Goal: Task Accomplishment & Management: Manage account settings

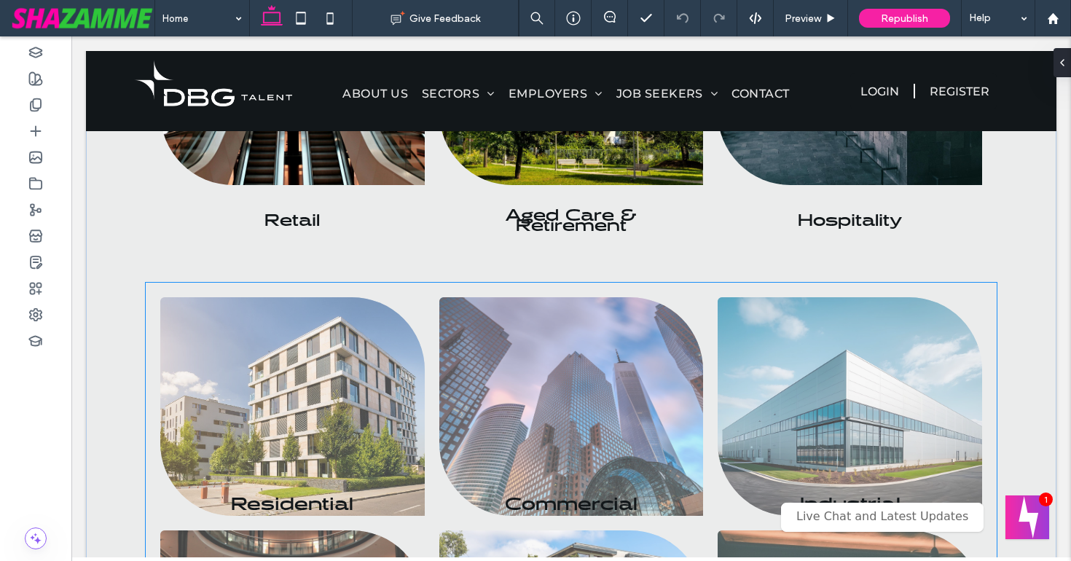
scroll to position [1135, 0]
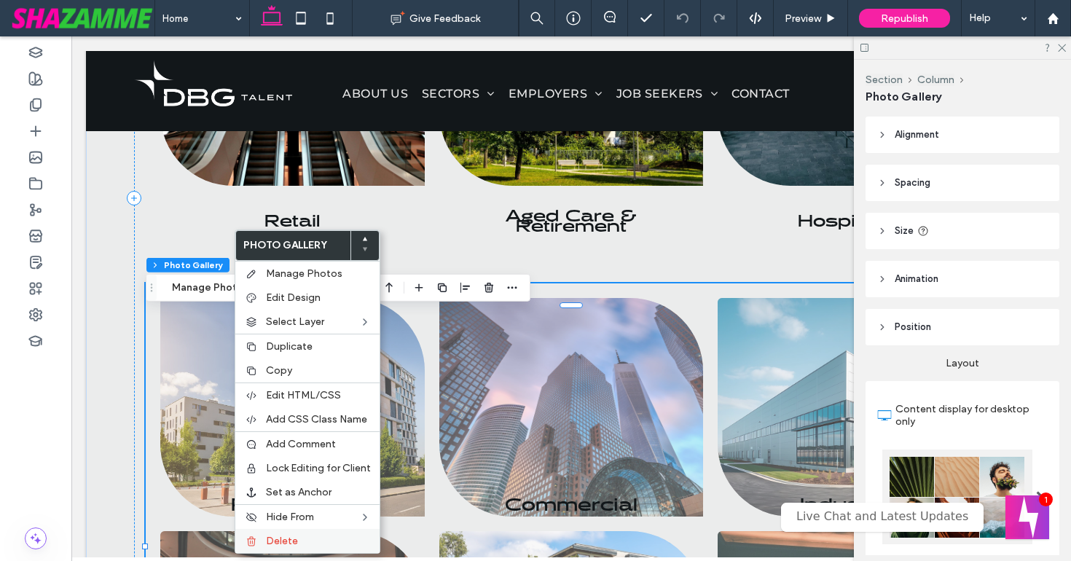
click at [282, 538] on span "Delete" at bounding box center [282, 541] width 32 height 12
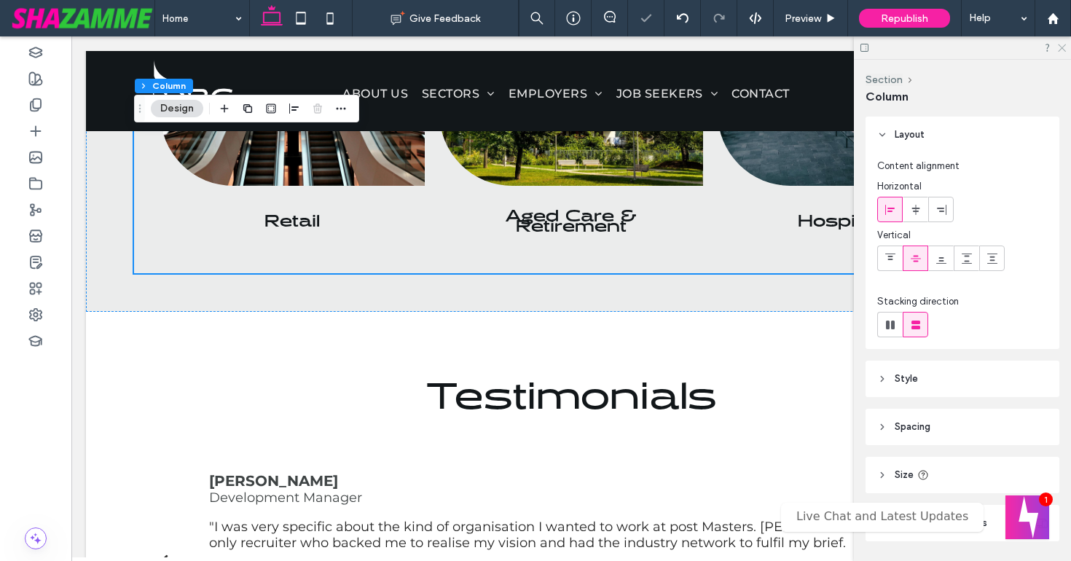
click at [1062, 49] on icon at bounding box center [1060, 46] width 9 height 9
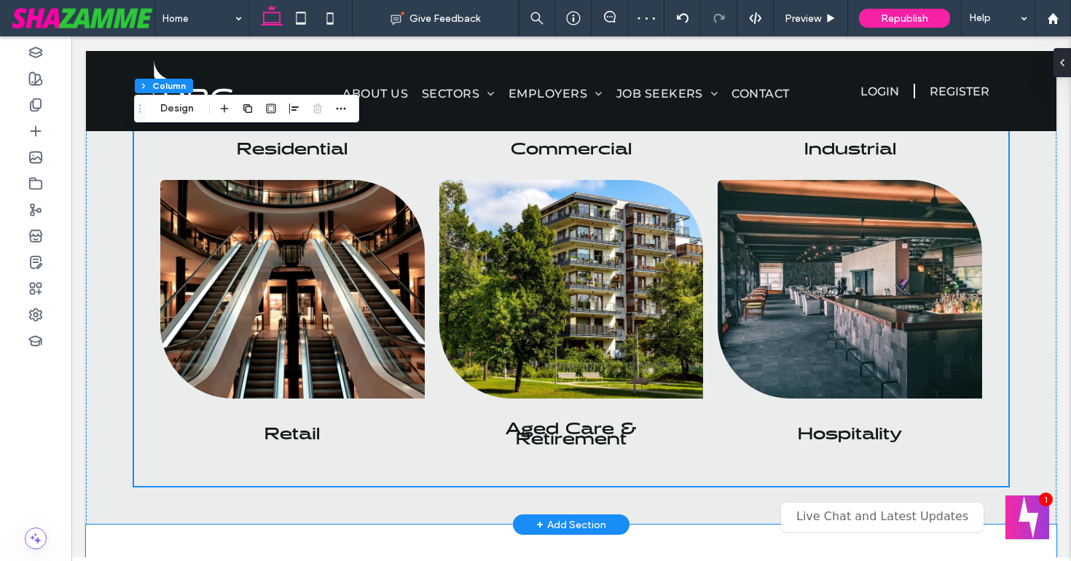
scroll to position [912, 0]
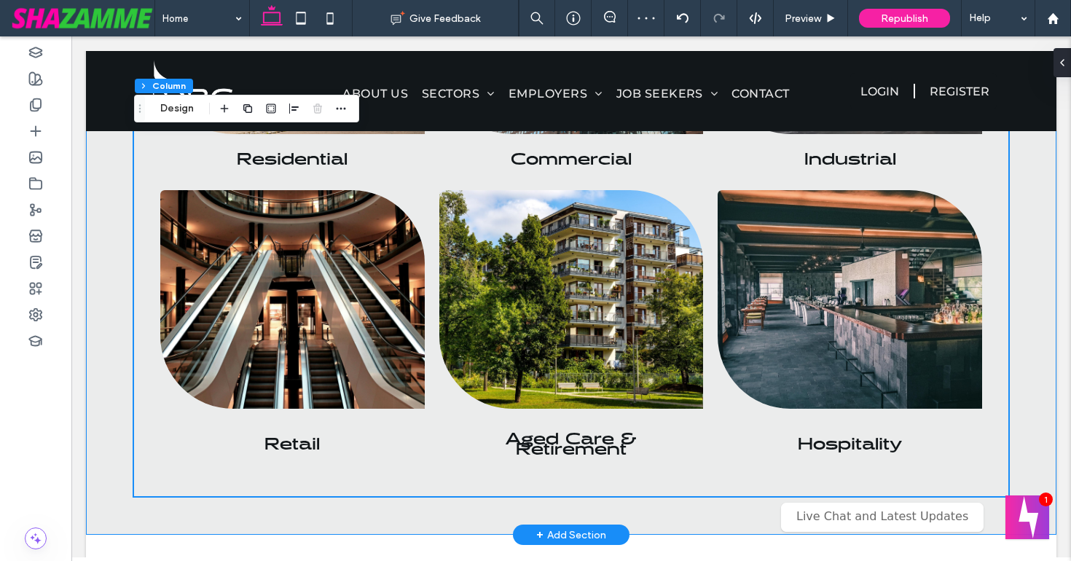
click at [108, 444] on div "Our Sectors Residential Breathtaking colors of our planet Button Commercial Por…" at bounding box center [571, 171] width 970 height 730
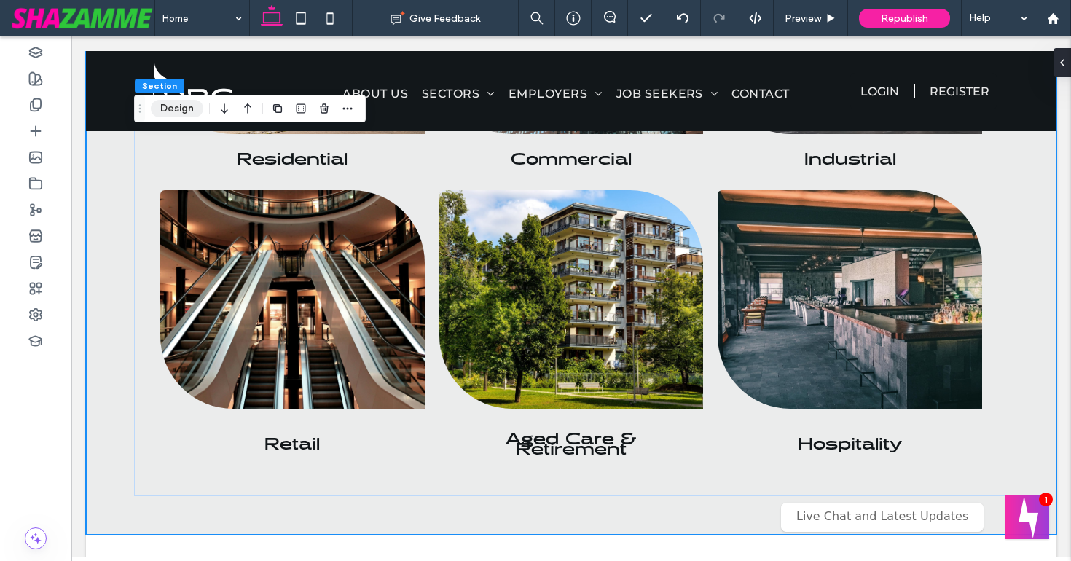
click at [181, 109] on button "Design" at bounding box center [177, 108] width 52 height 17
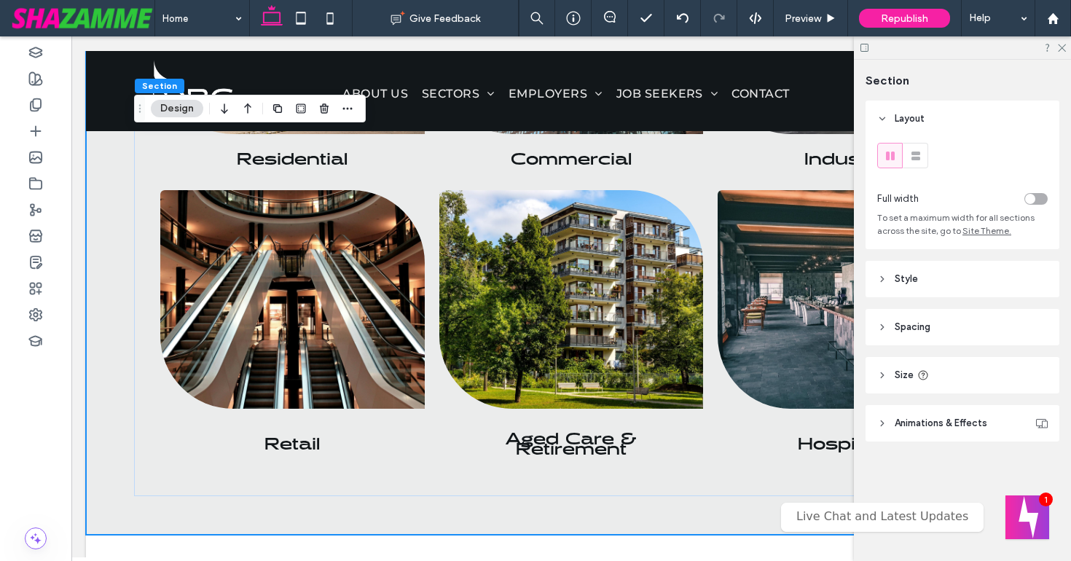
click at [922, 273] on header "Style" at bounding box center [962, 279] width 194 height 36
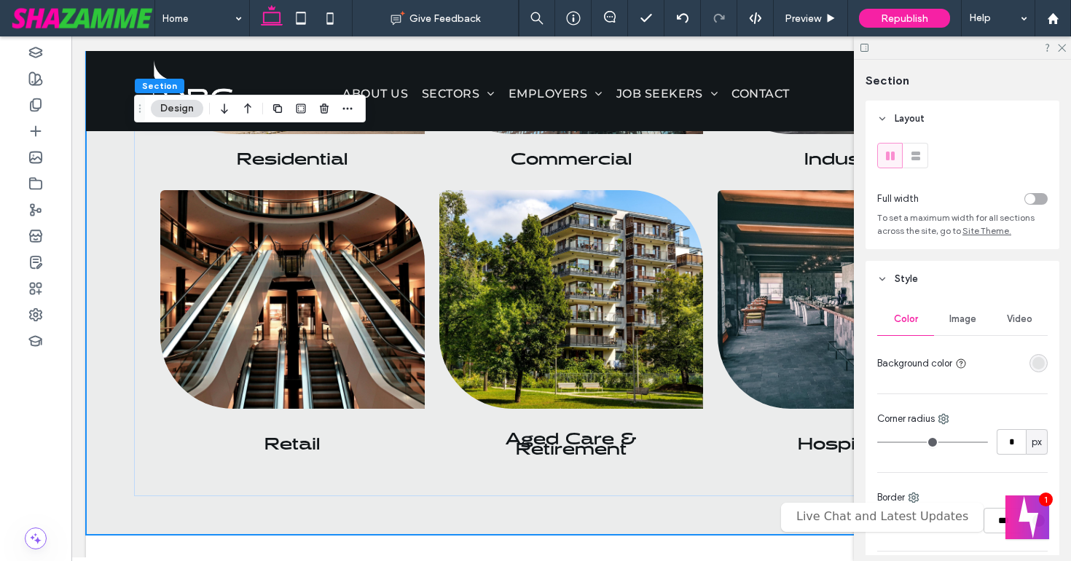
click at [1042, 366] on div "rgba(62, 67, 68, 0.1)" at bounding box center [1038, 363] width 12 height 12
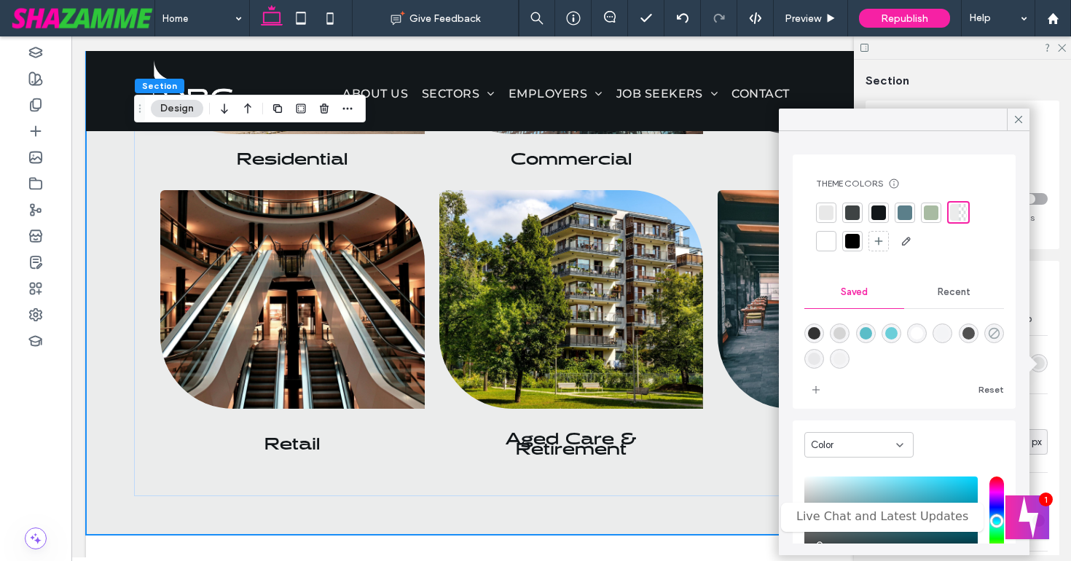
click at [997, 336] on use "rgba(0,0,0,0)" at bounding box center [993, 333] width 11 height 11
type input "*******"
type input "*"
type input "**"
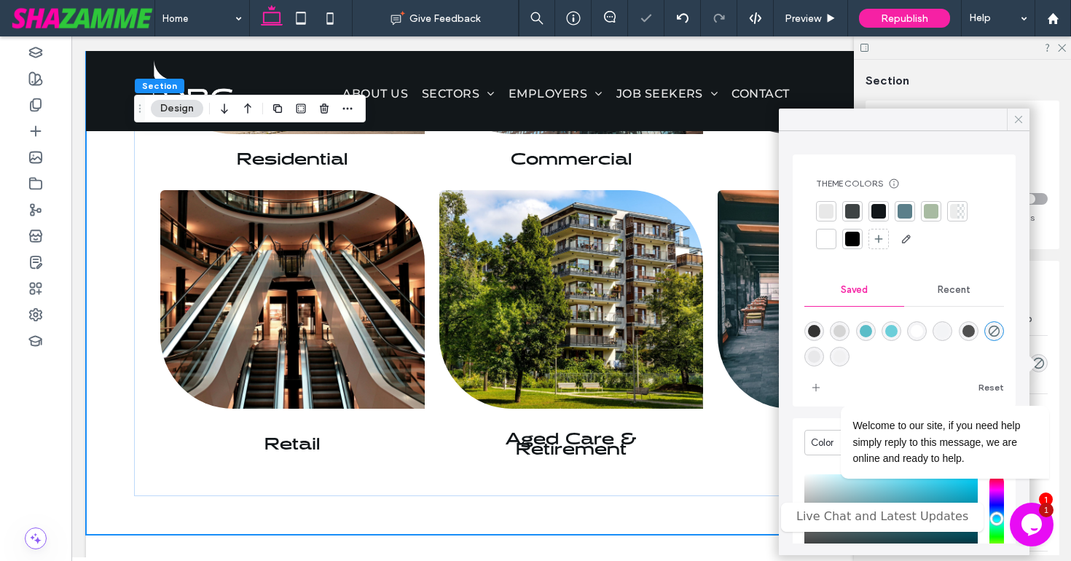
click at [1019, 117] on use at bounding box center [1017, 119] width 7 height 7
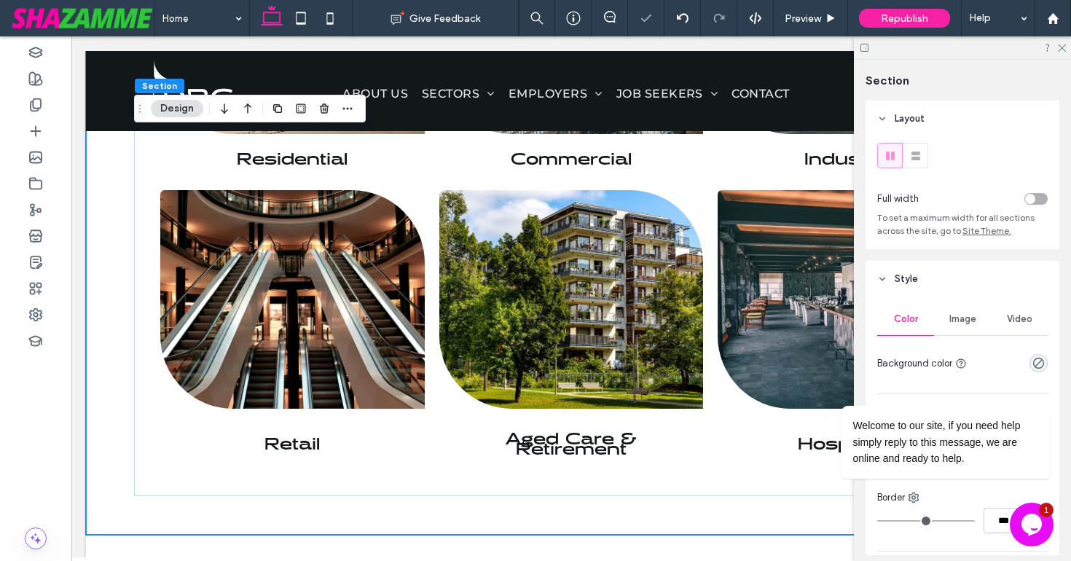
click at [1065, 38] on div at bounding box center [962, 47] width 217 height 23
click at [1036, 380] on icon "Chat attention grabber" at bounding box center [1039, 384] width 13 height 13
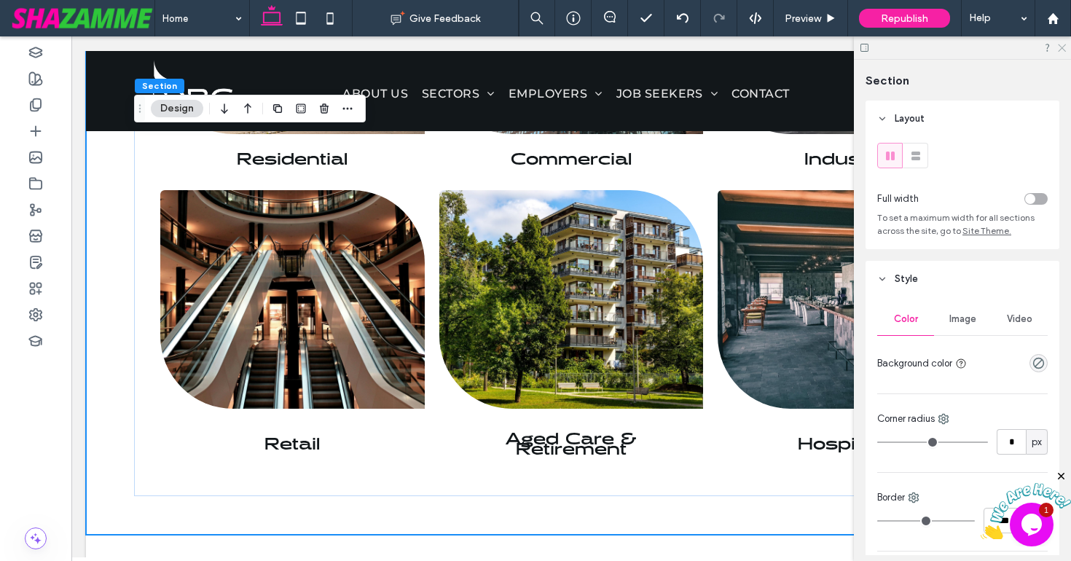
click at [1060, 47] on icon at bounding box center [1060, 46] width 9 height 9
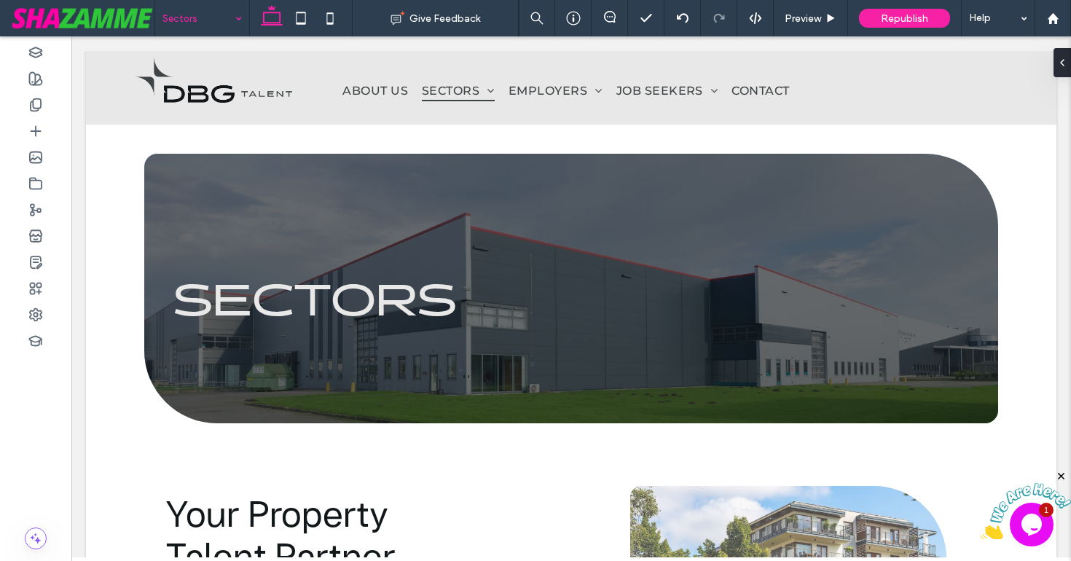
scroll to position [0, 0]
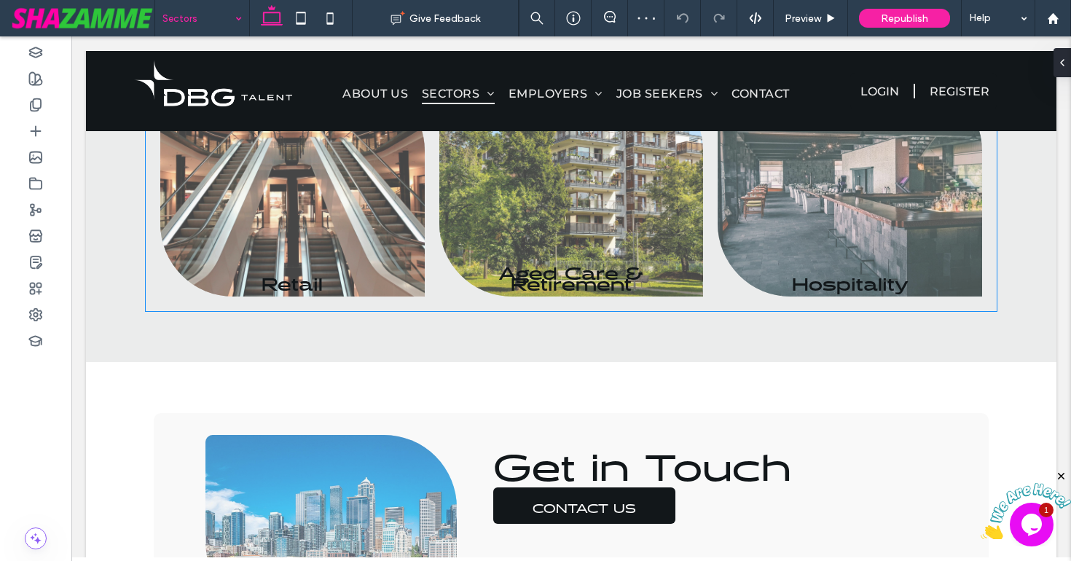
scroll to position [1095, 0]
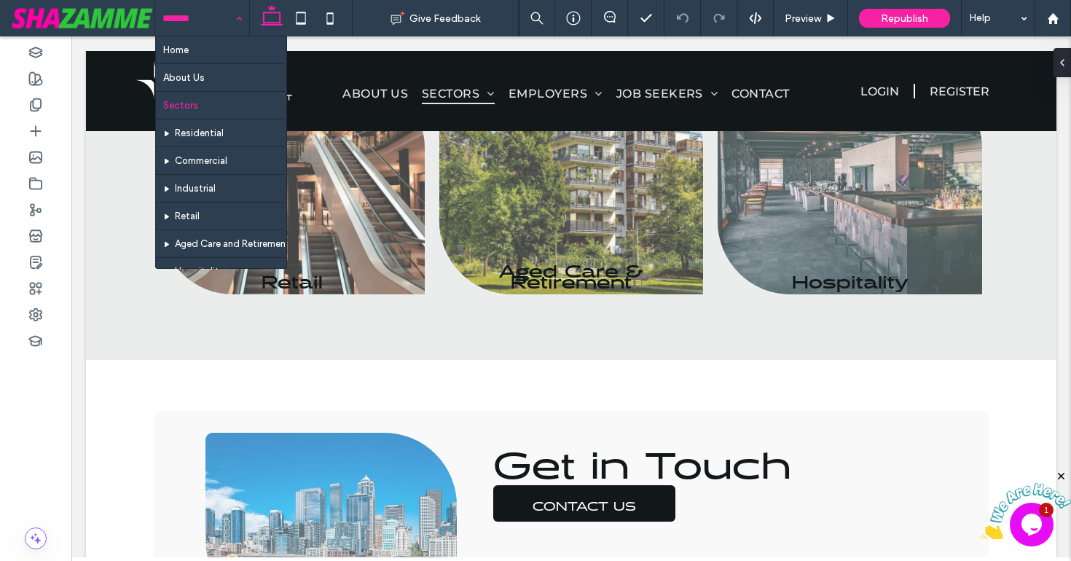
click at [211, 11] on input at bounding box center [198, 18] width 72 height 36
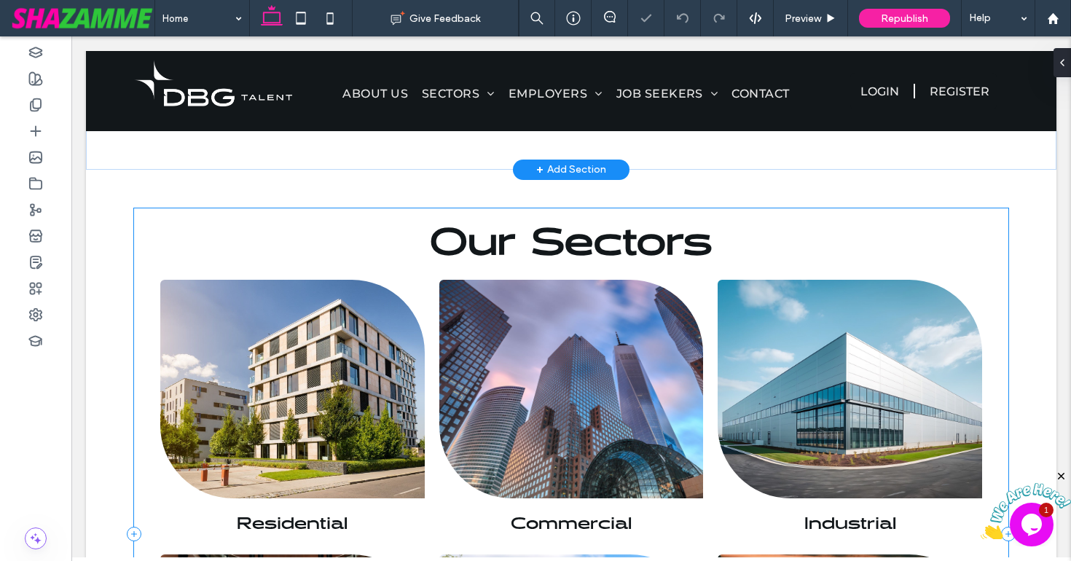
scroll to position [653, 0]
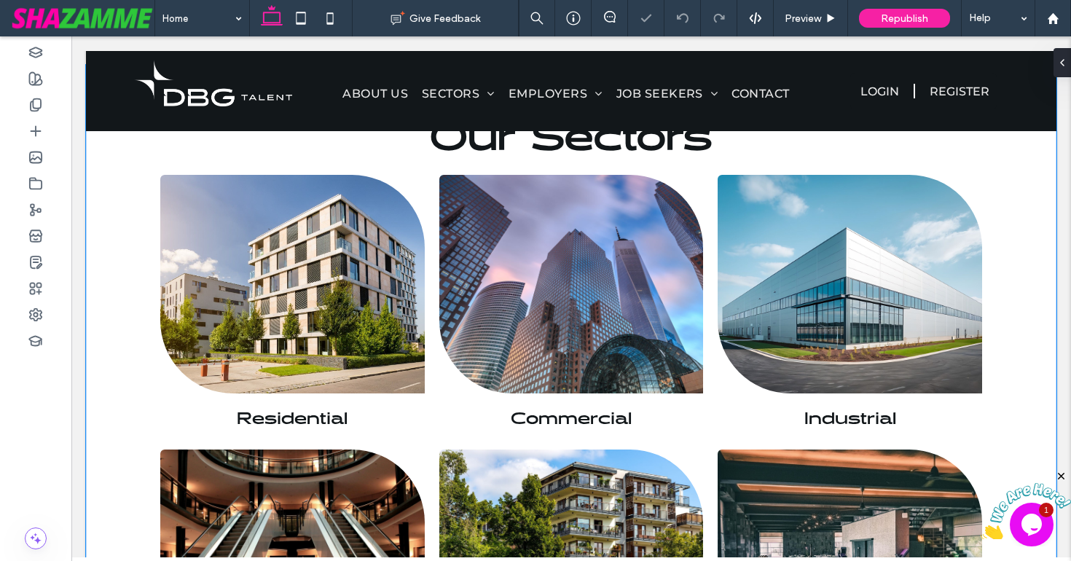
click at [106, 372] on div "Our Sectors Residential Breathtaking colors of our planet Button Commercial Por…" at bounding box center [571, 430] width 970 height 730
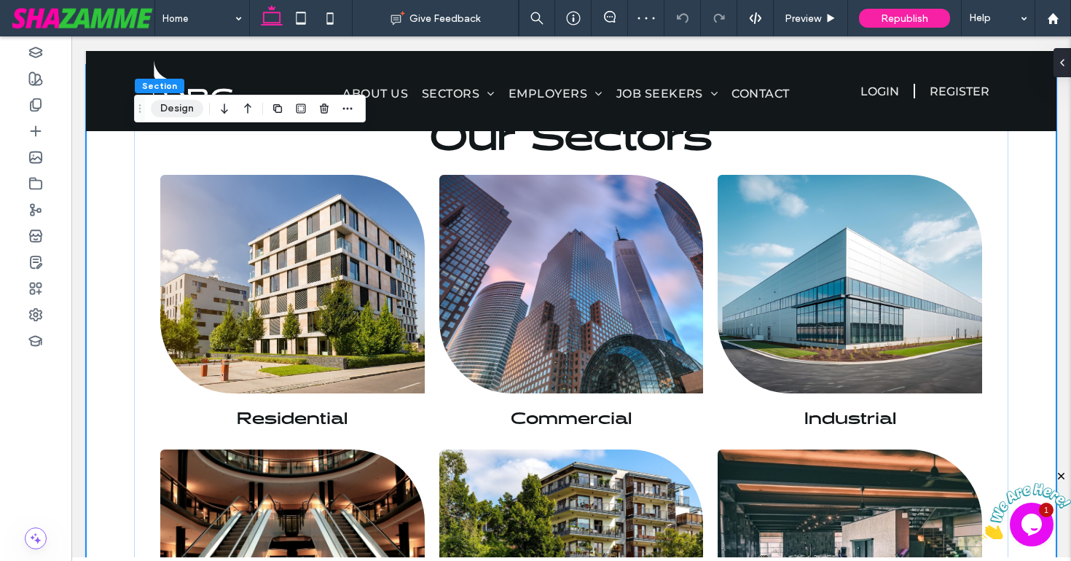
click at [187, 107] on button "Design" at bounding box center [177, 108] width 52 height 17
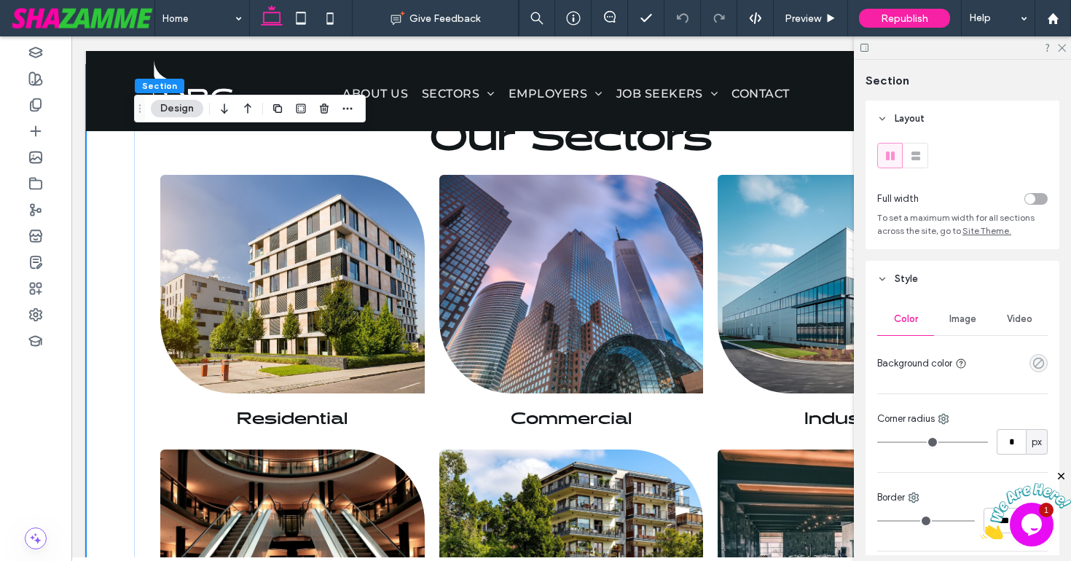
click at [1040, 361] on use "rgba(0,0,0,0)" at bounding box center [1038, 363] width 11 height 11
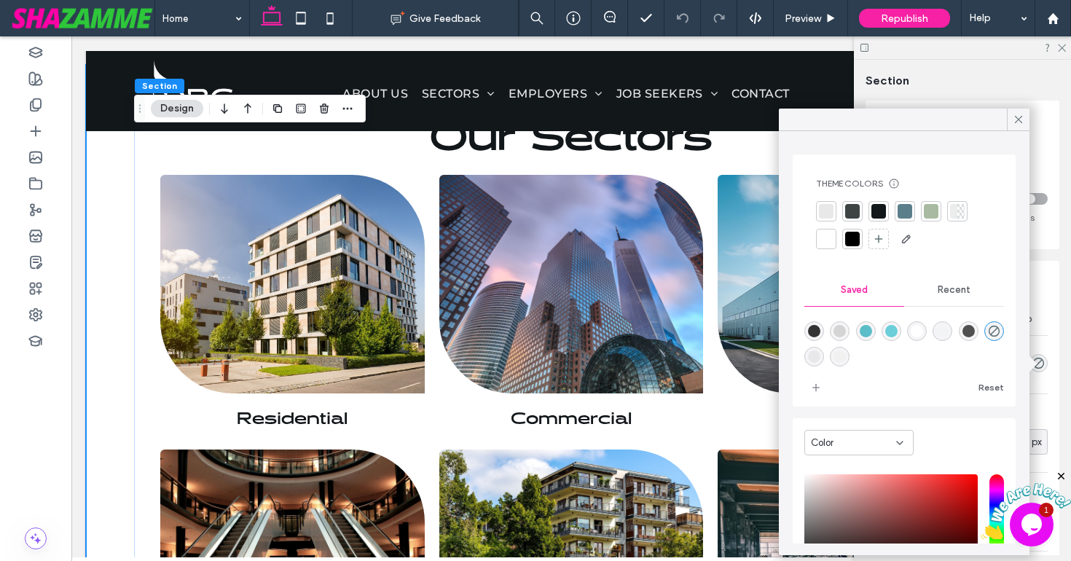
click at [953, 214] on div at bounding box center [953, 211] width 7 height 15
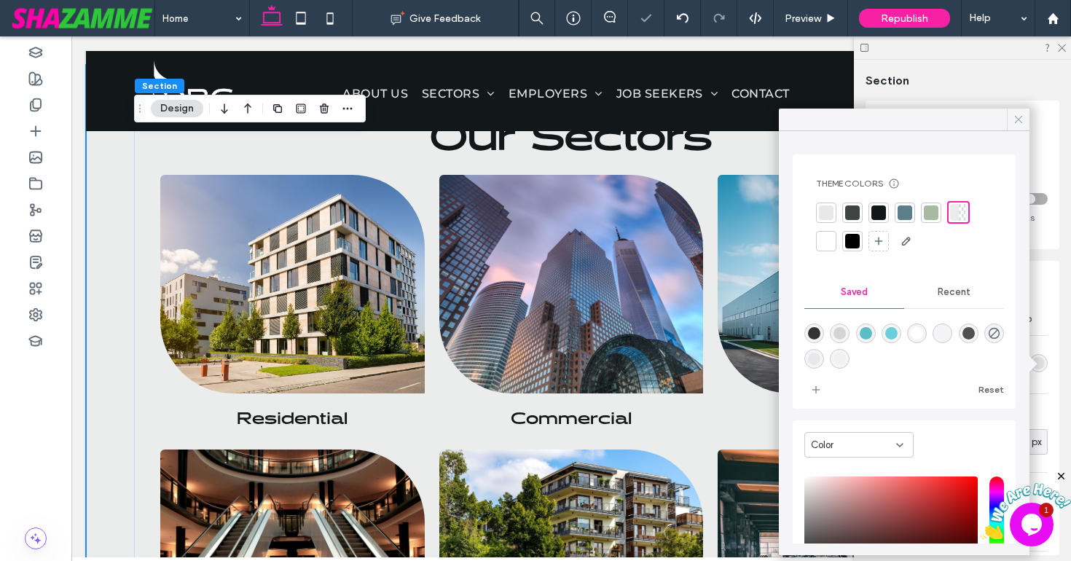
click at [1020, 119] on icon at bounding box center [1018, 119] width 13 height 13
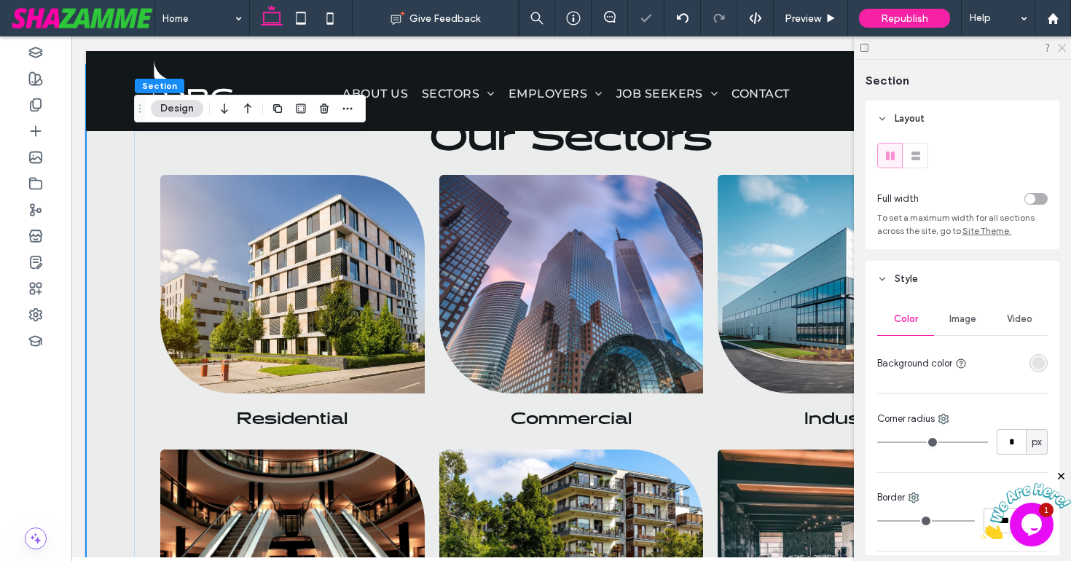
click at [1062, 42] on div at bounding box center [962, 47] width 217 height 23
click at [1060, 48] on use at bounding box center [1061, 48] width 8 height 8
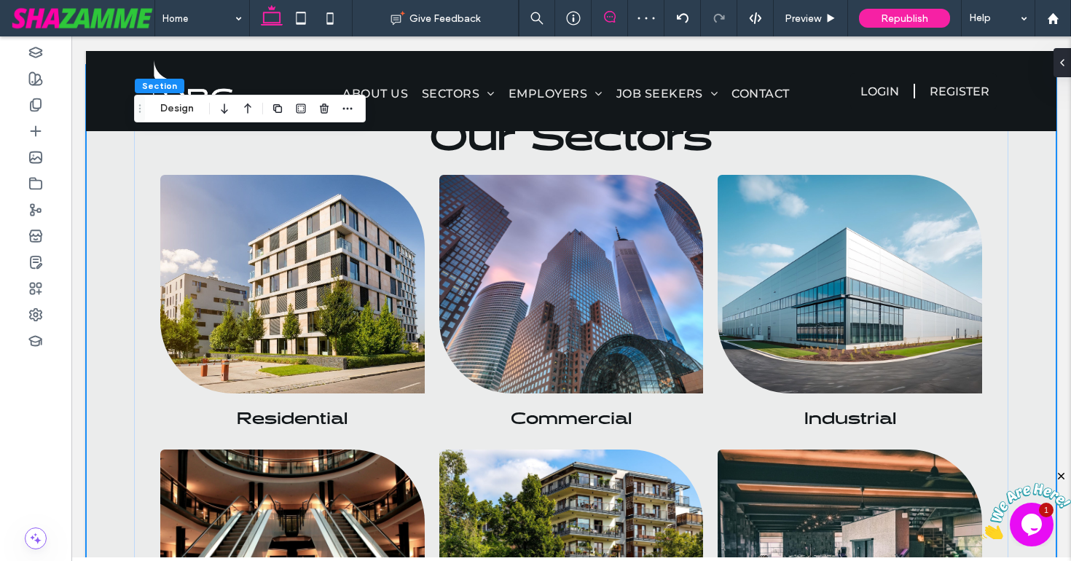
click at [606, 15] on icon at bounding box center [610, 17] width 12 height 12
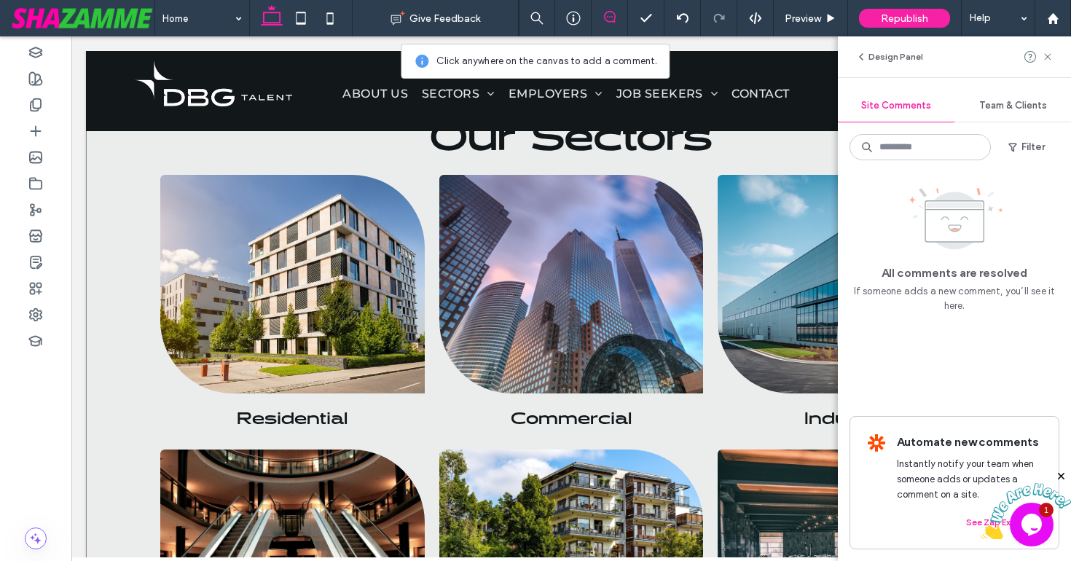
click at [125, 246] on div "Our Sectors Residential Breathtaking colors of our planet Button Commercial Por…" at bounding box center [571, 430] width 970 height 730
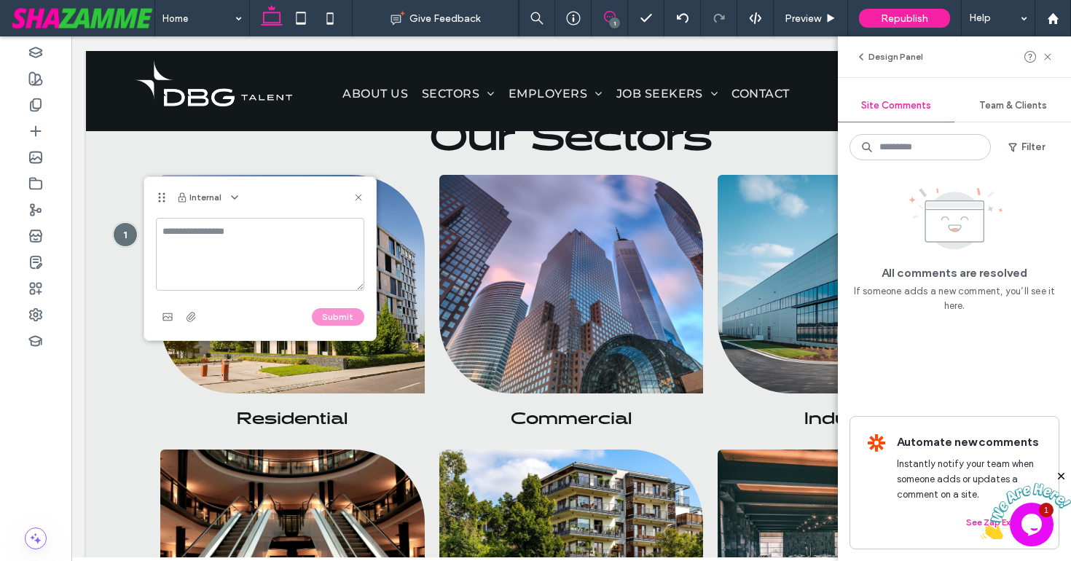
click at [232, 230] on textarea at bounding box center [260, 254] width 208 height 73
type textarea "**********"
click at [323, 317] on button "Submit" at bounding box center [338, 316] width 52 height 17
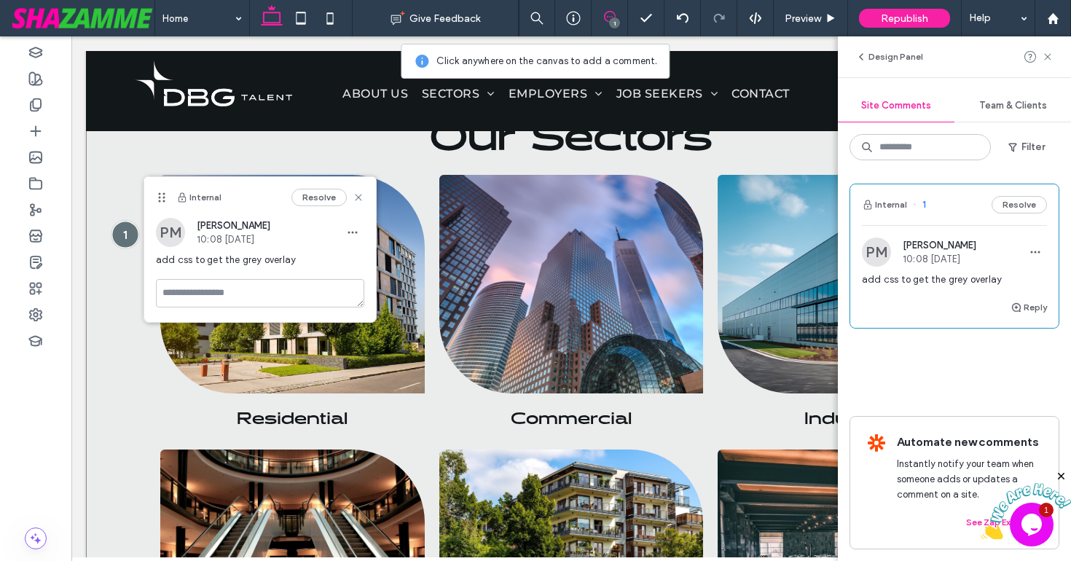
click at [126, 242] on div at bounding box center [124, 234] width 27 height 27
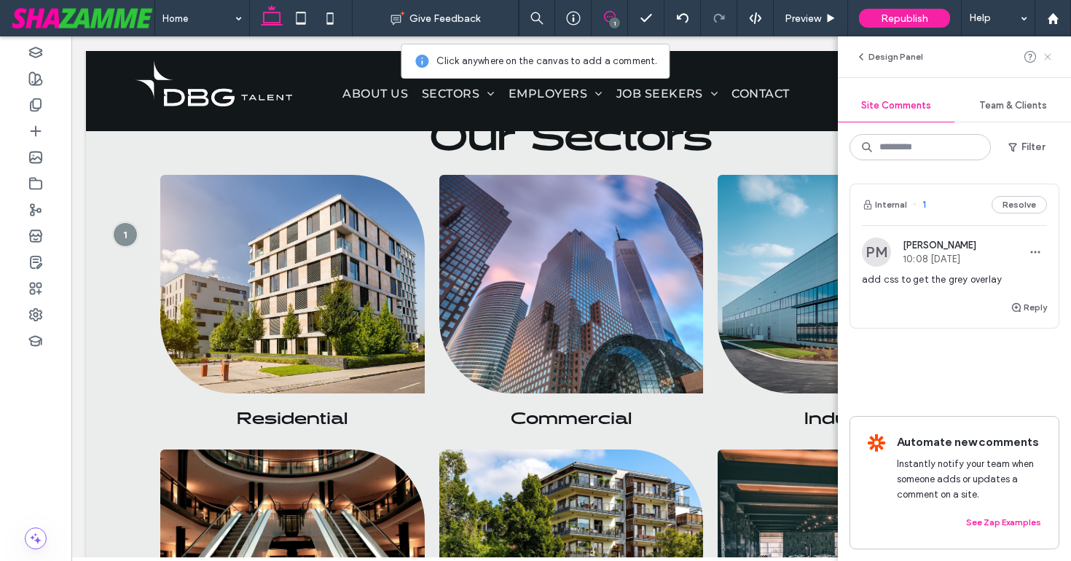
click at [1046, 55] on icon at bounding box center [1047, 57] width 12 height 12
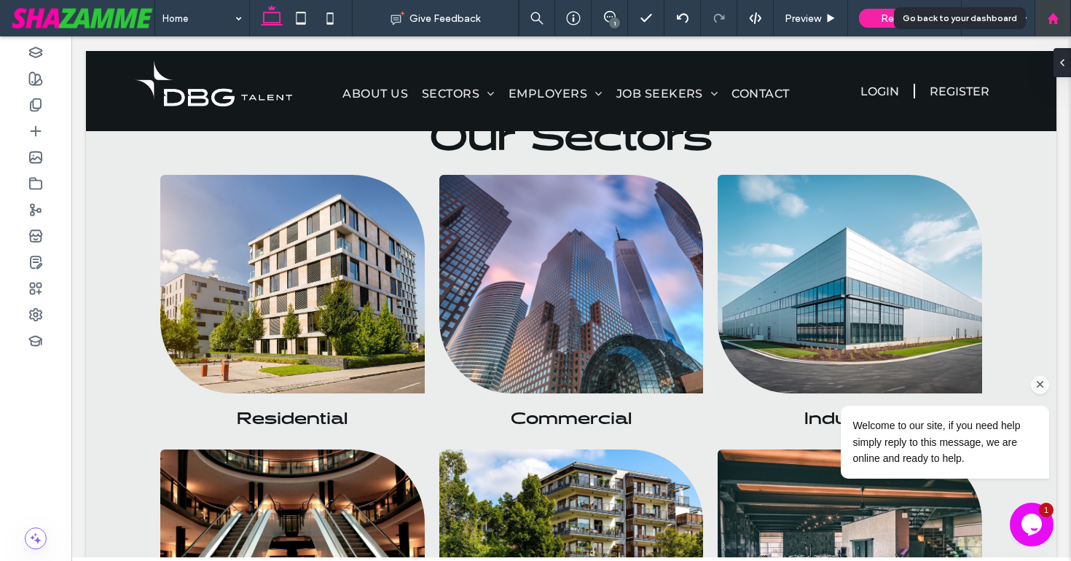
click at [1049, 15] on use at bounding box center [1051, 17] width 11 height 11
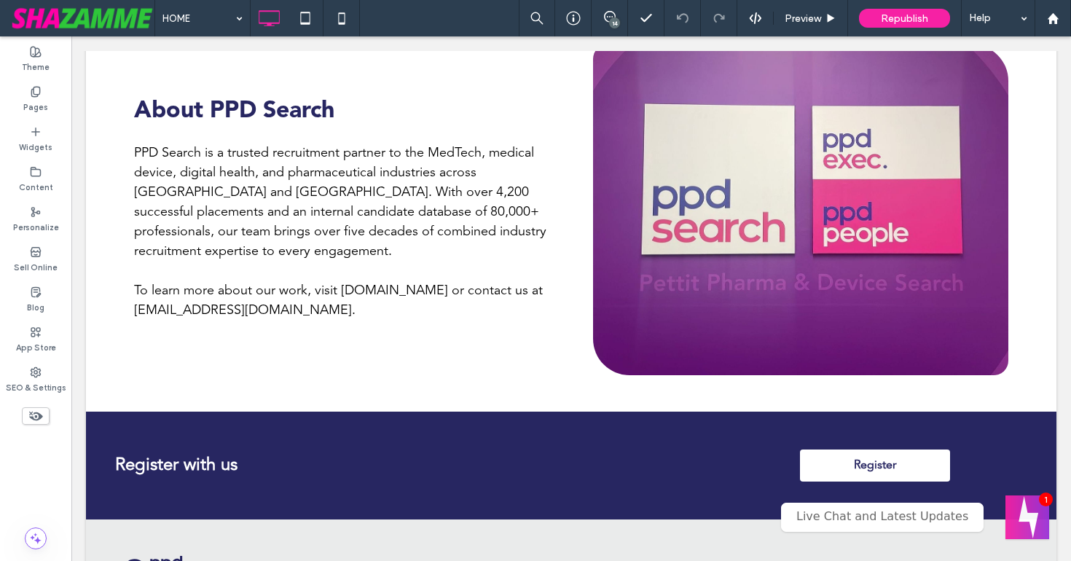
scroll to position [4189, 0]
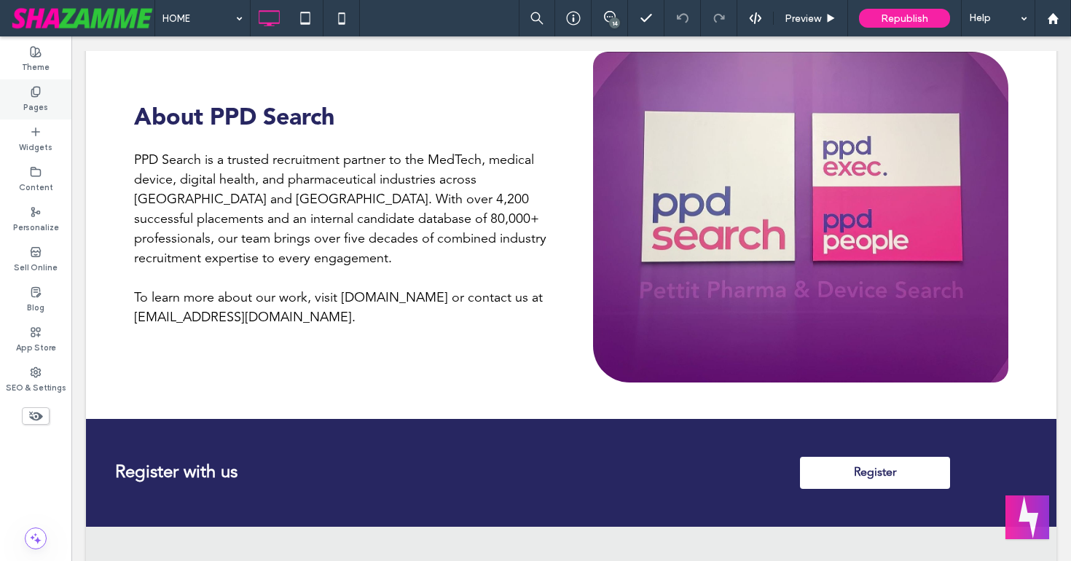
click at [36, 96] on use at bounding box center [35, 91] width 8 height 9
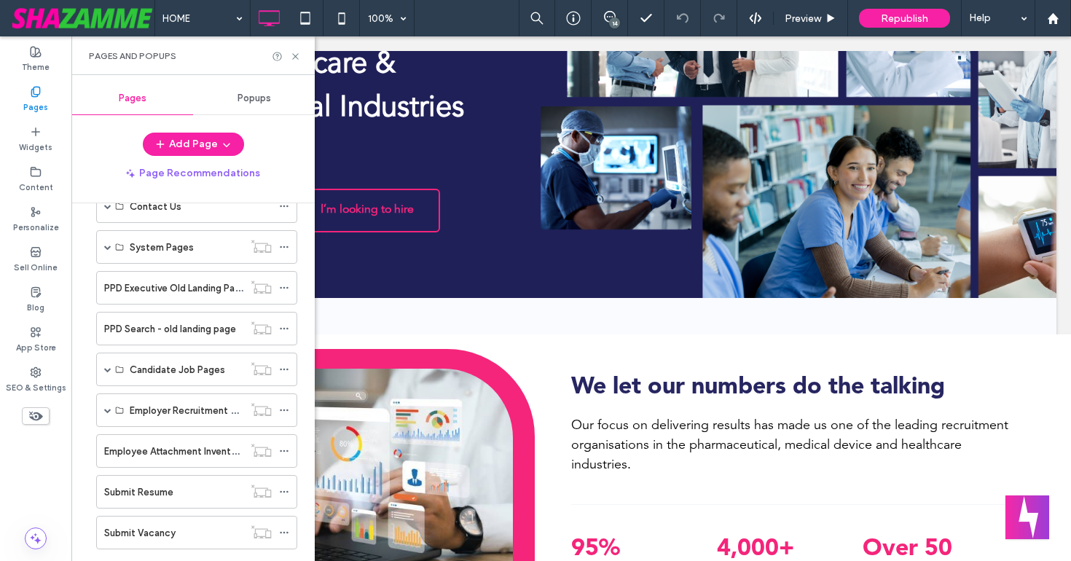
scroll to position [0, 0]
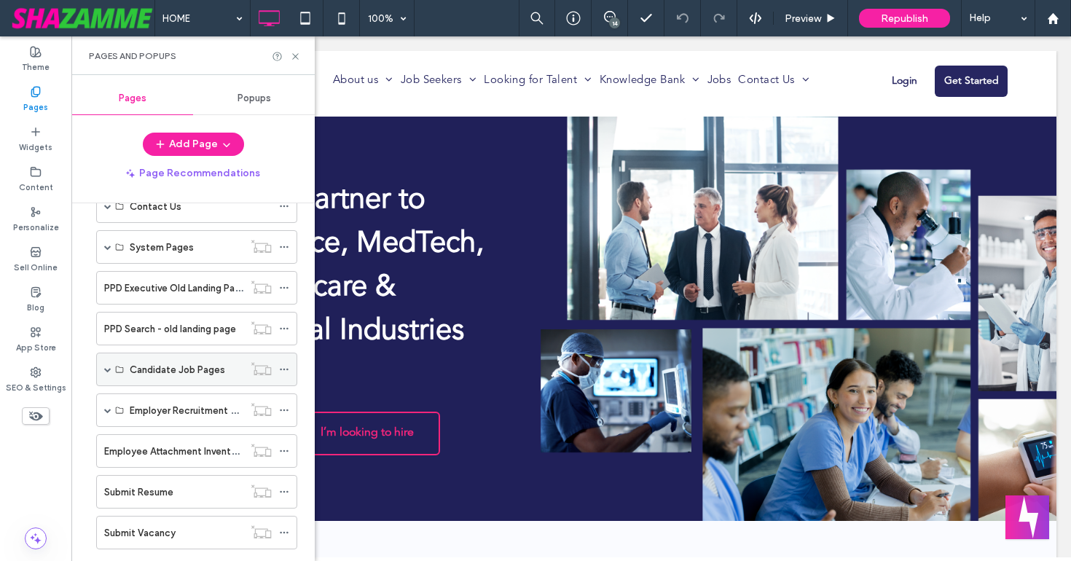
click at [108, 368] on span at bounding box center [107, 369] width 7 height 7
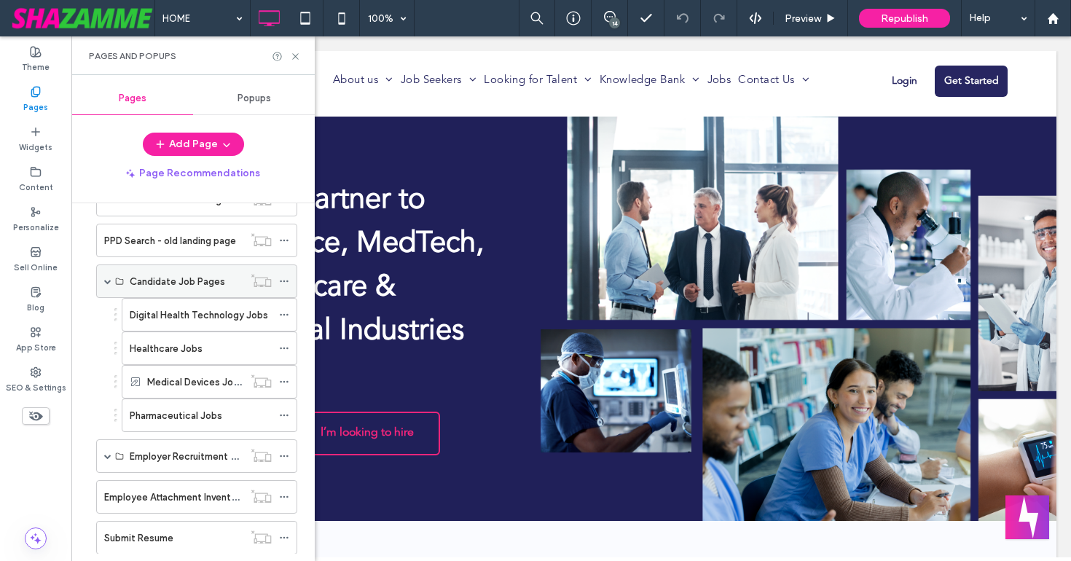
scroll to position [496, 0]
click at [194, 306] on label "Digital Health Technology Jobs" at bounding box center [199, 312] width 138 height 25
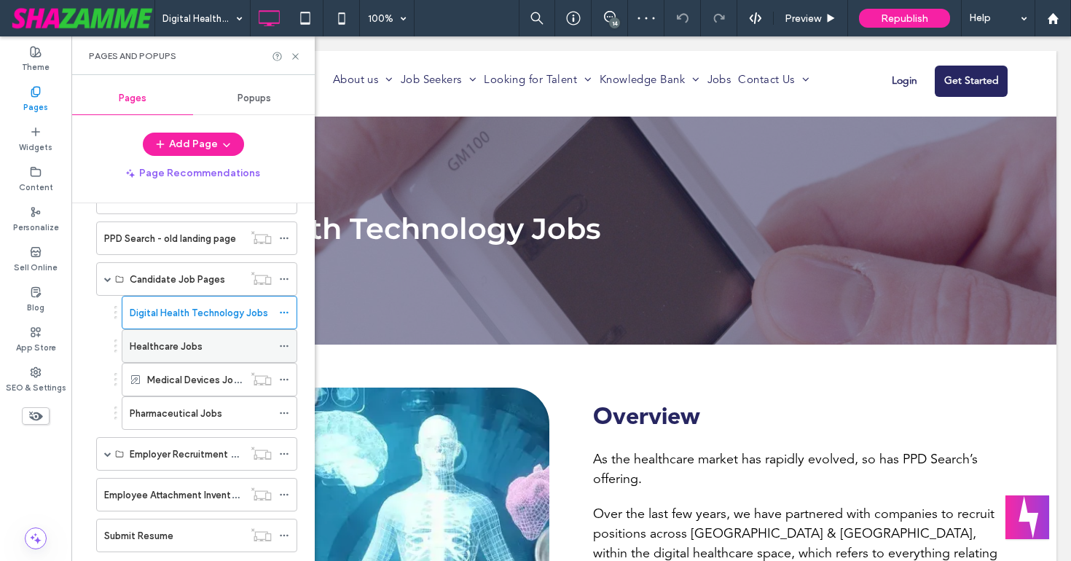
click at [178, 354] on div "Healthcare Jobs" at bounding box center [201, 346] width 142 height 32
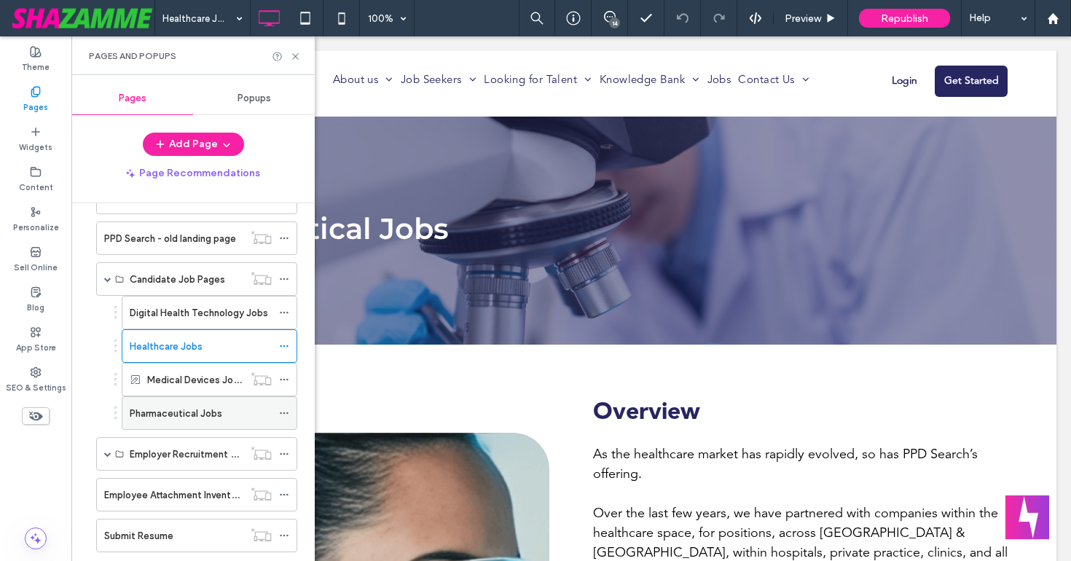
click at [170, 405] on label "Pharmaceutical Jobs" at bounding box center [176, 413] width 92 height 25
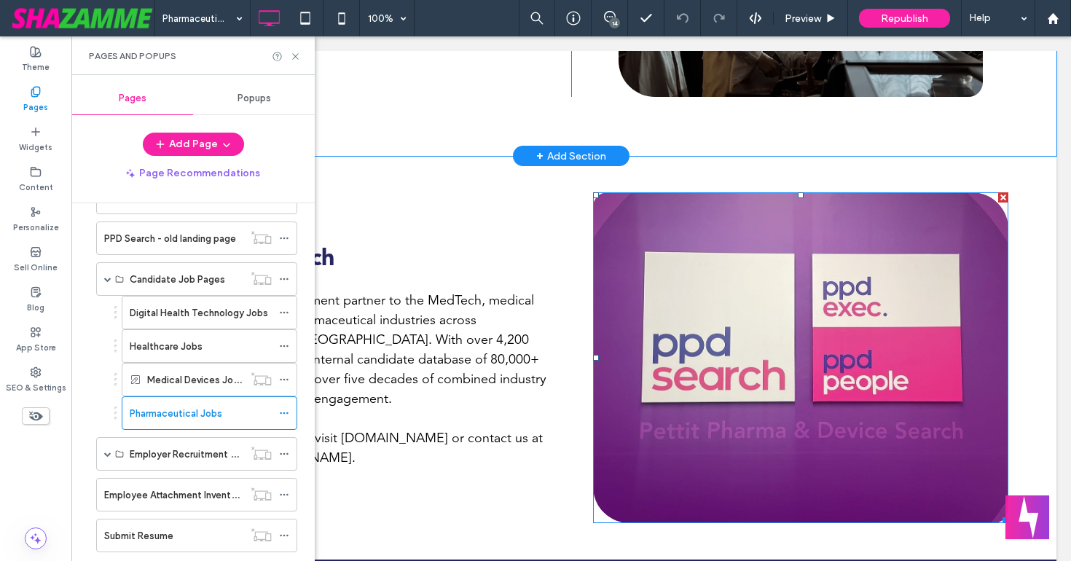
scroll to position [1291, 0]
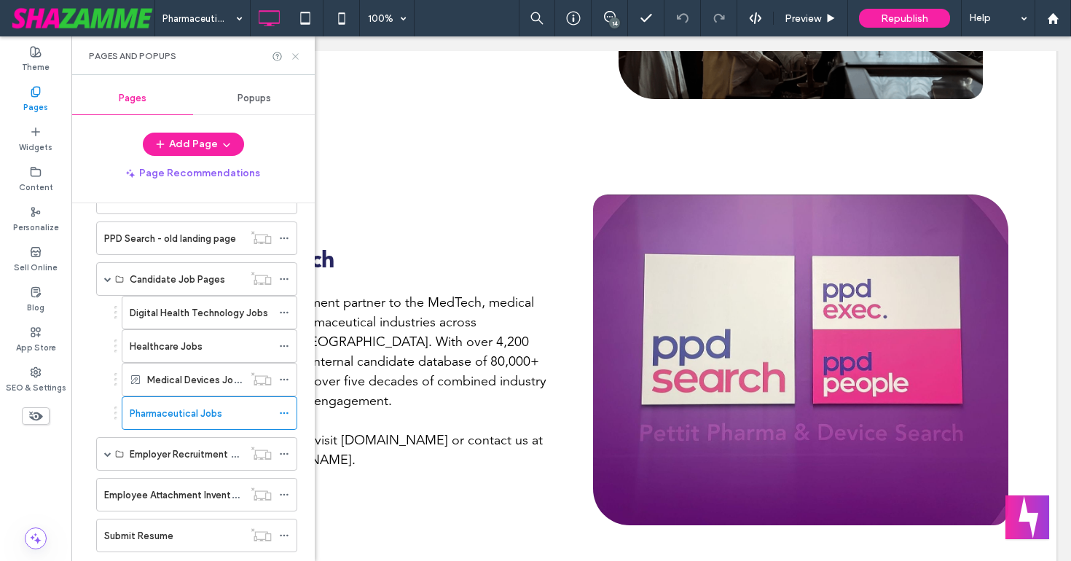
click at [296, 52] on icon at bounding box center [295, 56] width 11 height 11
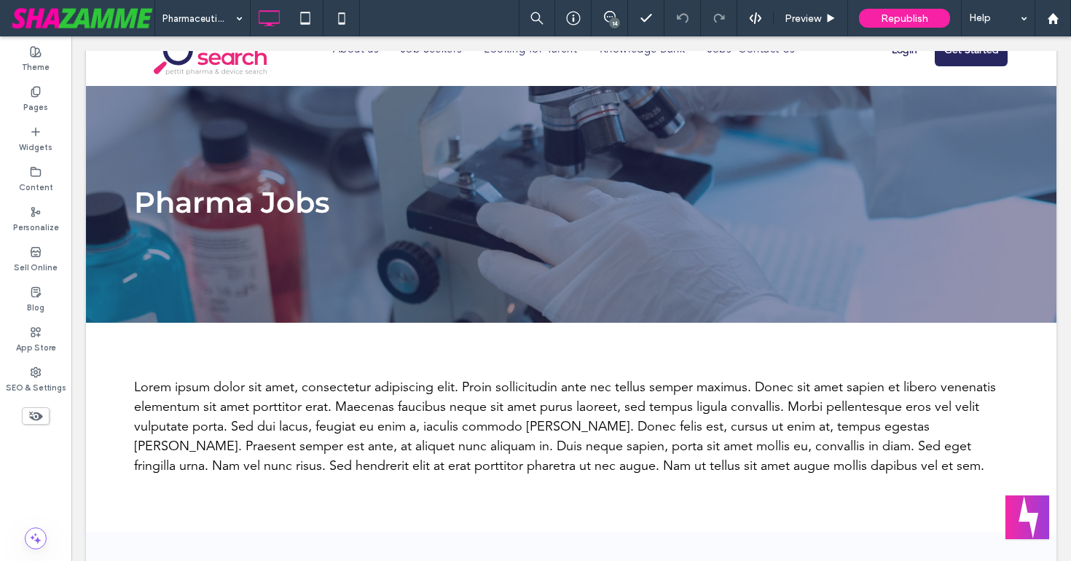
scroll to position [0, 0]
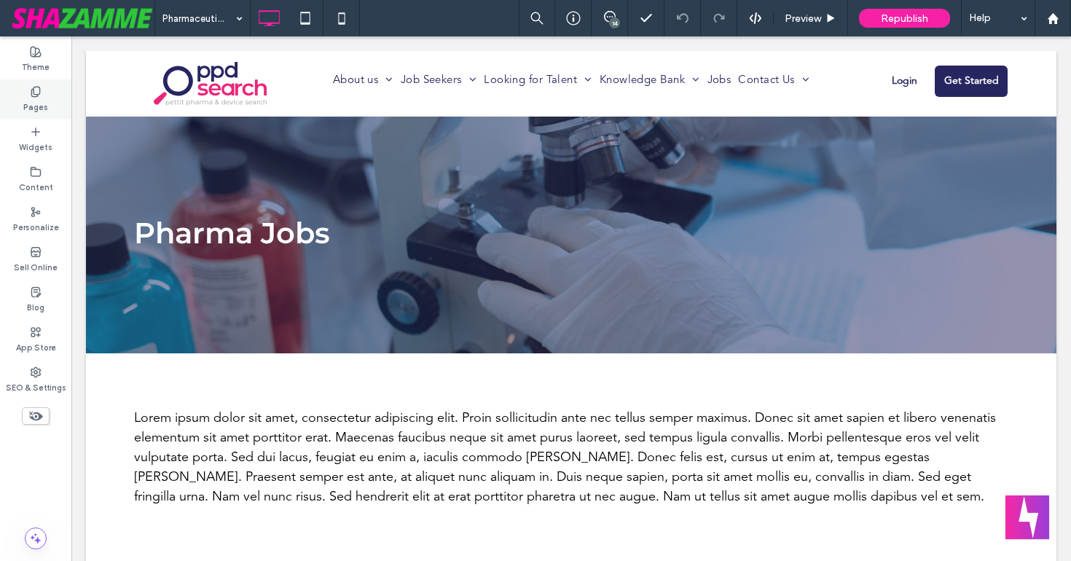
click at [36, 90] on icon at bounding box center [36, 92] width 12 height 12
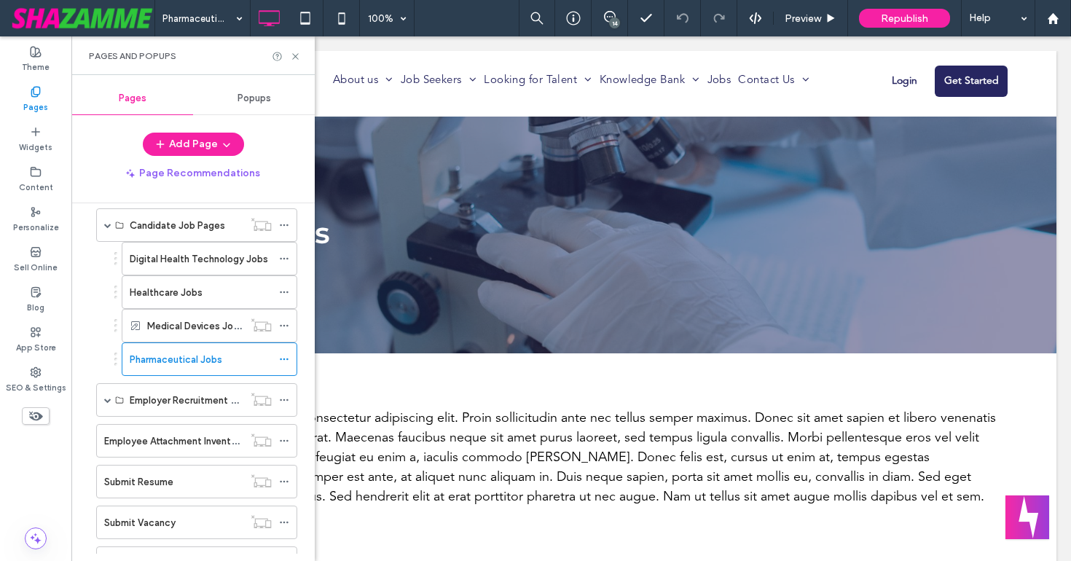
scroll to position [551, 0]
click at [282, 355] on icon at bounding box center [284, 357] width 10 height 10
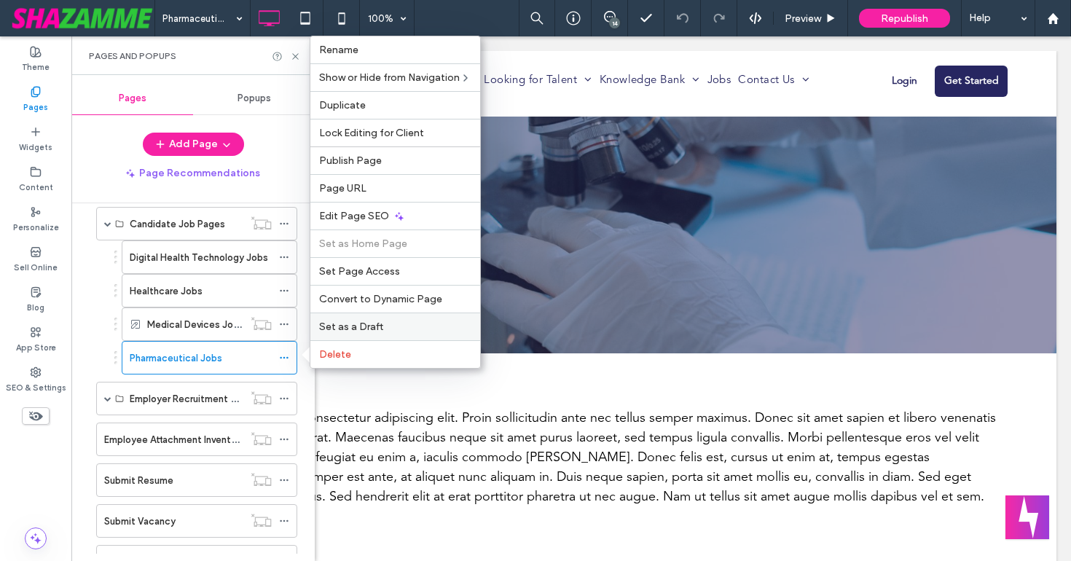
click at [349, 323] on span "Set as a Draft" at bounding box center [351, 326] width 64 height 12
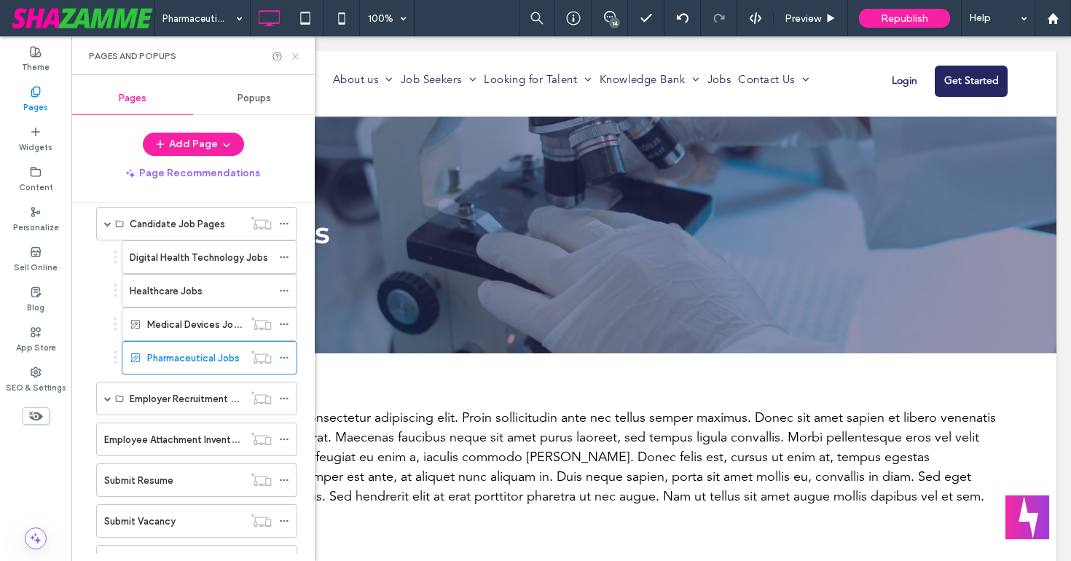
click at [296, 53] on icon at bounding box center [295, 56] width 11 height 11
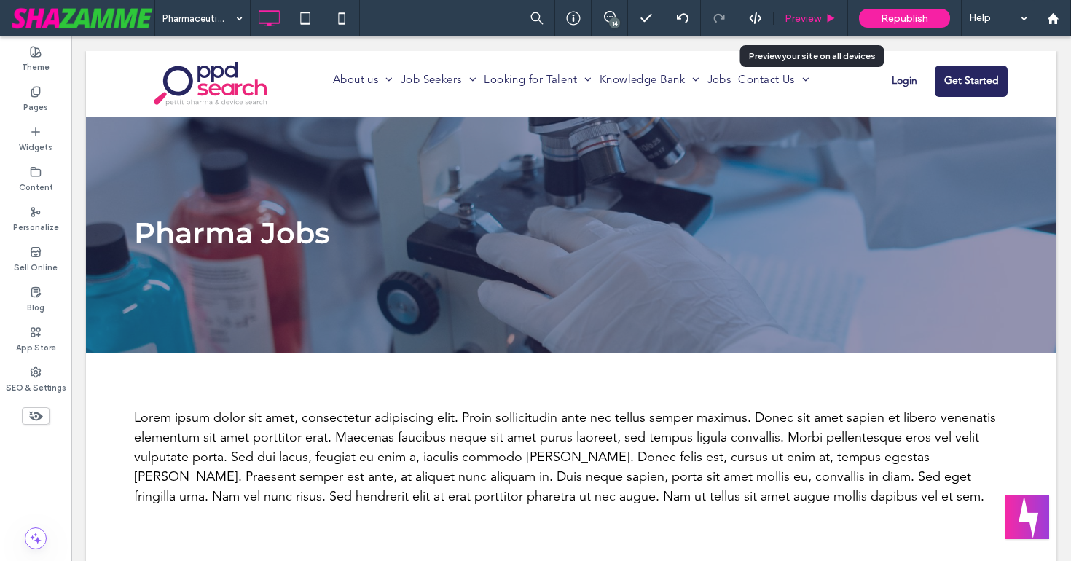
click at [797, 20] on span "Preview" at bounding box center [802, 18] width 36 height 12
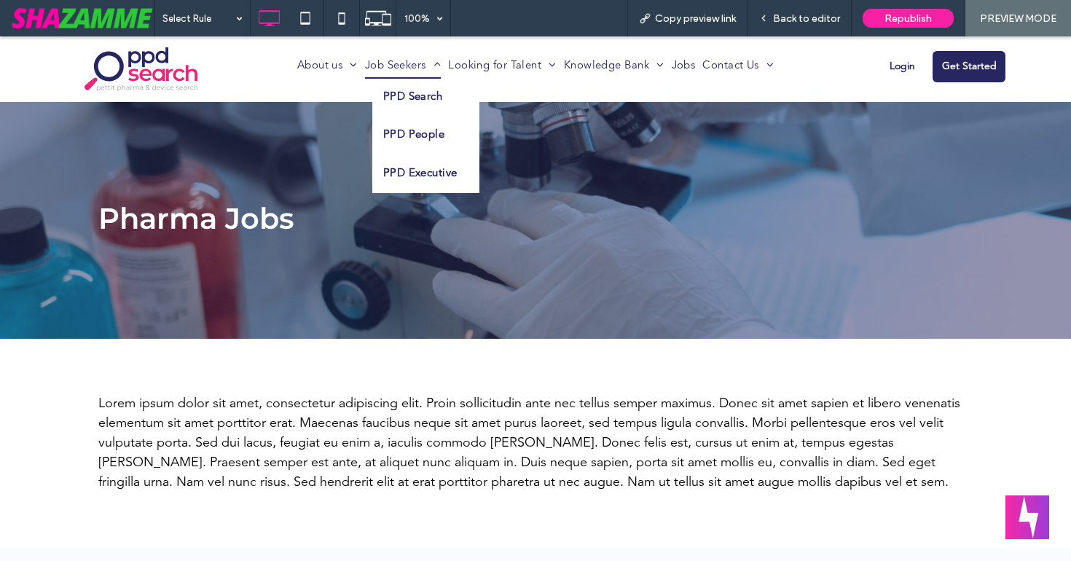
click at [406, 67] on span "Job Seekers" at bounding box center [403, 67] width 76 height 24
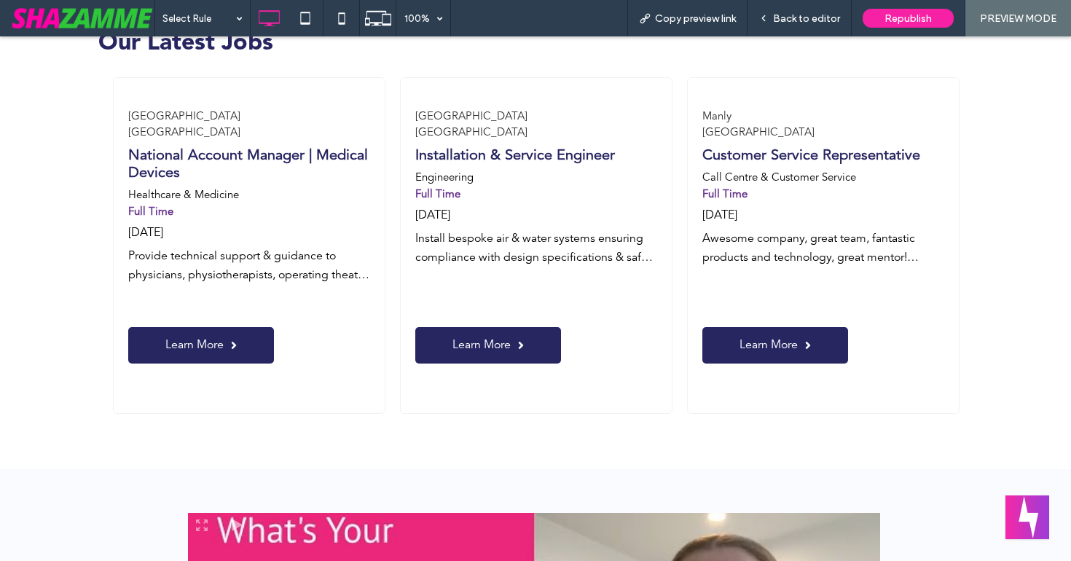
scroll to position [1248, 0]
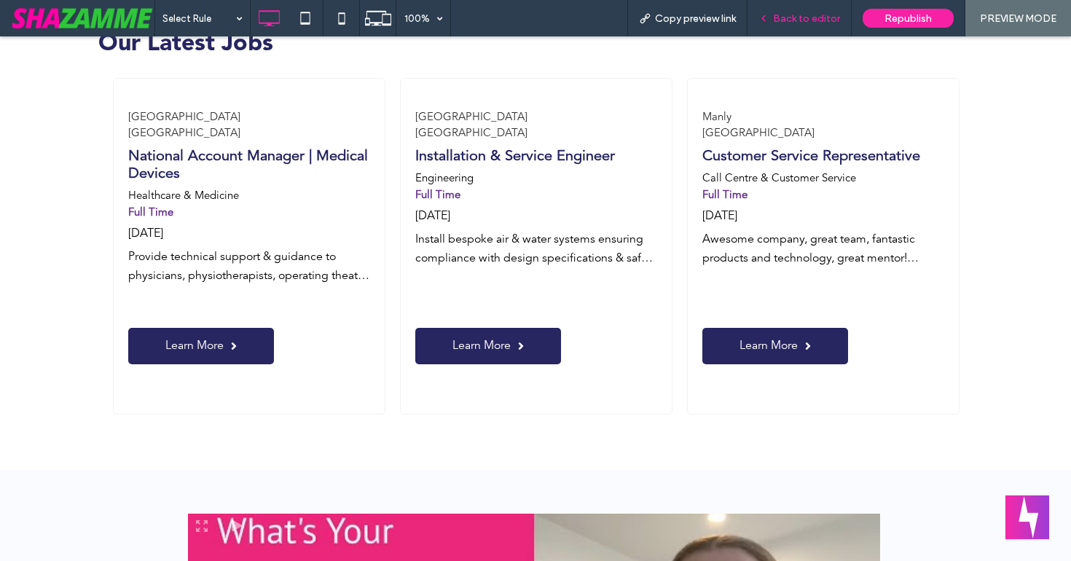
click at [787, 15] on span "Back to editor" at bounding box center [806, 18] width 67 height 12
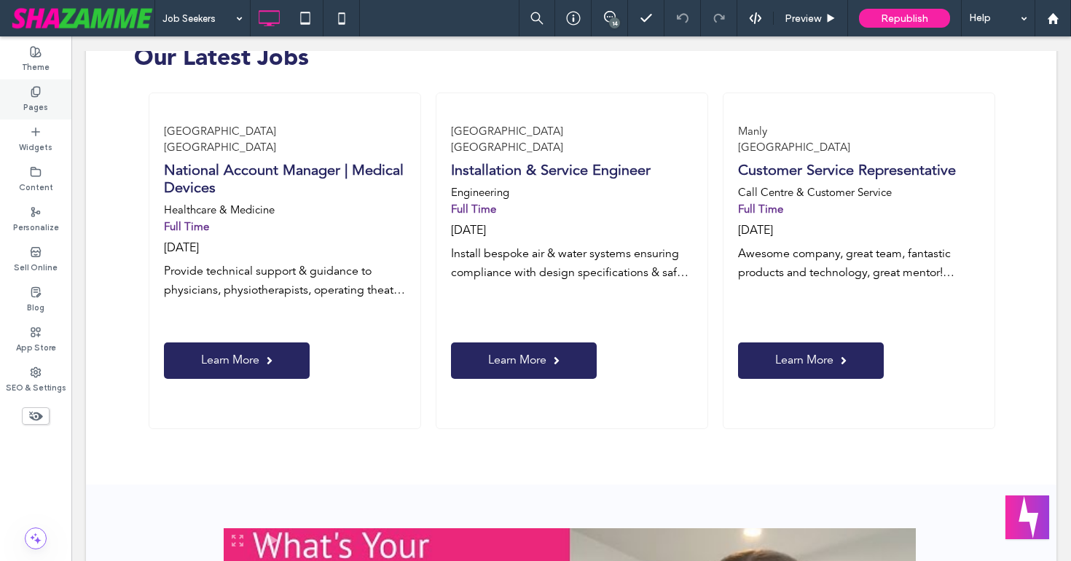
click at [36, 89] on icon at bounding box center [36, 92] width 12 height 12
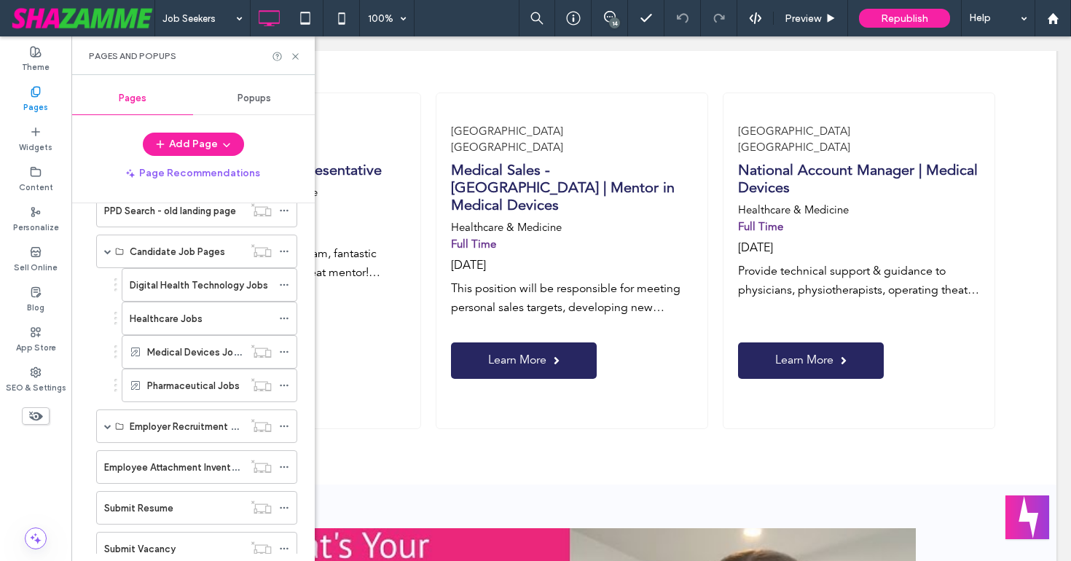
scroll to position [602, 0]
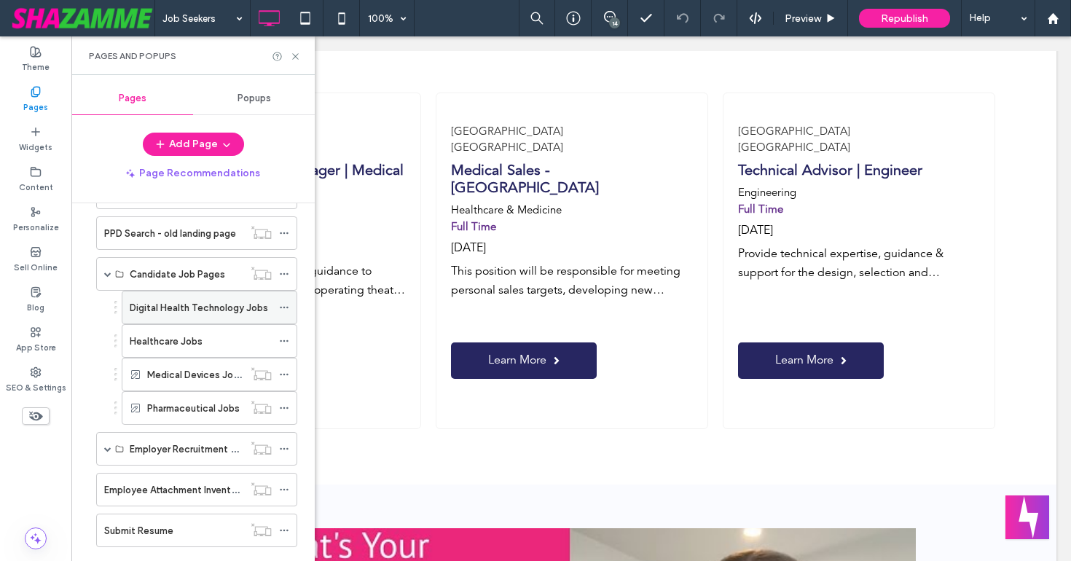
click at [169, 304] on label "Digital Health Technology Jobs" at bounding box center [199, 307] width 138 height 25
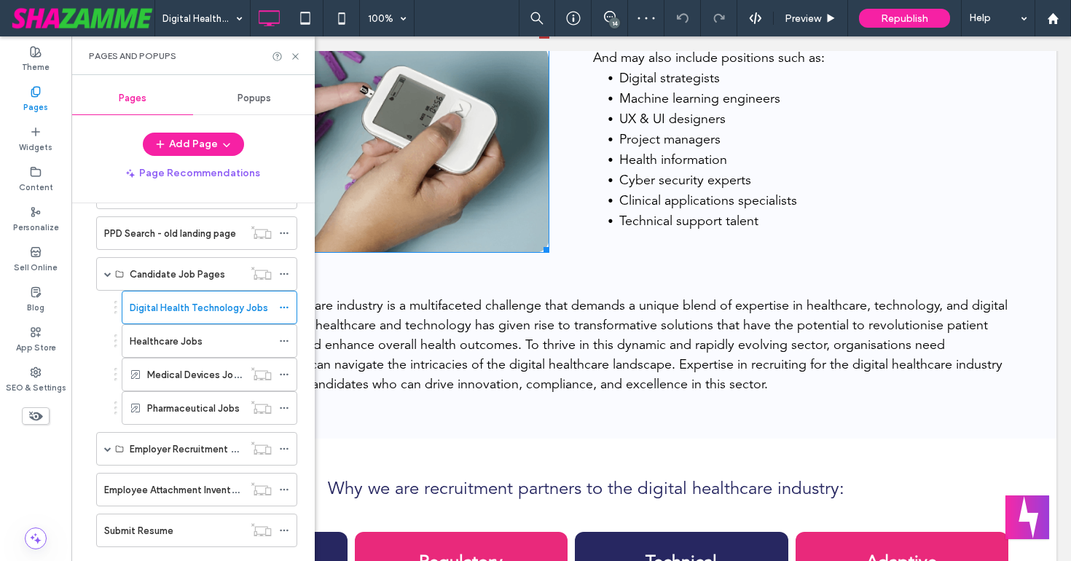
scroll to position [1312, 0]
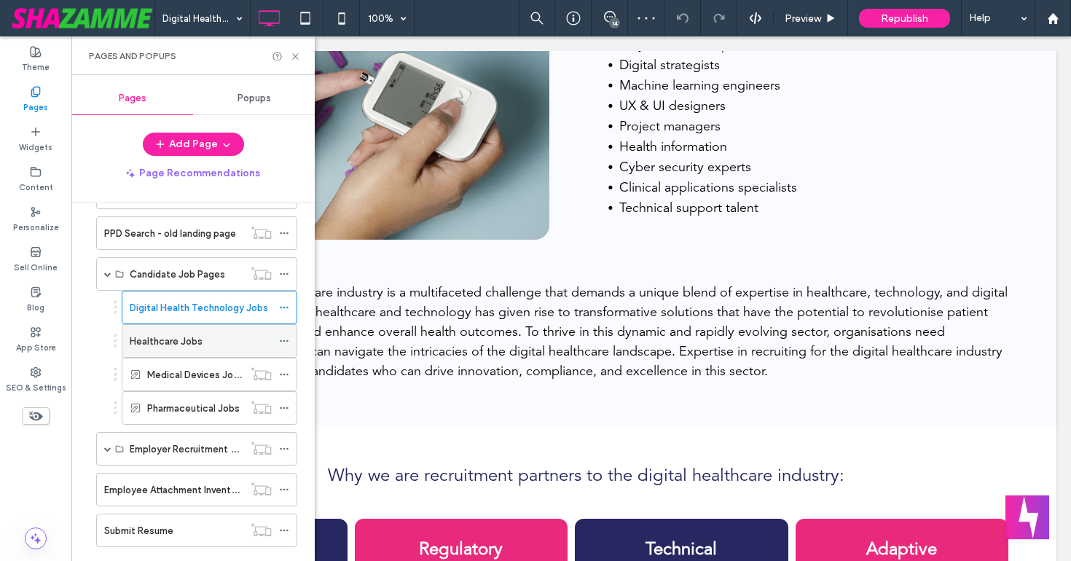
click at [208, 338] on div "Healthcare Jobs" at bounding box center [201, 341] width 142 height 15
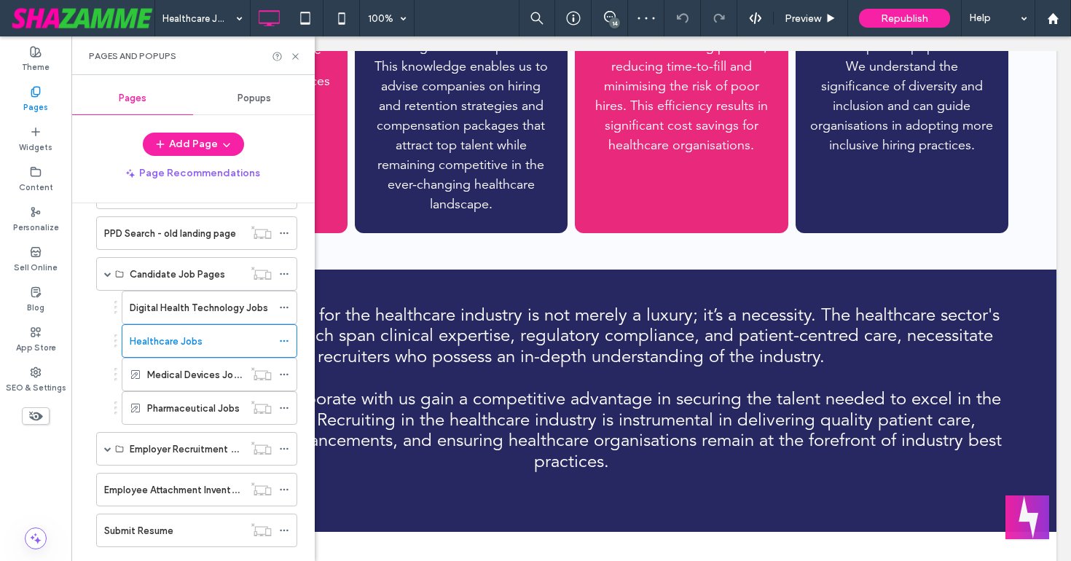
scroll to position [1575, 0]
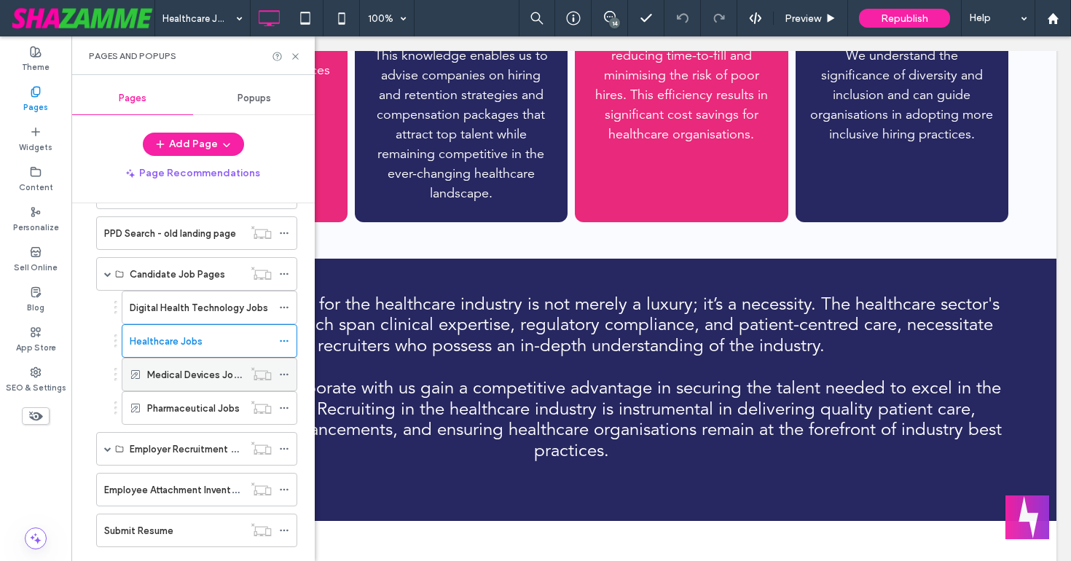
click at [202, 371] on label "Medical Devices Jobs" at bounding box center [195, 374] width 97 height 25
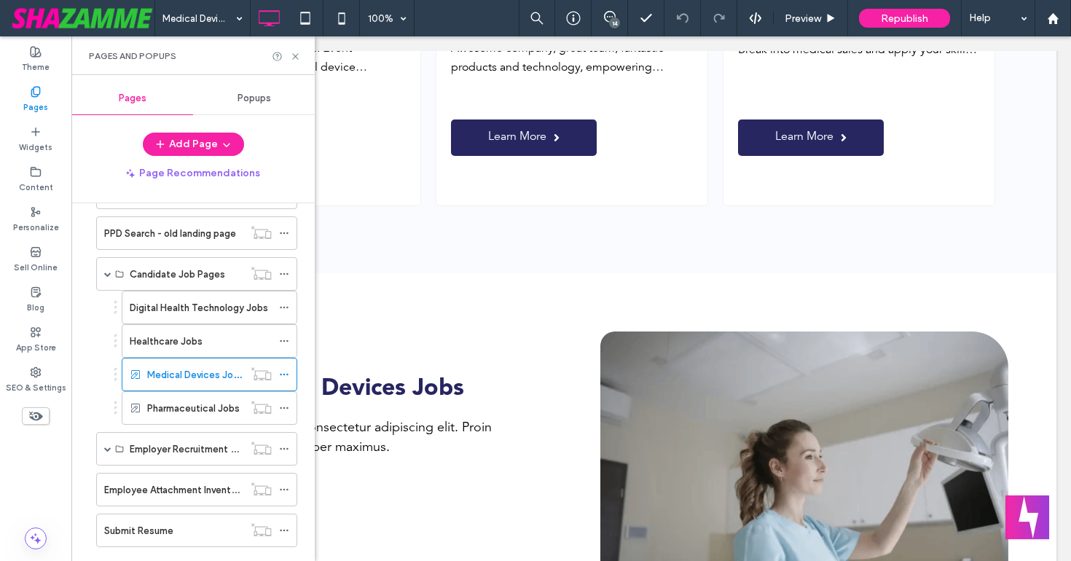
scroll to position [752, 0]
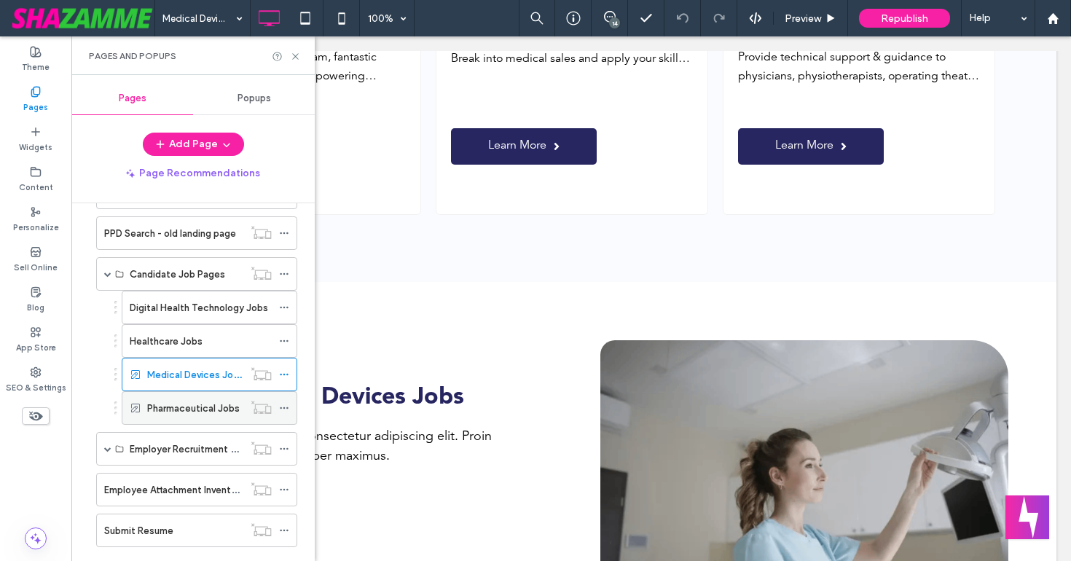
click at [186, 417] on div "Pharmaceutical Jobs" at bounding box center [195, 408] width 96 height 32
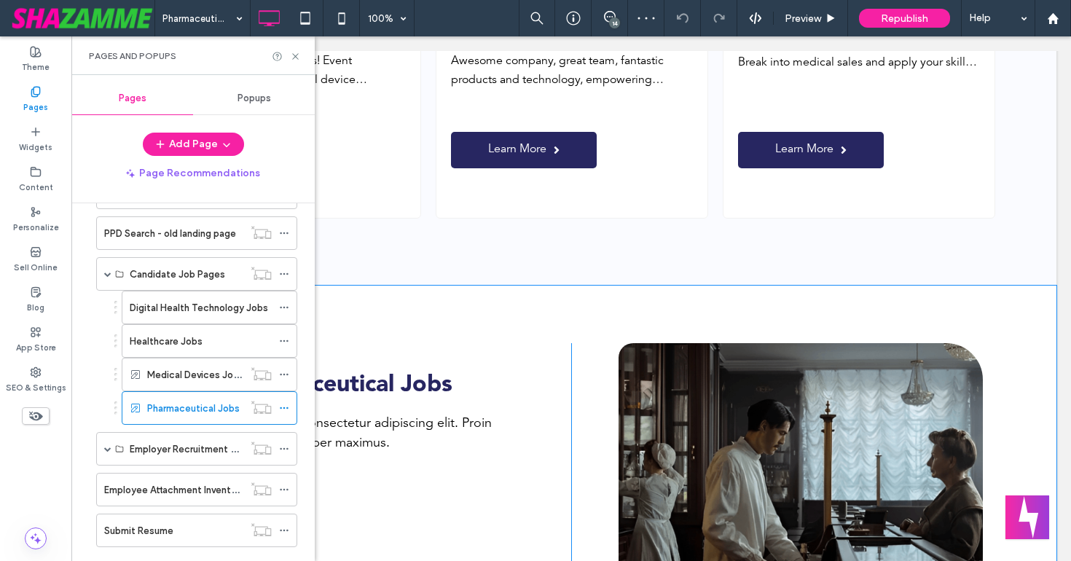
scroll to position [787, 0]
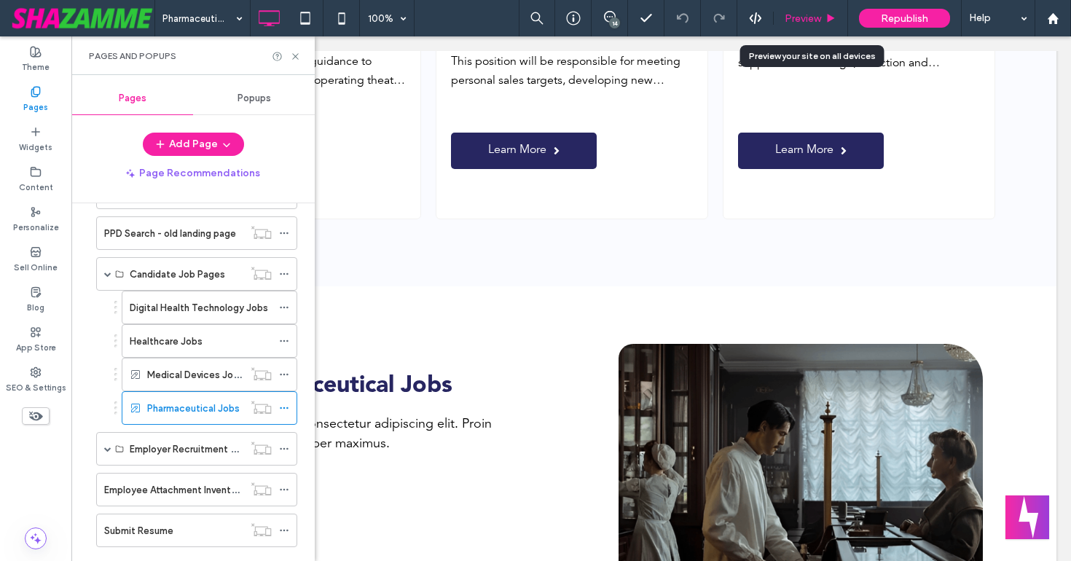
click at [800, 17] on span "Preview" at bounding box center [802, 18] width 36 height 12
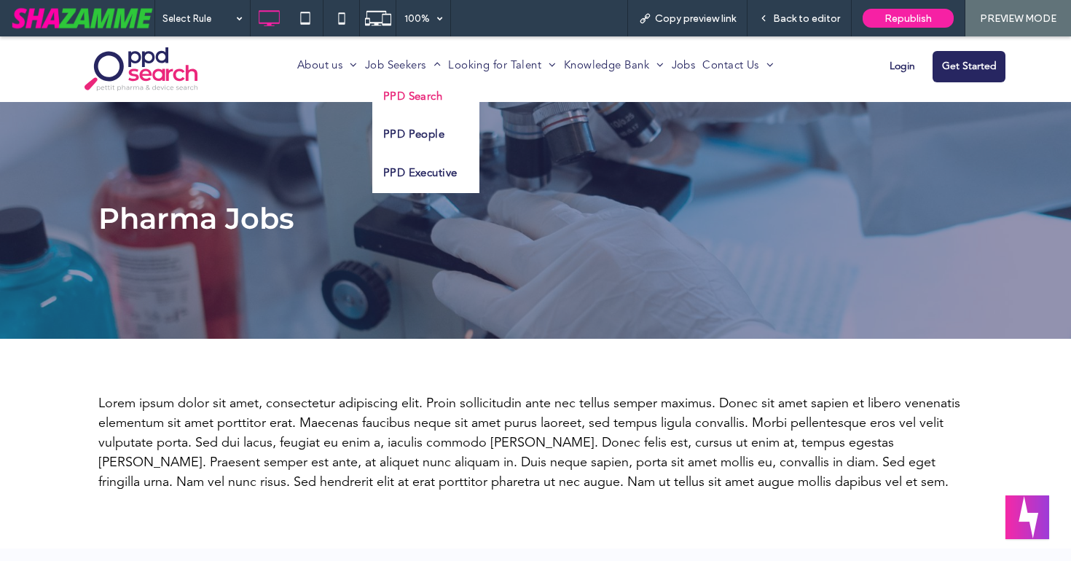
click at [412, 96] on span "PPD Search" at bounding box center [413, 98] width 60 height 17
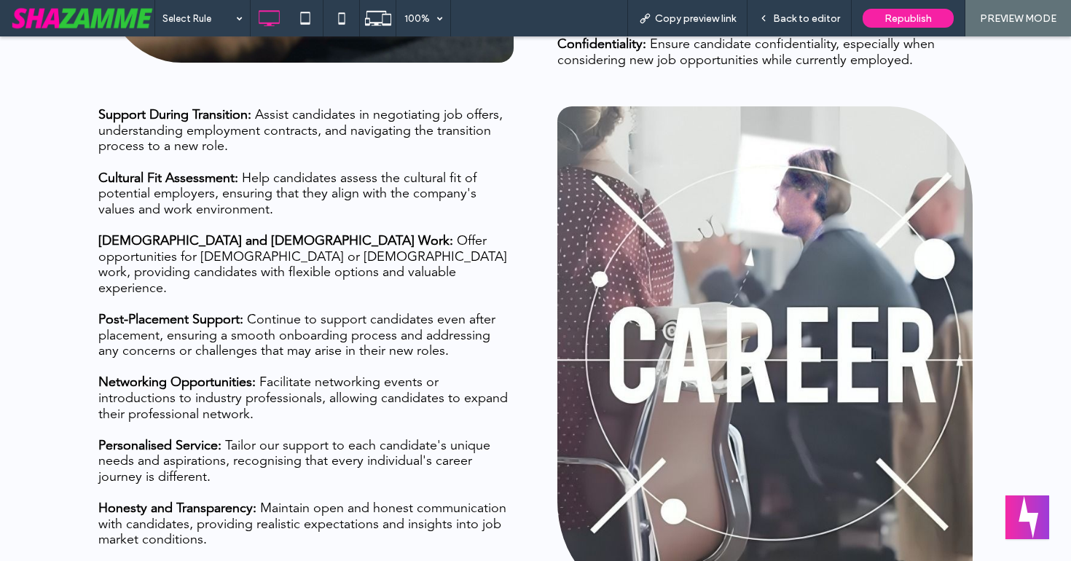
scroll to position [1102, 0]
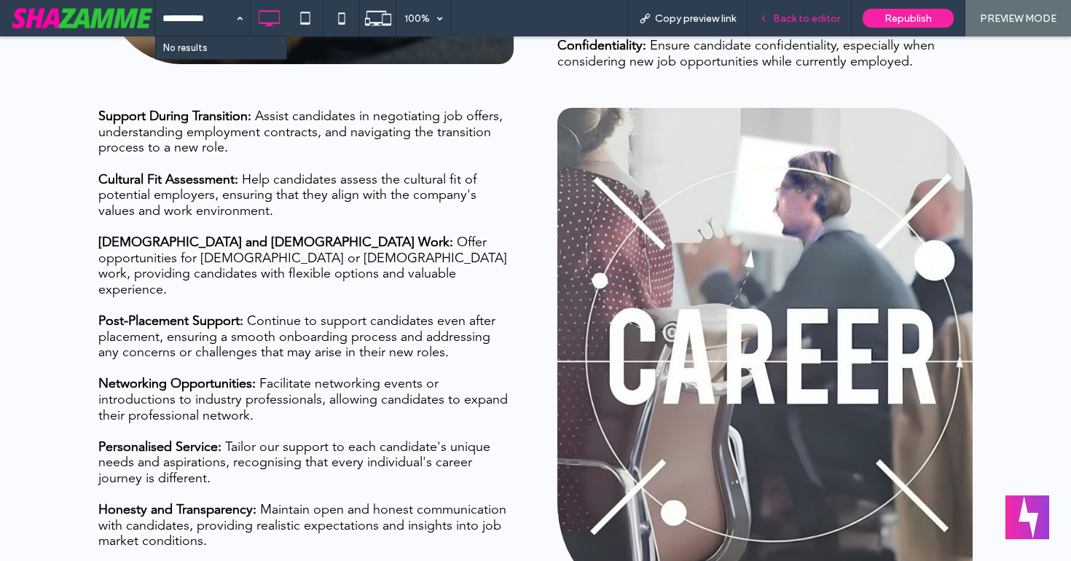
type input "**********"
click at [793, 20] on span "Back to editor" at bounding box center [806, 18] width 67 height 12
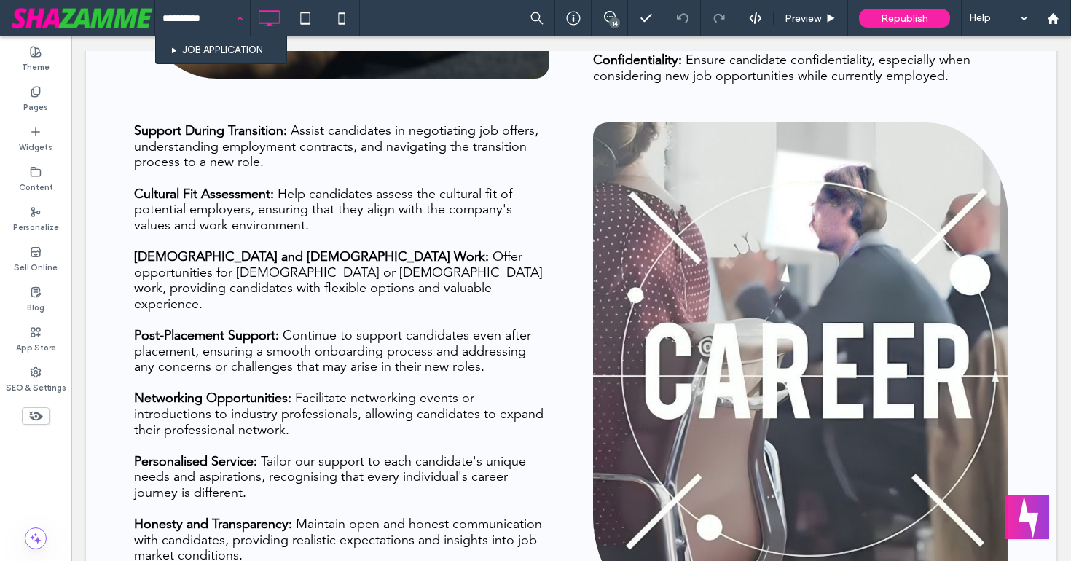
type input "**********"
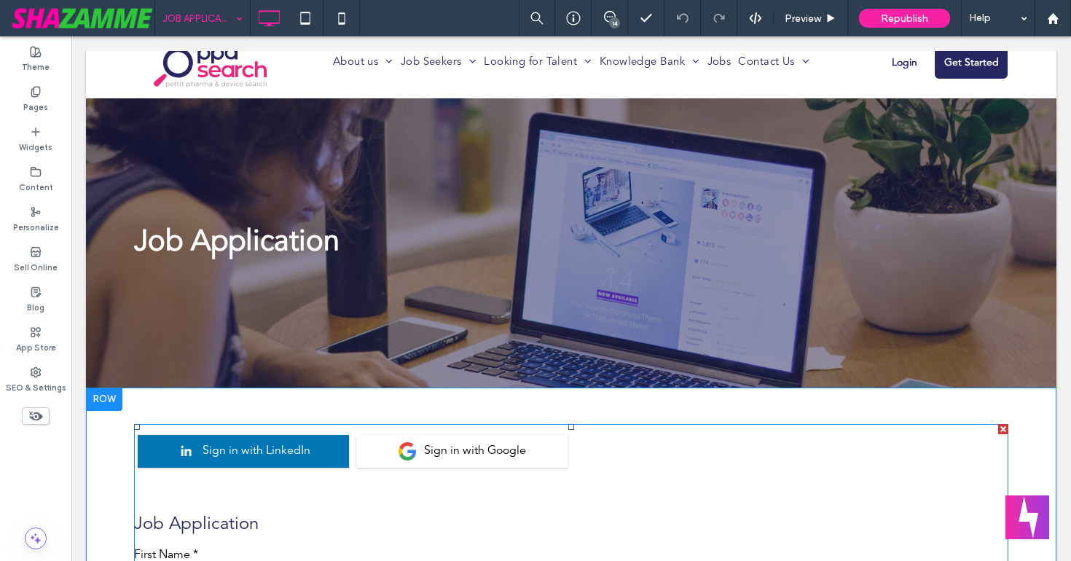
scroll to position [15, 0]
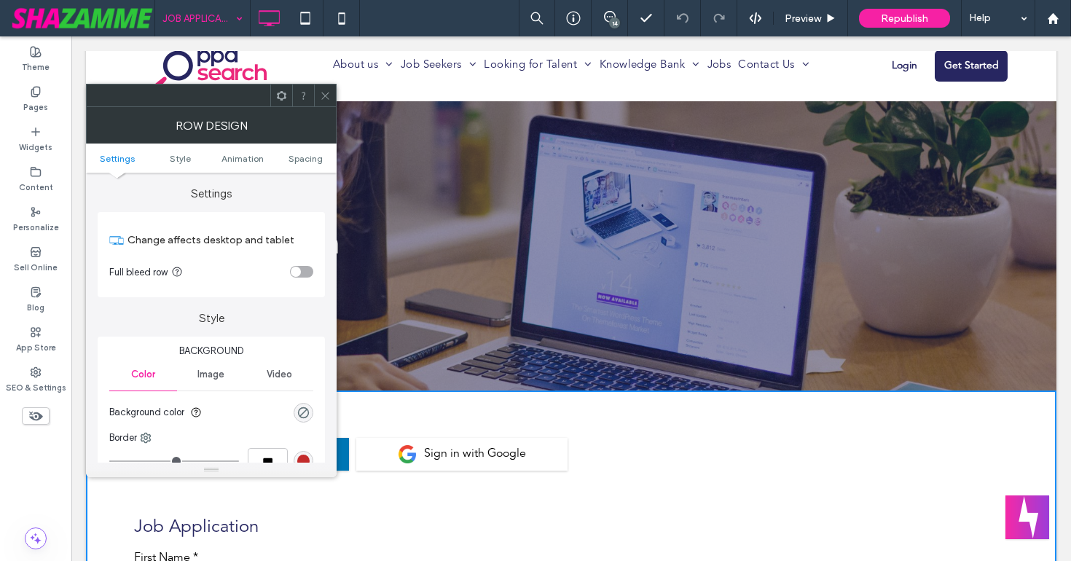
click at [327, 89] on span at bounding box center [325, 95] width 11 height 22
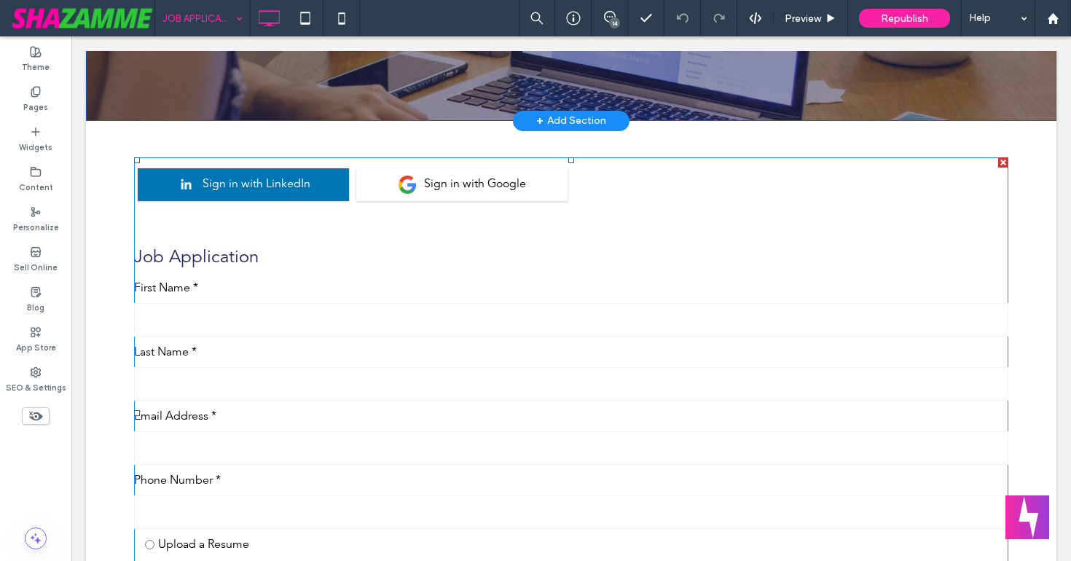
scroll to position [264, 0]
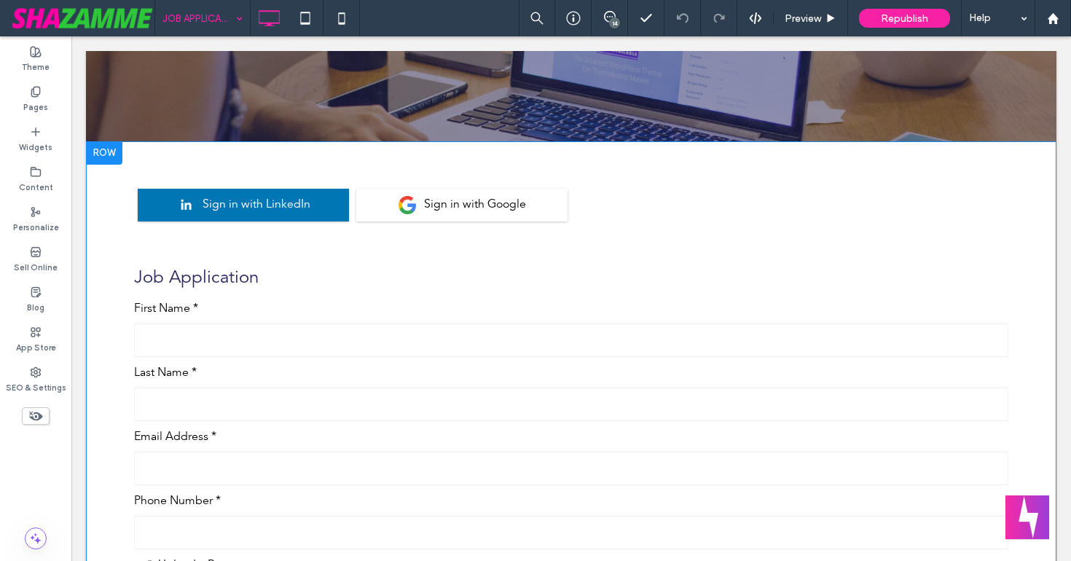
click at [172, 152] on div "This email is already in use, please login Sign in with LinkedIn Sign in with G…" at bounding box center [571, 433] width 970 height 584
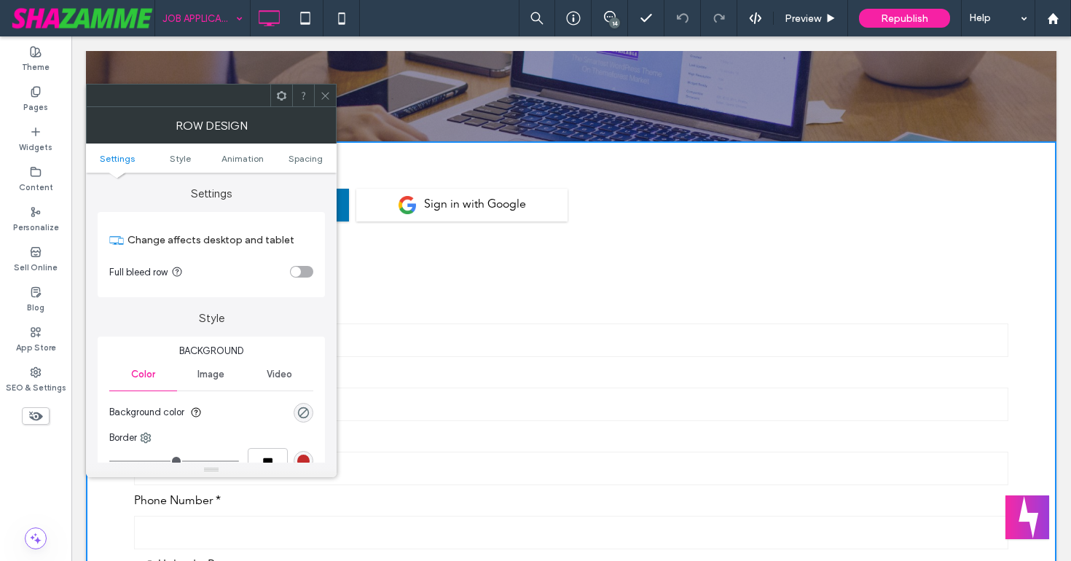
click at [326, 98] on icon at bounding box center [325, 95] width 11 height 11
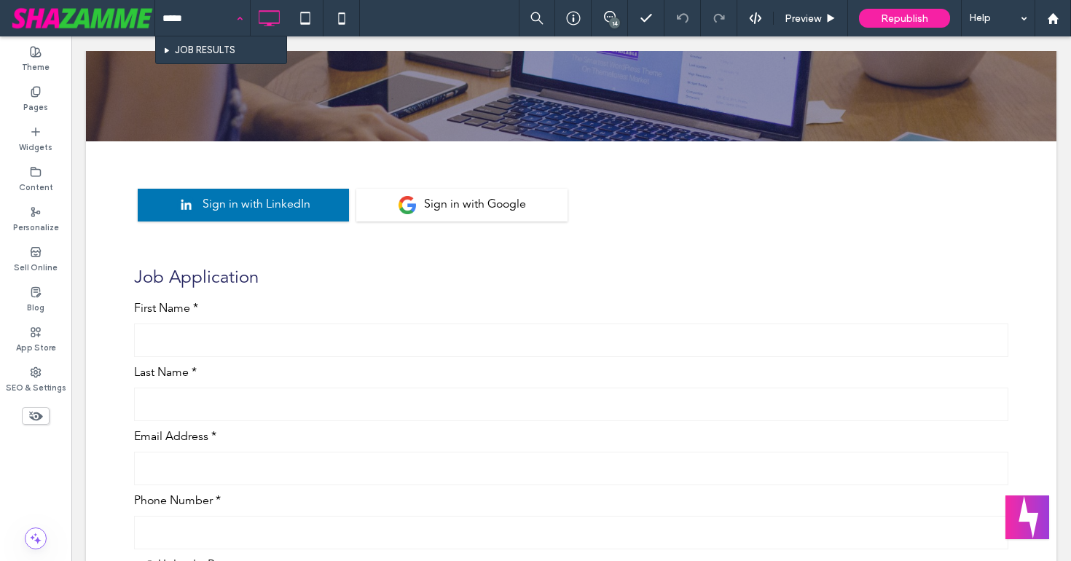
type input "******"
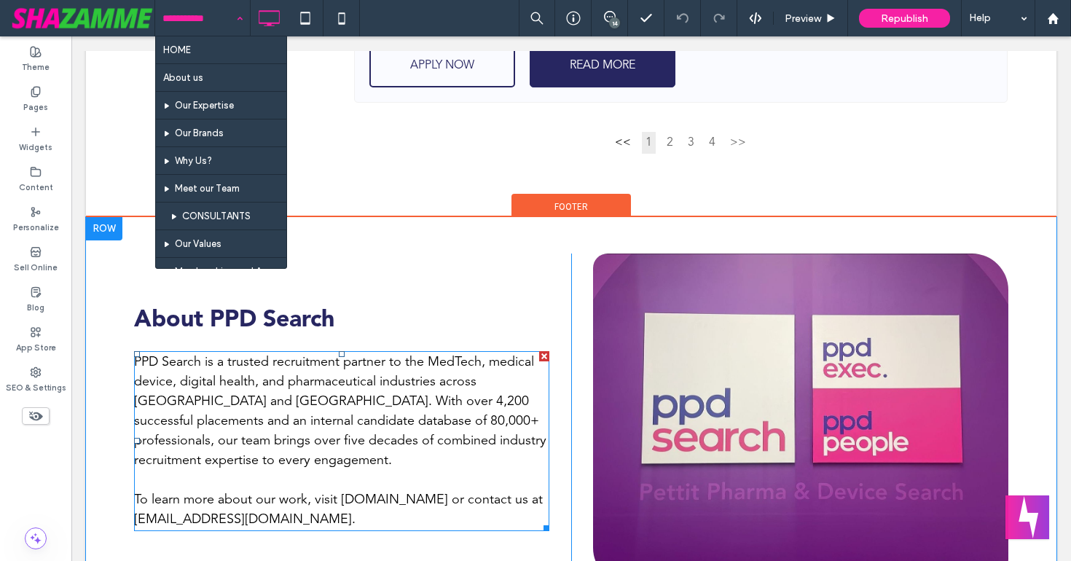
scroll to position [1417, 0]
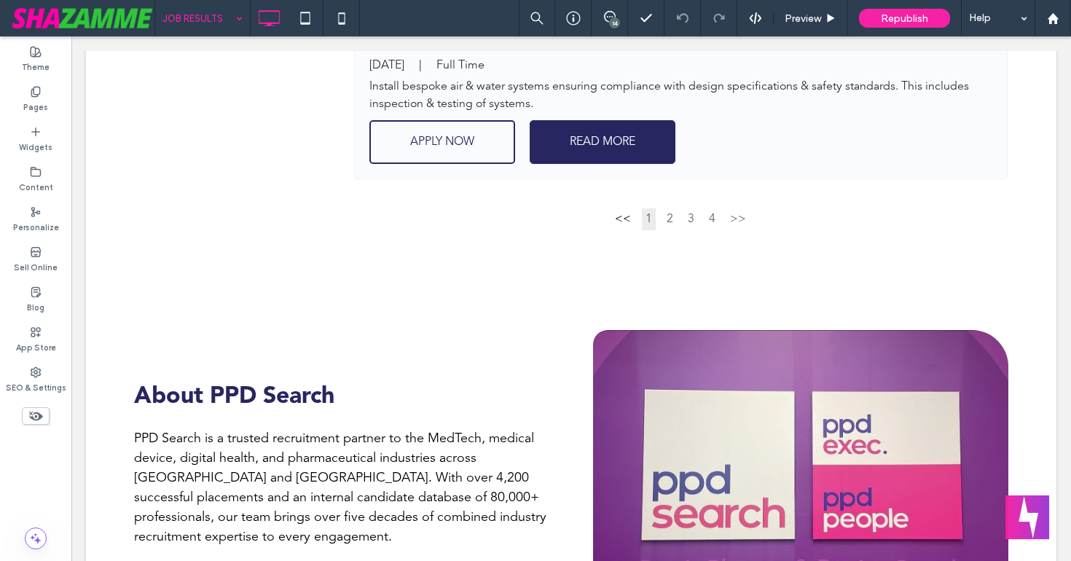
click at [237, 16] on div "JOB RESULTS" at bounding box center [202, 18] width 95 height 36
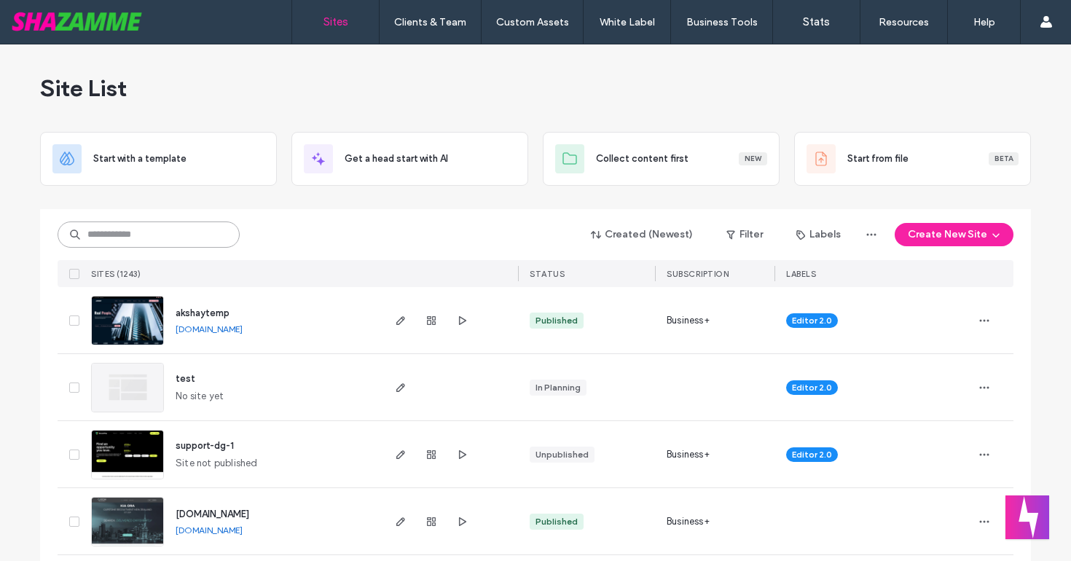
click at [190, 235] on input at bounding box center [149, 234] width 182 height 26
type input "********"
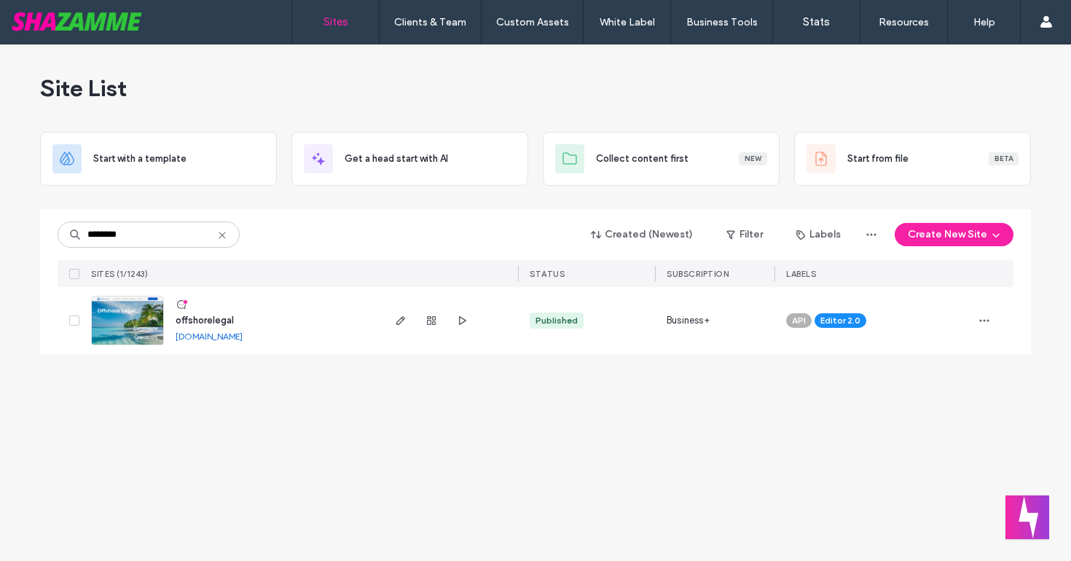
click at [185, 322] on span "offshorelegal" at bounding box center [205, 320] width 58 height 11
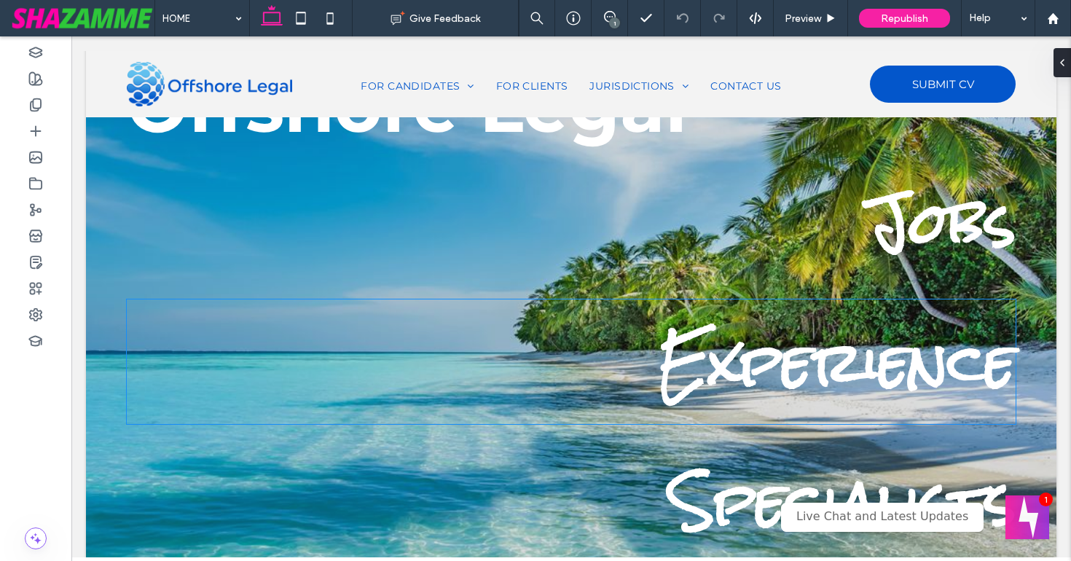
scroll to position [126, 0]
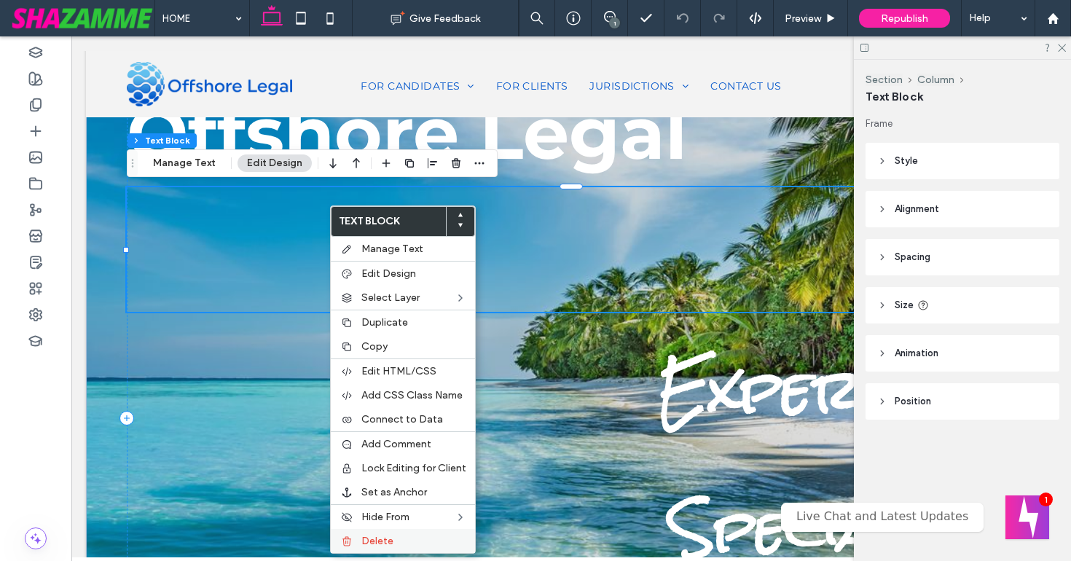
click at [383, 538] on span "Delete" at bounding box center [377, 541] width 32 height 12
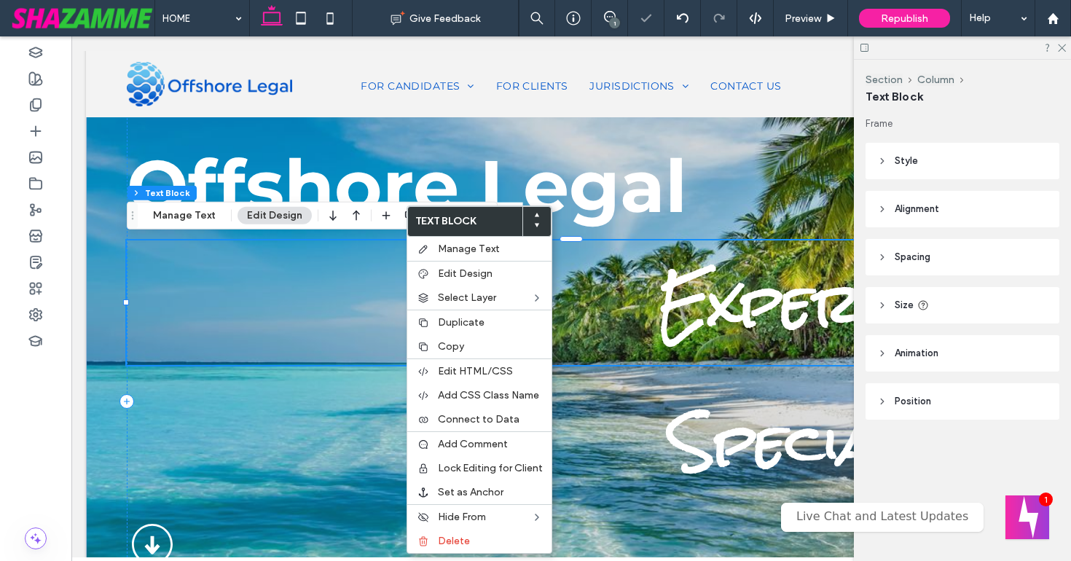
click at [715, 320] on span "Experience" at bounding box center [836, 302] width 357 height 123
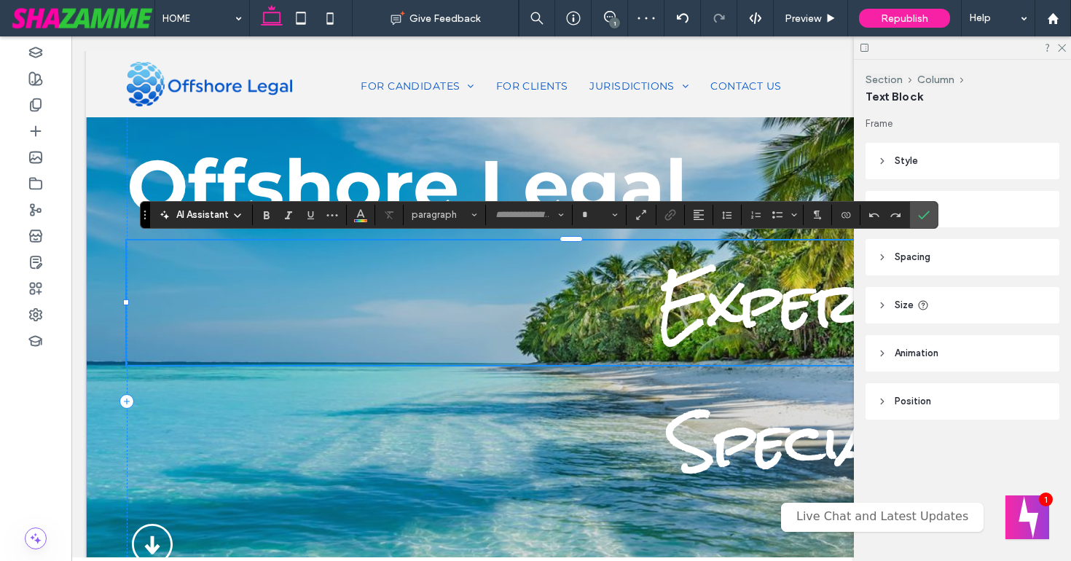
type input "*********"
type input "**"
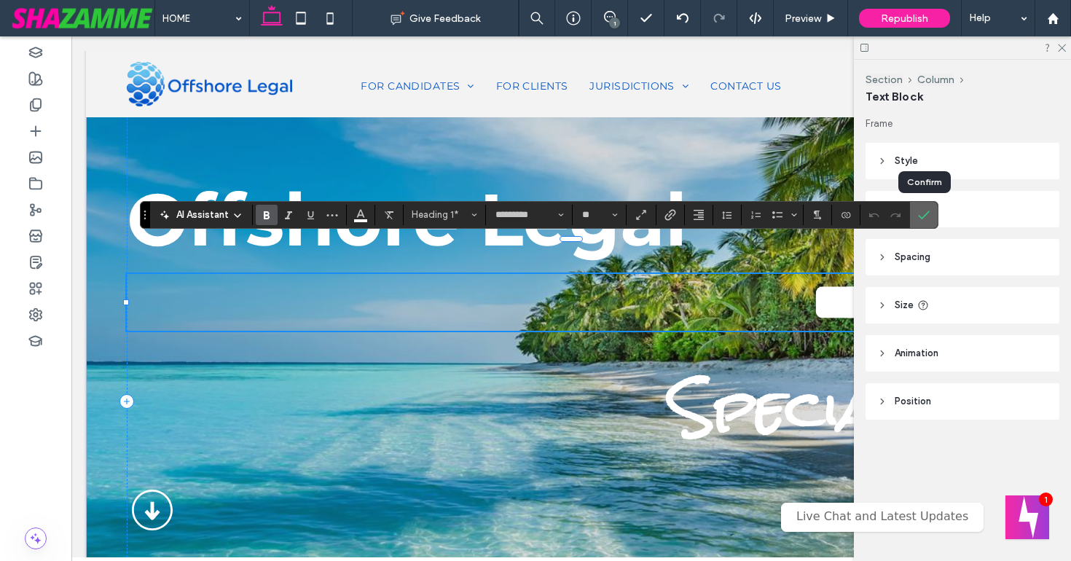
click at [923, 212] on icon "Confirm" at bounding box center [924, 215] width 12 height 12
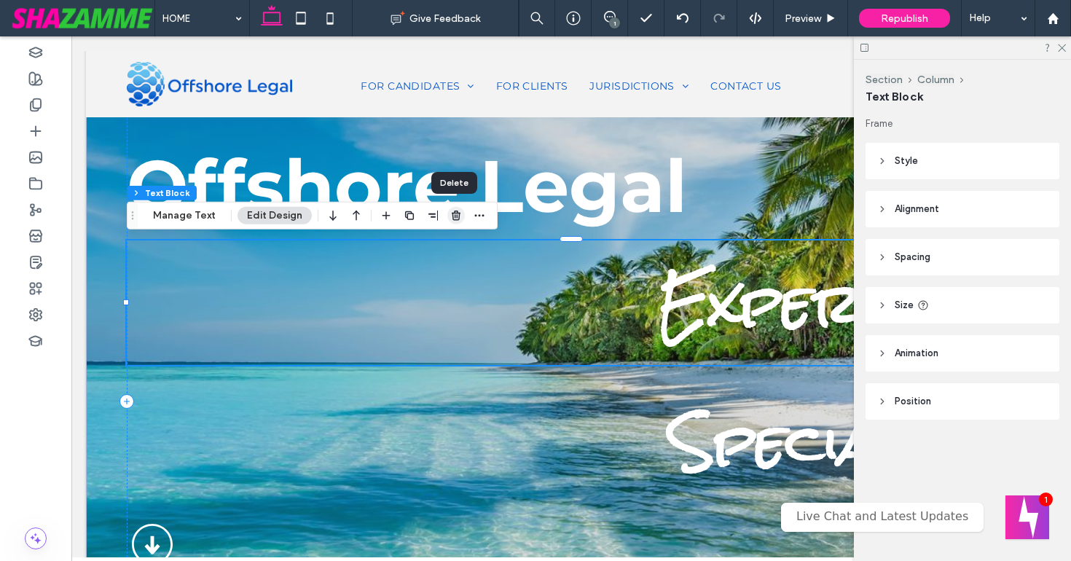
click at [450, 213] on icon "button" at bounding box center [456, 216] width 12 height 12
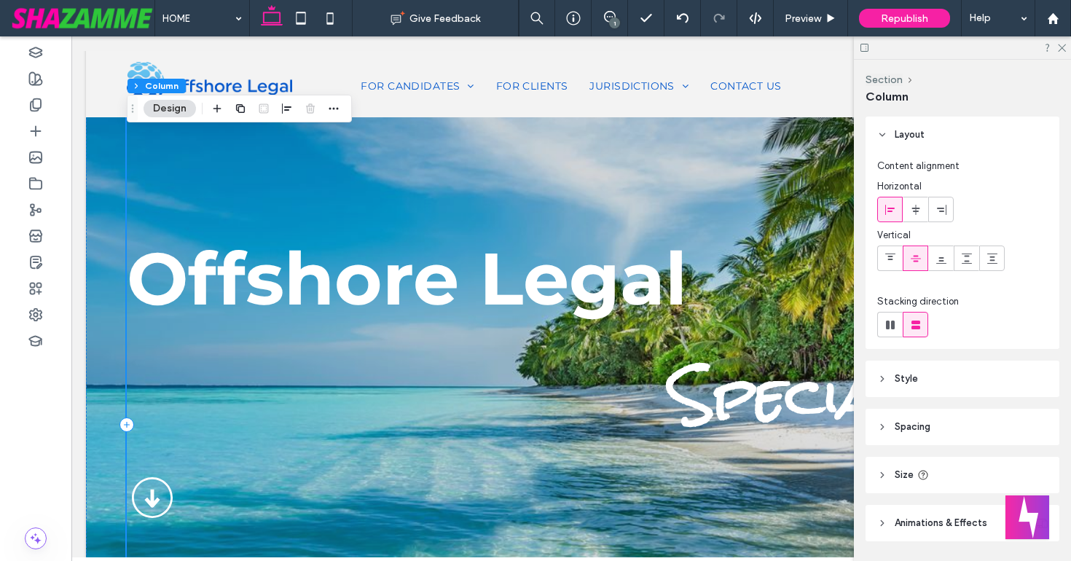
scroll to position [98, 0]
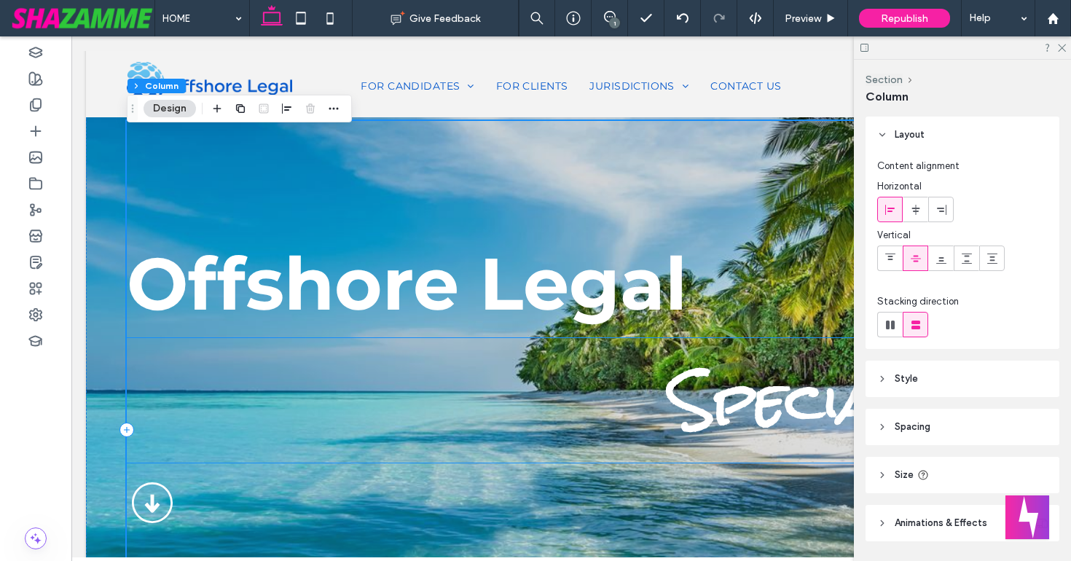
click at [674, 387] on span "Specialists" at bounding box center [842, 400] width 345 height 123
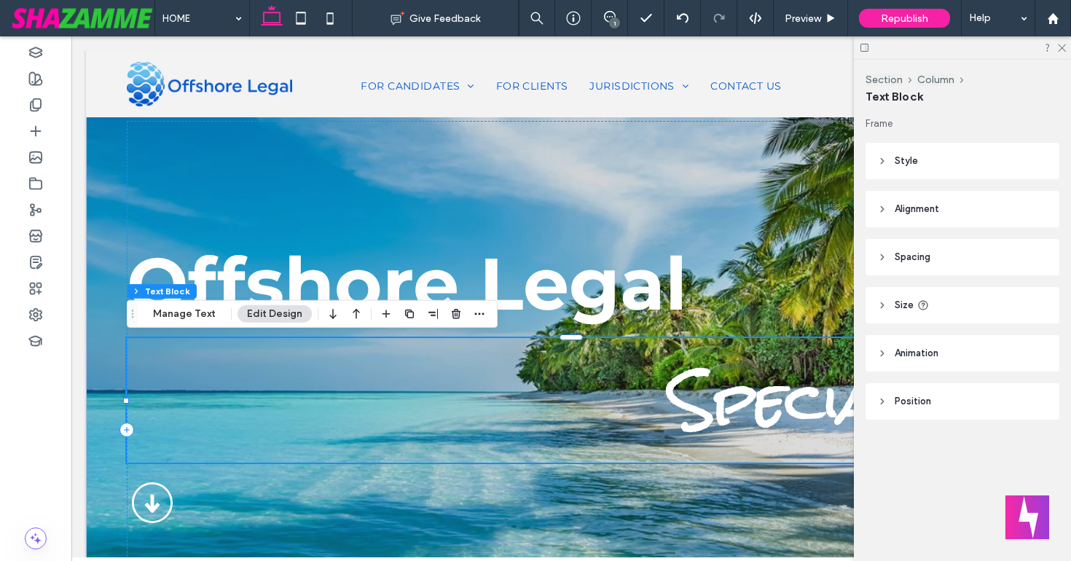
click at [487, 452] on h1 "Specialists" at bounding box center [571, 400] width 888 height 125
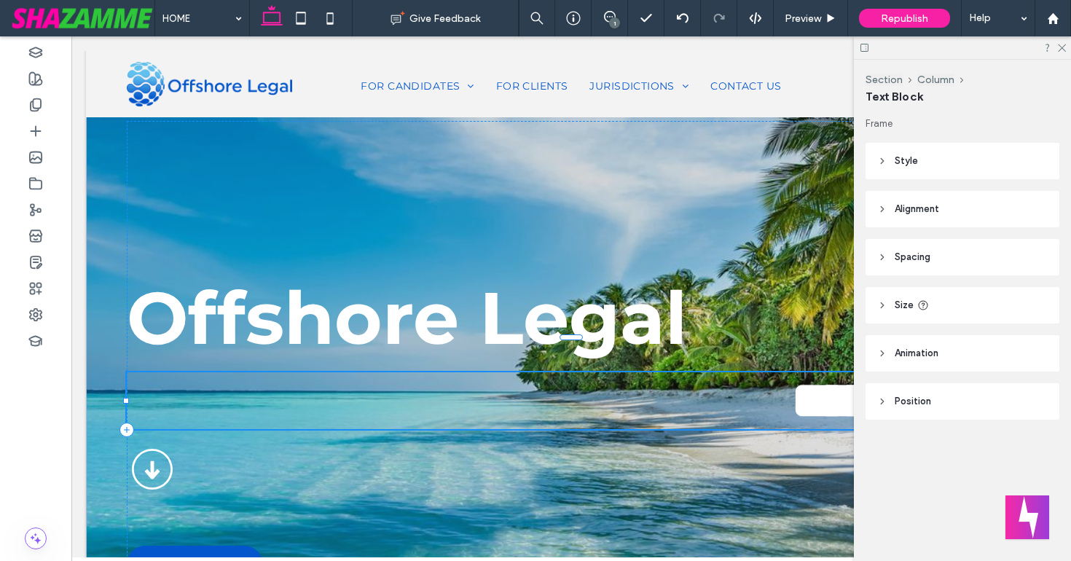
type input "*********"
type input "**"
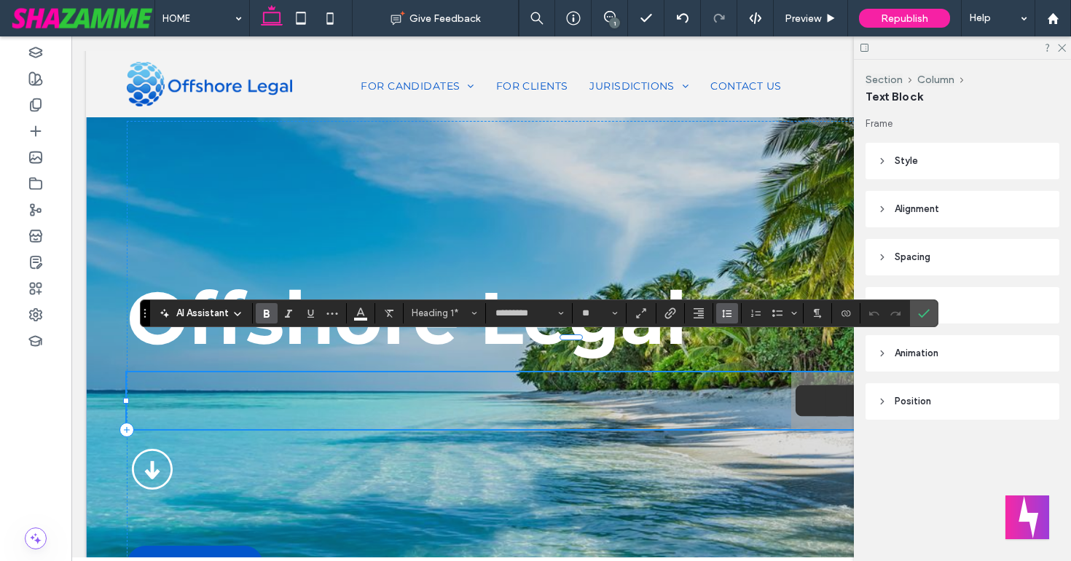
click at [731, 313] on icon "Line Height" at bounding box center [727, 313] width 12 height 12
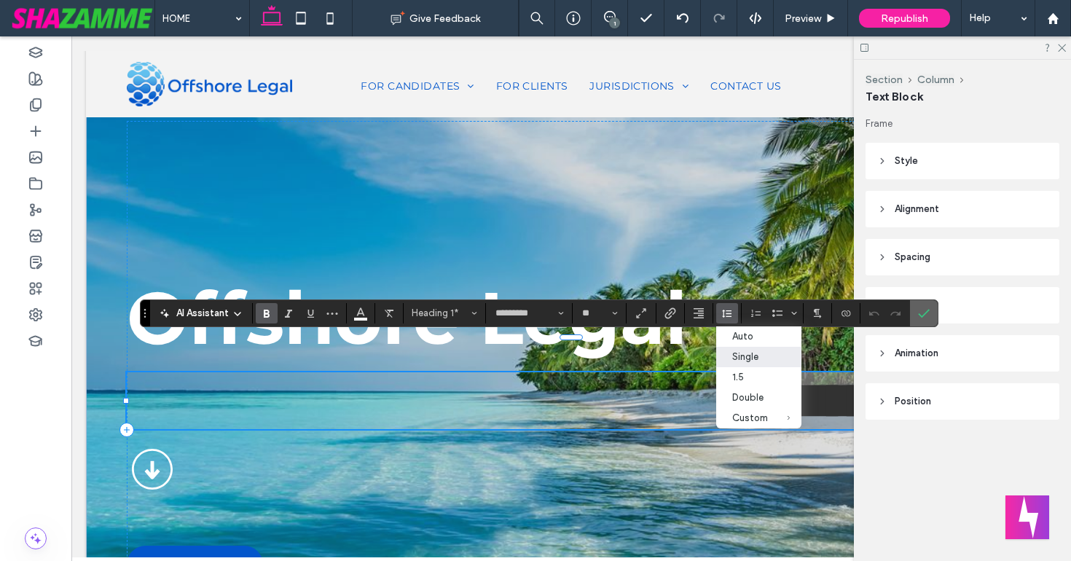
click at [923, 310] on icon "Confirm" at bounding box center [924, 313] width 12 height 12
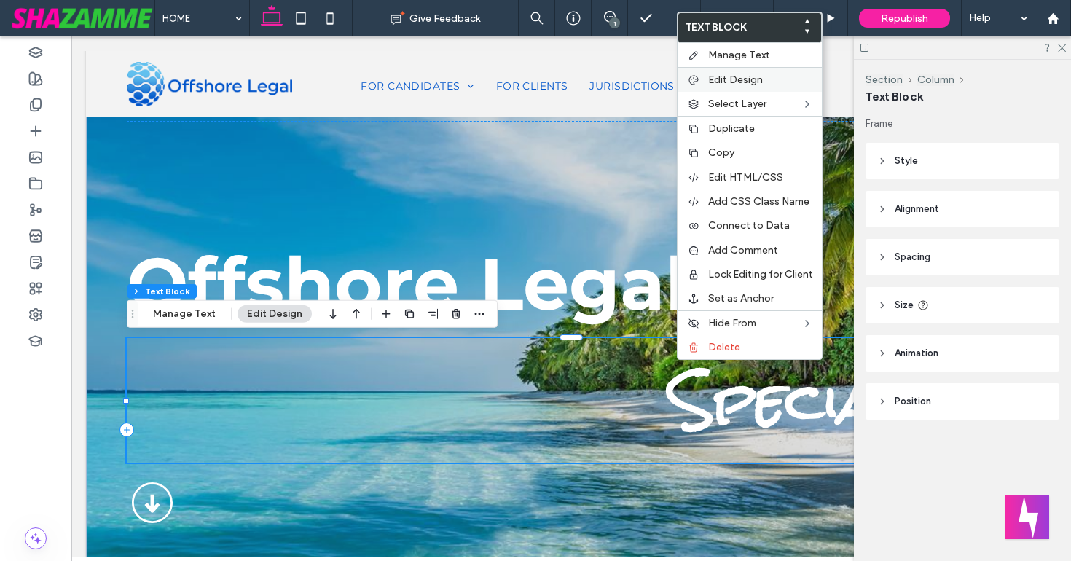
click at [721, 76] on span "Edit Design" at bounding box center [735, 80] width 55 height 12
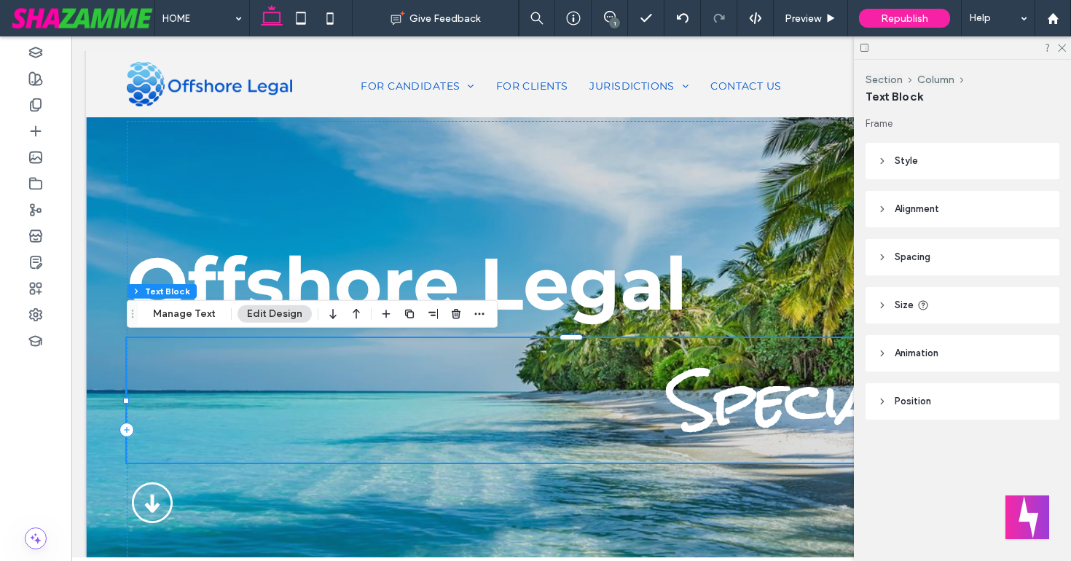
click at [880, 259] on use at bounding box center [881, 257] width 3 height 5
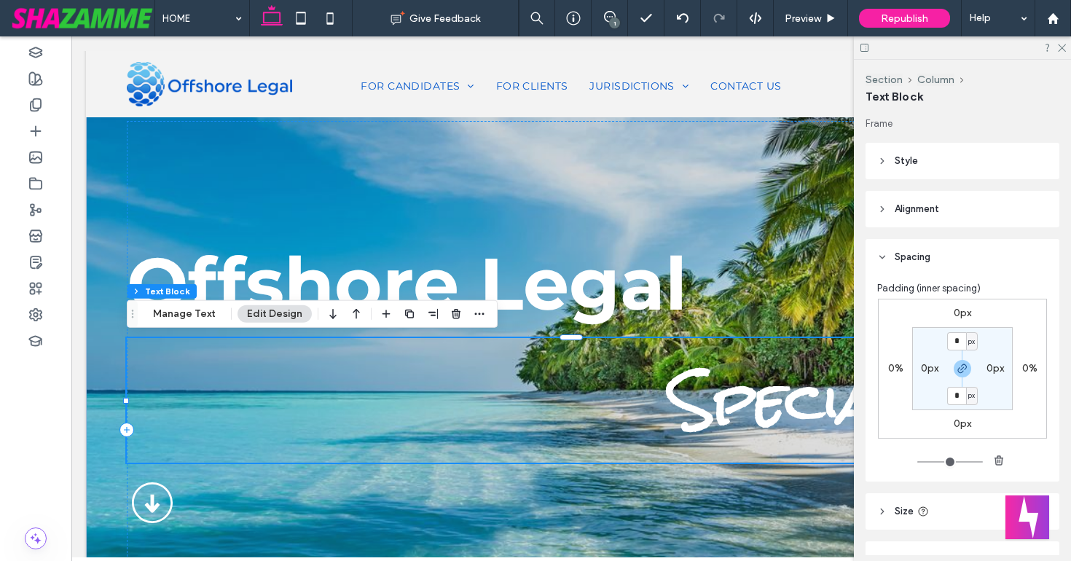
click at [881, 258] on use at bounding box center [882, 257] width 5 height 3
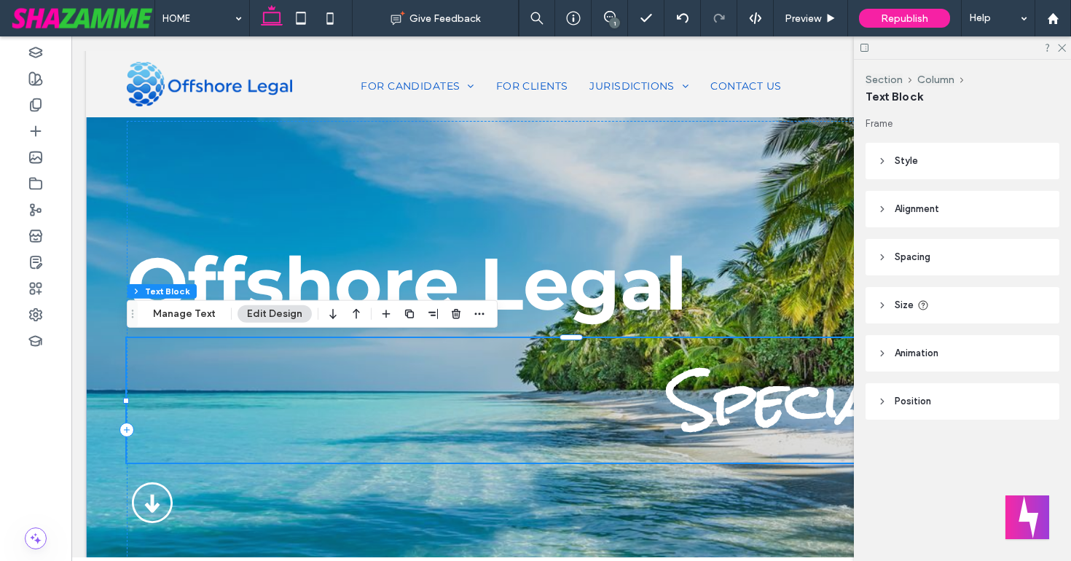
click at [705, 398] on span "Specialists" at bounding box center [842, 400] width 345 height 123
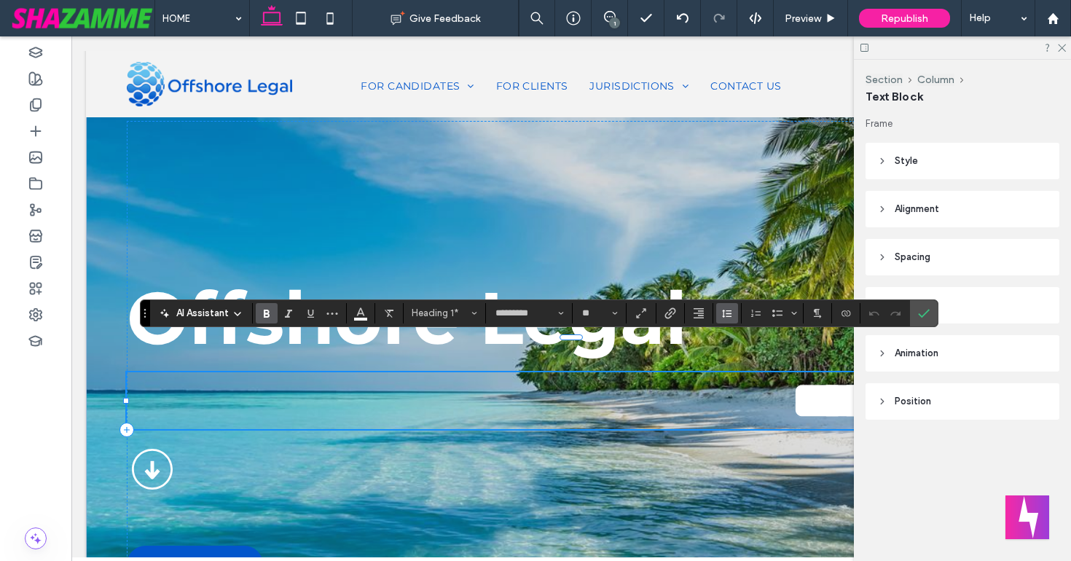
click at [728, 315] on icon "Line Height" at bounding box center [727, 313] width 12 height 12
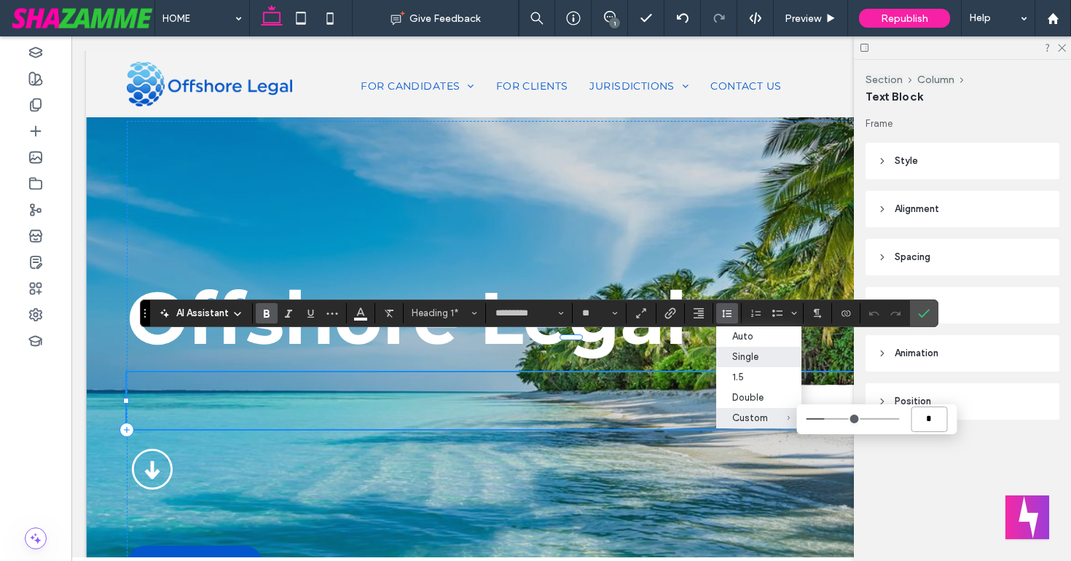
click at [934, 420] on input "*" at bounding box center [928, 418] width 36 height 25
type input "***"
type input "*"
type input "***"
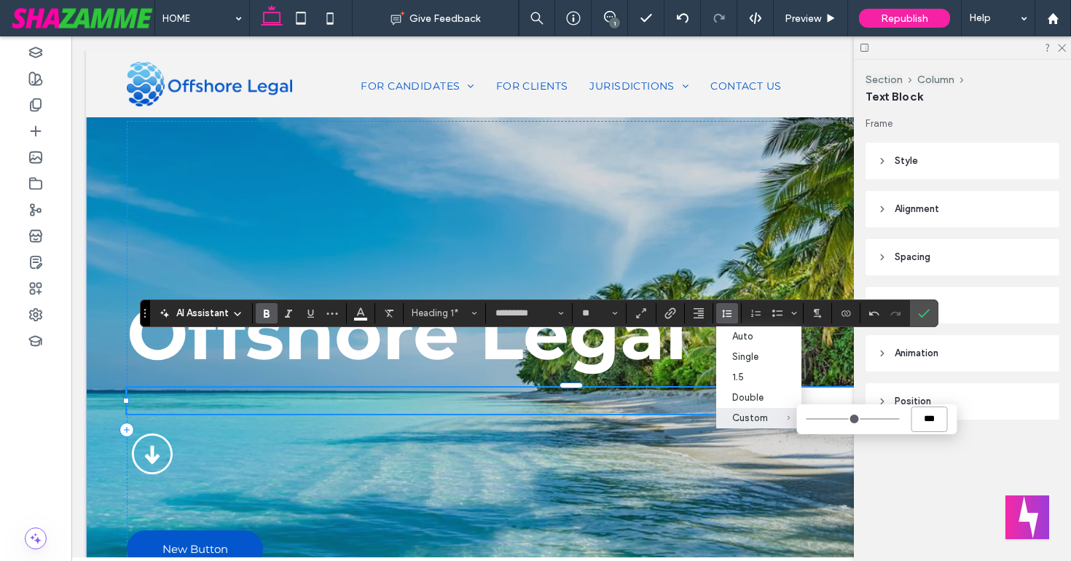
click at [938, 419] on input "***" at bounding box center [928, 418] width 36 height 25
type input "**"
type input "***"
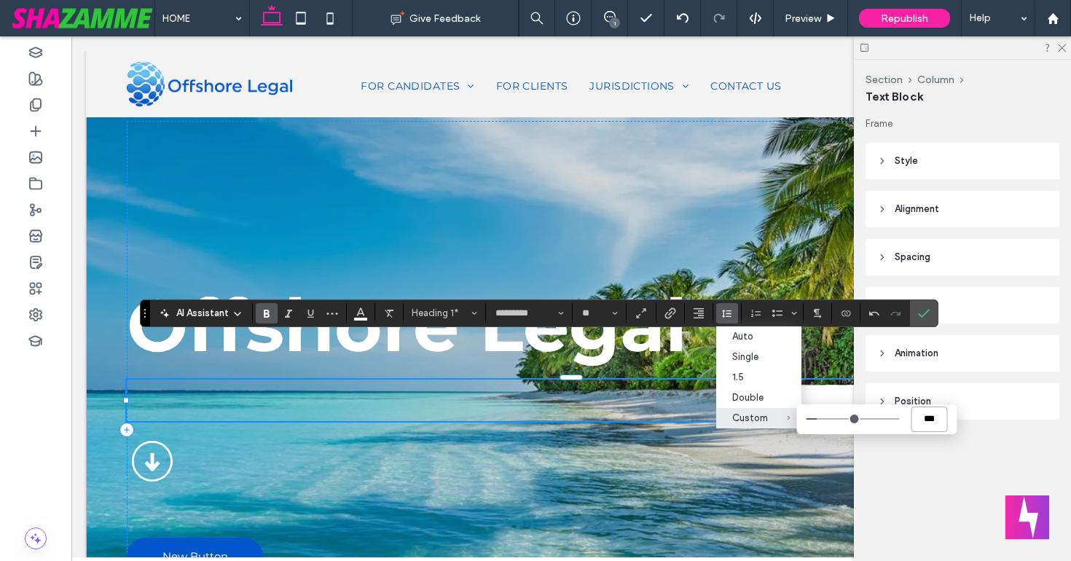
click at [935, 425] on input "***" at bounding box center [928, 418] width 36 height 25
type input "***"
type input "*"
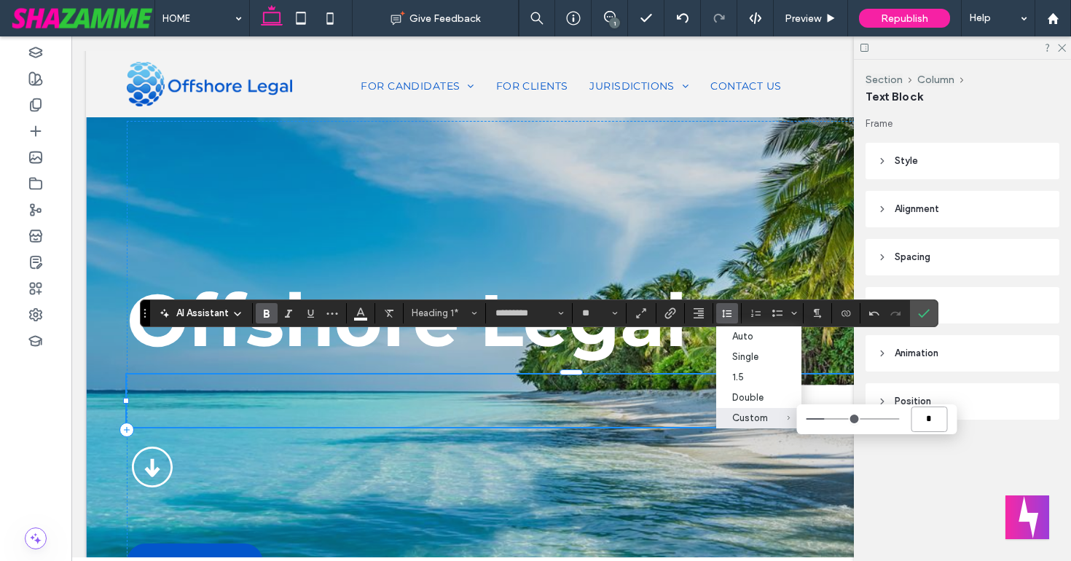
click at [934, 420] on input "*" at bounding box center [928, 418] width 36 height 25
type input "**"
type input "***"
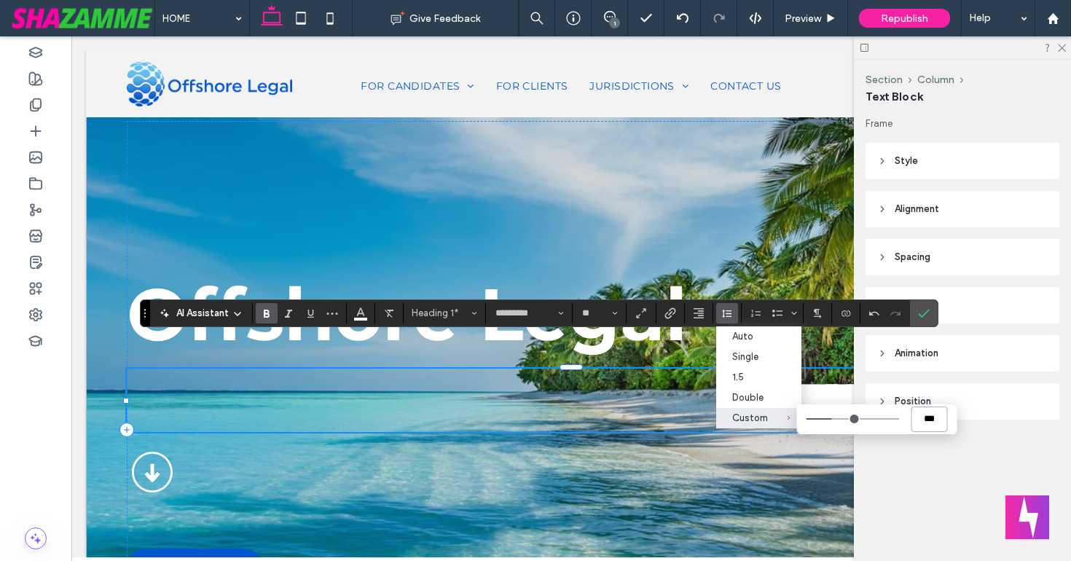
click at [937, 422] on input "***" at bounding box center [928, 418] width 36 height 25
type input "*"
type input "**"
type input "***"
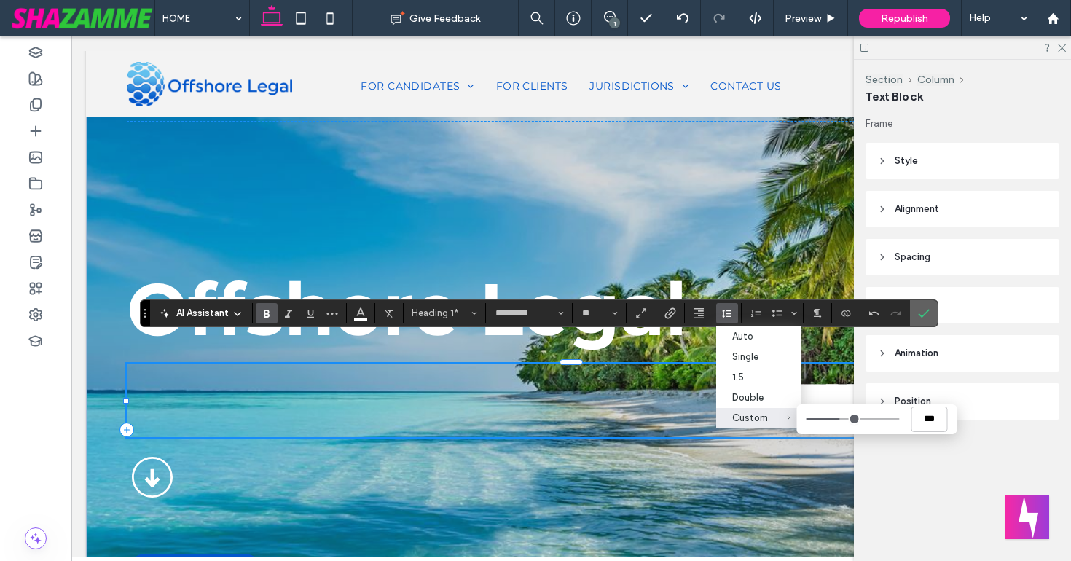
click at [926, 311] on use "Confirm" at bounding box center [924, 313] width 12 height 9
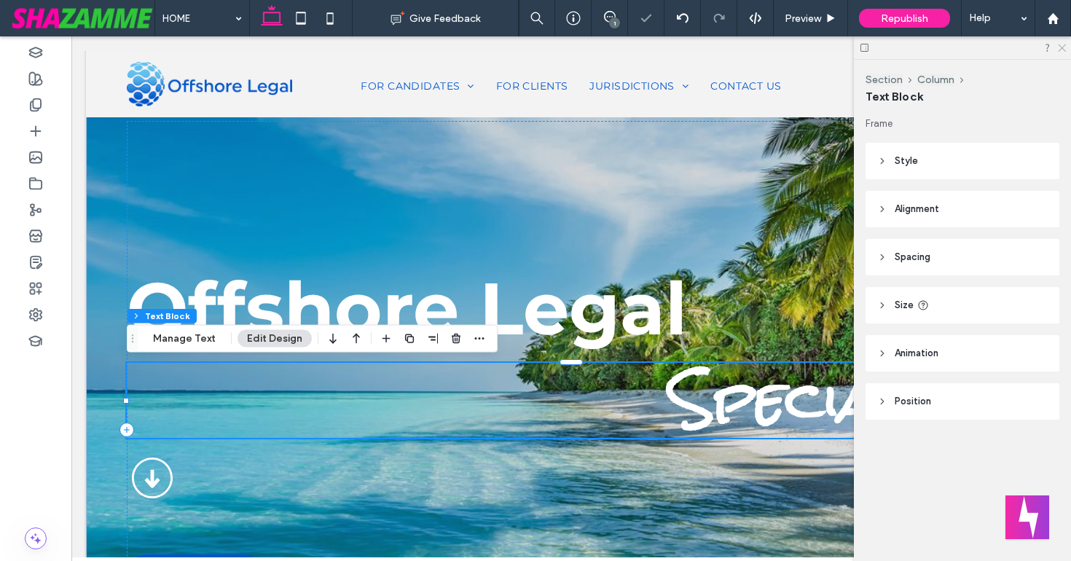
click at [1063, 47] on use at bounding box center [1061, 48] width 8 height 8
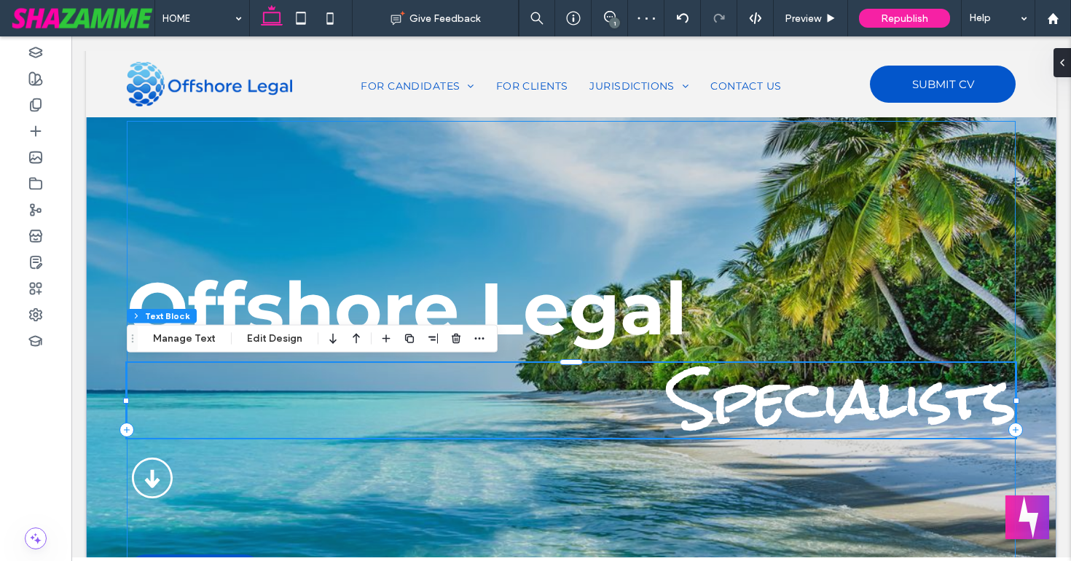
click at [363, 511] on div "Offshore Legal Specialists New Button" at bounding box center [571, 430] width 888 height 618
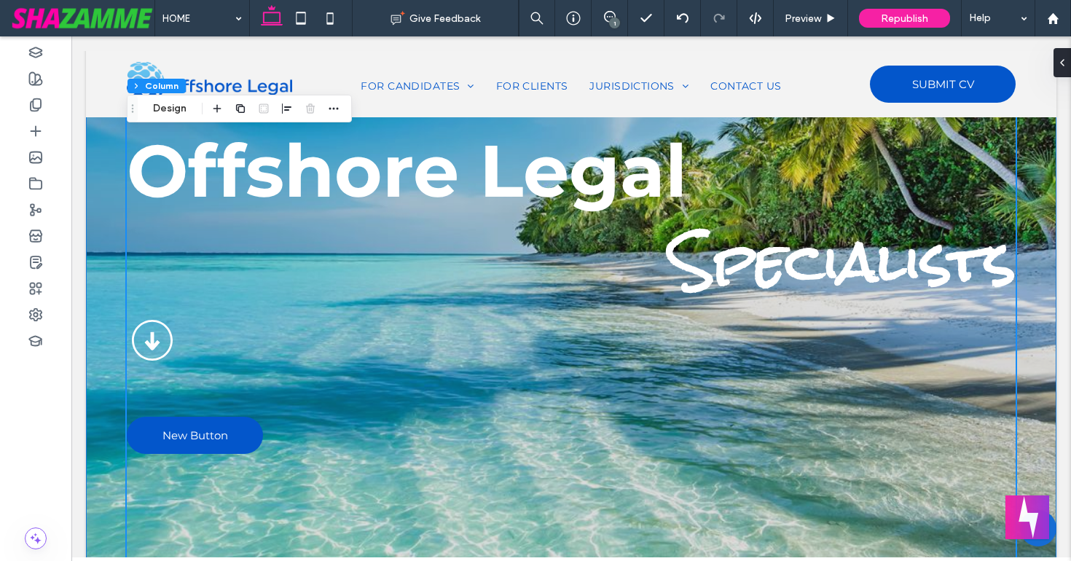
scroll to position [232, 0]
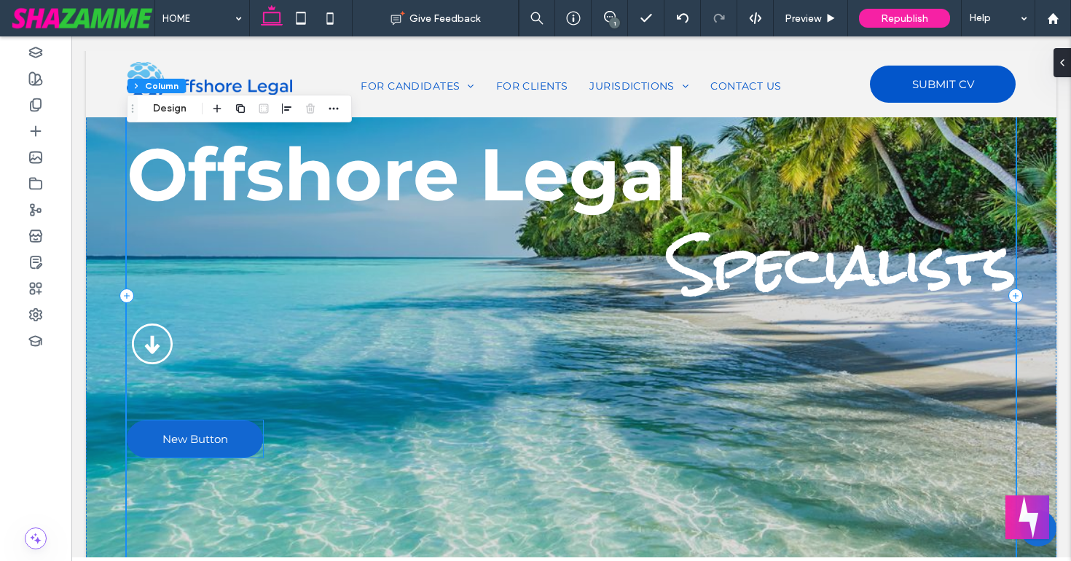
click at [224, 437] on span "New Button" at bounding box center [195, 439] width 66 height 14
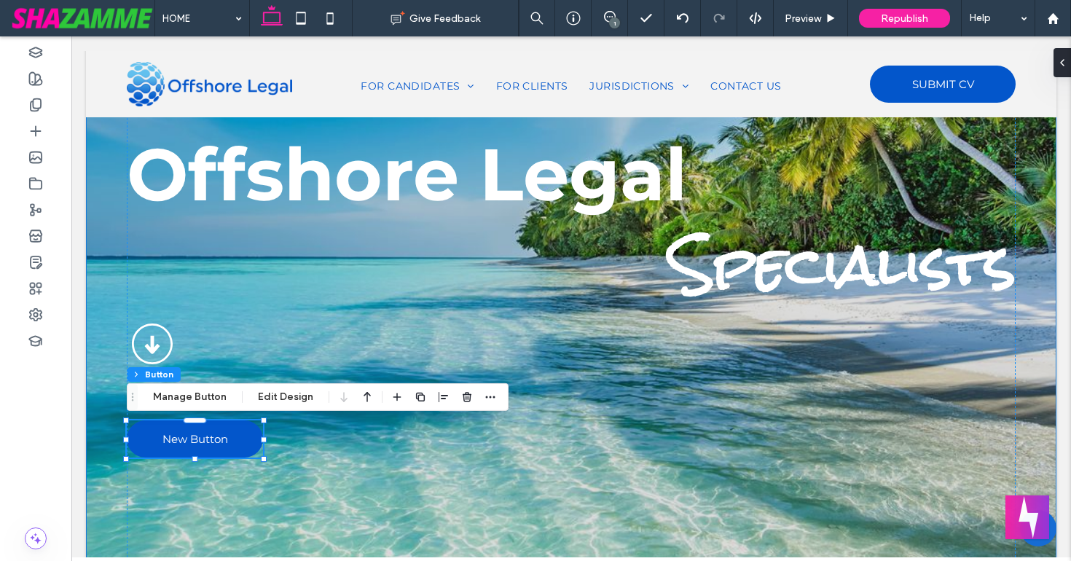
click at [99, 486] on div "Offshore Legal Specialists New Button" at bounding box center [571, 277] width 947 height 916
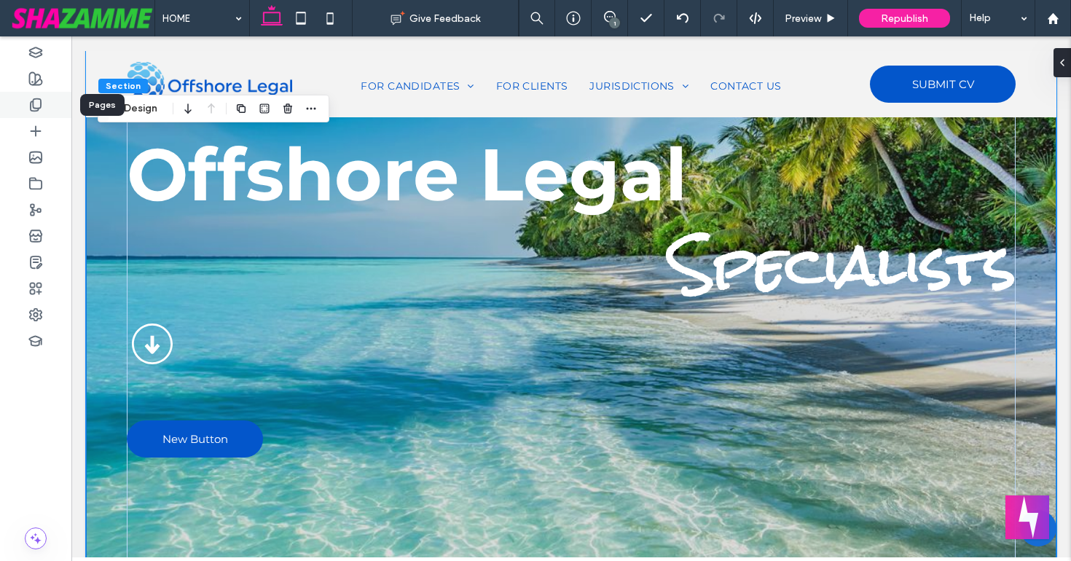
click at [36, 105] on icon at bounding box center [35, 105] width 15 height 15
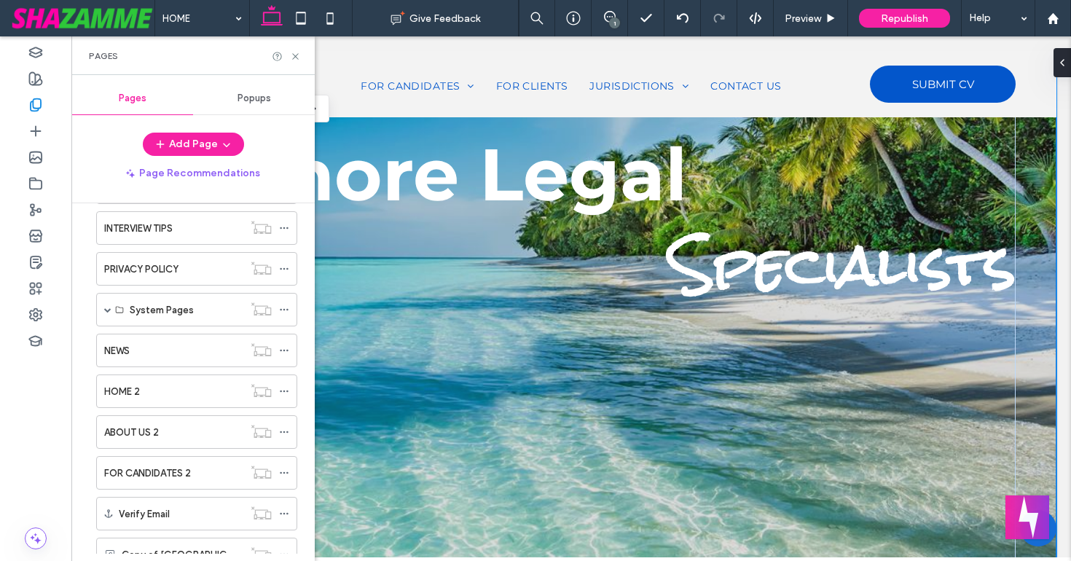
scroll to position [303, 0]
click at [120, 392] on label "HOME 2" at bounding box center [122, 390] width 36 height 25
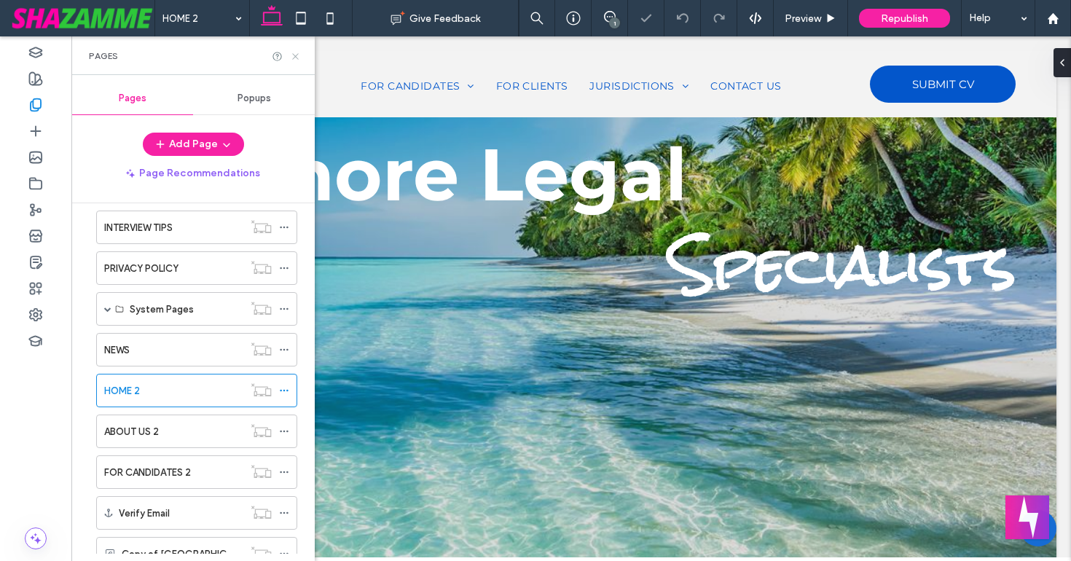
click at [296, 55] on icon at bounding box center [295, 56] width 11 height 11
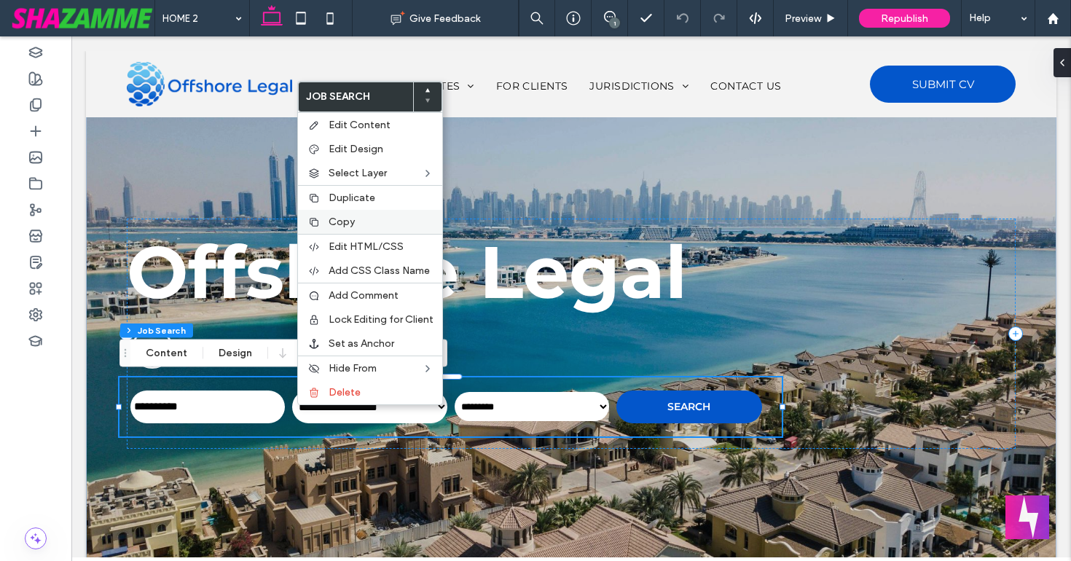
click at [356, 223] on label "Copy" at bounding box center [380, 222] width 105 height 12
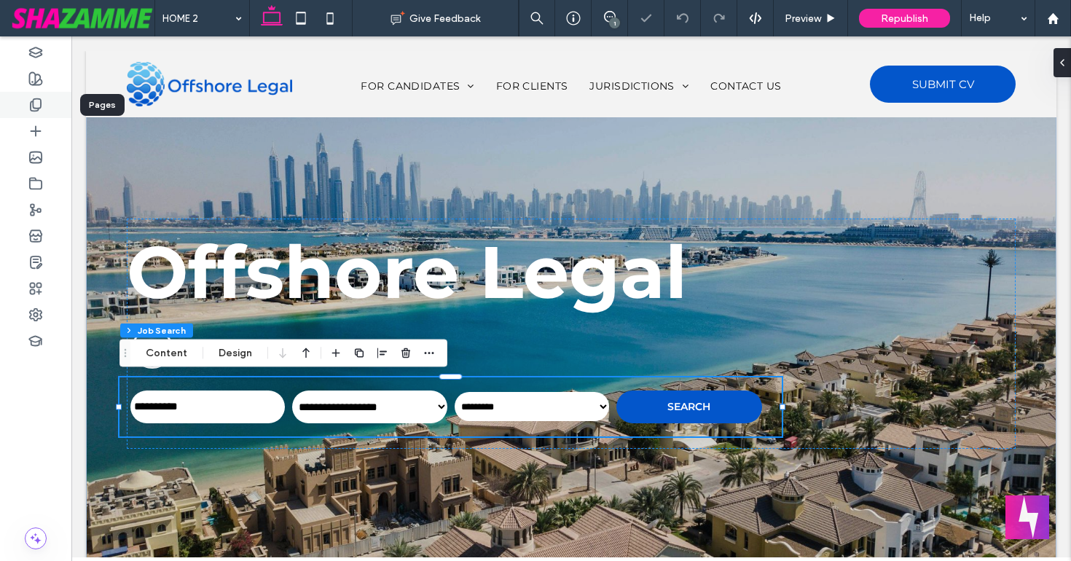
click at [39, 106] on icon at bounding box center [35, 105] width 15 height 15
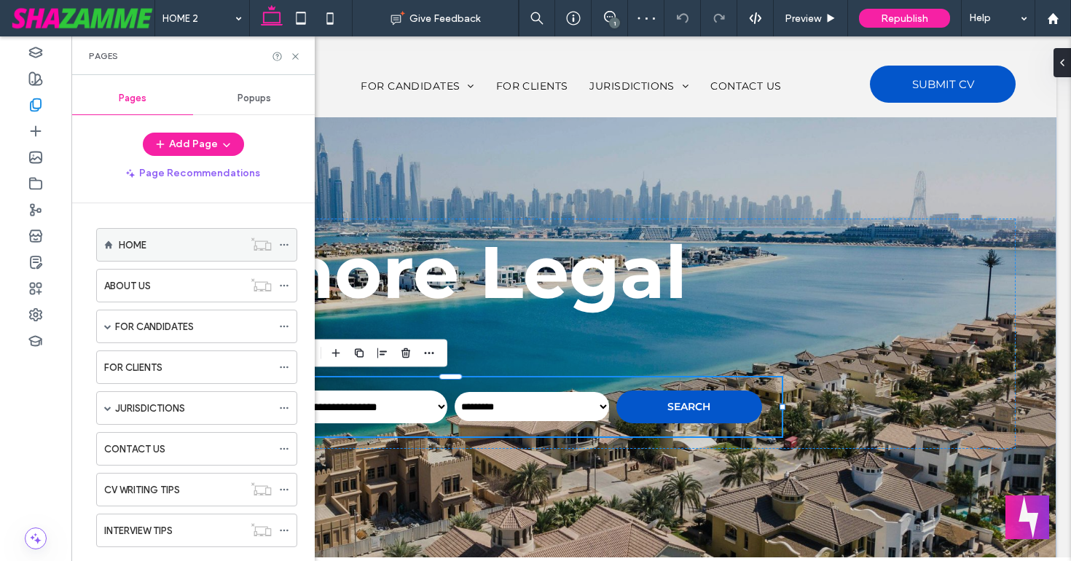
click at [144, 237] on label "HOME" at bounding box center [133, 244] width 28 height 25
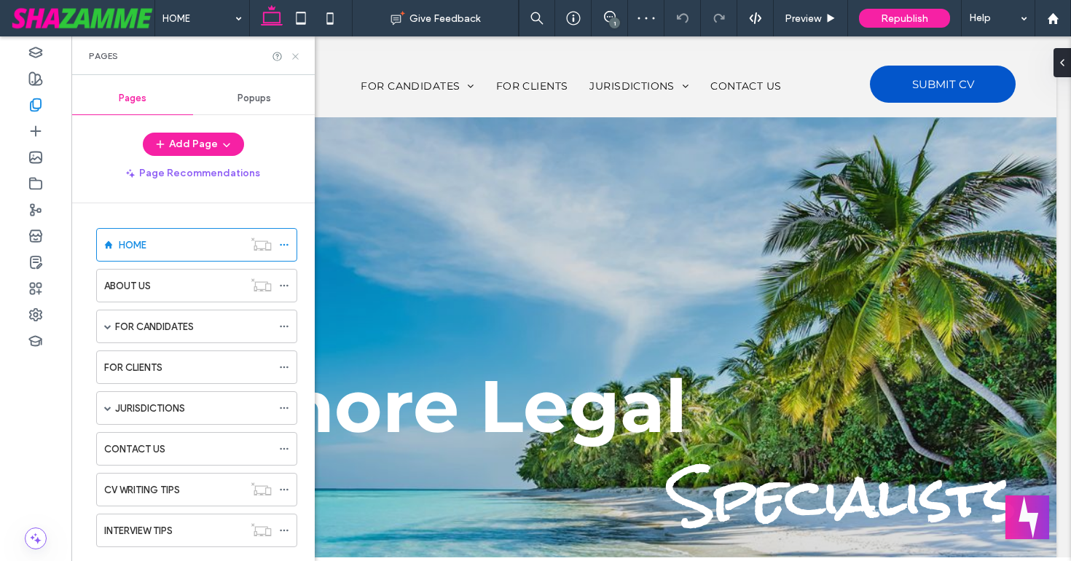
click at [296, 55] on use at bounding box center [295, 56] width 6 height 6
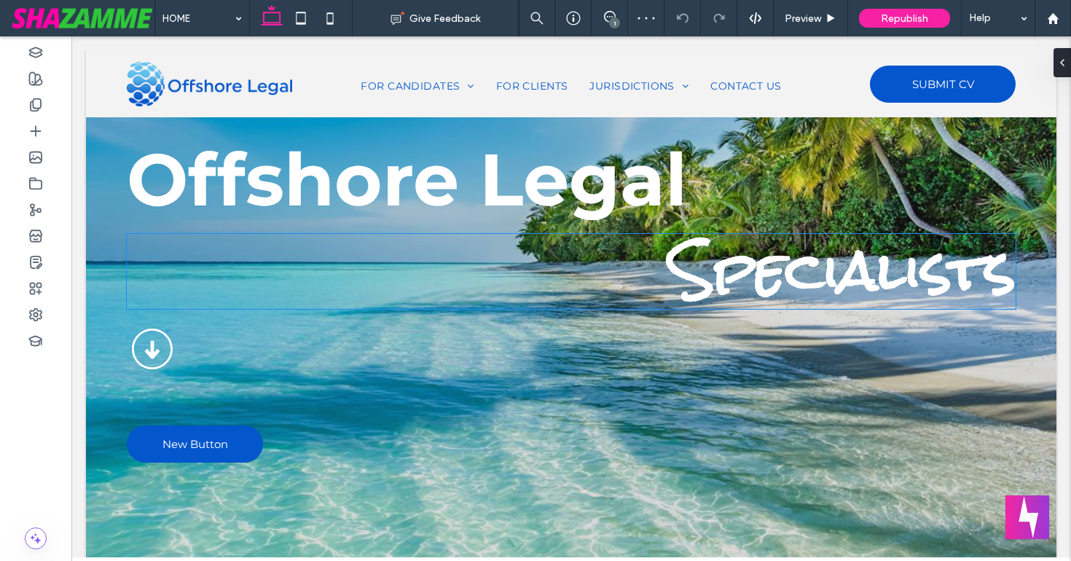
scroll to position [237, 0]
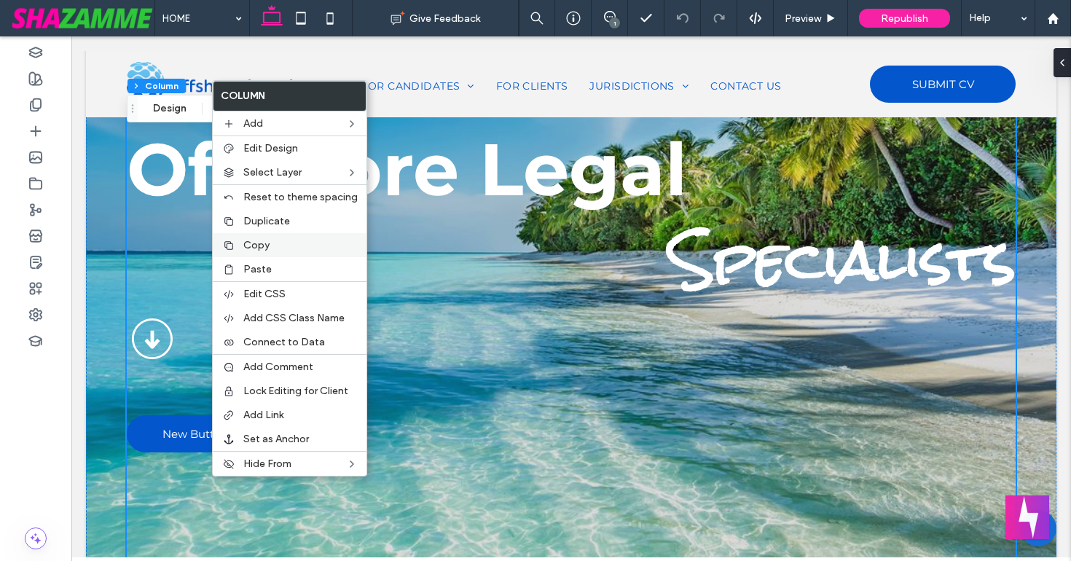
click at [264, 248] on span "Copy" at bounding box center [256, 245] width 26 height 12
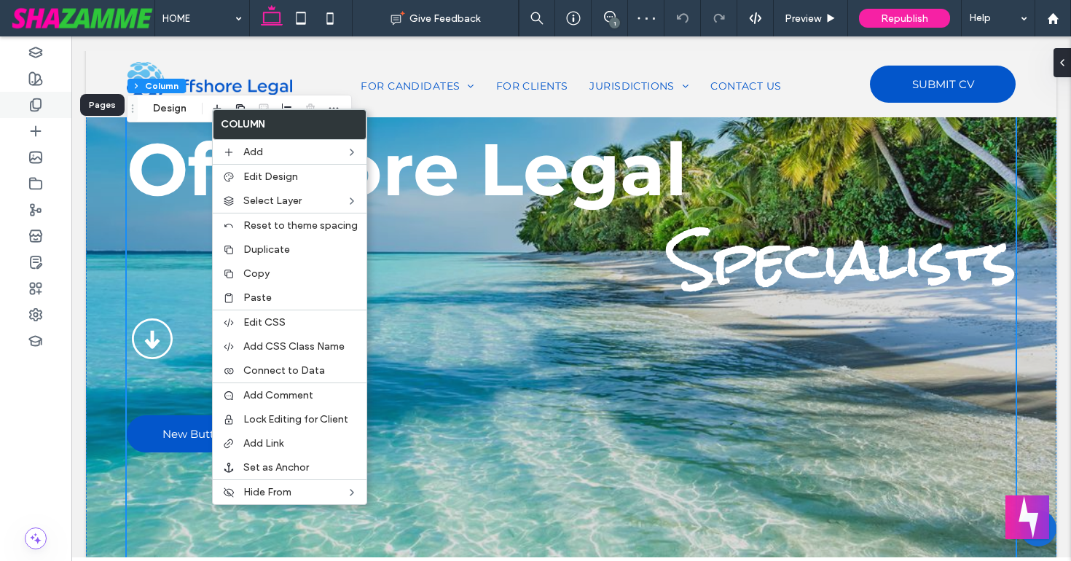
click at [43, 105] on div at bounding box center [35, 105] width 71 height 26
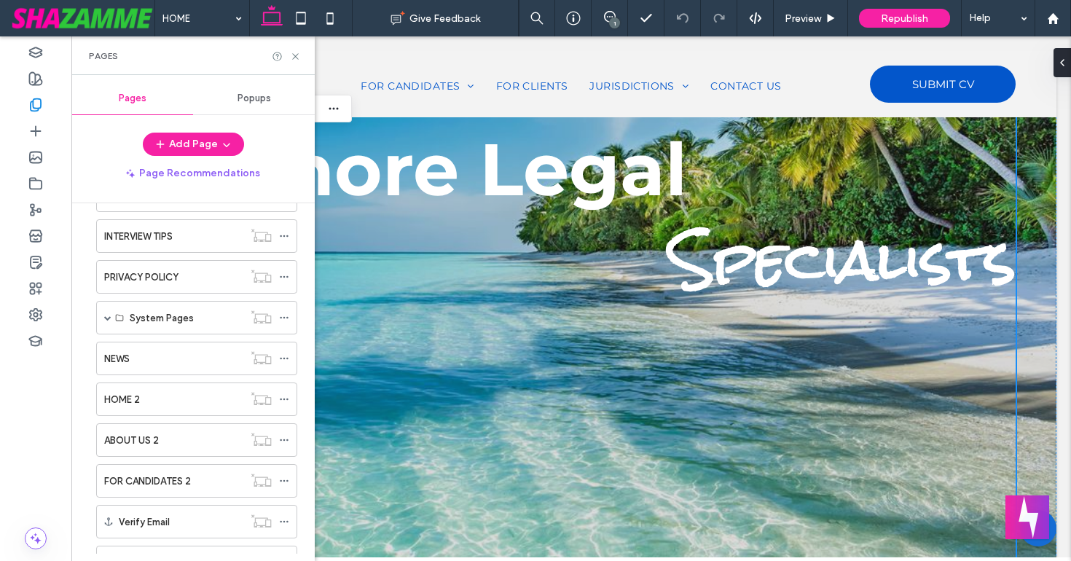
scroll to position [356, 0]
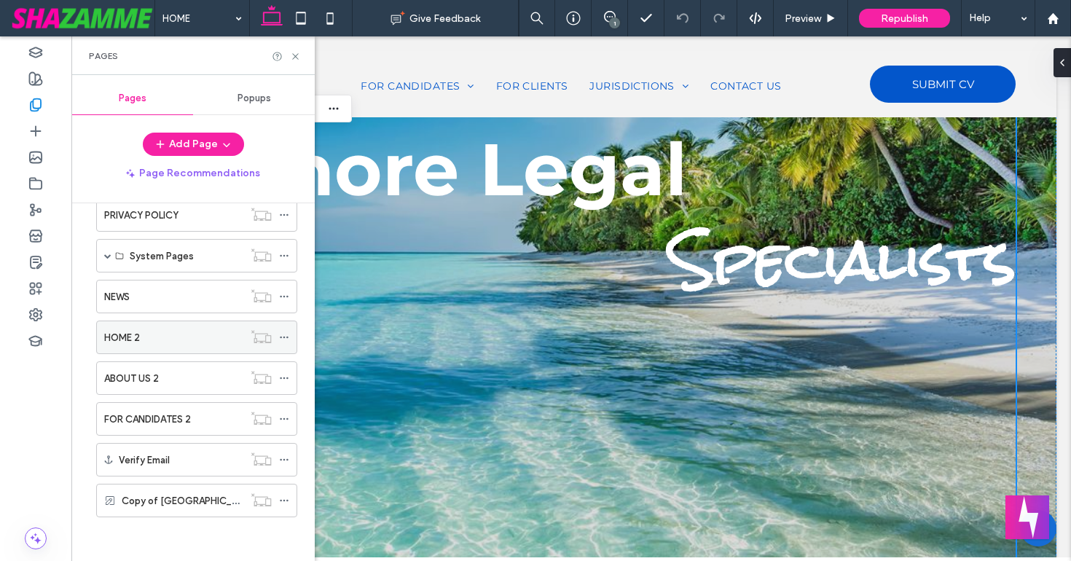
click at [163, 328] on div "HOME 2" at bounding box center [173, 337] width 139 height 32
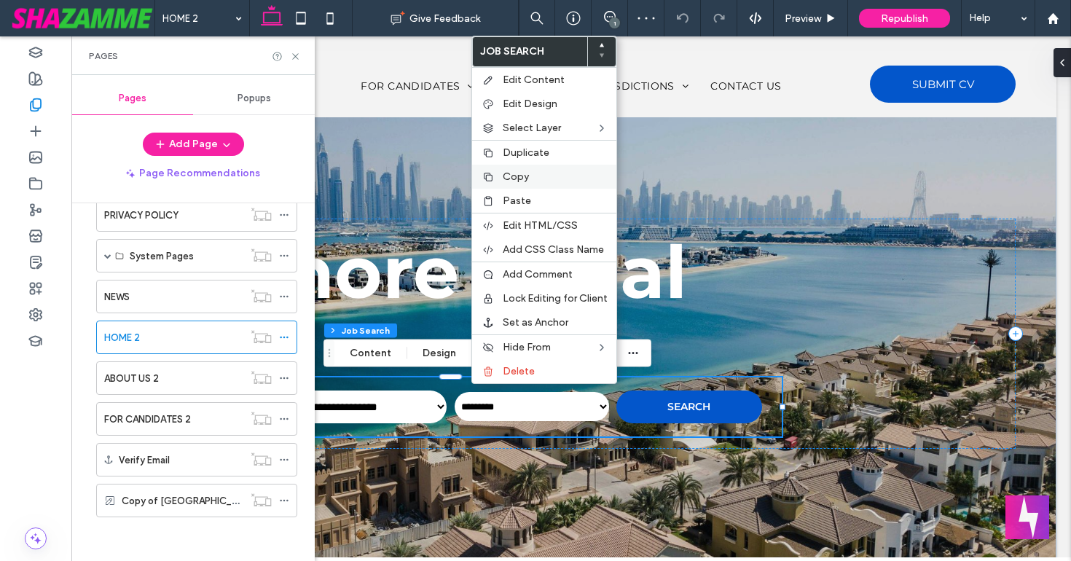
click at [499, 176] on div "Copy" at bounding box center [544, 177] width 144 height 24
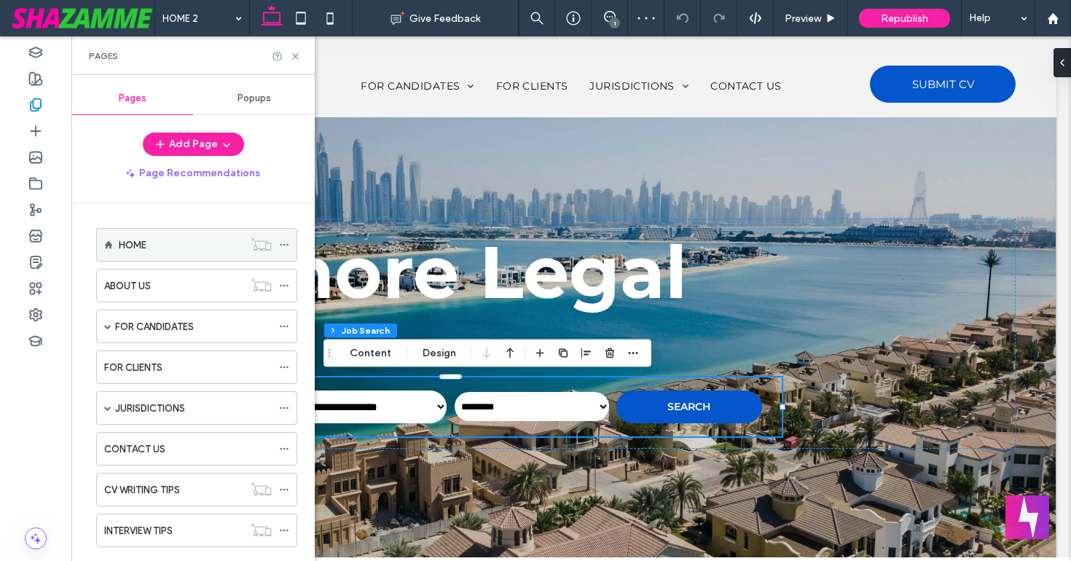
click at [186, 247] on div "HOME" at bounding box center [181, 244] width 125 height 15
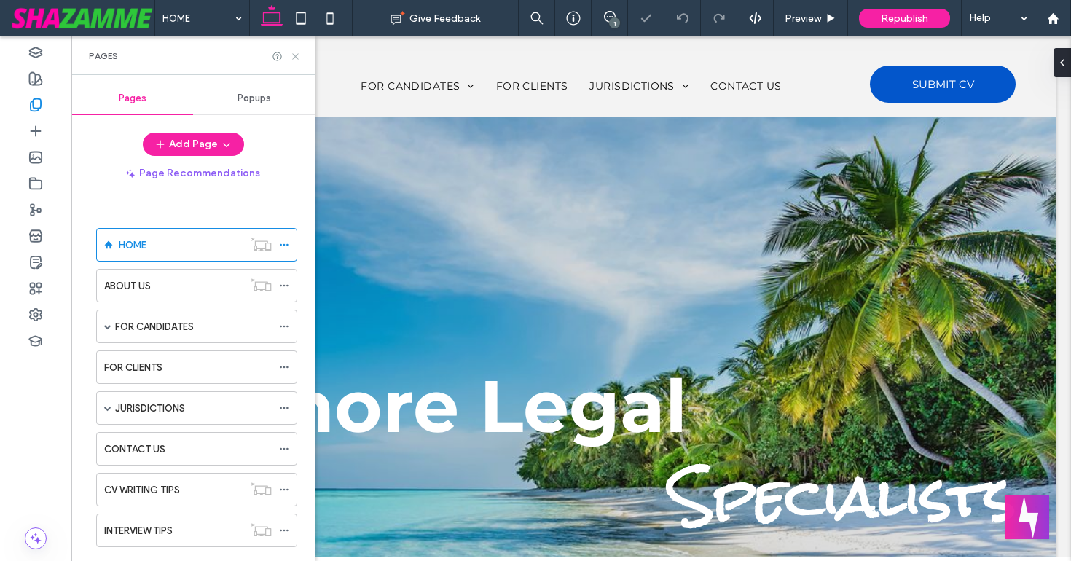
click at [296, 56] on use at bounding box center [295, 56] width 6 height 6
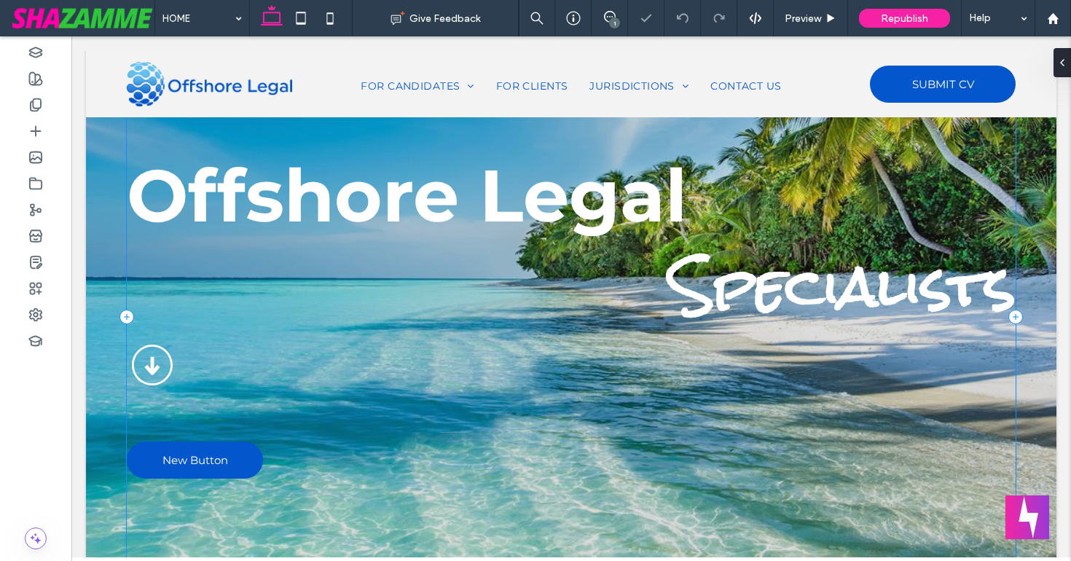
scroll to position [213, 0]
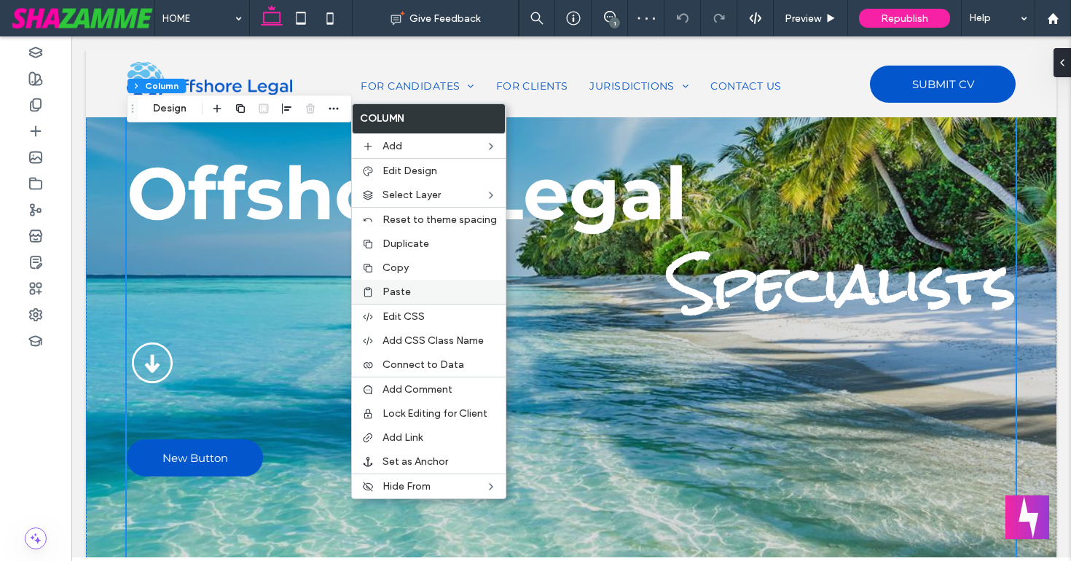
click at [406, 288] on span "Paste" at bounding box center [396, 291] width 28 height 12
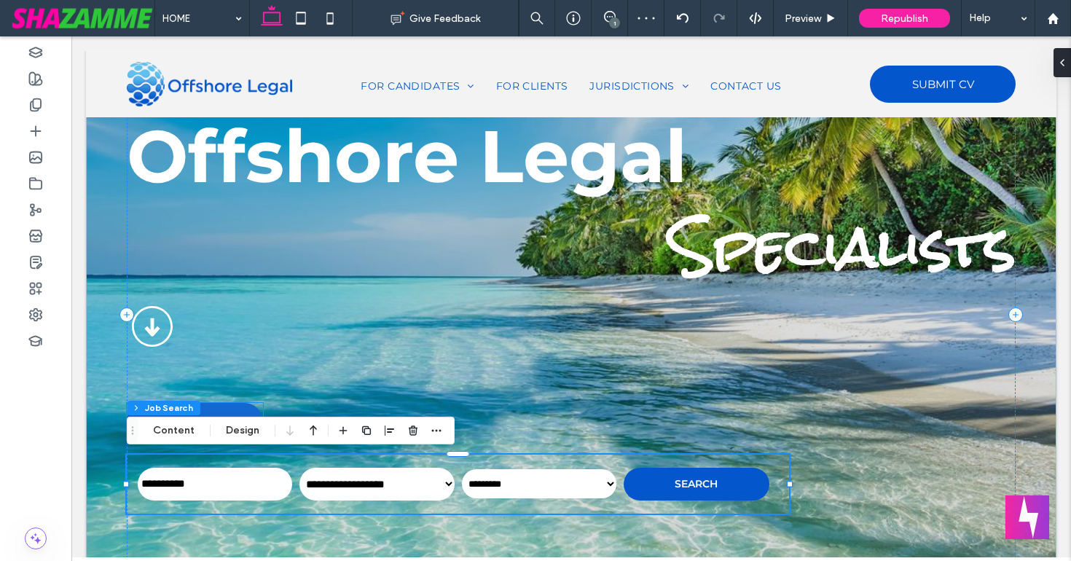
click at [210, 406] on link "New Button" at bounding box center [195, 421] width 136 height 37
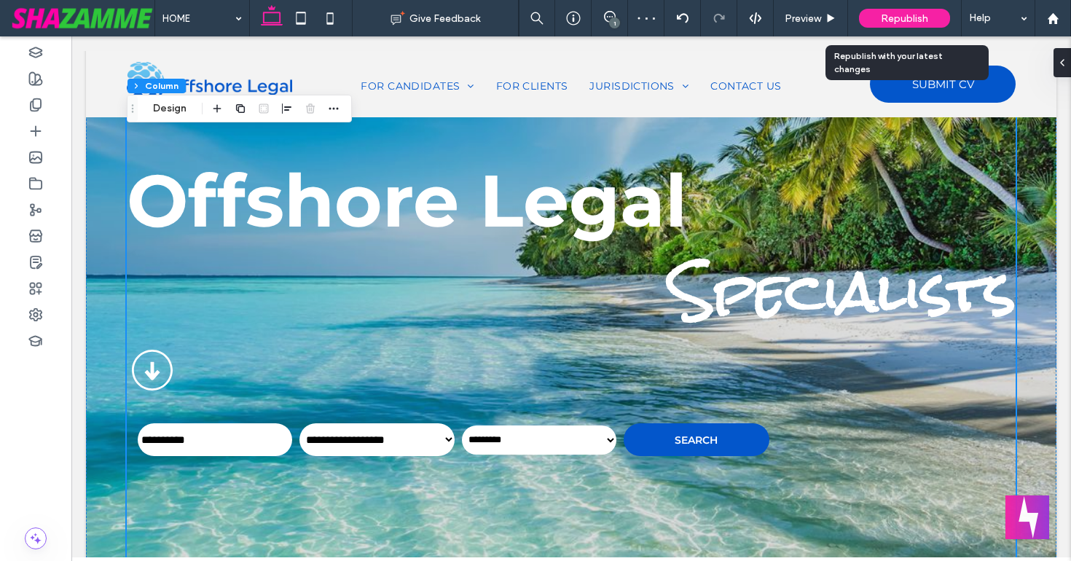
click at [912, 20] on span "Republish" at bounding box center [903, 18] width 47 height 12
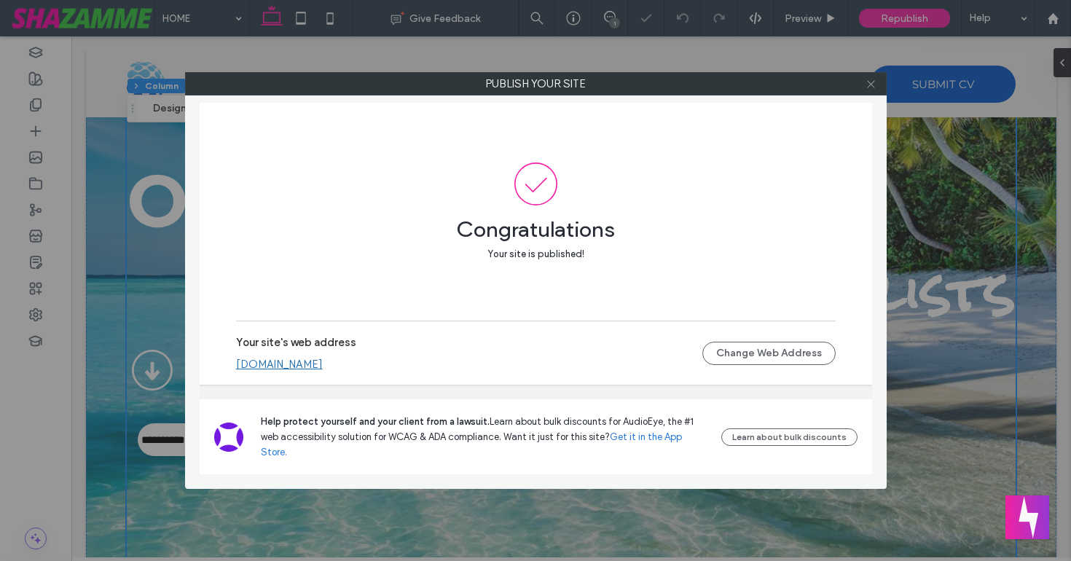
click at [872, 86] on icon at bounding box center [870, 84] width 11 height 11
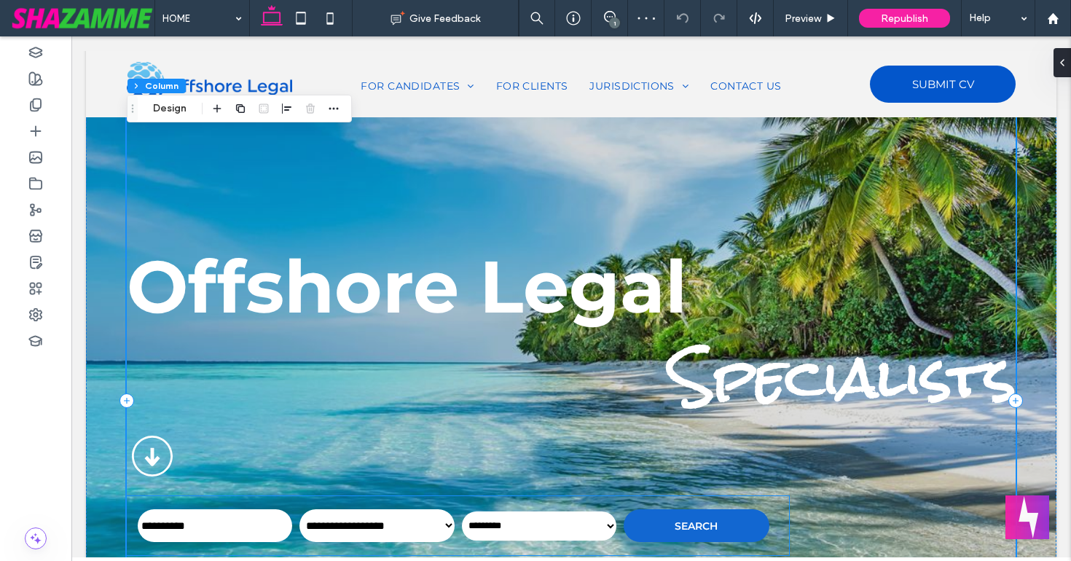
scroll to position [123, 0]
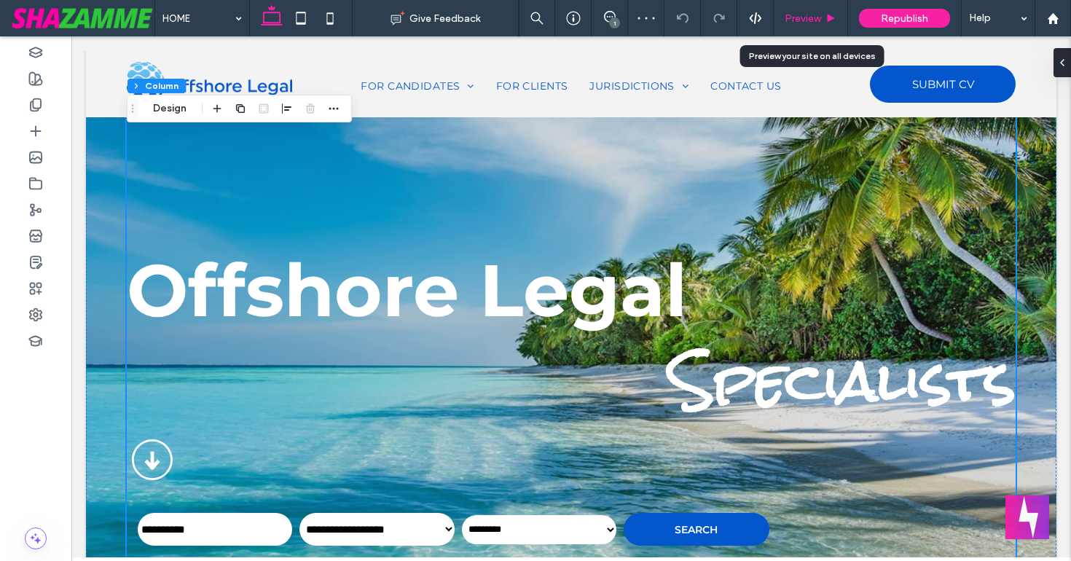
click at [813, 17] on span "Preview" at bounding box center [802, 18] width 36 height 12
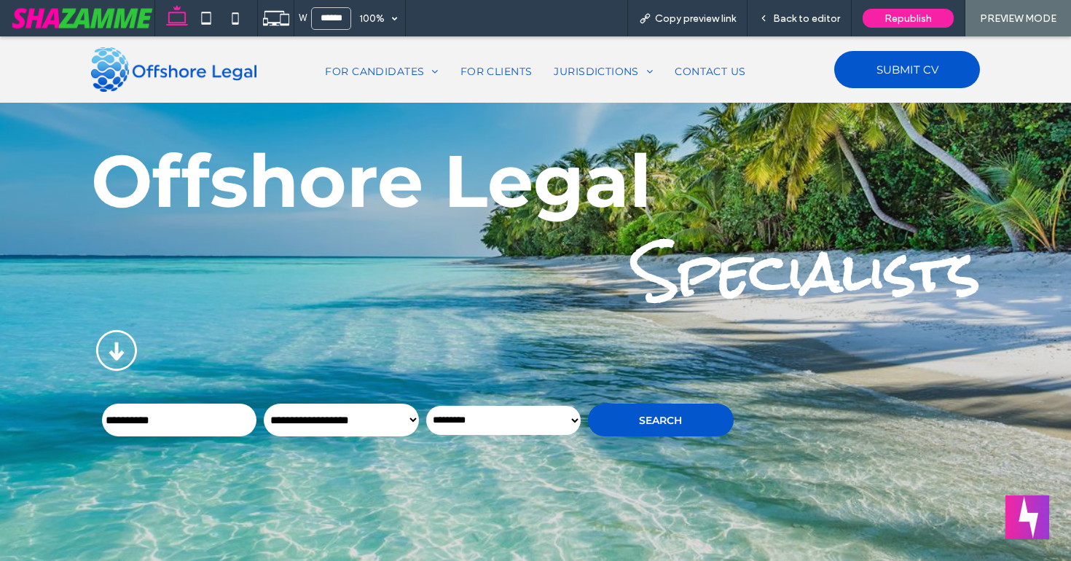
scroll to position [210, 0]
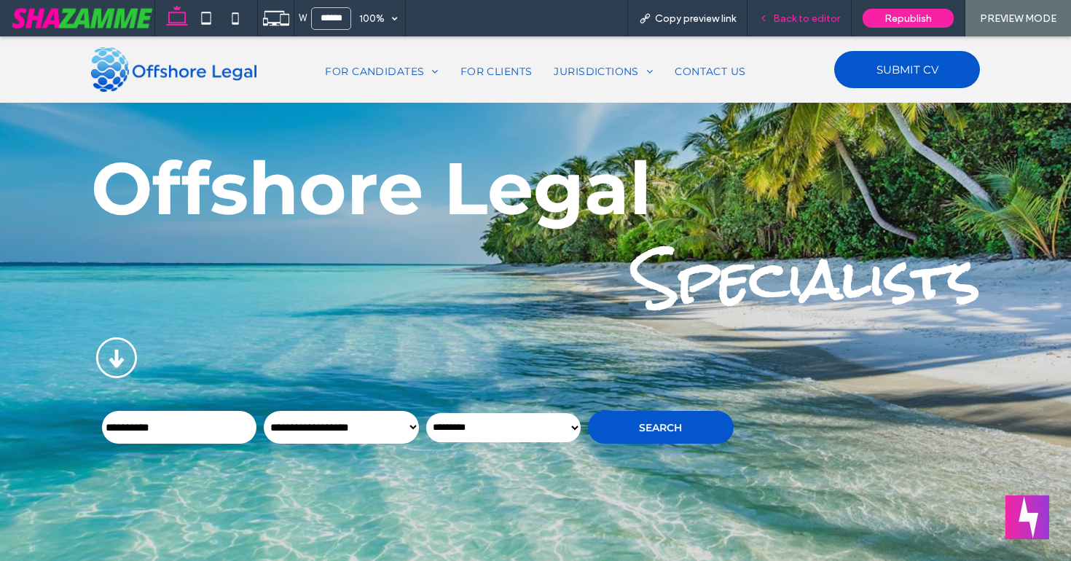
click at [843, 20] on div "Back to editor" at bounding box center [798, 18] width 103 height 12
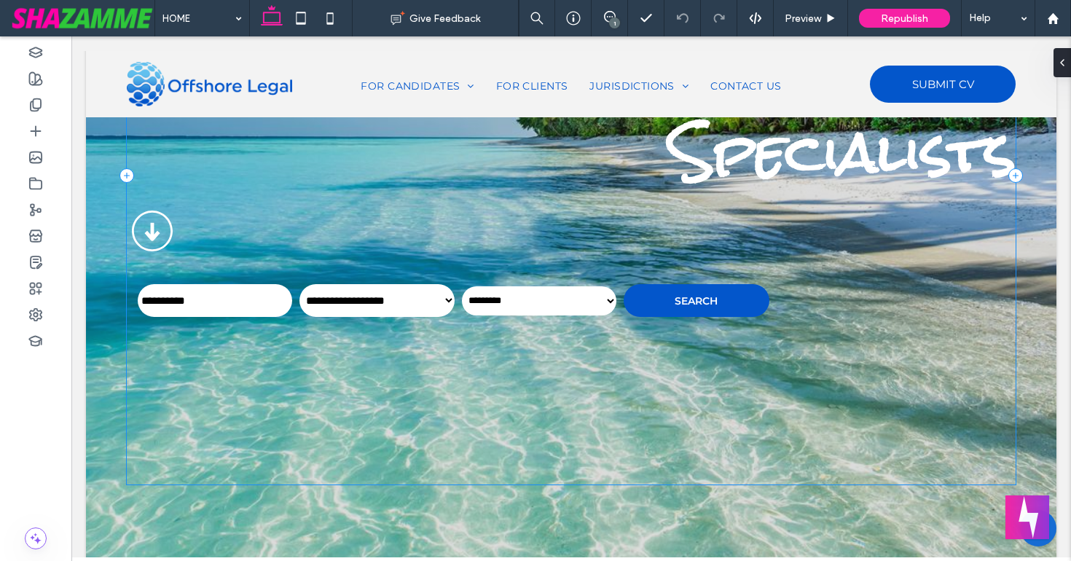
scroll to position [351, 0]
click at [778, 459] on div "**********" at bounding box center [571, 176] width 888 height 618
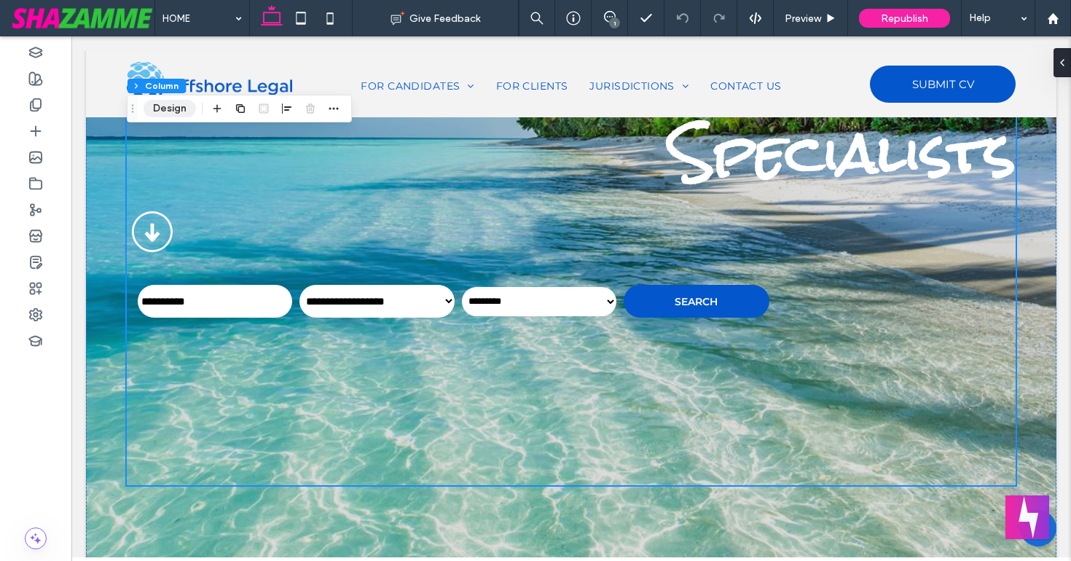
click at [168, 111] on button "Design" at bounding box center [169, 108] width 52 height 17
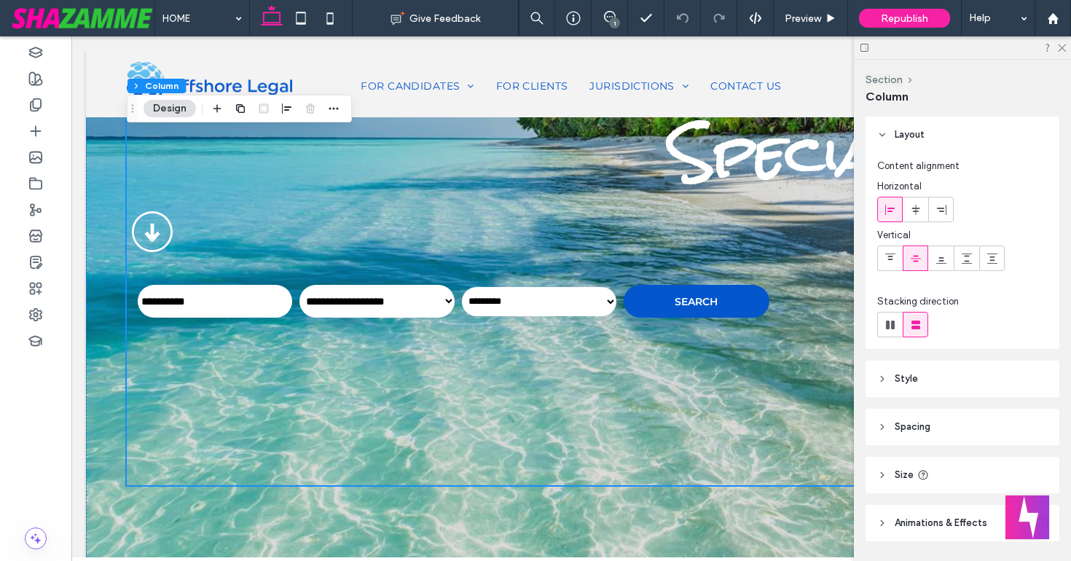
click at [913, 423] on span "Spacing" at bounding box center [912, 426] width 36 height 15
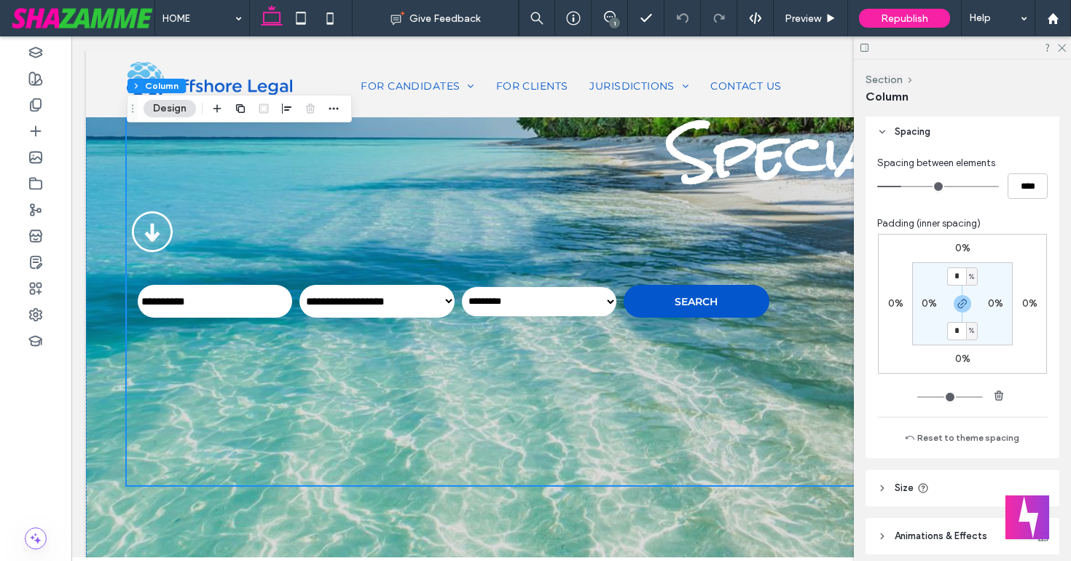
scroll to position [296, 0]
click at [679, 440] on div "**********" at bounding box center [571, 176] width 888 height 618
click at [265, 513] on div "**********" at bounding box center [571, 158] width 947 height 916
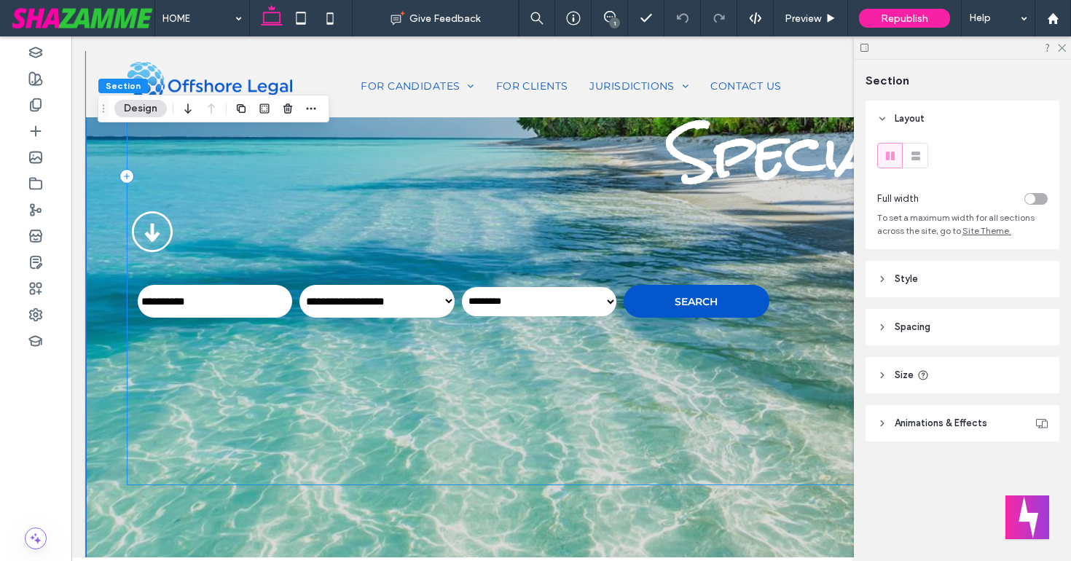
click at [344, 446] on div "**********" at bounding box center [571, 176] width 888 height 618
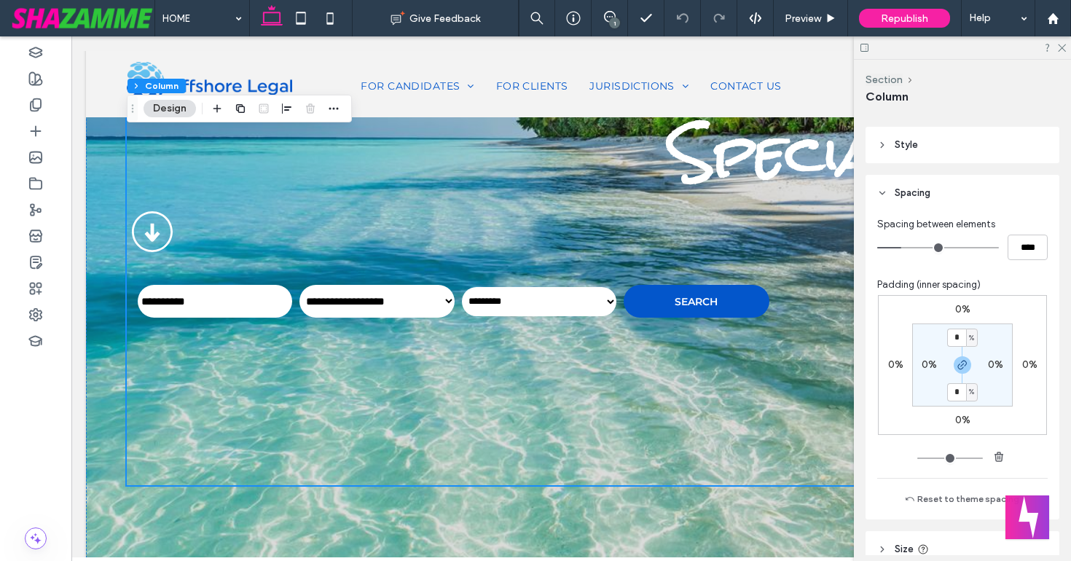
scroll to position [234, 0]
click at [550, 490] on div "**********" at bounding box center [571, 158] width 947 height 916
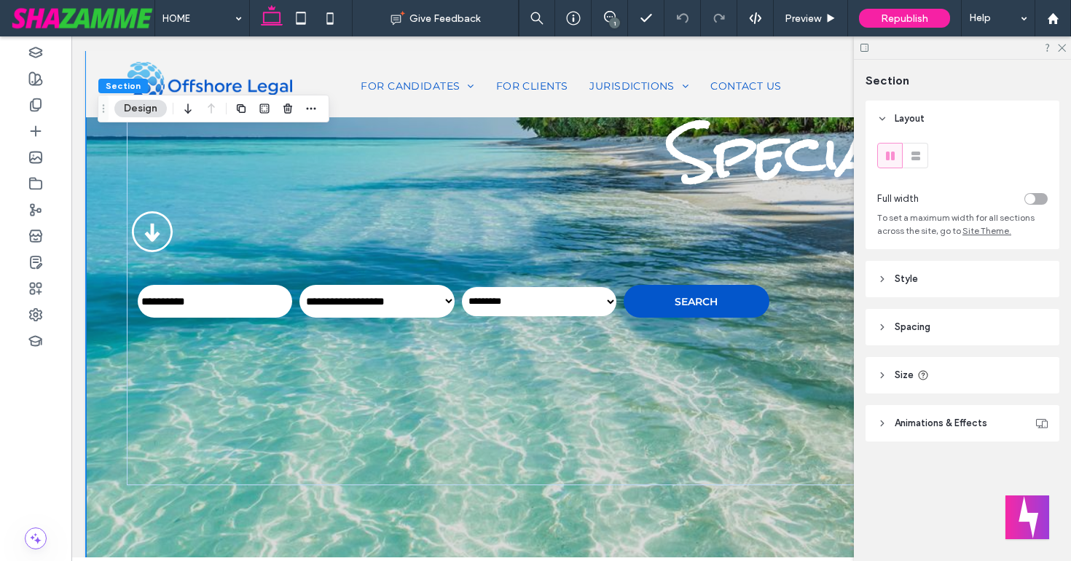
click at [532, 508] on div "**********" at bounding box center [571, 158] width 947 height 916
click at [888, 326] on header "Spacing" at bounding box center [962, 327] width 194 height 36
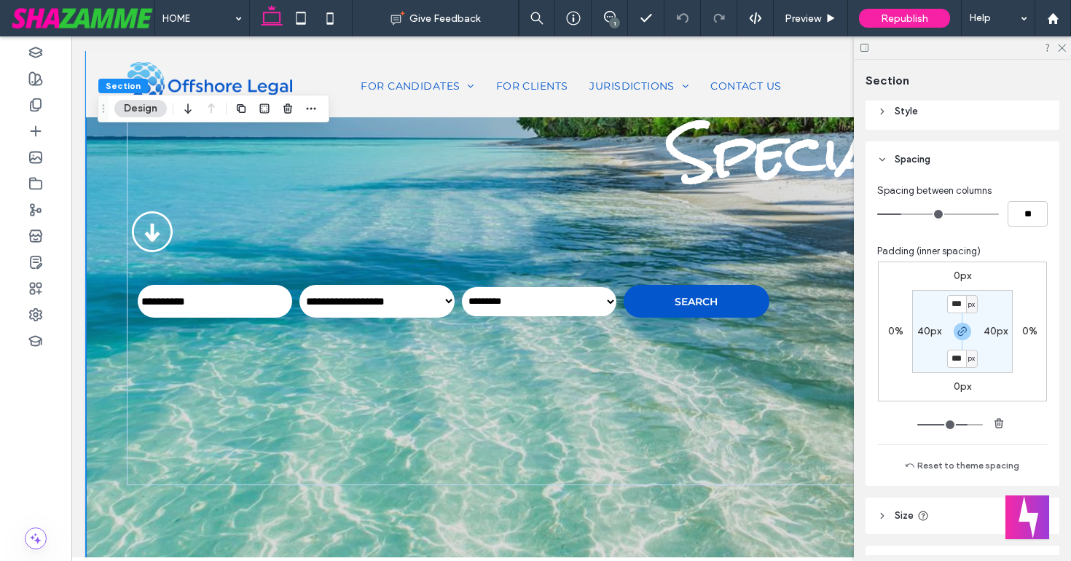
scroll to position [181, 0]
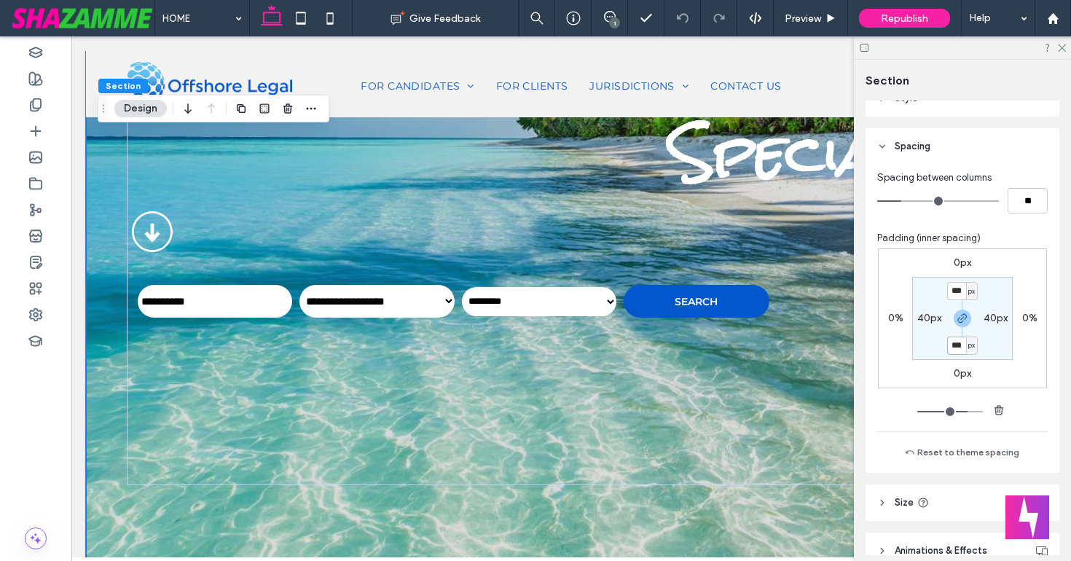
click at [955, 344] on input "***" at bounding box center [956, 345] width 19 height 18
type input "***"
click at [930, 342] on section "*** px 40px *** px 40px" at bounding box center [962, 318] width 100 height 83
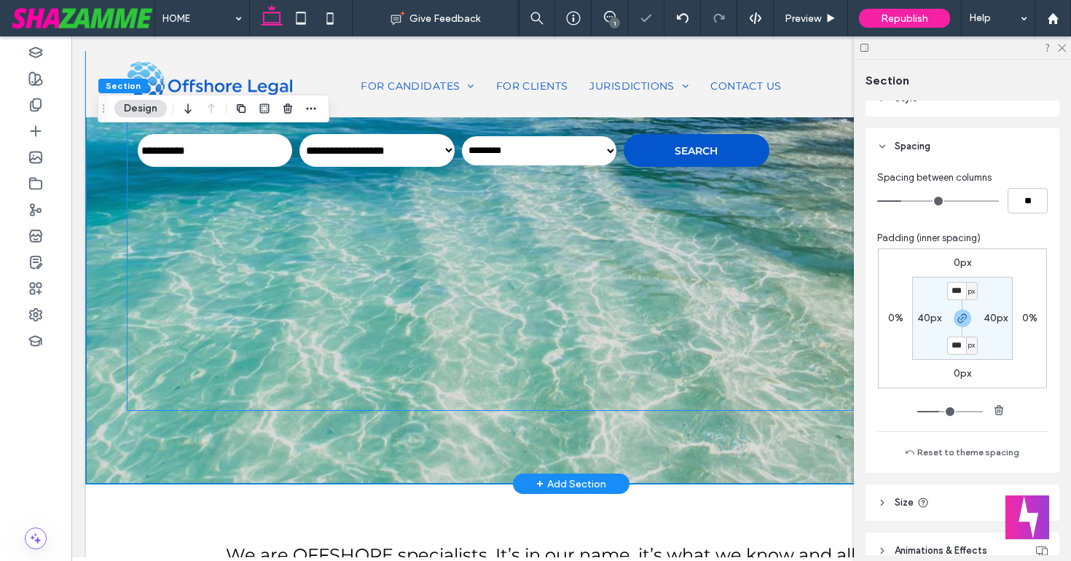
scroll to position [485, 0]
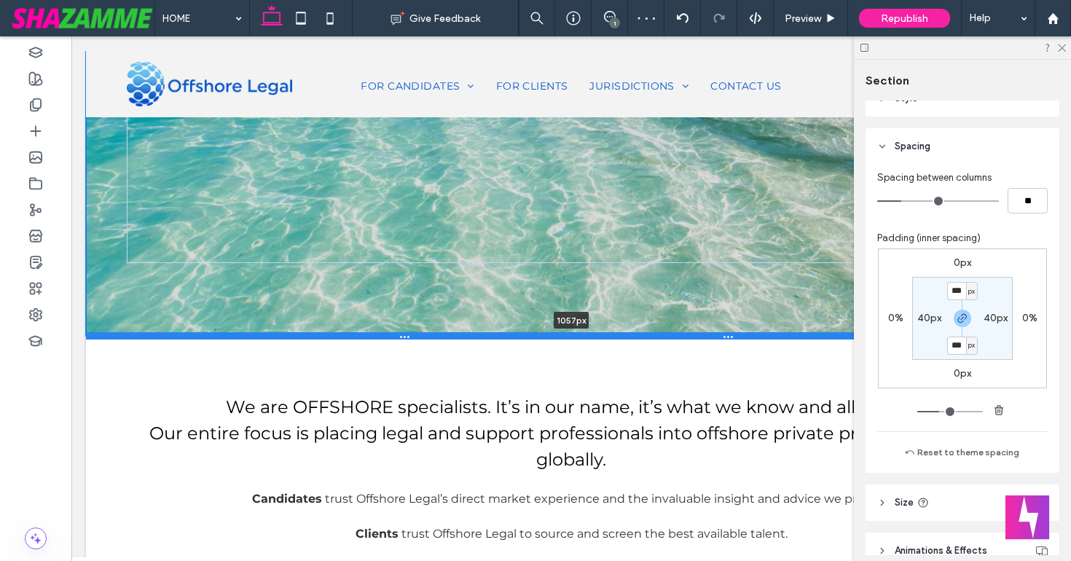
drag, startPoint x: 656, startPoint y: 478, endPoint x: 644, endPoint y: 331, distance: 146.8
click at [644, 332] on div at bounding box center [571, 335] width 970 height 7
type input "****"
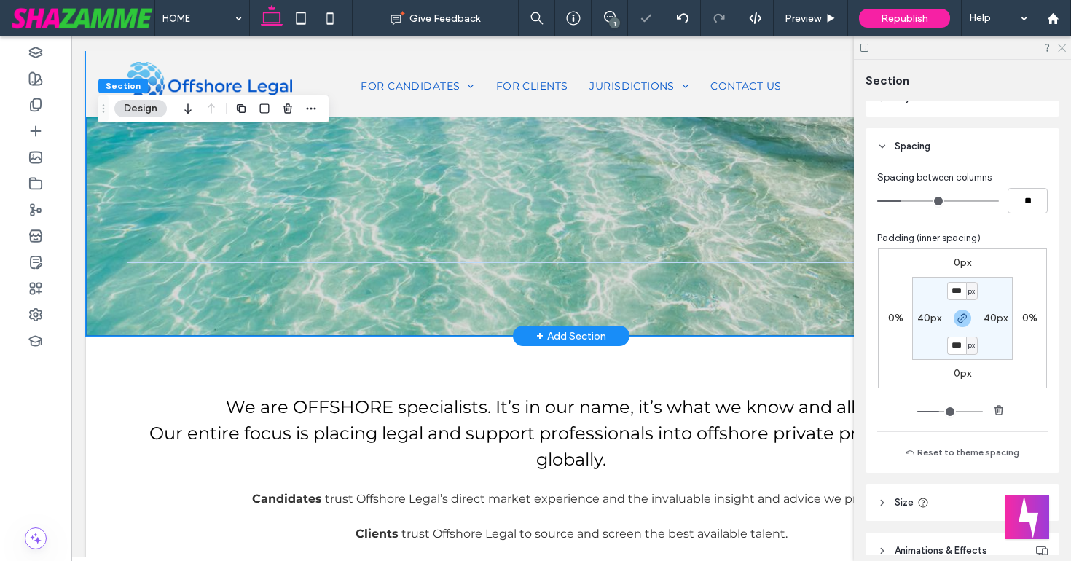
click at [1057, 49] on icon at bounding box center [1060, 46] width 9 height 9
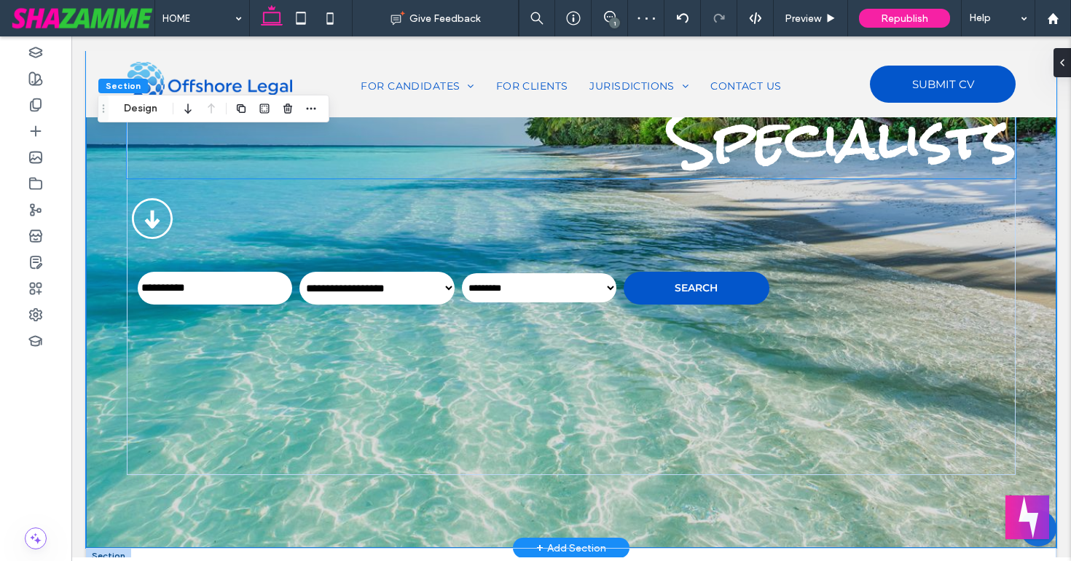
scroll to position [286, 0]
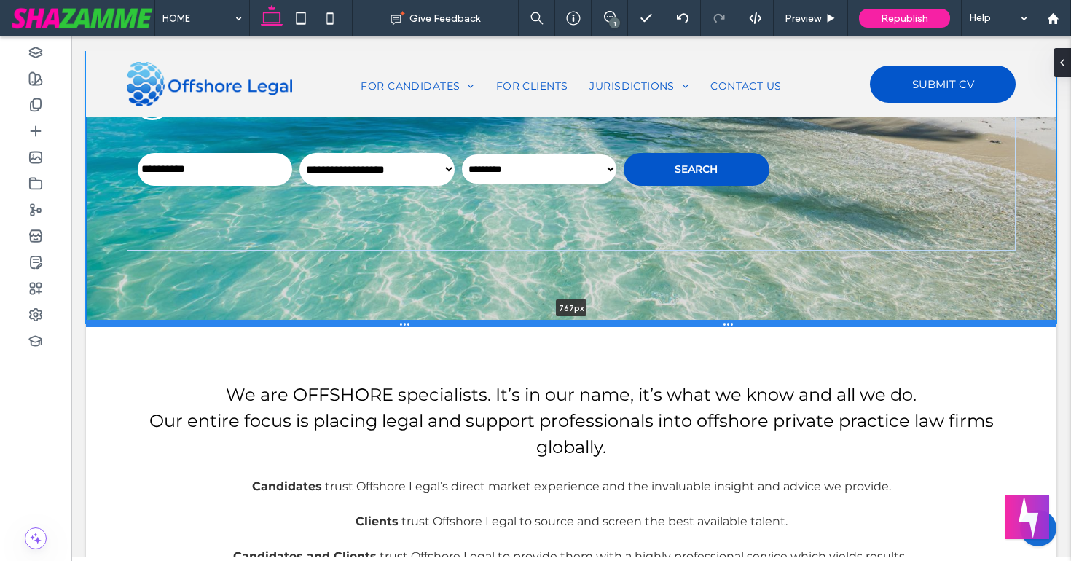
drag, startPoint x: 658, startPoint y: 534, endPoint x: 684, endPoint y: 323, distance: 212.7
click at [684, 323] on div at bounding box center [571, 323] width 970 height 7
type input "***"
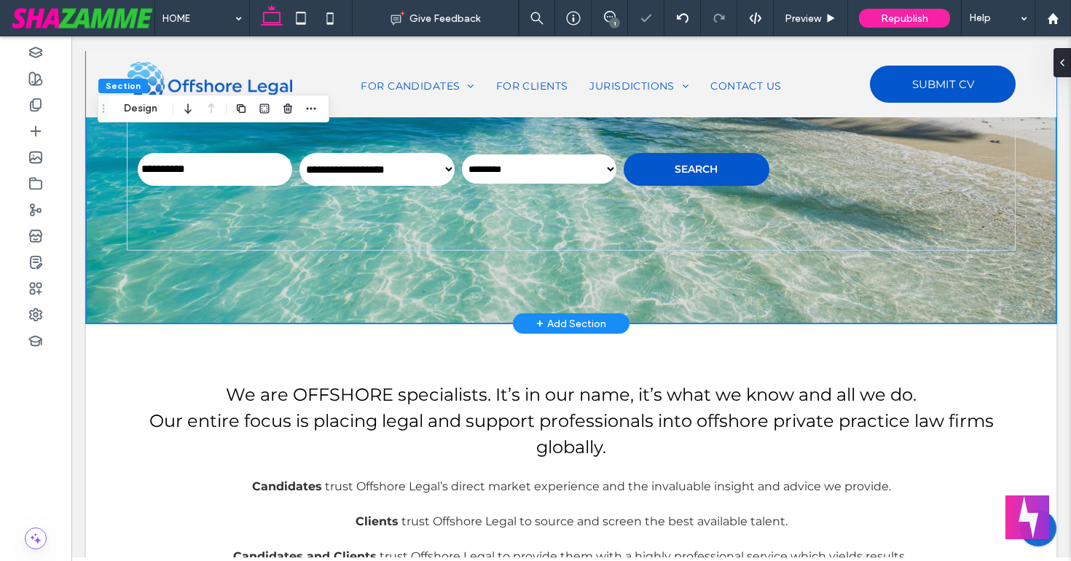
scroll to position [0, 0]
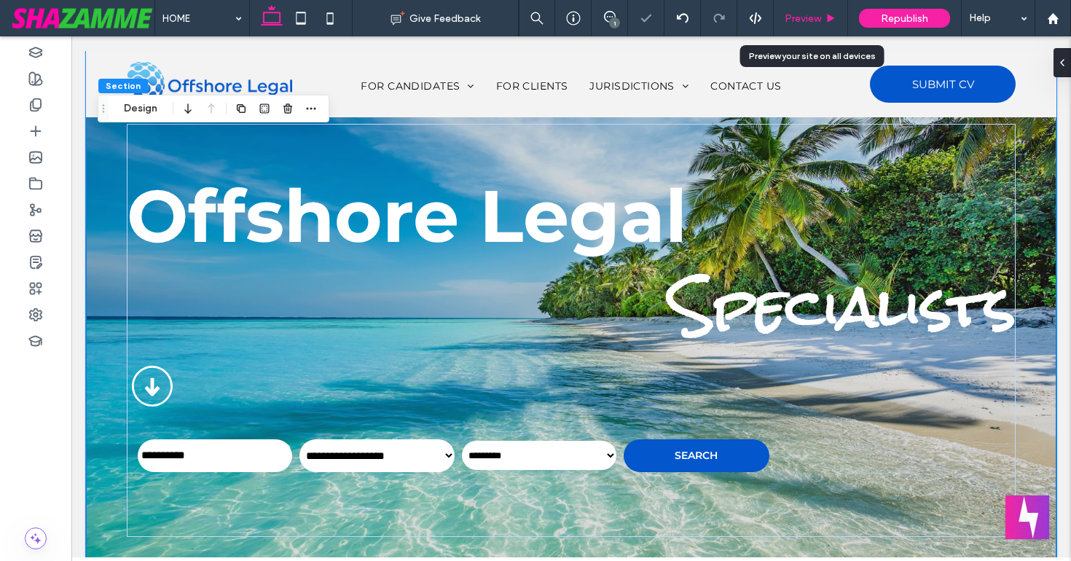
click at [805, 17] on span "Preview" at bounding box center [802, 18] width 36 height 12
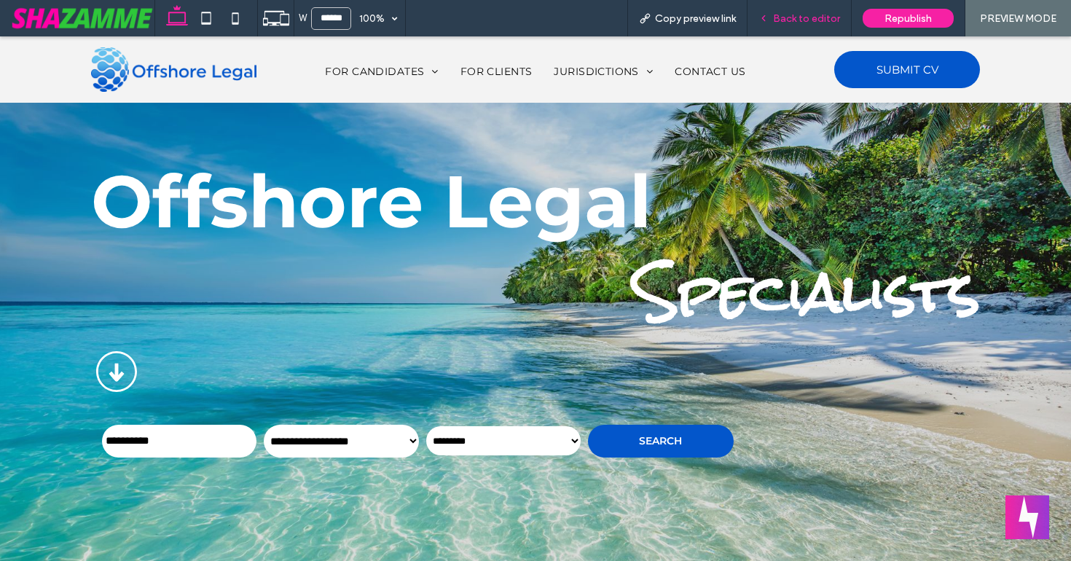
click at [809, 20] on span "Back to editor" at bounding box center [806, 18] width 67 height 12
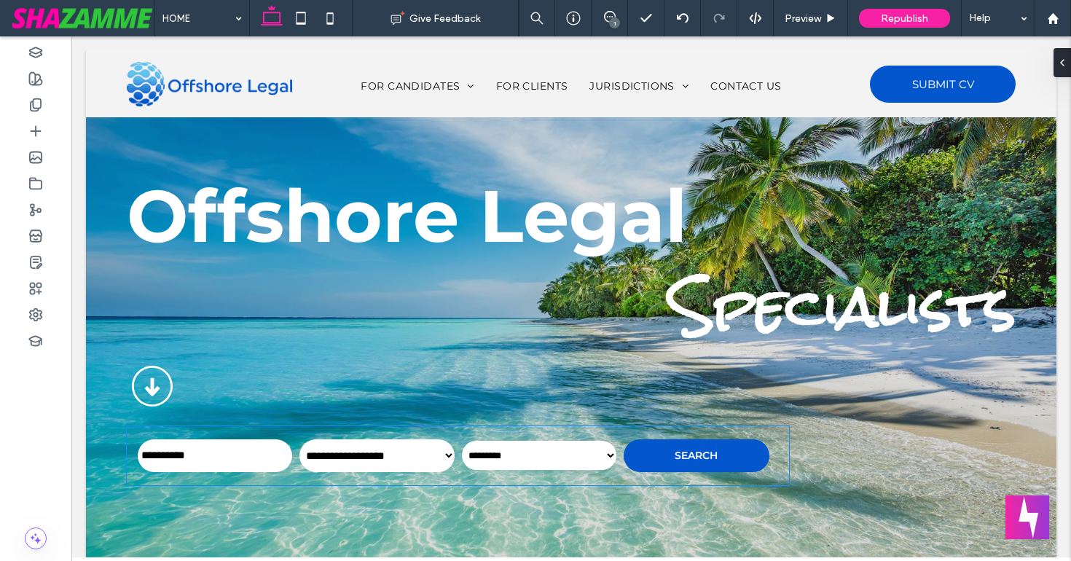
click at [339, 442] on select "**********" at bounding box center [376, 455] width 154 height 33
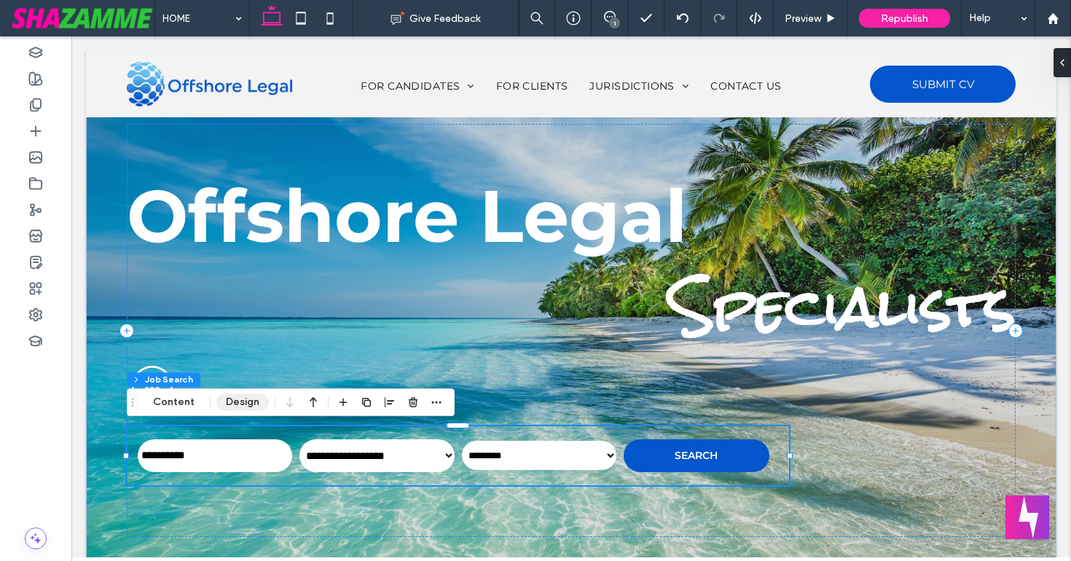
click at [243, 400] on button "Design" at bounding box center [242, 401] width 52 height 17
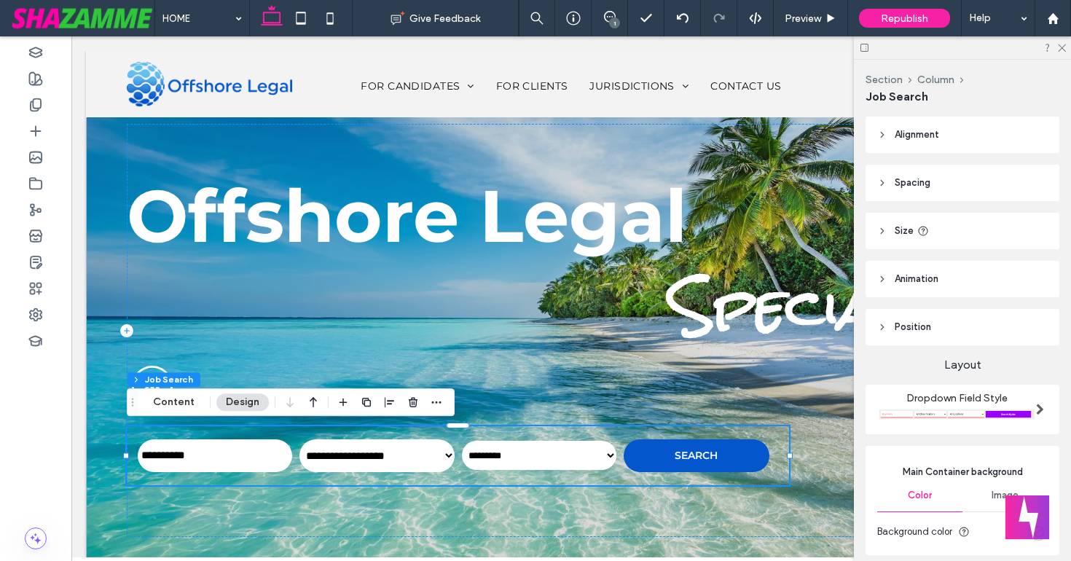
scroll to position [161, 0]
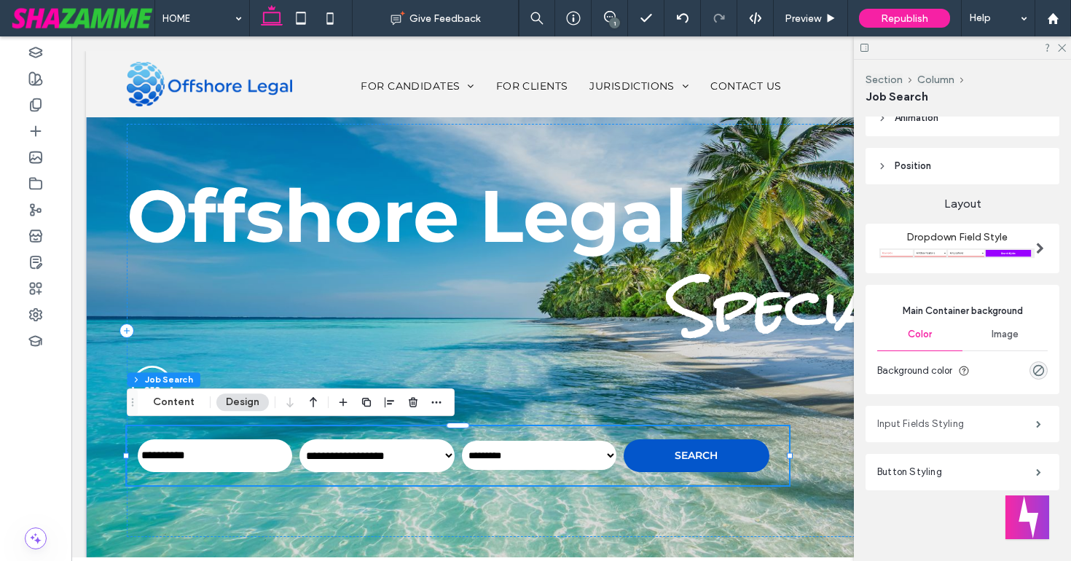
click at [907, 422] on label "Input Fields Styling" at bounding box center [956, 423] width 159 height 29
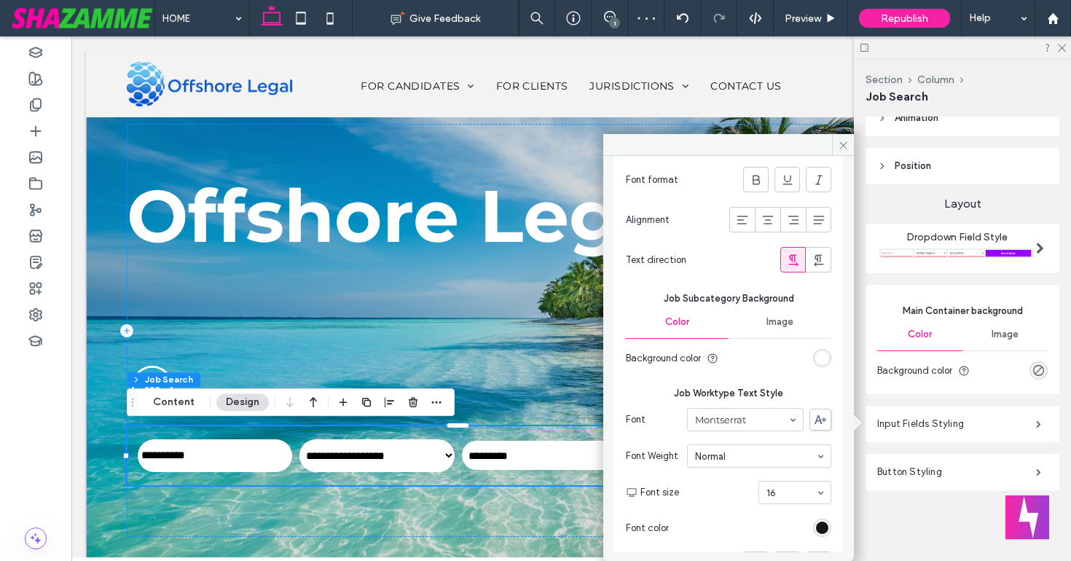
scroll to position [1315, 0]
click at [844, 141] on icon at bounding box center [842, 145] width 11 height 11
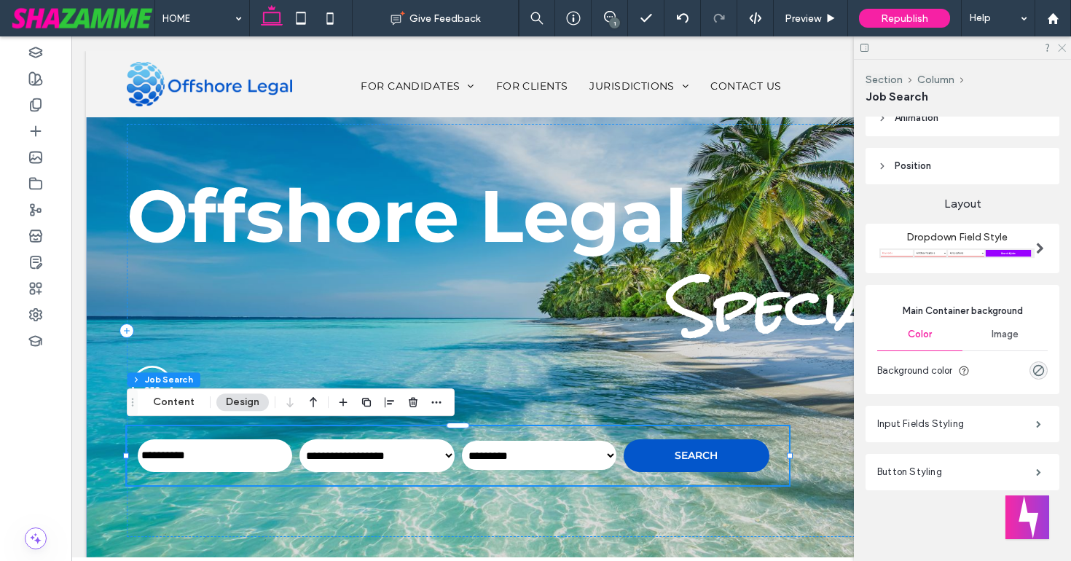
click at [1057, 44] on icon at bounding box center [1060, 46] width 9 height 9
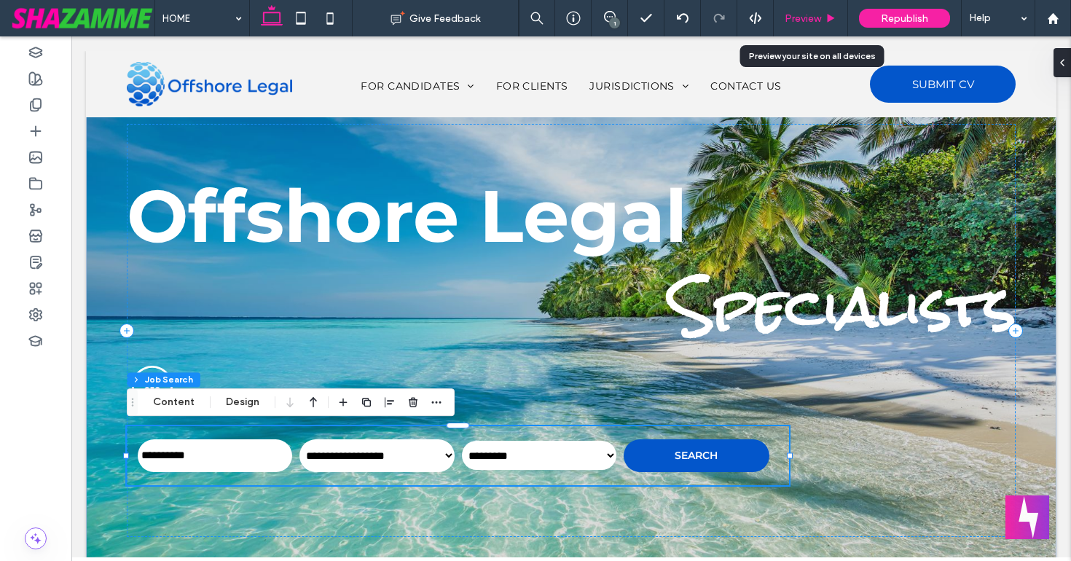
click at [796, 14] on span "Preview" at bounding box center [802, 18] width 36 height 12
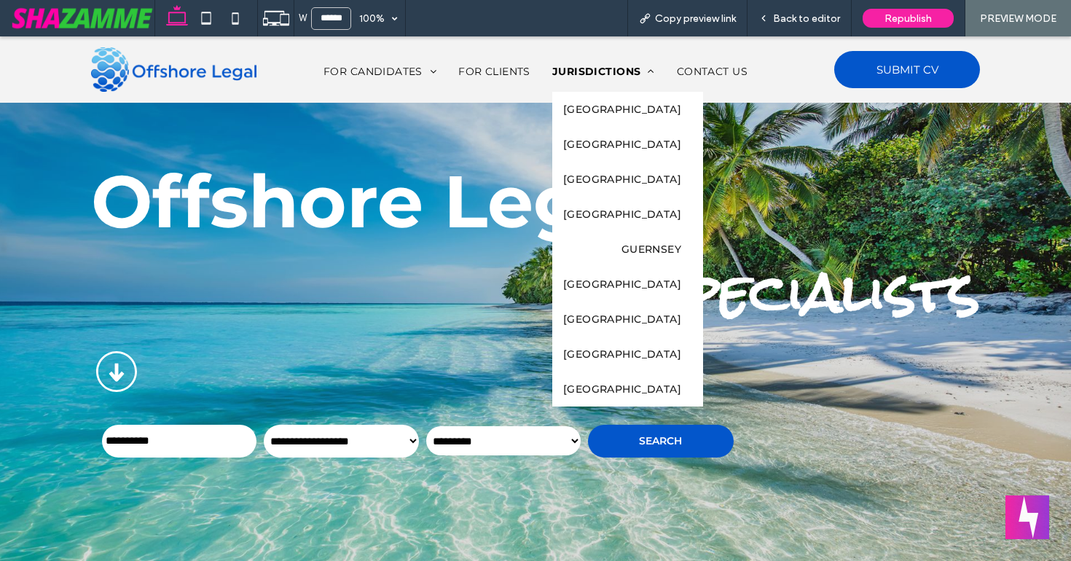
click at [594, 67] on span "JURISDICTIONS" at bounding box center [603, 71] width 103 height 13
click at [594, 67] on div at bounding box center [535, 280] width 1071 height 561
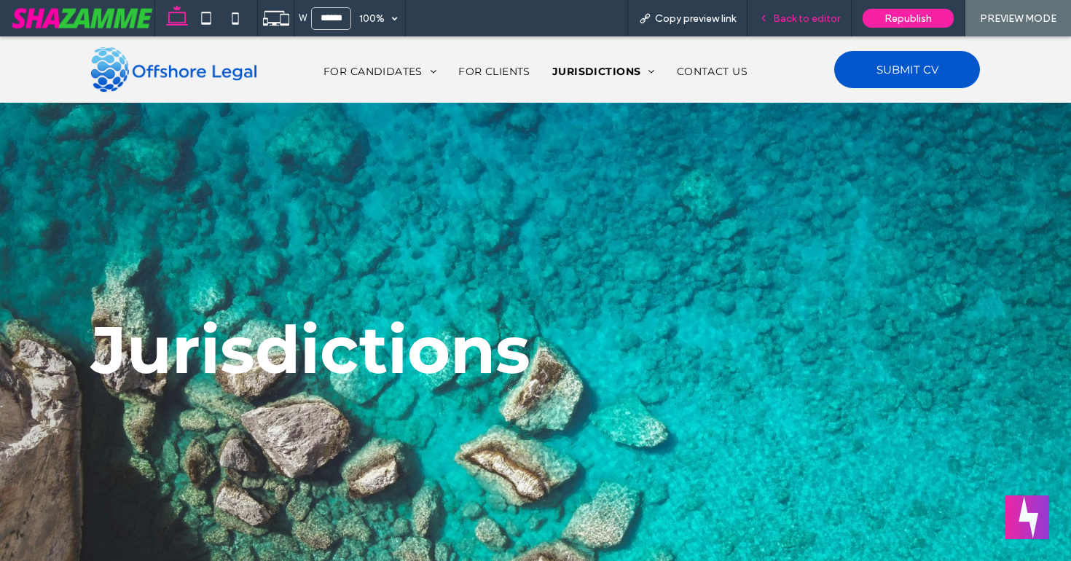
click at [808, 18] on span "Back to editor" at bounding box center [806, 18] width 67 height 12
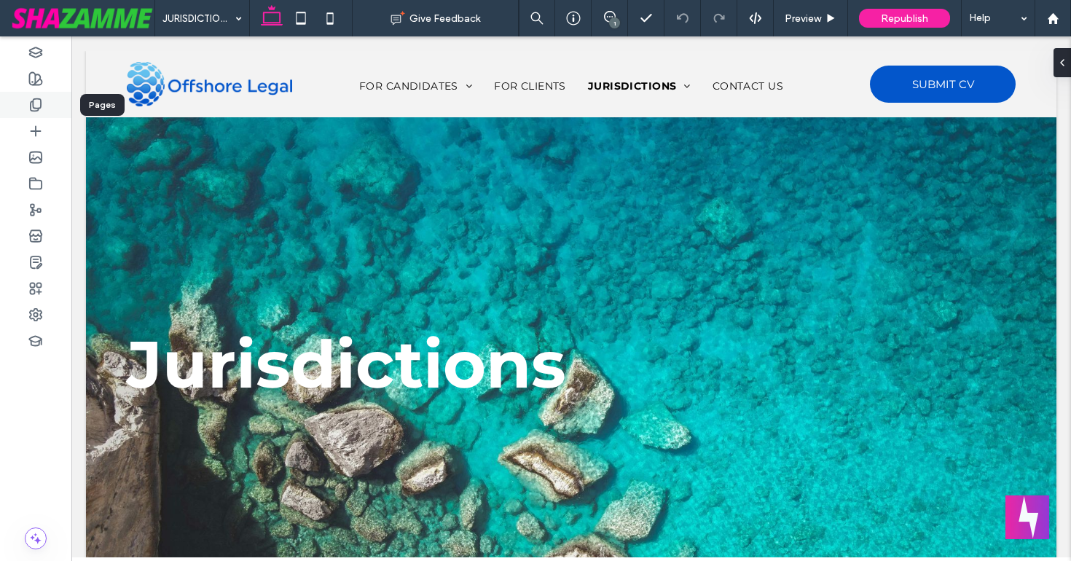
click at [42, 109] on icon at bounding box center [35, 105] width 15 height 15
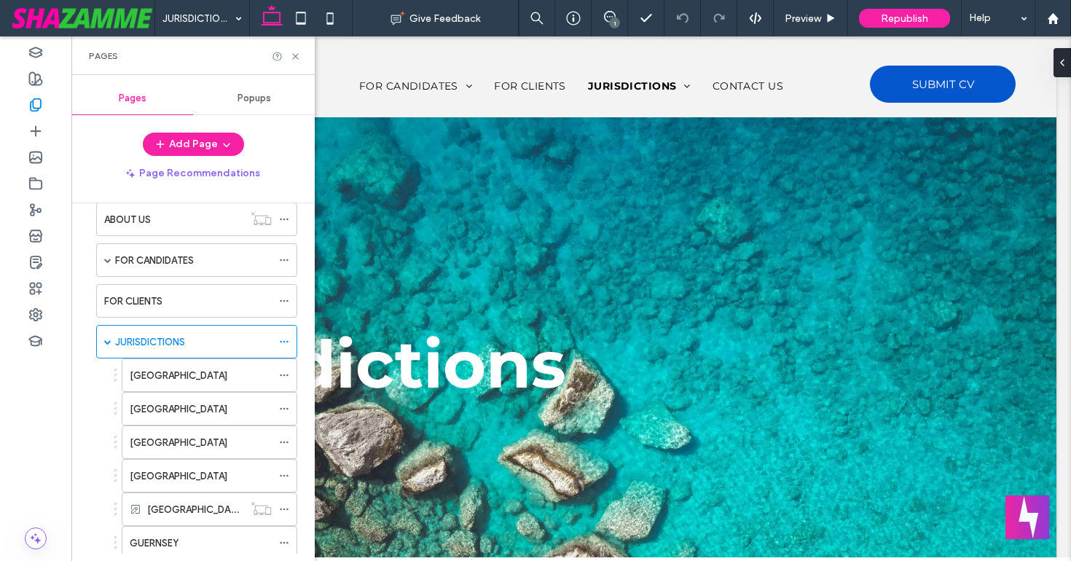
scroll to position [63, 0]
click at [152, 261] on label "FOR CANDIDATES" at bounding box center [154, 263] width 79 height 25
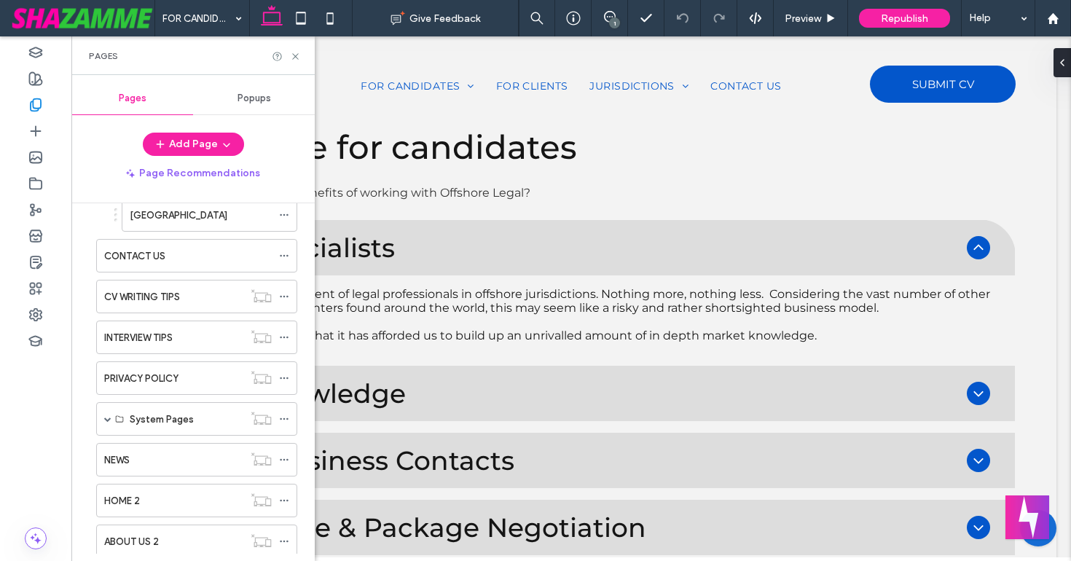
scroll to position [725, 0]
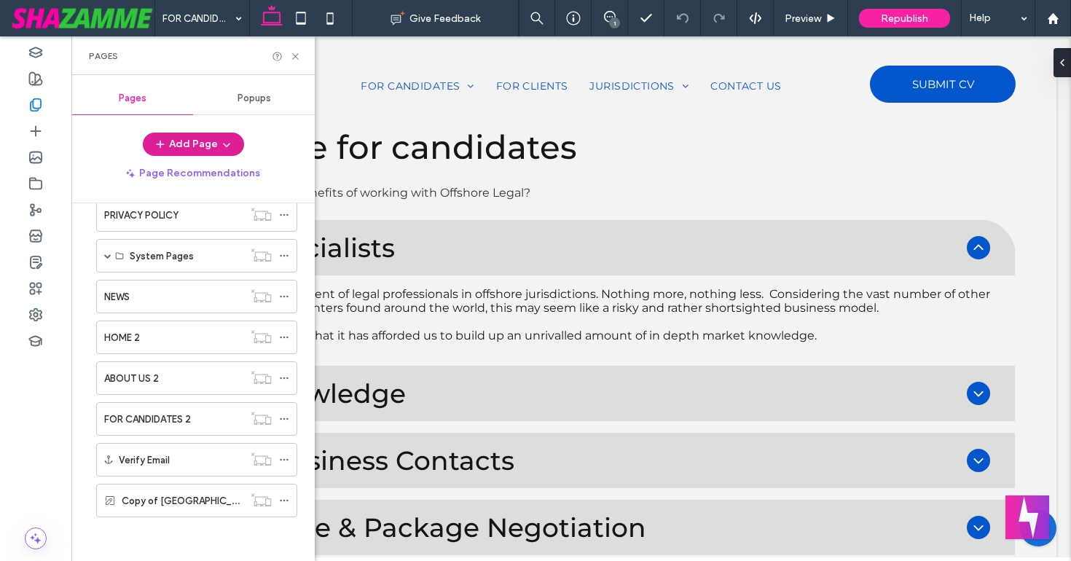
click at [189, 138] on button "Add Page" at bounding box center [193, 144] width 101 height 23
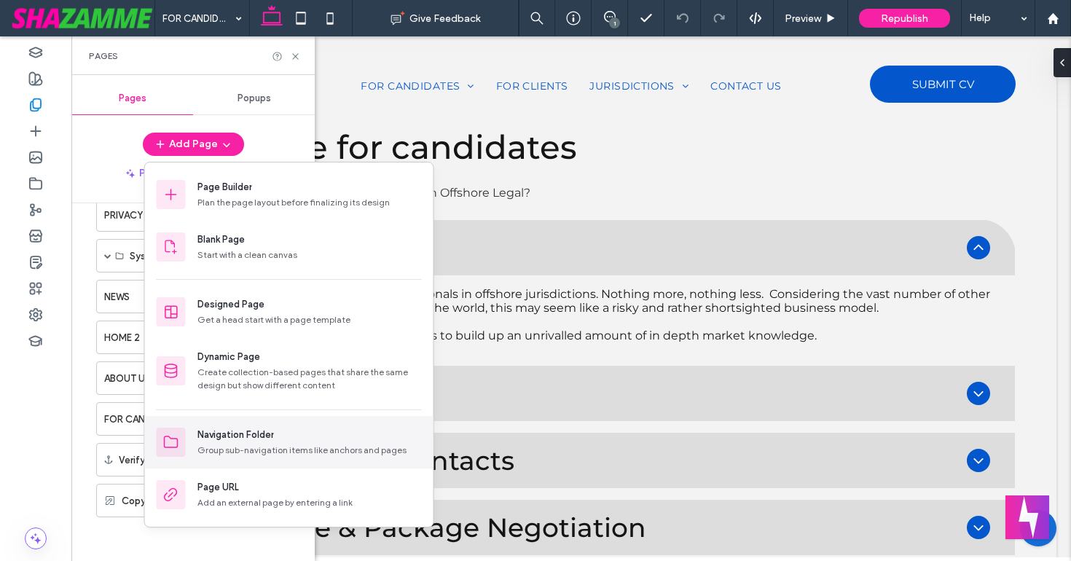
click at [227, 445] on div "Group sub-navigation items like anchors and pages" at bounding box center [309, 450] width 224 height 13
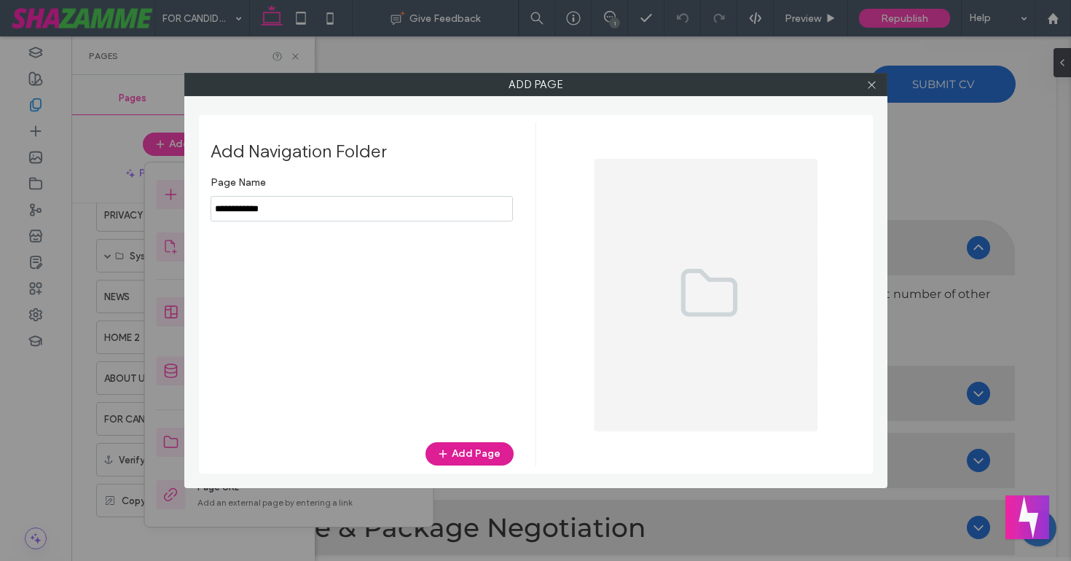
type input "**********"
click at [449, 457] on icon "button" at bounding box center [443, 454] width 12 height 12
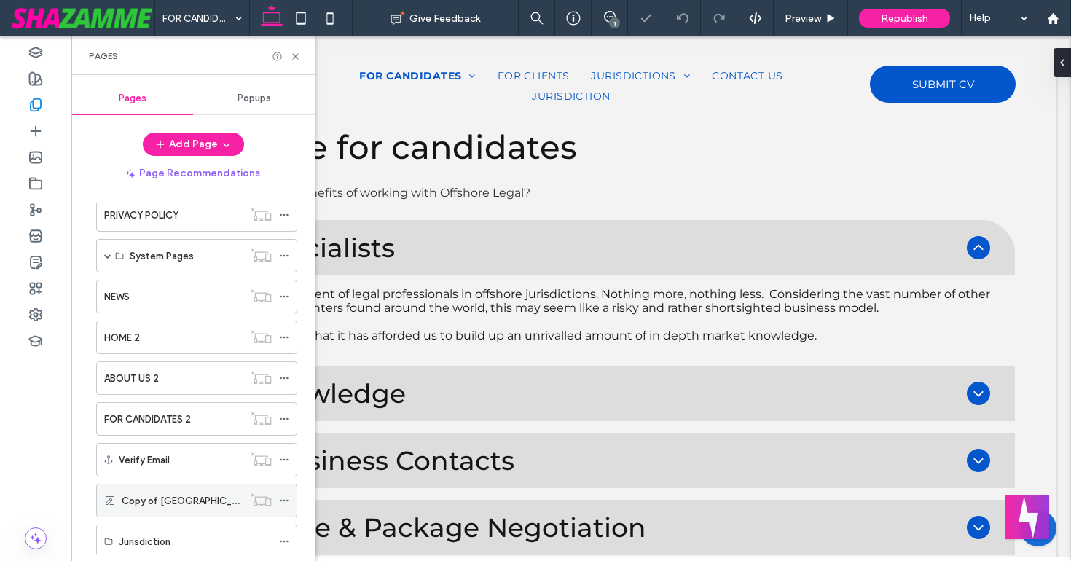
scroll to position [765, 0]
drag, startPoint x: 90, startPoint y: 494, endPoint x: 91, endPoint y: 237, distance: 257.1
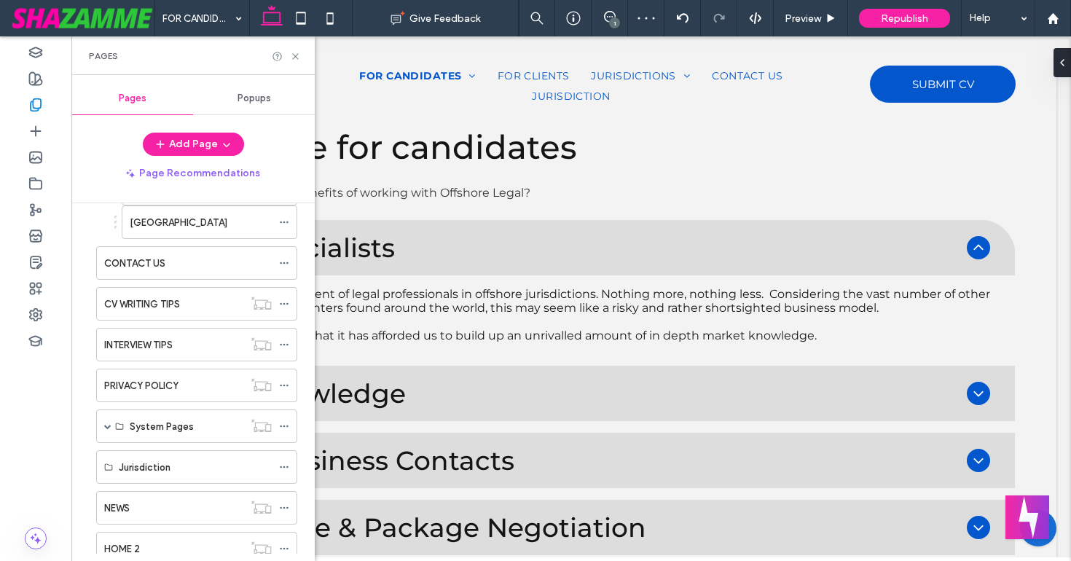
scroll to position [551, 0]
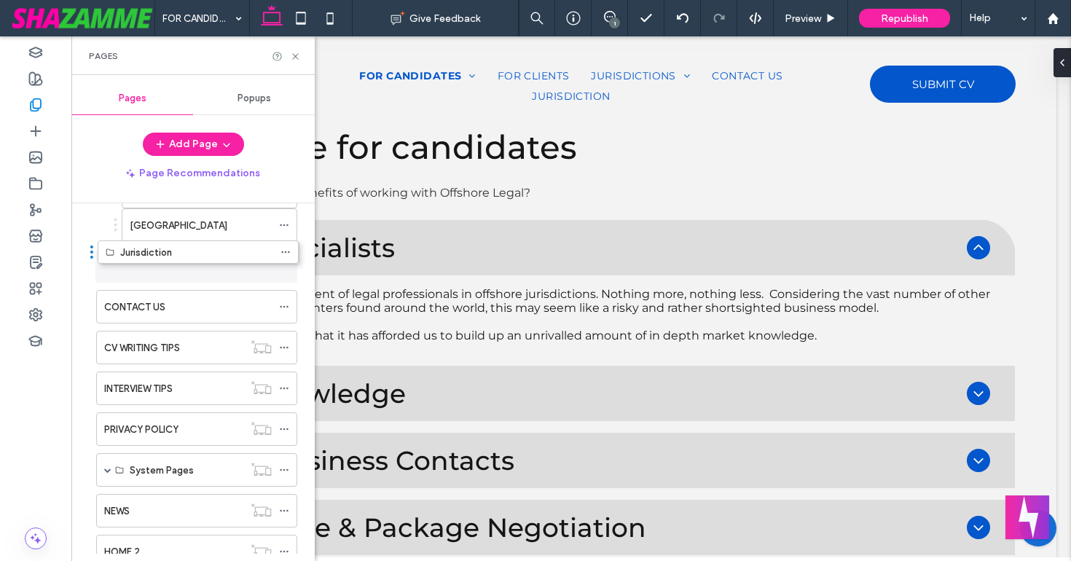
drag, startPoint x: 89, startPoint y: 462, endPoint x: 90, endPoint y: 250, distance: 212.7
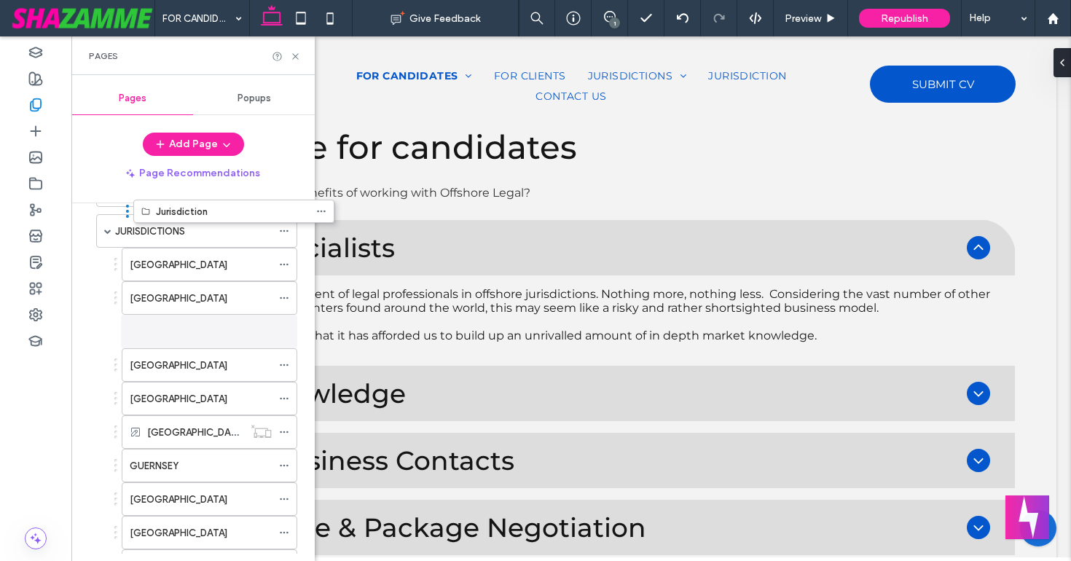
scroll to position [167, 0]
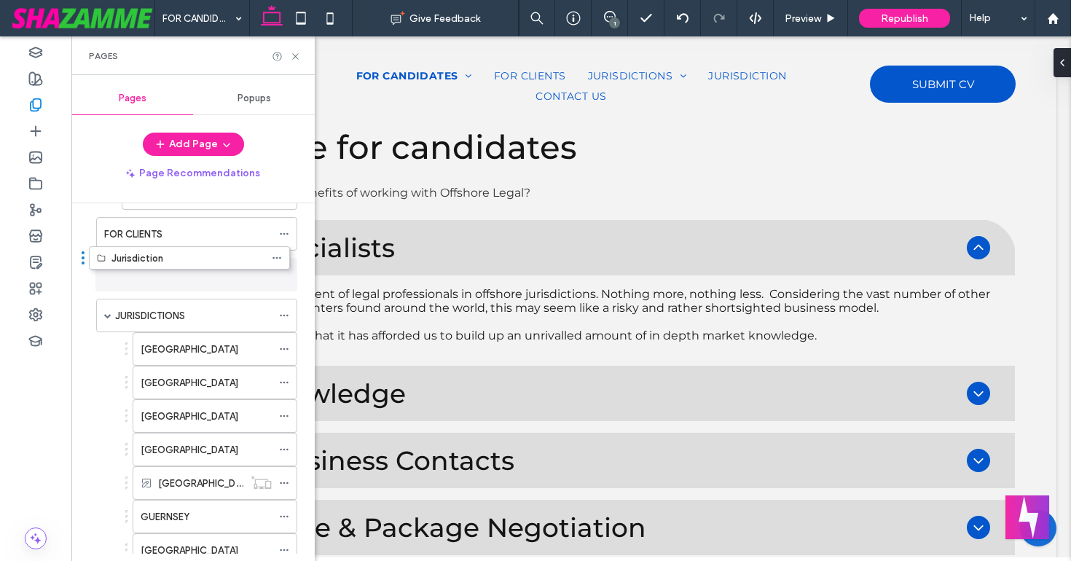
drag, startPoint x: 90, startPoint y: 514, endPoint x: 82, endPoint y: 258, distance: 256.4
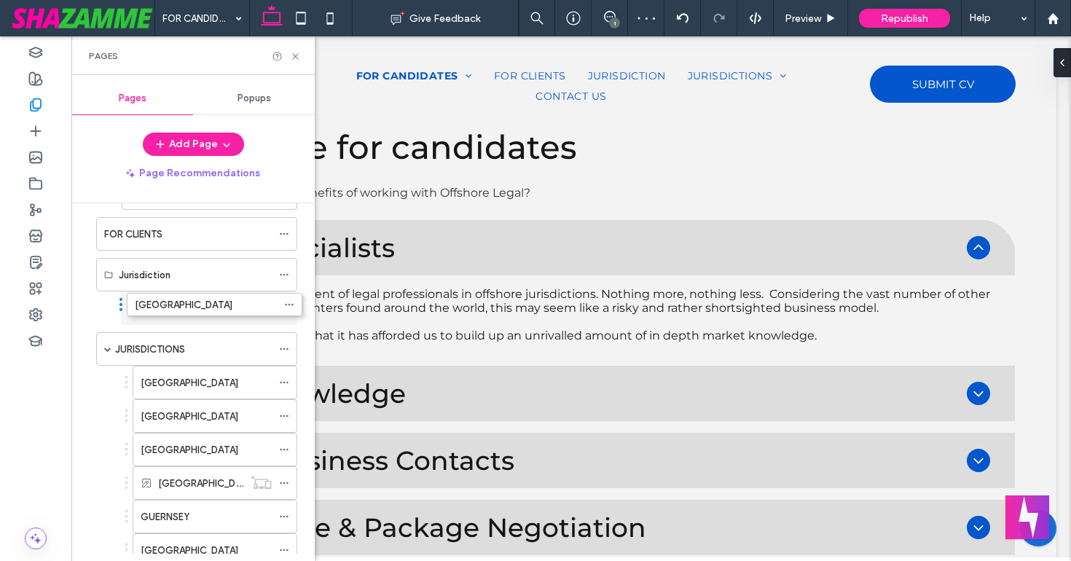
drag, startPoint x: 115, startPoint y: 343, endPoint x: 120, endPoint y: 296, distance: 46.9
click at [166, 416] on label "[GEOGRAPHIC_DATA]" at bounding box center [190, 415] width 98 height 25
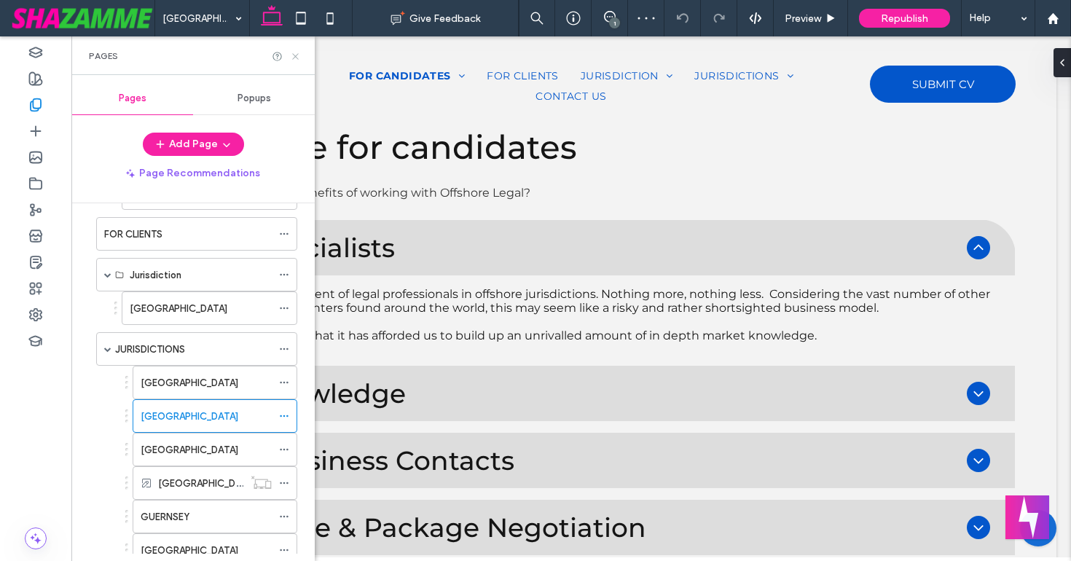
click at [296, 57] on use at bounding box center [295, 56] width 6 height 6
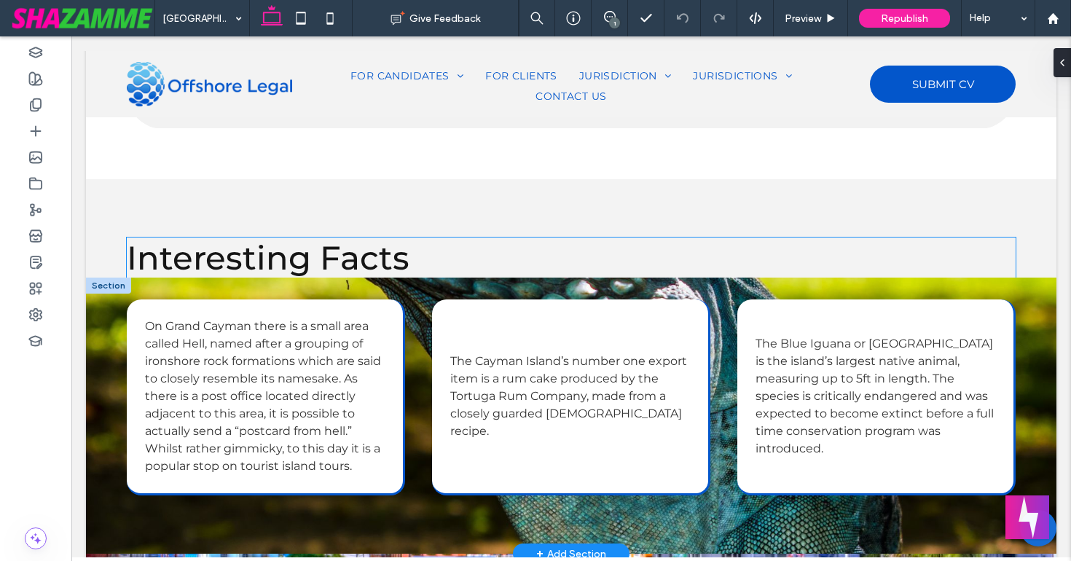
scroll to position [2133, 0]
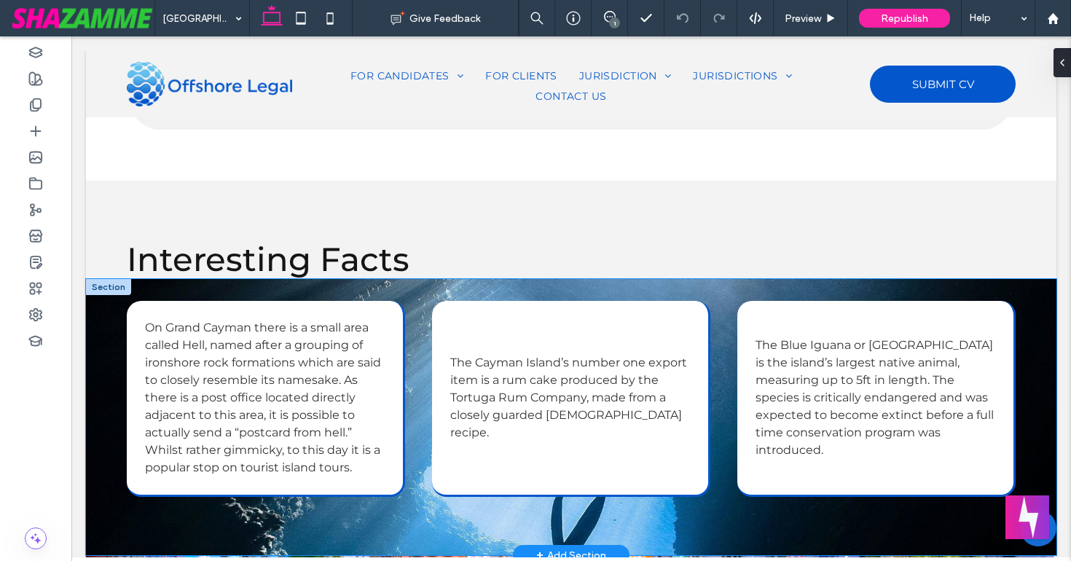
click at [91, 363] on div at bounding box center [571, 417] width 970 height 276
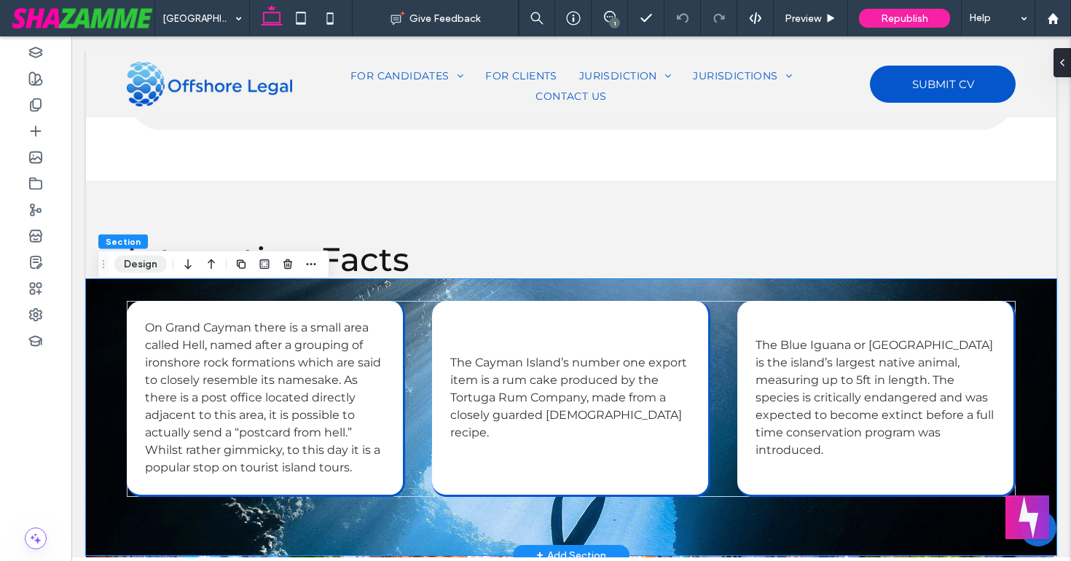
click at [143, 259] on button "Design" at bounding box center [140, 264] width 52 height 17
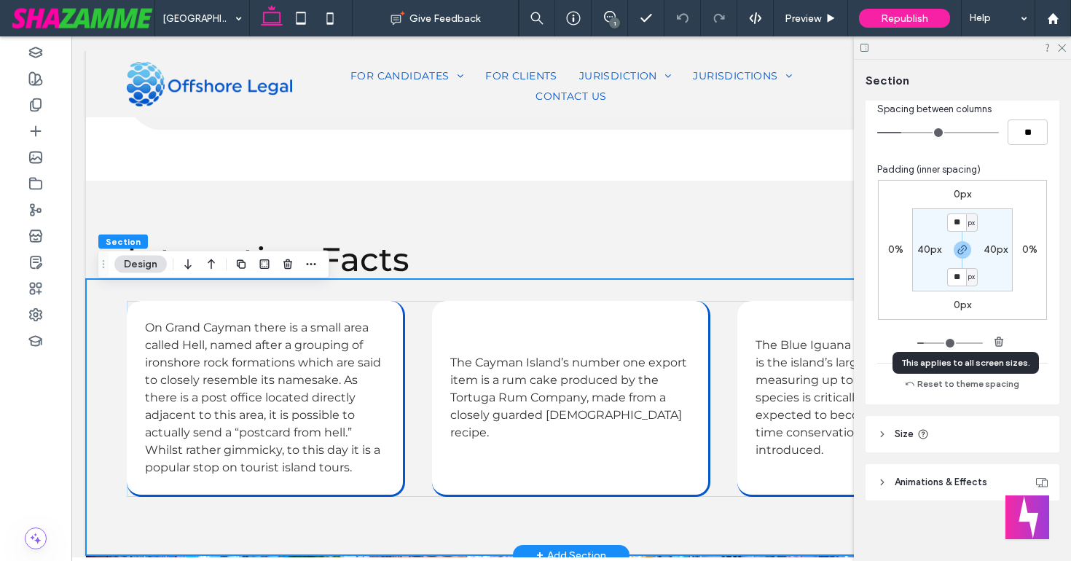
scroll to position [0, 0]
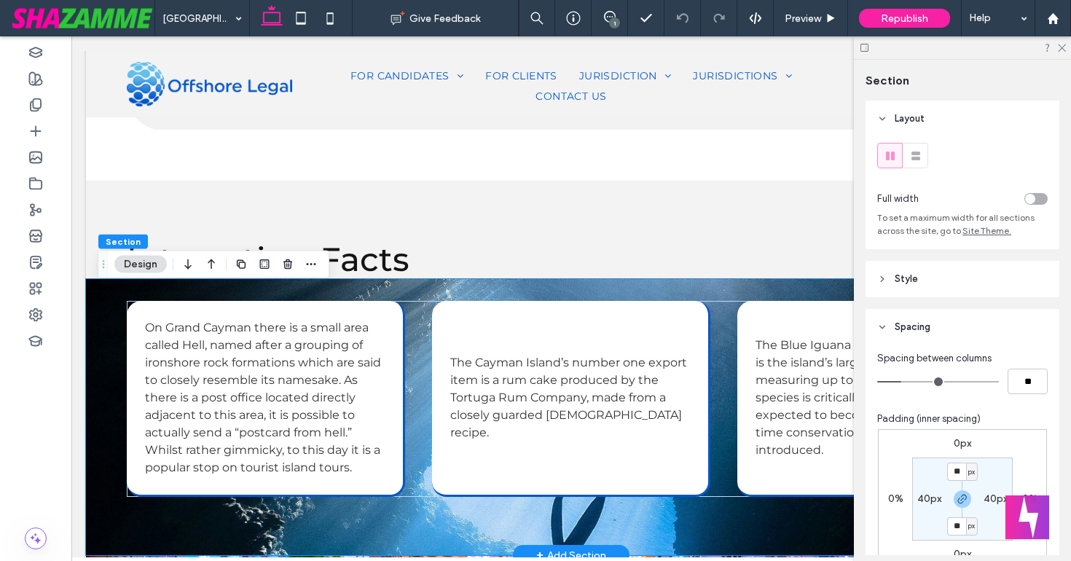
click at [896, 283] on span "Style" at bounding box center [905, 279] width 23 height 15
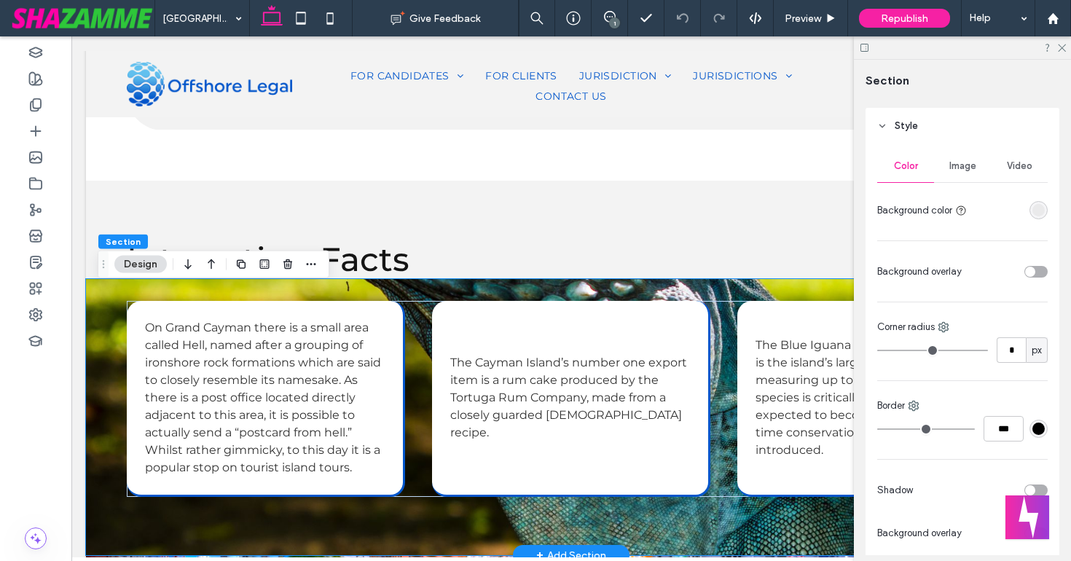
scroll to position [156, 0]
click at [961, 166] on span "Image" at bounding box center [962, 163] width 27 height 12
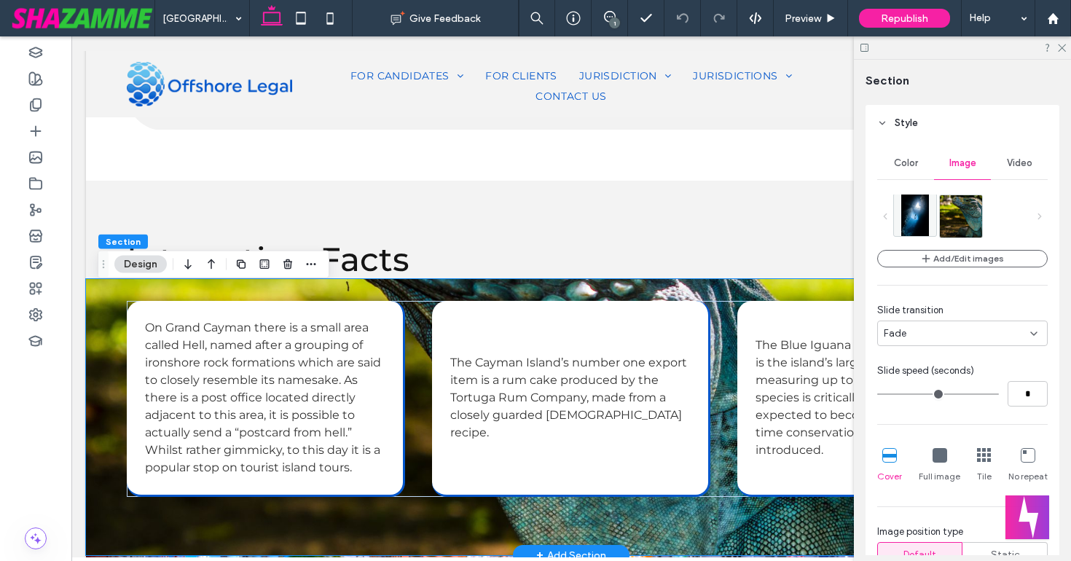
click at [923, 229] on img at bounding box center [915, 215] width 28 height 42
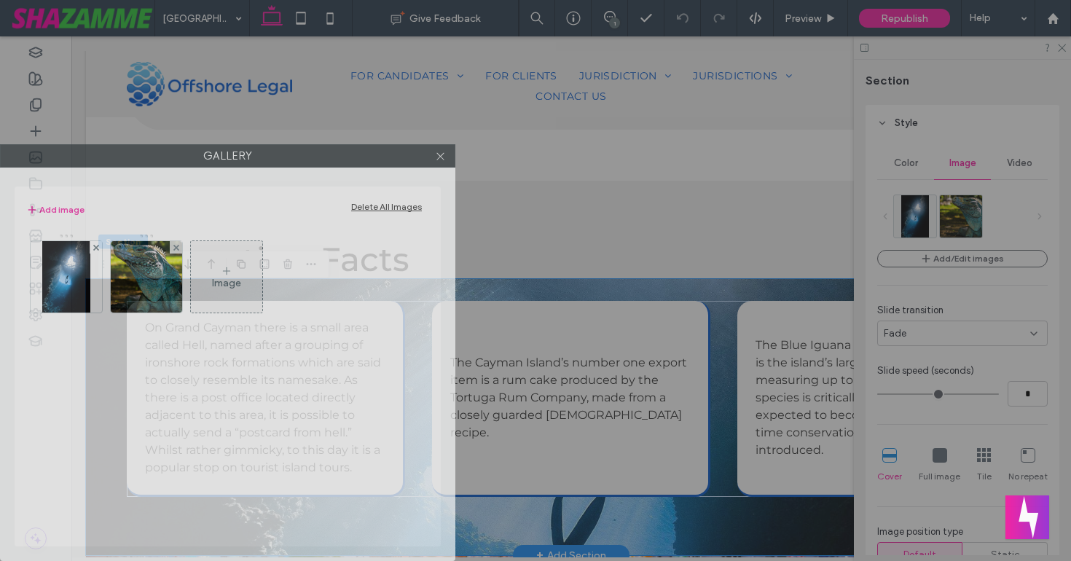
drag, startPoint x: 408, startPoint y: 85, endPoint x: 76, endPoint y: 161, distance: 340.6
click at [76, 161] on label "Gallery" at bounding box center [228, 156] width 454 height 22
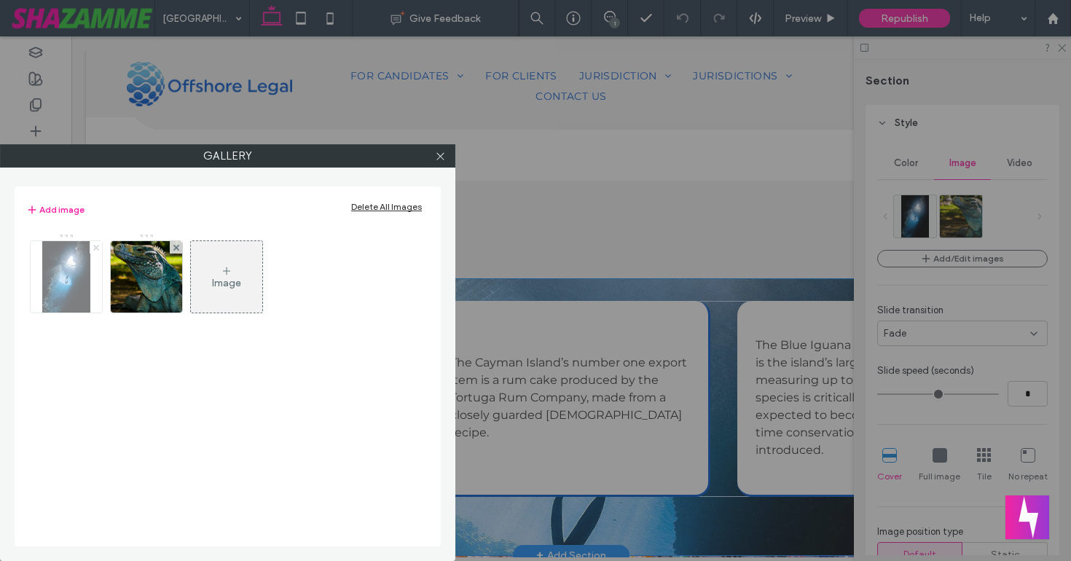
click at [93, 246] on icon at bounding box center [96, 248] width 6 height 6
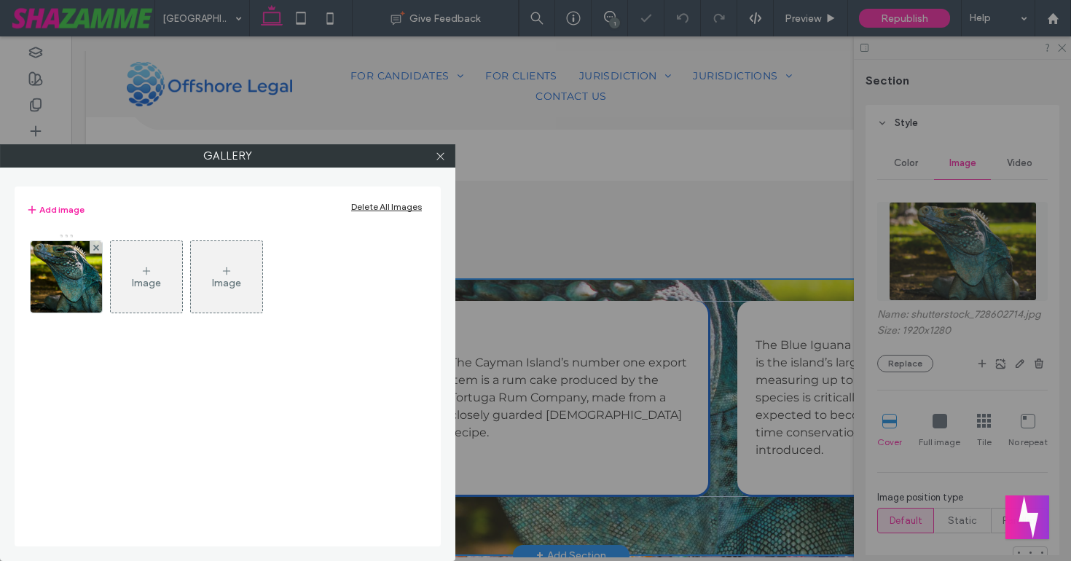
click at [93, 246] on icon at bounding box center [96, 248] width 6 height 6
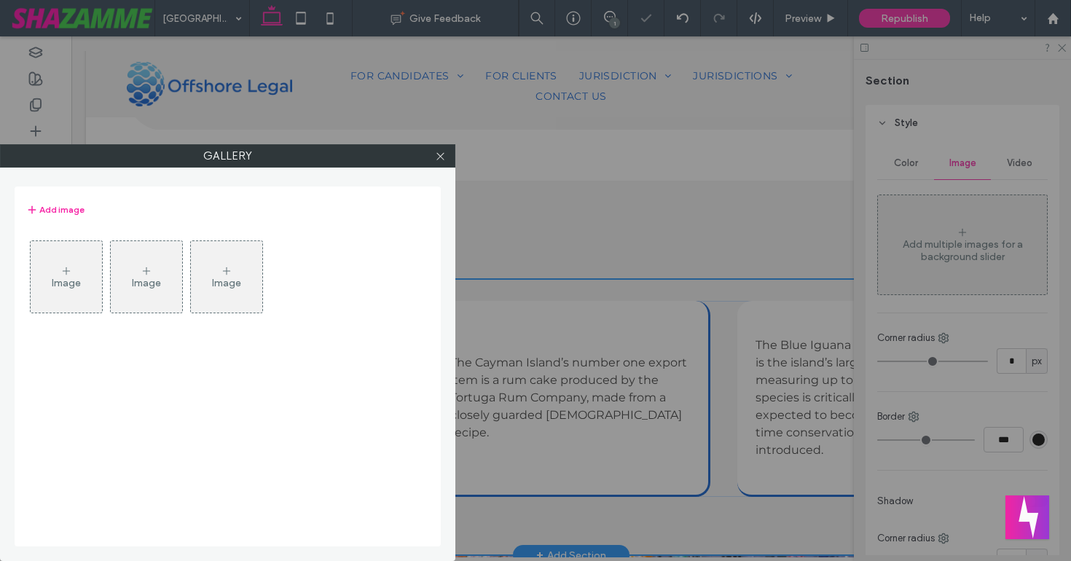
click at [451, 151] on label "Gallery" at bounding box center [228, 156] width 454 height 22
click at [437, 154] on icon at bounding box center [440, 156] width 11 height 11
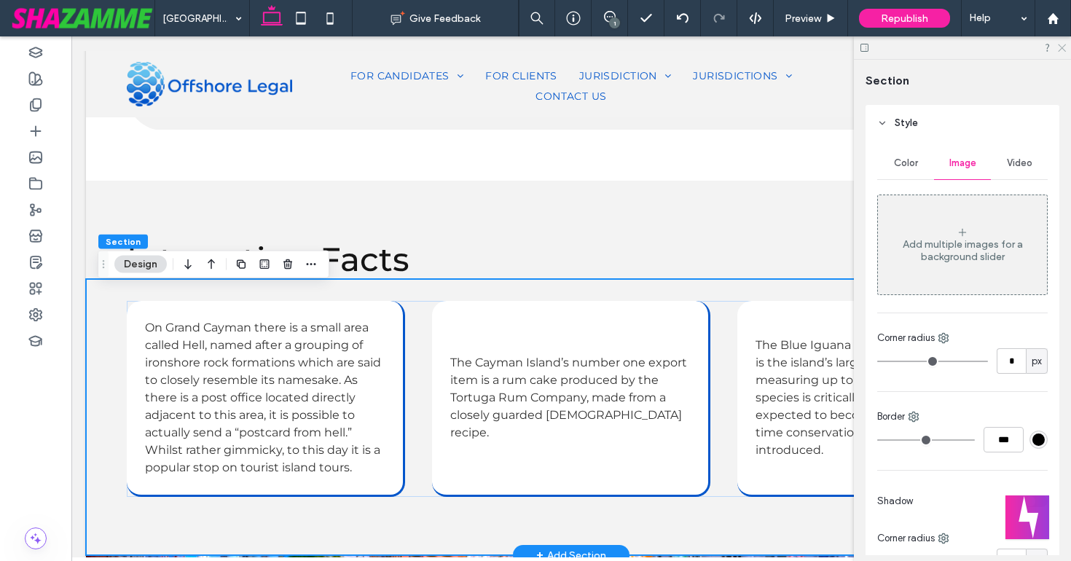
click at [1065, 49] on icon at bounding box center [1060, 46] width 9 height 9
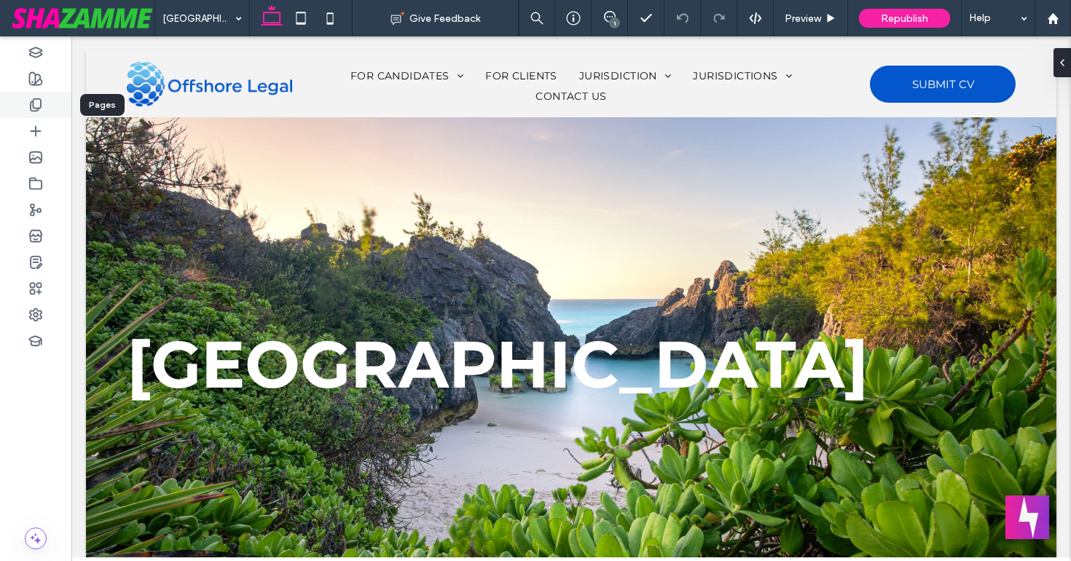
click at [31, 100] on icon at bounding box center [35, 105] width 15 height 15
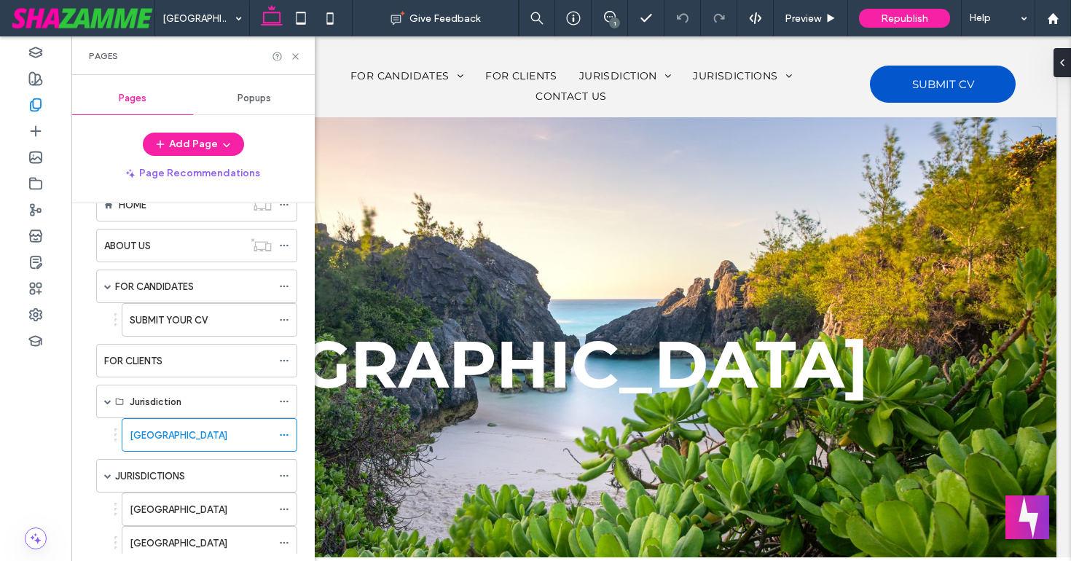
scroll to position [55, 0]
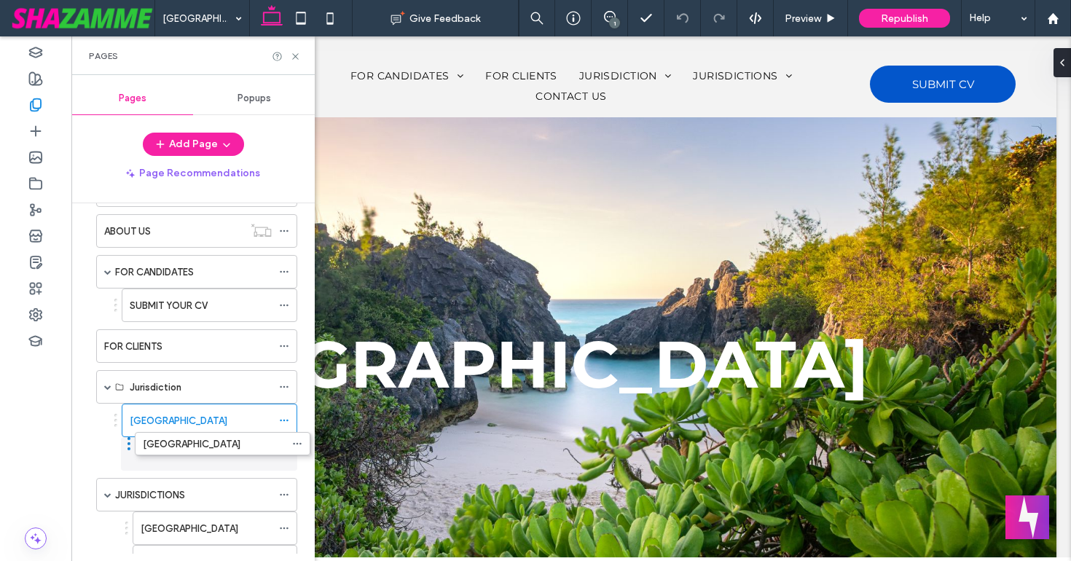
drag, startPoint x: 116, startPoint y: 493, endPoint x: 129, endPoint y: 440, distance: 54.8
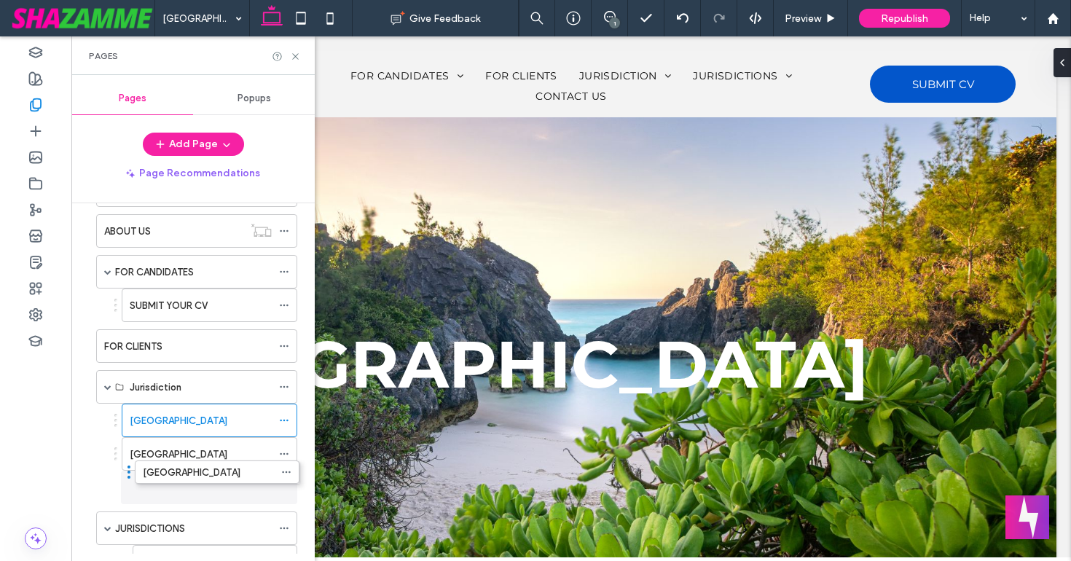
drag, startPoint x: 126, startPoint y: 523, endPoint x: 128, endPoint y: 465, distance: 58.3
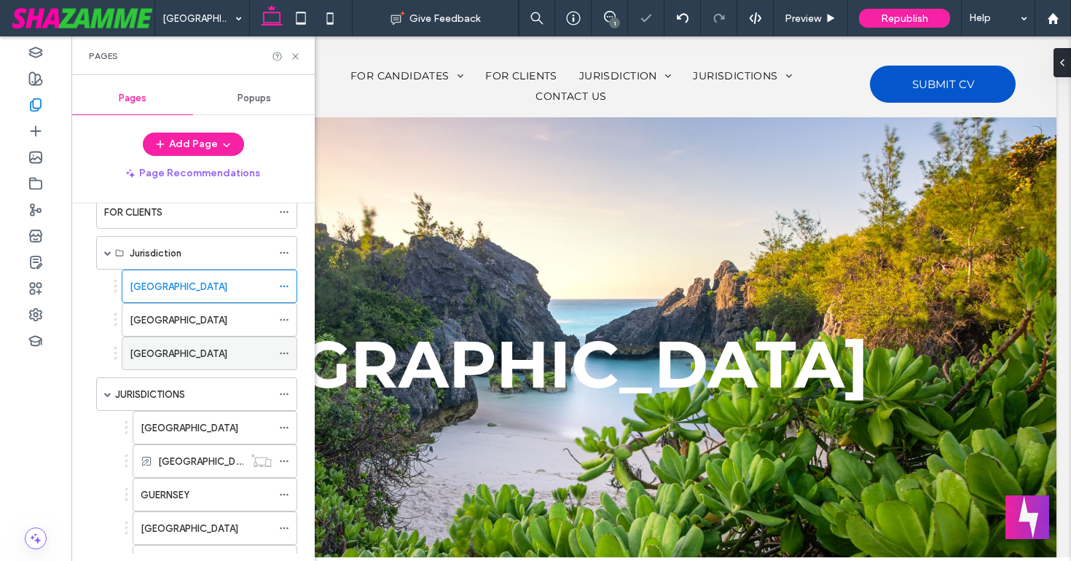
scroll to position [191, 0]
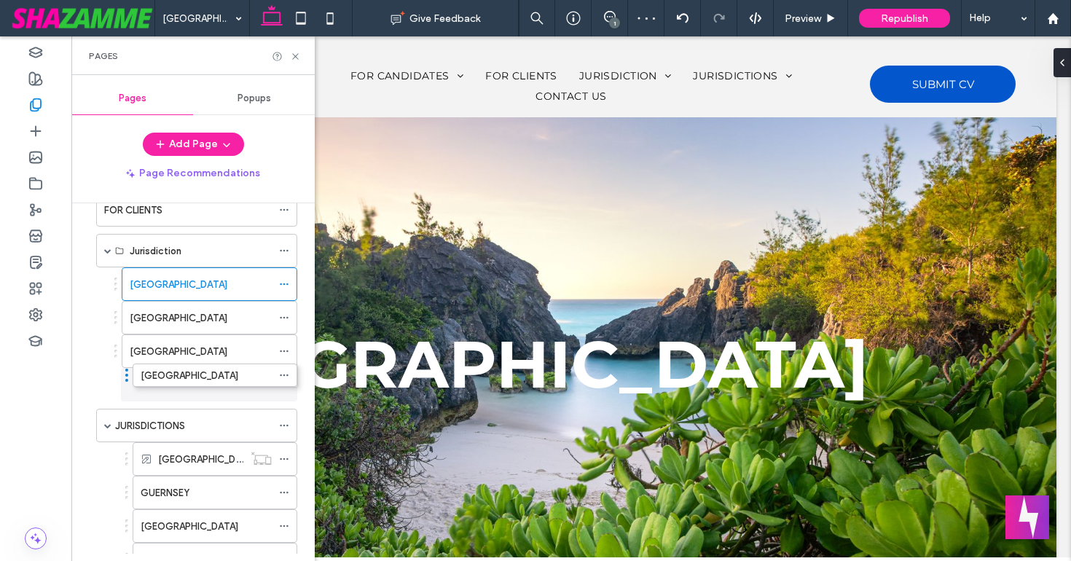
drag, startPoint x: 126, startPoint y: 420, endPoint x: 126, endPoint y: 368, distance: 51.7
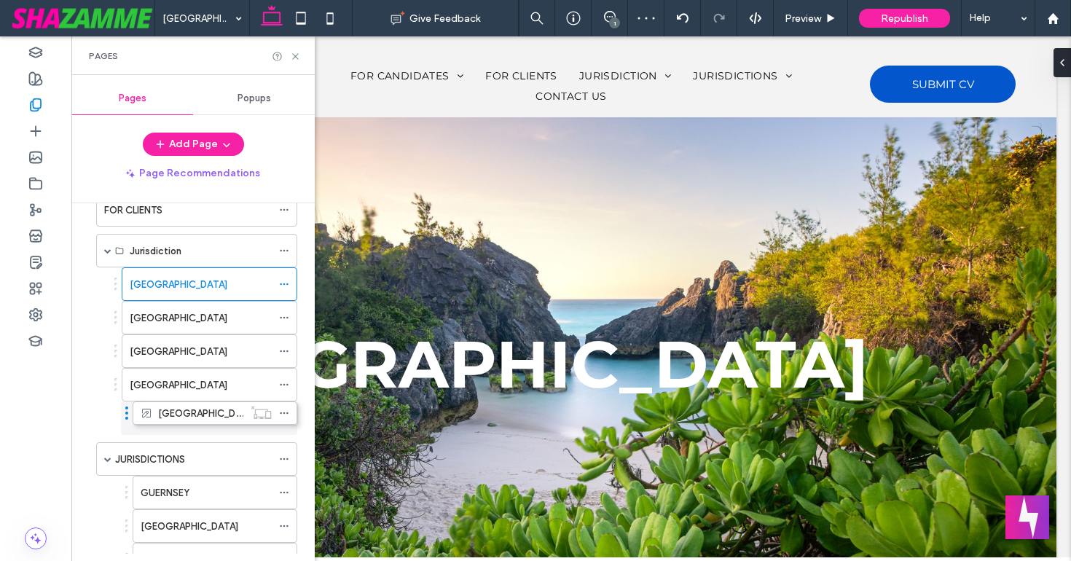
drag, startPoint x: 127, startPoint y: 453, endPoint x: 127, endPoint y: 405, distance: 48.1
drag, startPoint x: 125, startPoint y: 491, endPoint x: 127, endPoint y: 437, distance: 53.9
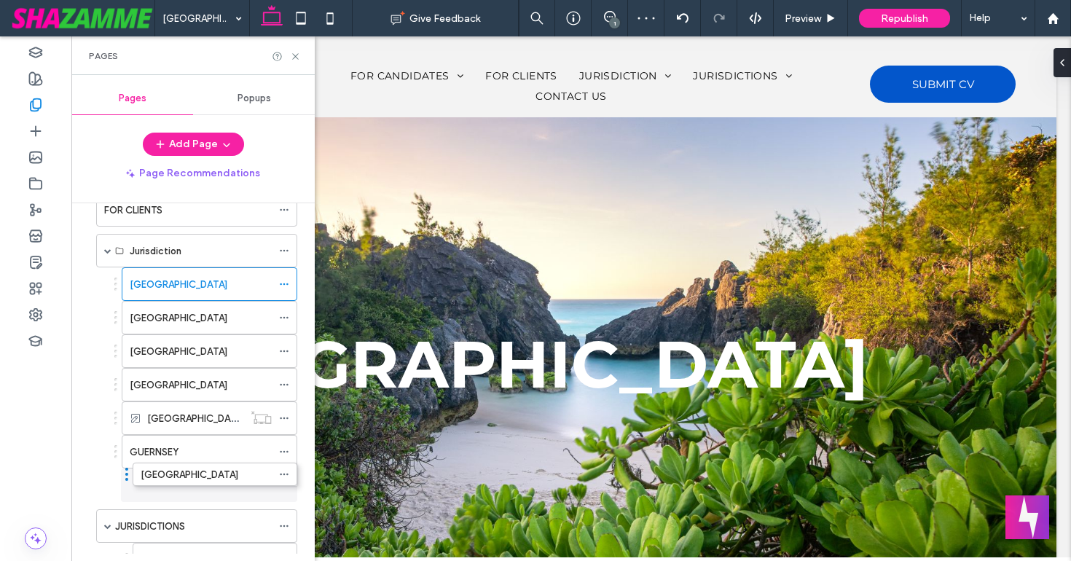
drag, startPoint x: 125, startPoint y: 525, endPoint x: 125, endPoint y: 471, distance: 53.9
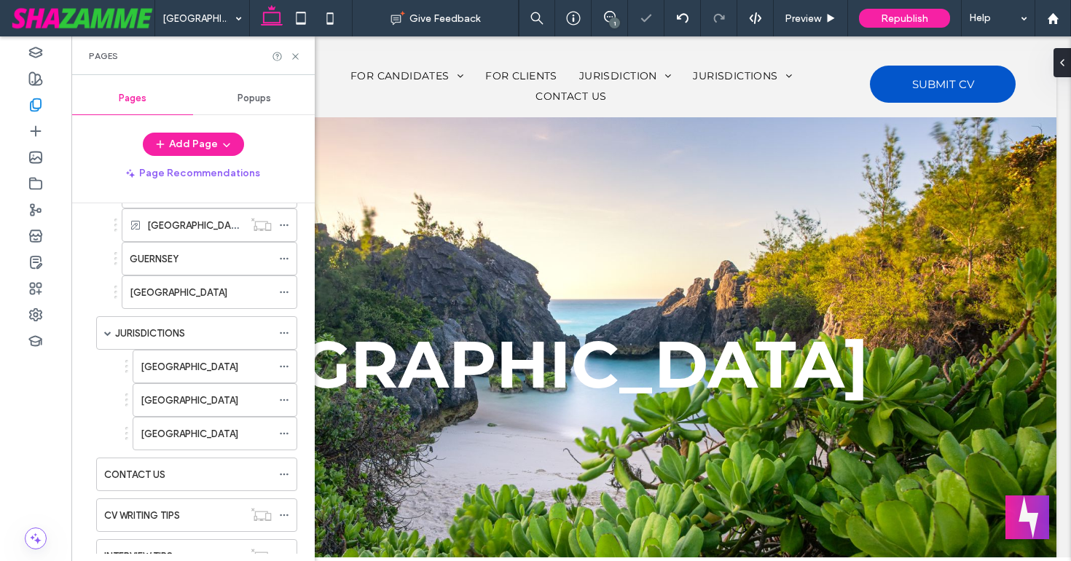
scroll to position [390, 0]
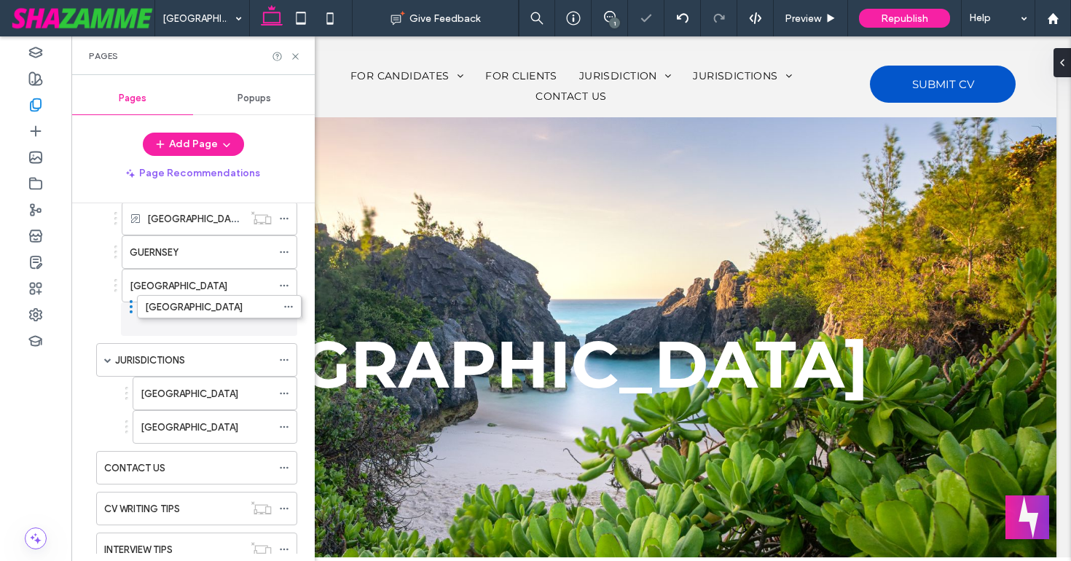
drag, startPoint x: 127, startPoint y: 355, endPoint x: 131, endPoint y: 299, distance: 55.5
click at [126, 390] on div "[GEOGRAPHIC_DATA]" at bounding box center [211, 393] width 172 height 33
click at [125, 394] on div "[GEOGRAPHIC_DATA]" at bounding box center [211, 393] width 172 height 33
click at [125, 390] on div "[GEOGRAPHIC_DATA]" at bounding box center [211, 393] width 172 height 33
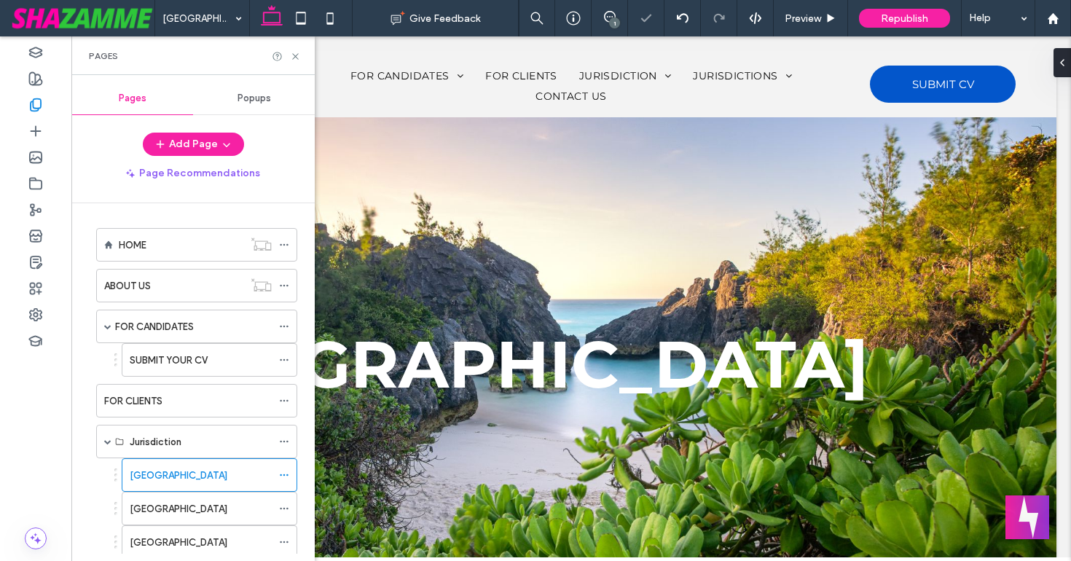
scroll to position [390, 0]
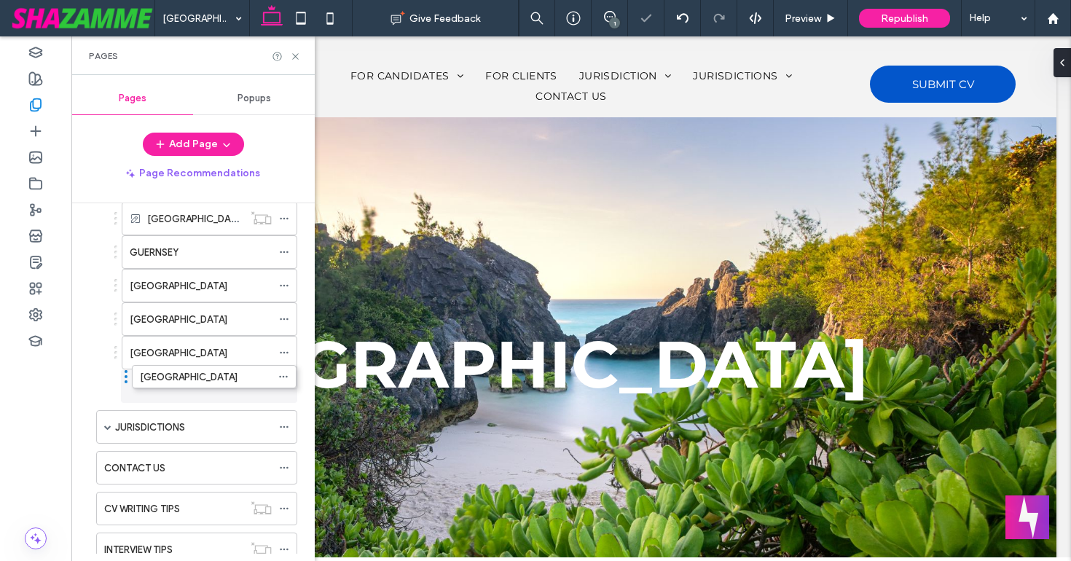
drag, startPoint x: 125, startPoint y: 421, endPoint x: 125, endPoint y: 368, distance: 52.4
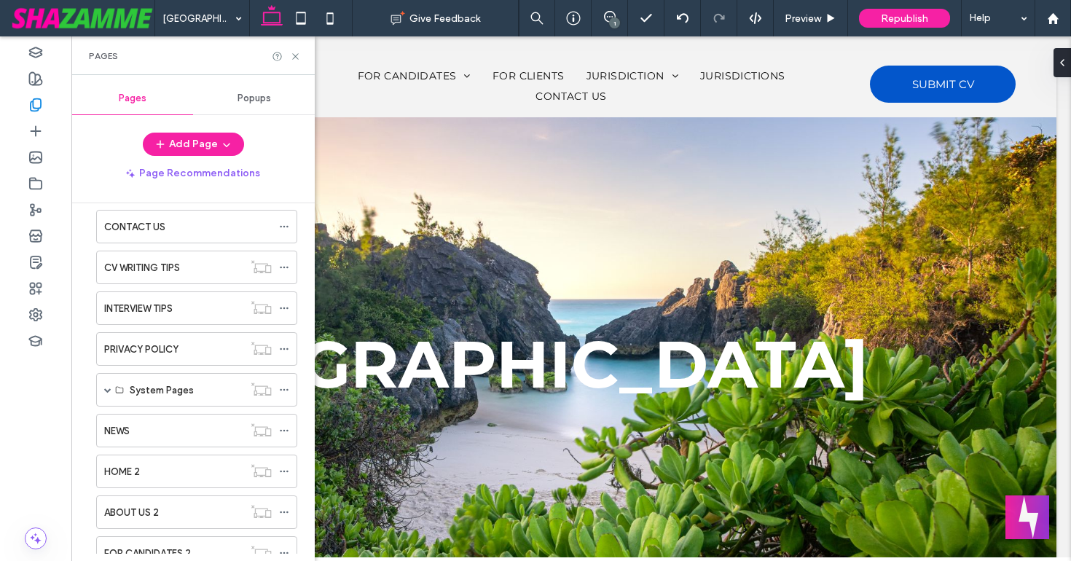
scroll to position [636, 0]
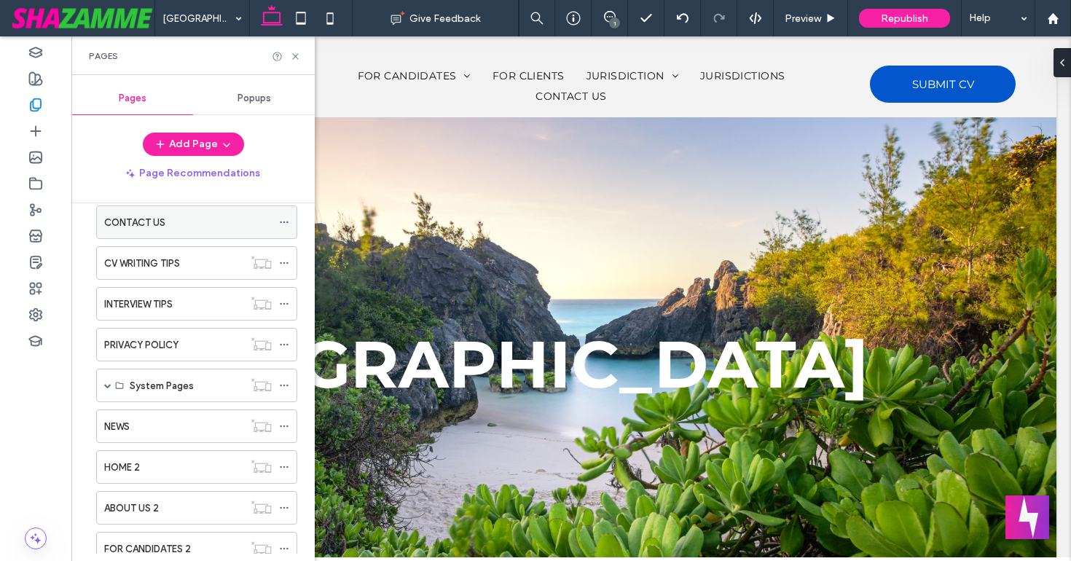
click at [194, 218] on div "CONTACT US" at bounding box center [187, 222] width 167 height 15
click at [296, 55] on icon at bounding box center [295, 56] width 11 height 11
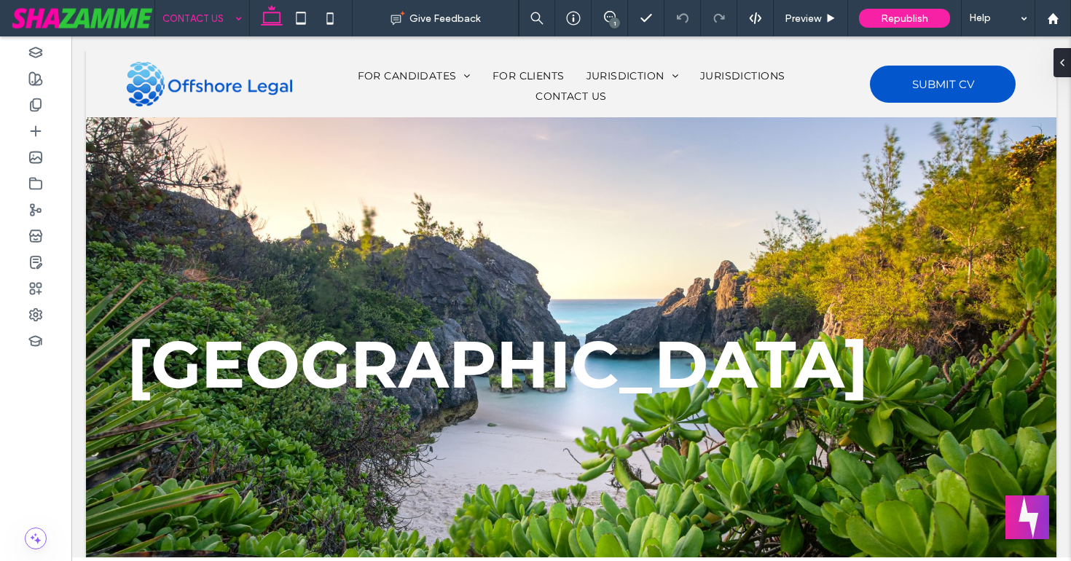
type input "***"
click at [47, 110] on div at bounding box center [35, 105] width 71 height 26
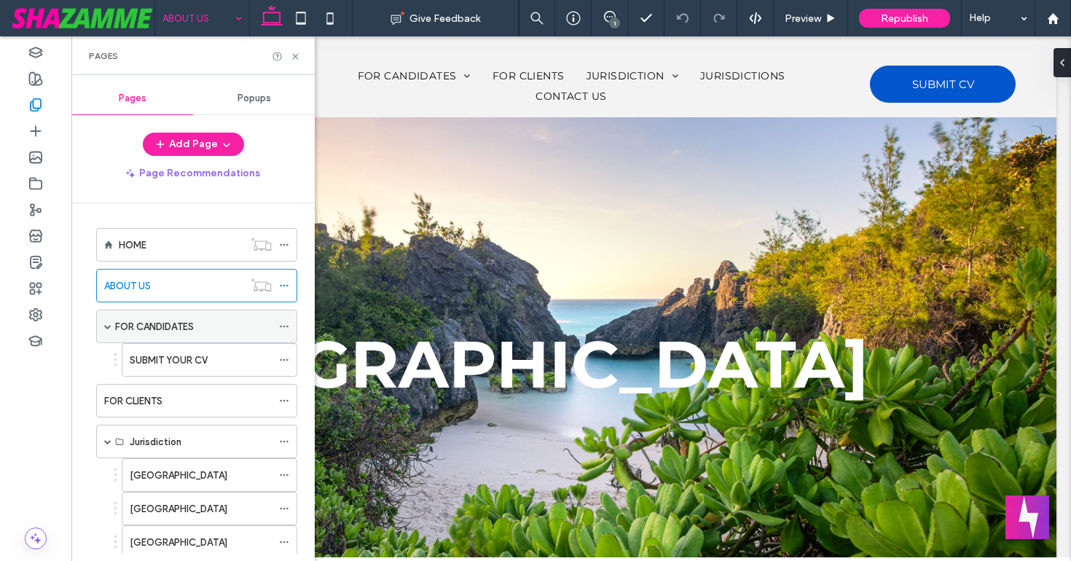
click at [177, 323] on label "FOR CANDIDATES" at bounding box center [154, 326] width 79 height 25
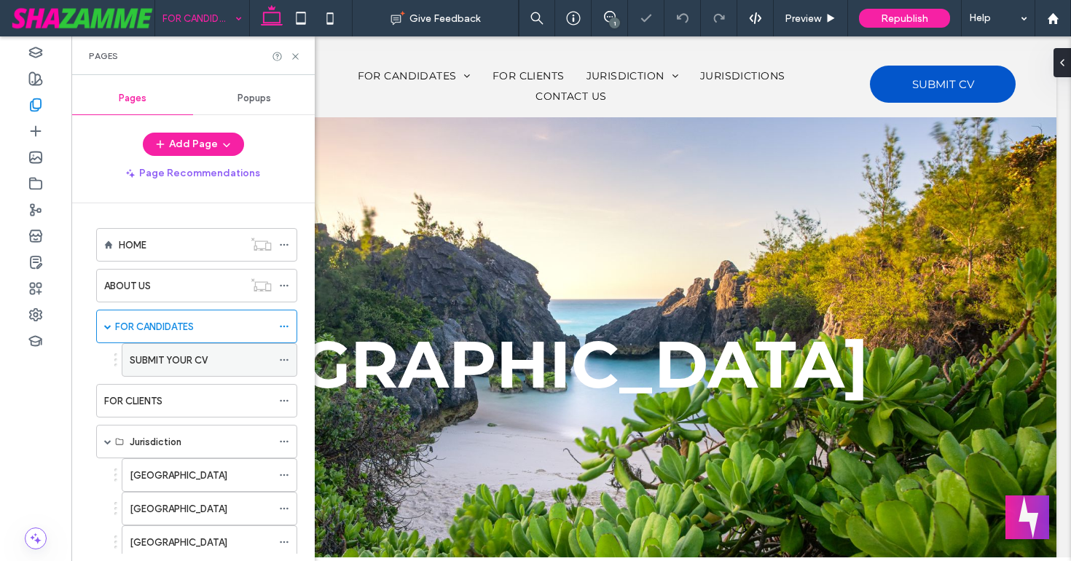
click at [159, 359] on label "SUBMIT YOUR CV" at bounding box center [169, 359] width 78 height 25
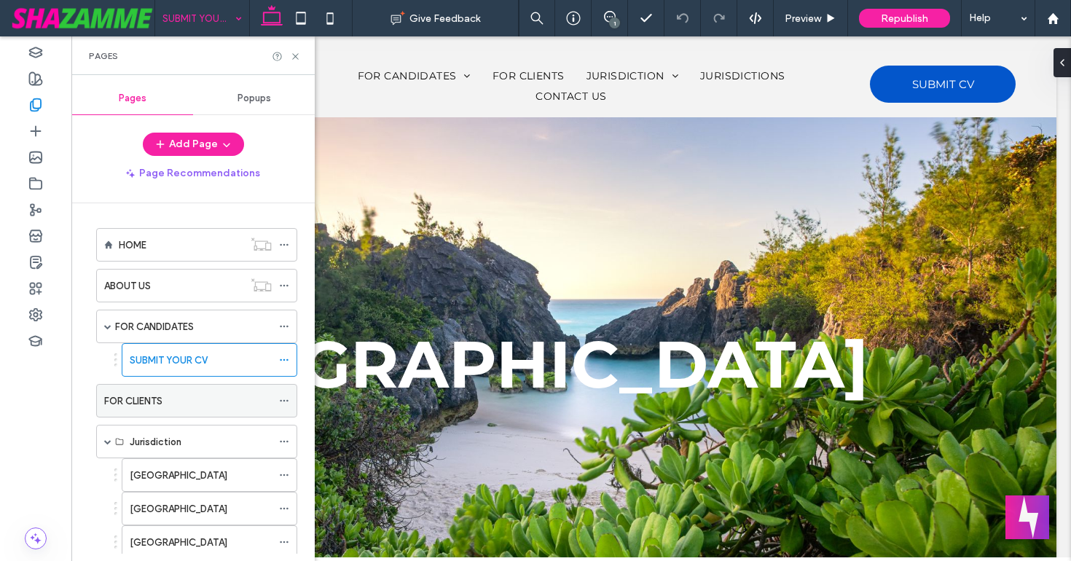
click at [166, 406] on div "FOR CLIENTS" at bounding box center [187, 400] width 167 height 15
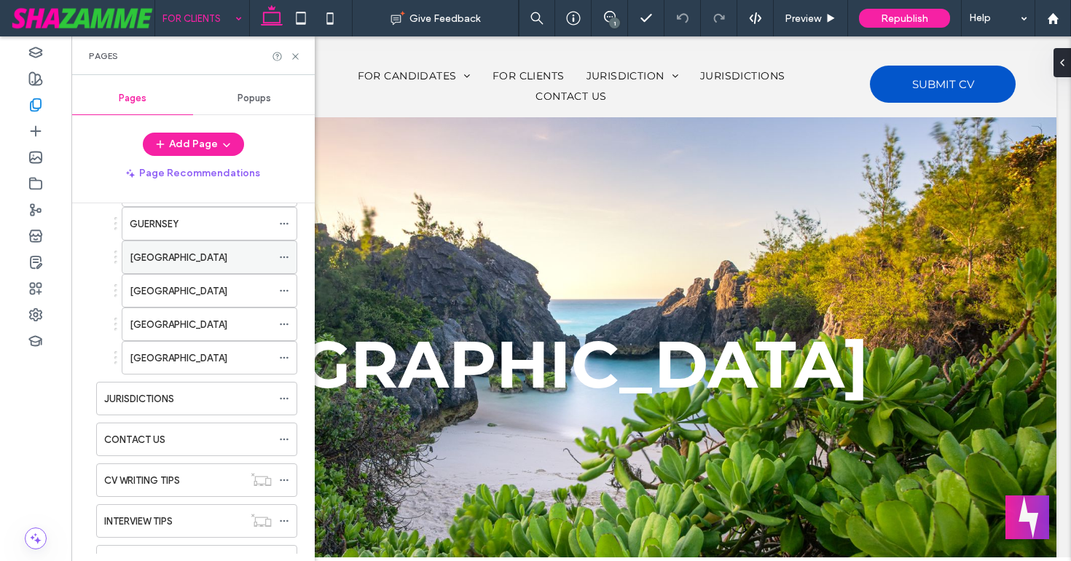
scroll to position [419, 0]
click at [296, 58] on icon at bounding box center [295, 56] width 11 height 11
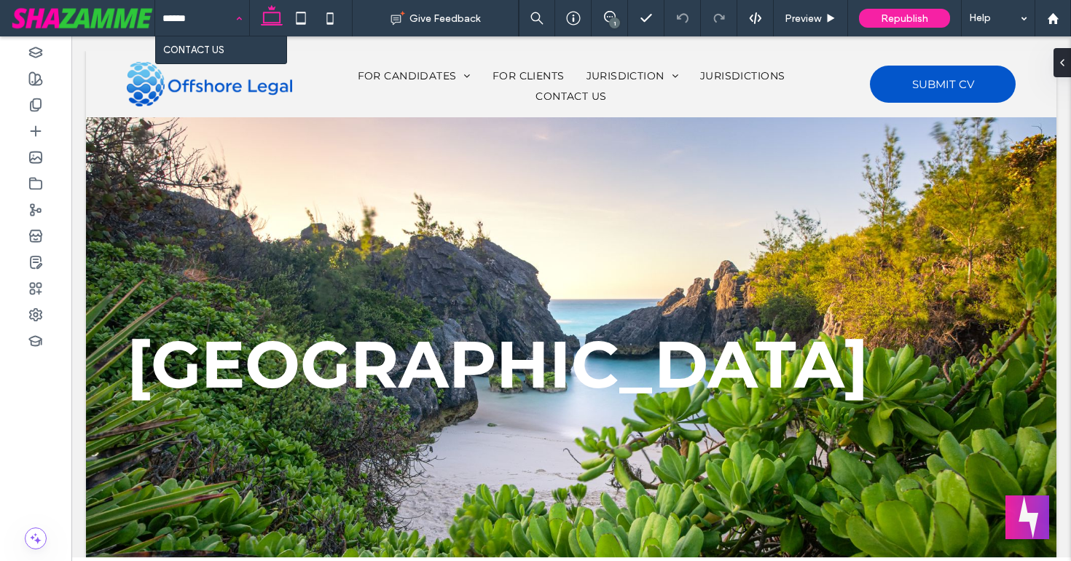
type input "*******"
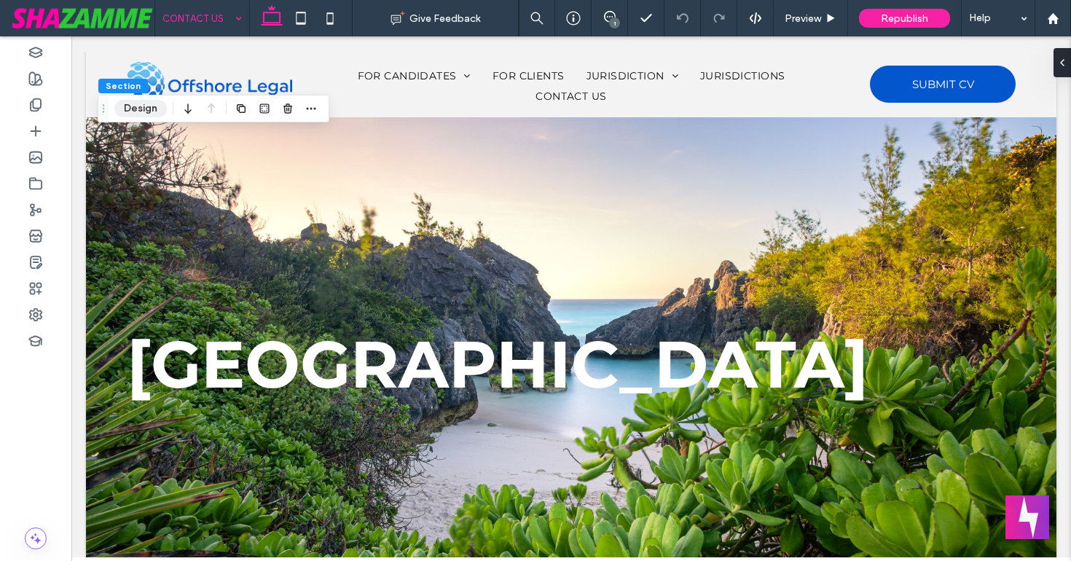
click at [141, 114] on button "Design" at bounding box center [140, 108] width 52 height 17
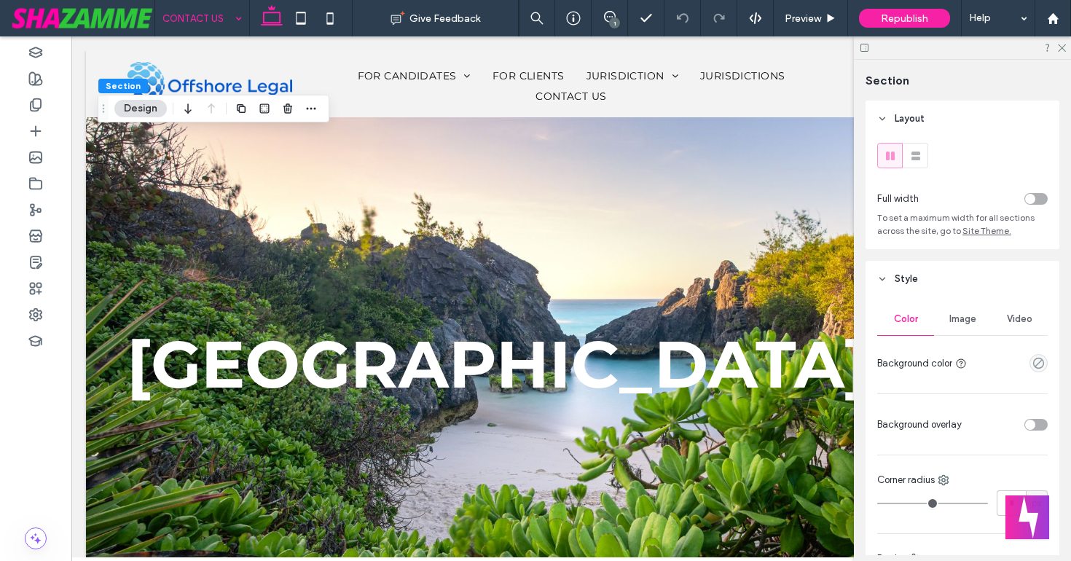
click at [964, 321] on span "Image" at bounding box center [962, 319] width 27 height 12
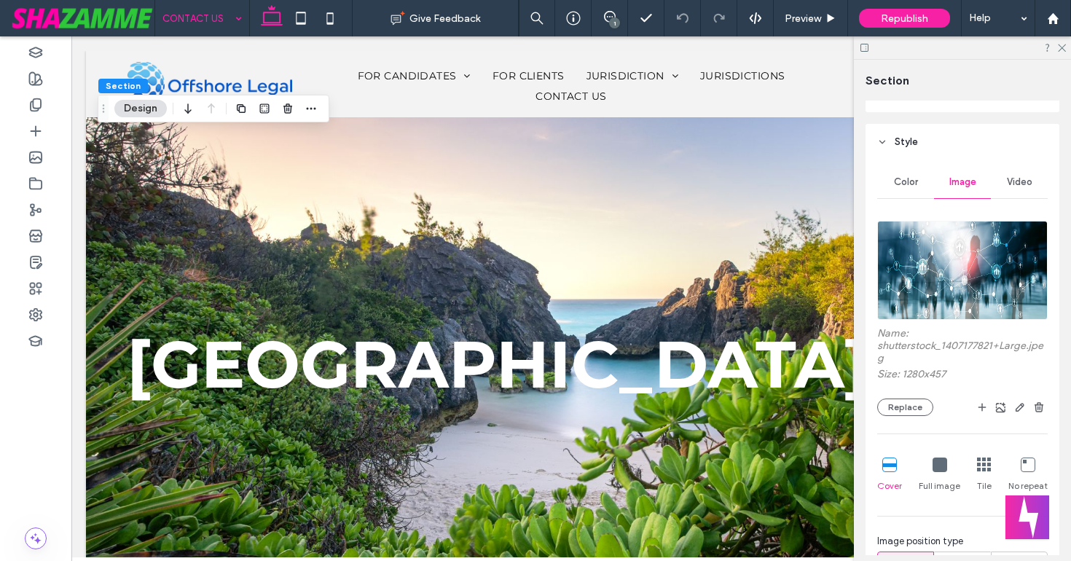
scroll to position [138, 0]
click at [1061, 46] on icon at bounding box center [1060, 46] width 9 height 9
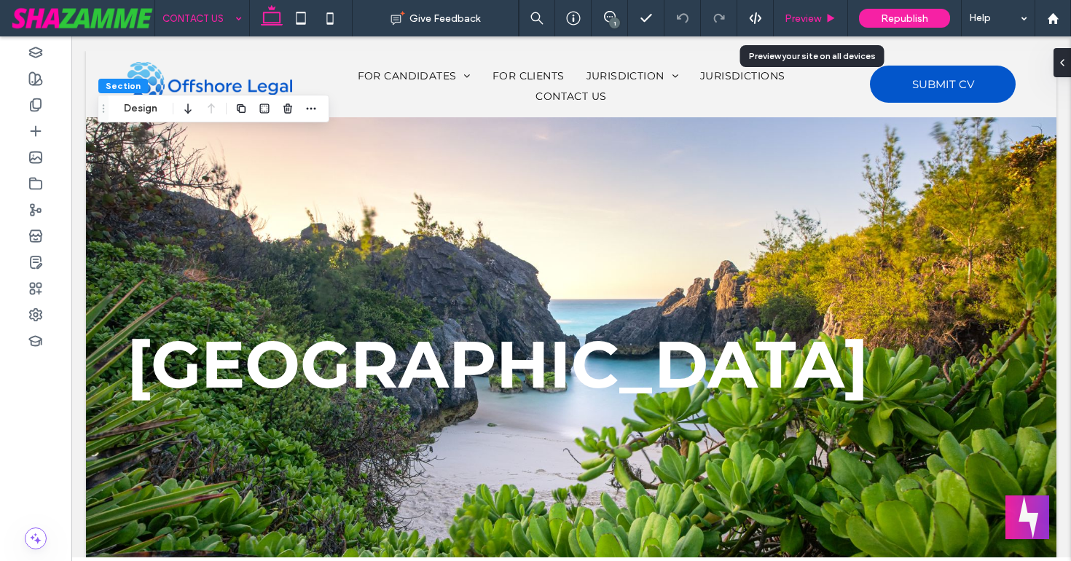
click at [807, 20] on span "Preview" at bounding box center [802, 18] width 36 height 12
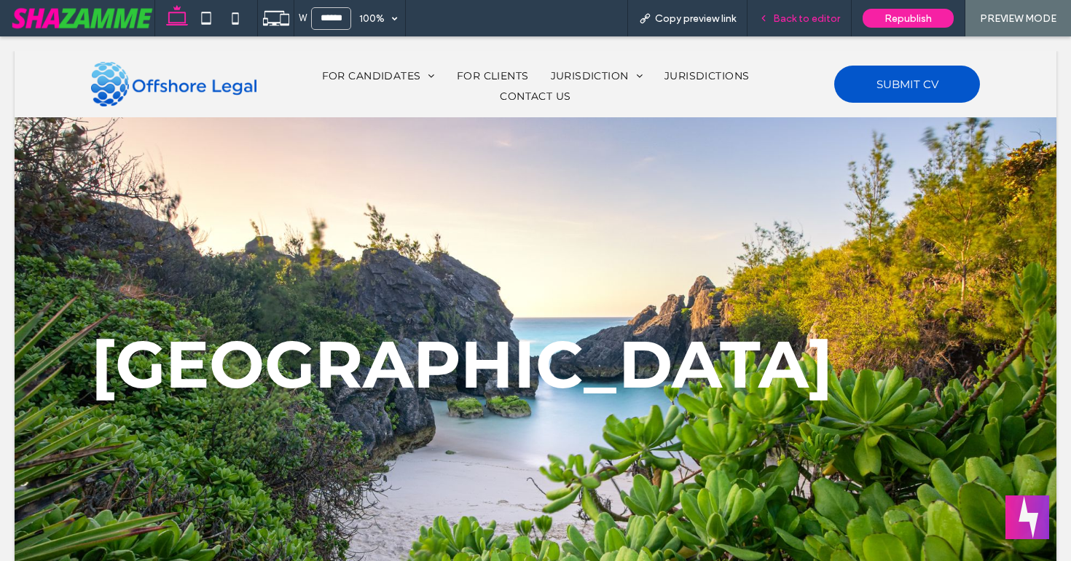
click at [792, 17] on span "Back to editor" at bounding box center [806, 18] width 67 height 12
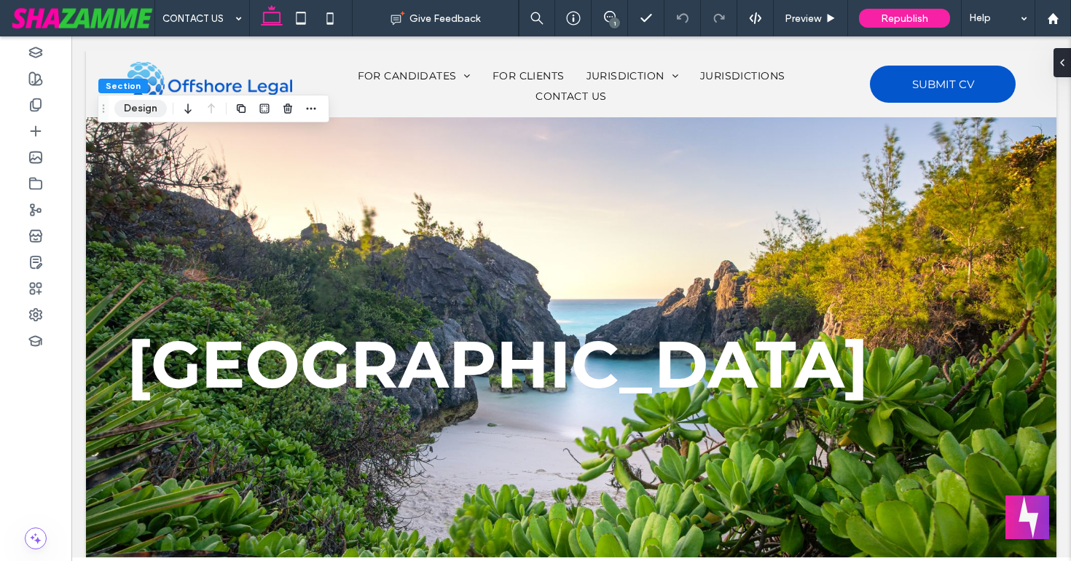
click at [138, 111] on button "Design" at bounding box center [140, 108] width 52 height 17
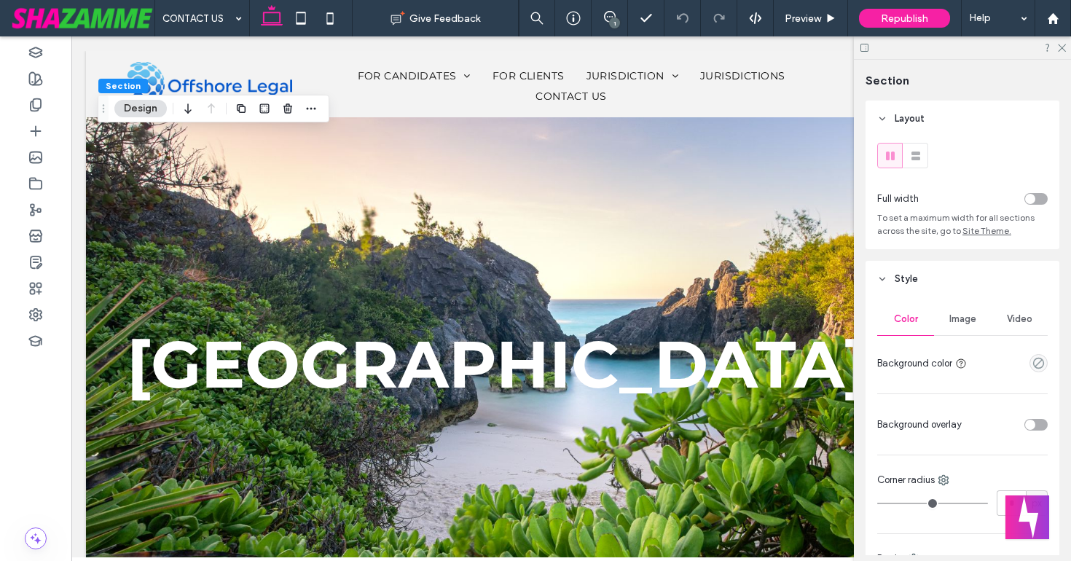
click at [1037, 425] on div "toggle" at bounding box center [1035, 425] width 23 height 12
click at [1036, 470] on div "rgba(255, 255, 255, 1)" at bounding box center [1038, 467] width 12 height 12
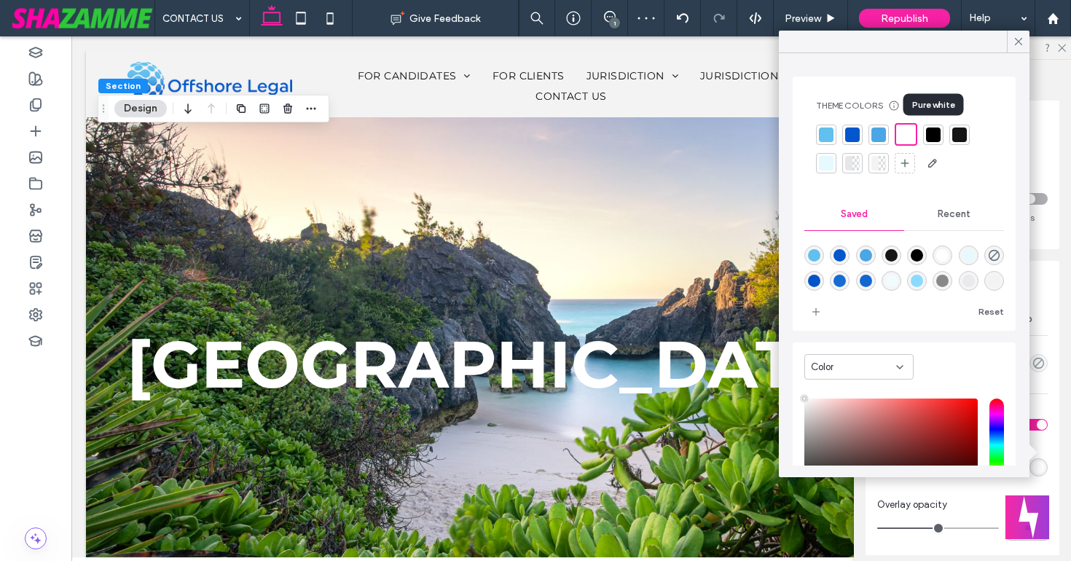
click at [933, 134] on div at bounding box center [933, 134] width 15 height 15
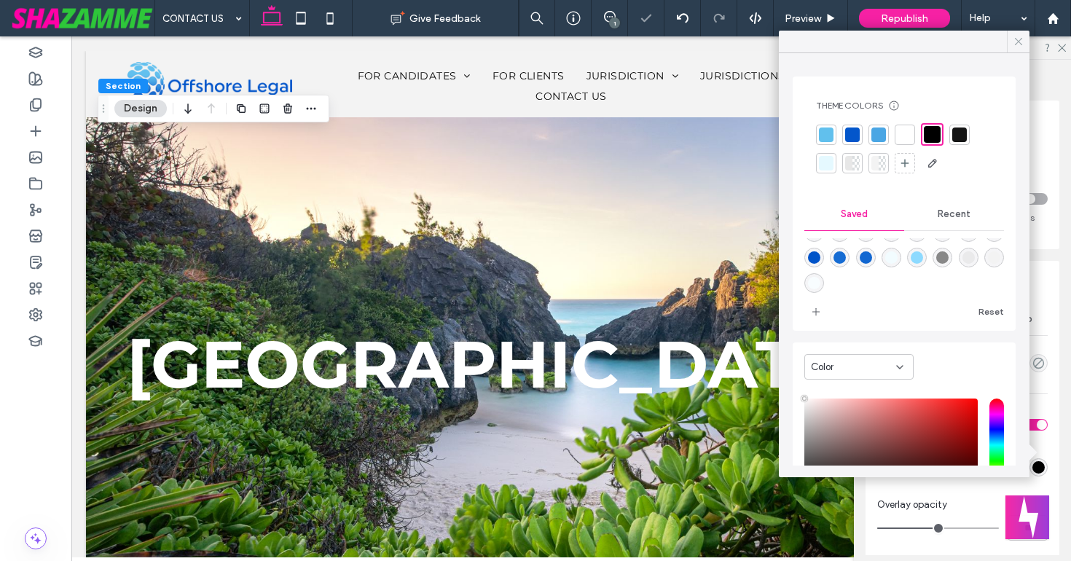
click at [1016, 42] on icon at bounding box center [1018, 41] width 13 height 13
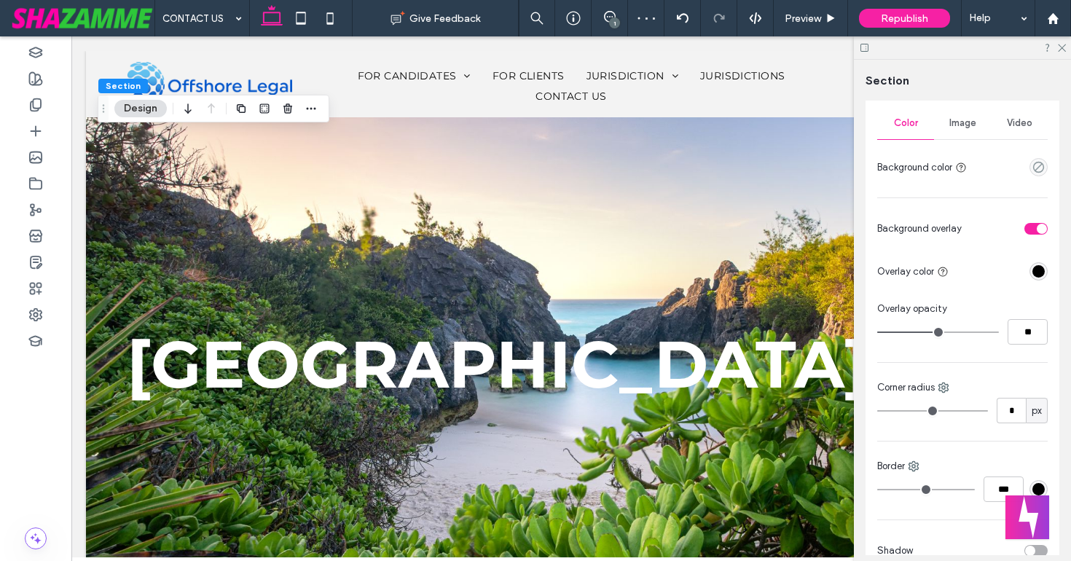
scroll to position [220, 0]
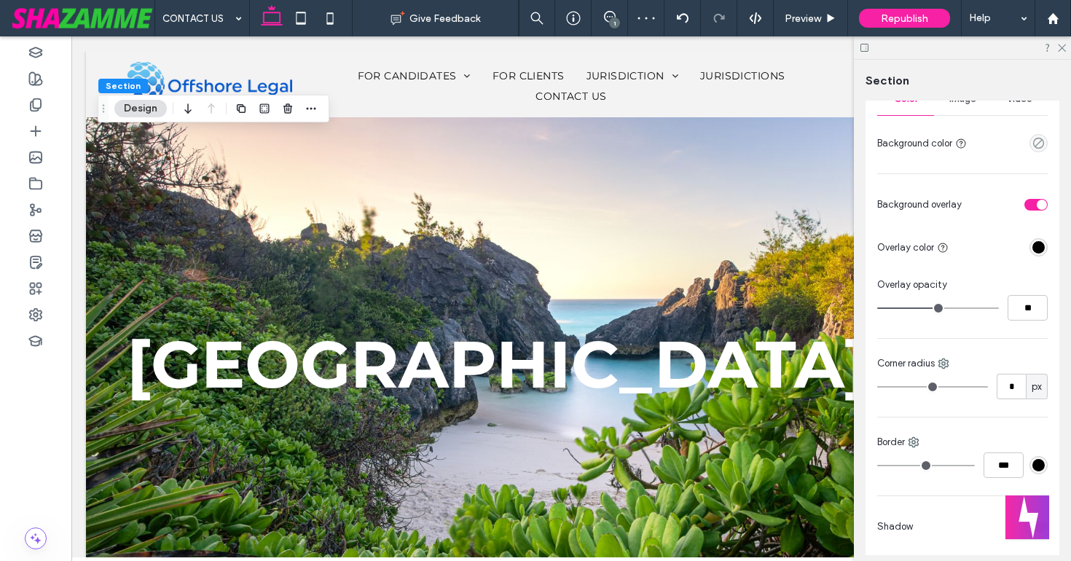
type input "**"
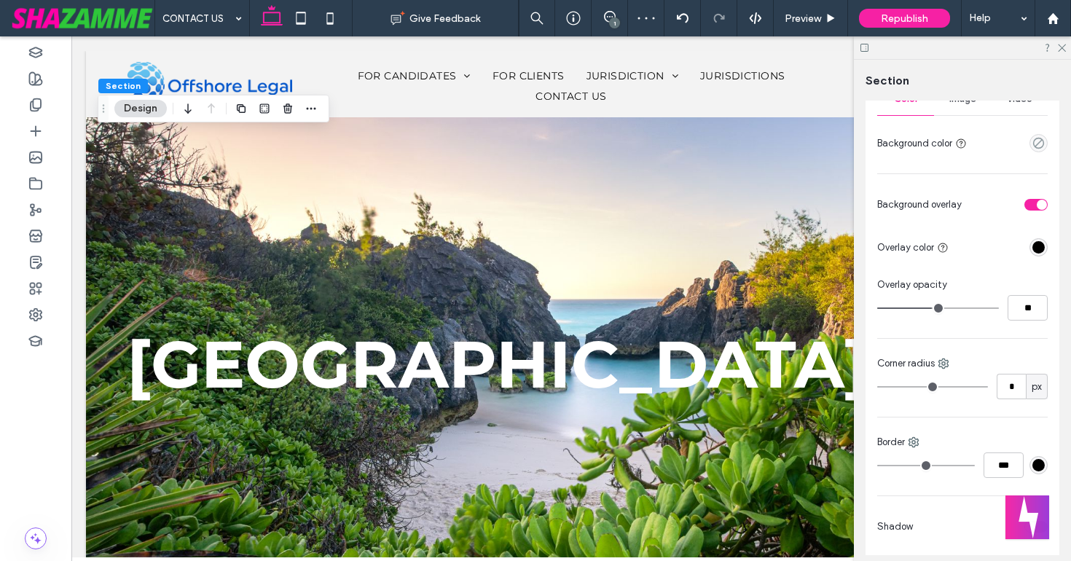
type input "**"
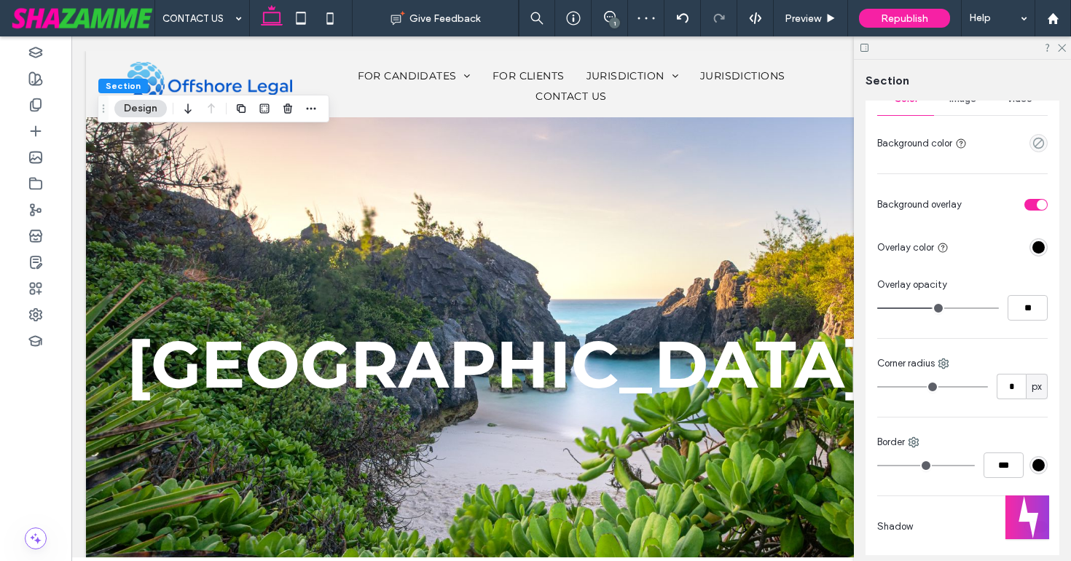
type input "**"
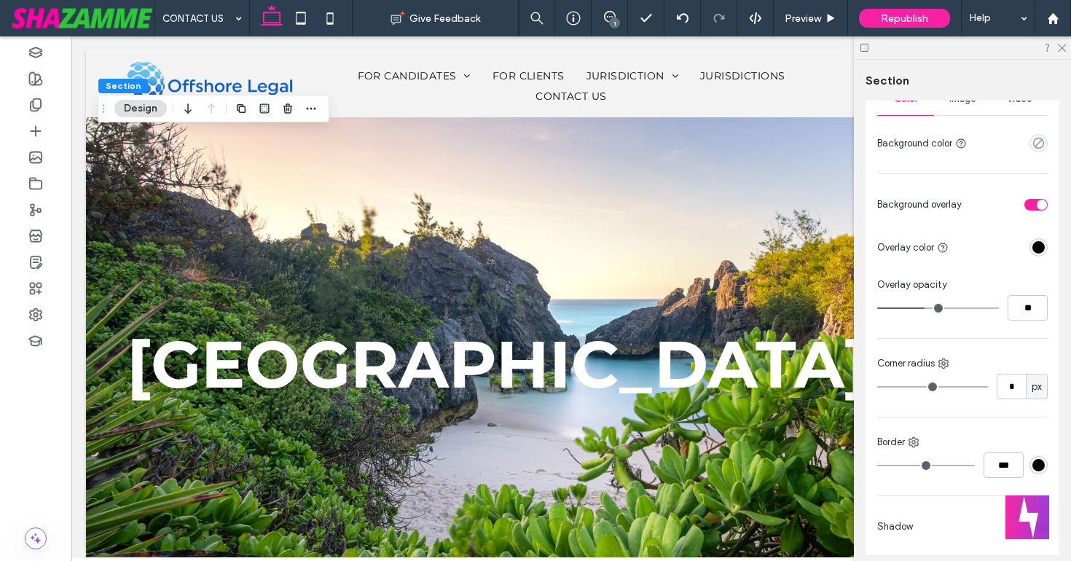
type input "**"
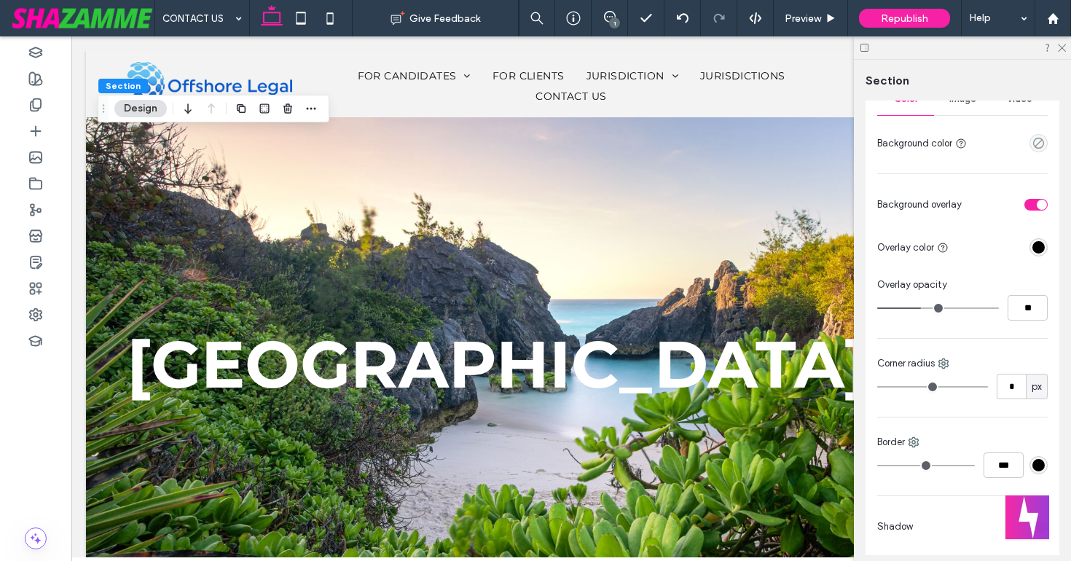
type input "**"
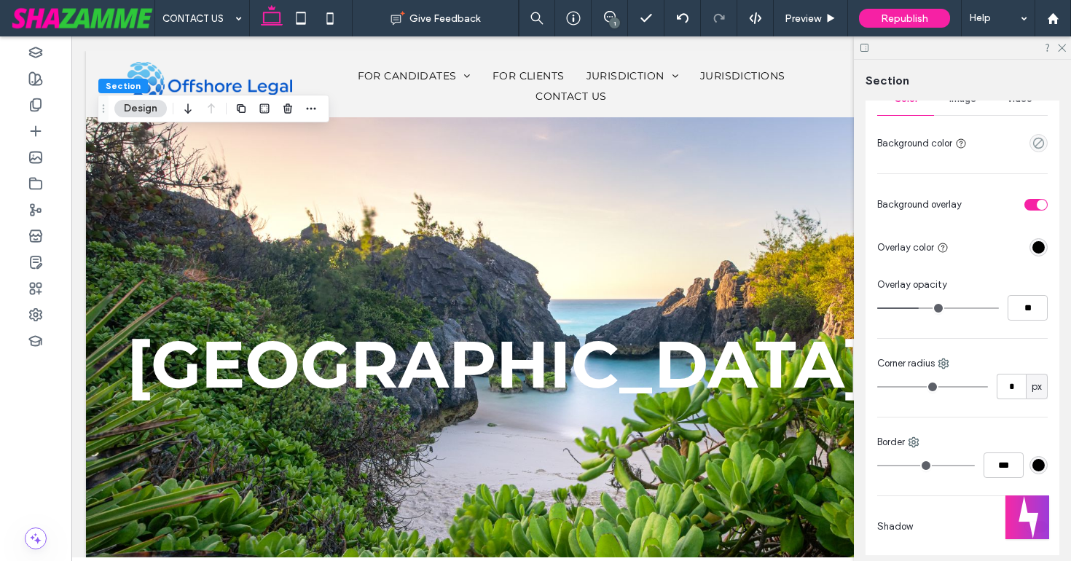
type input "**"
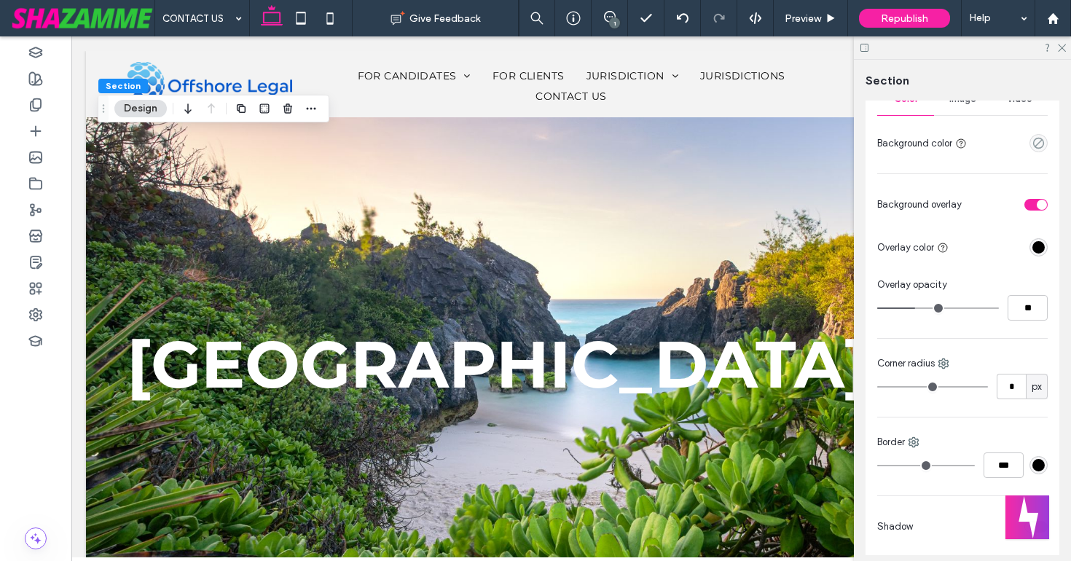
type input "**"
drag, startPoint x: 933, startPoint y: 304, endPoint x: 915, endPoint y: 304, distance: 17.5
type input "**"
click at [915, 307] on input "range" at bounding box center [938, 307] width 122 height 1
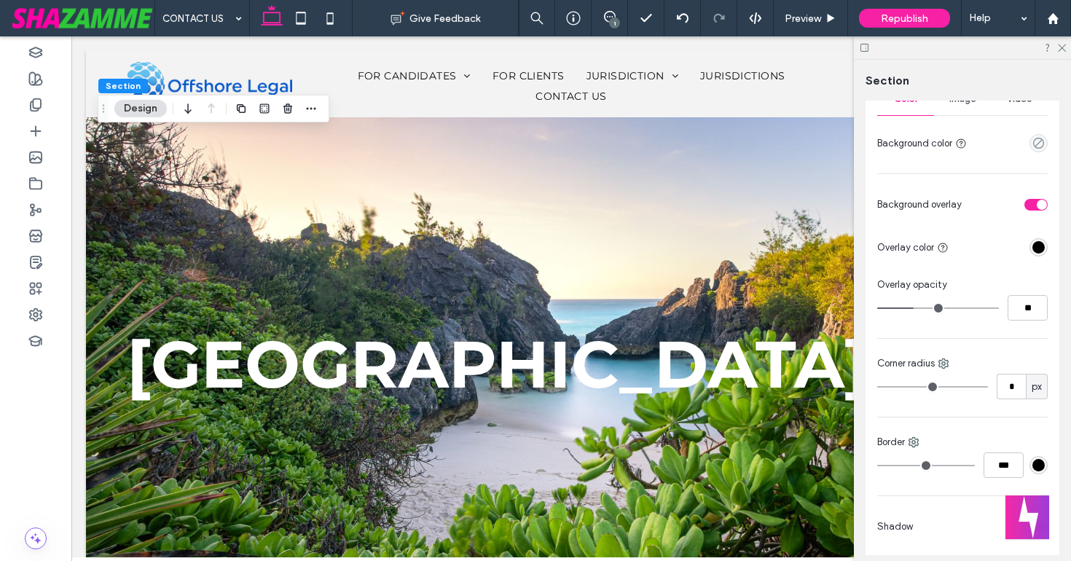
type input "**"
click at [1060, 44] on icon at bounding box center [1060, 46] width 9 height 9
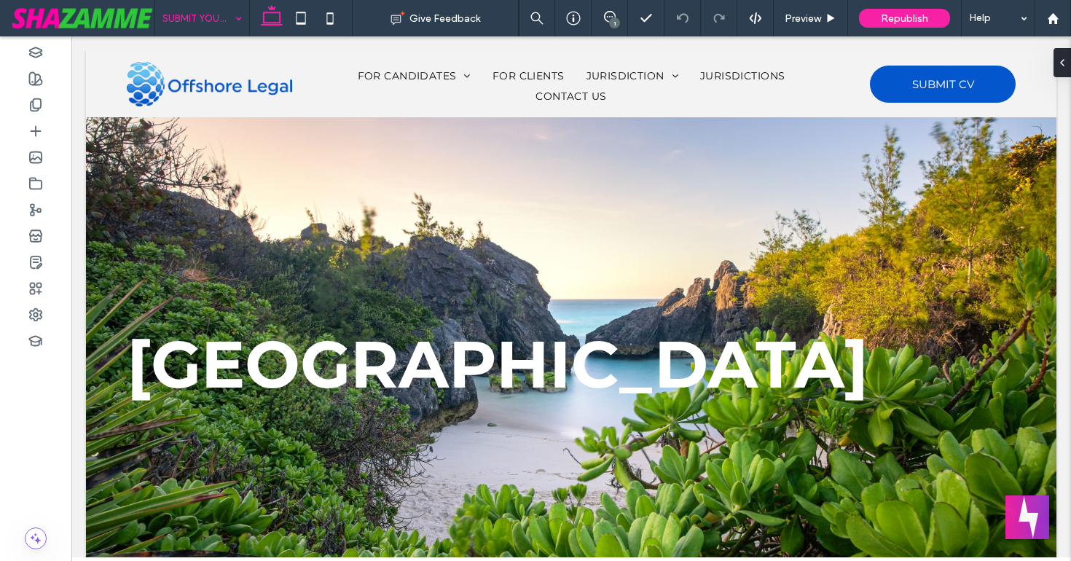
type input "***"
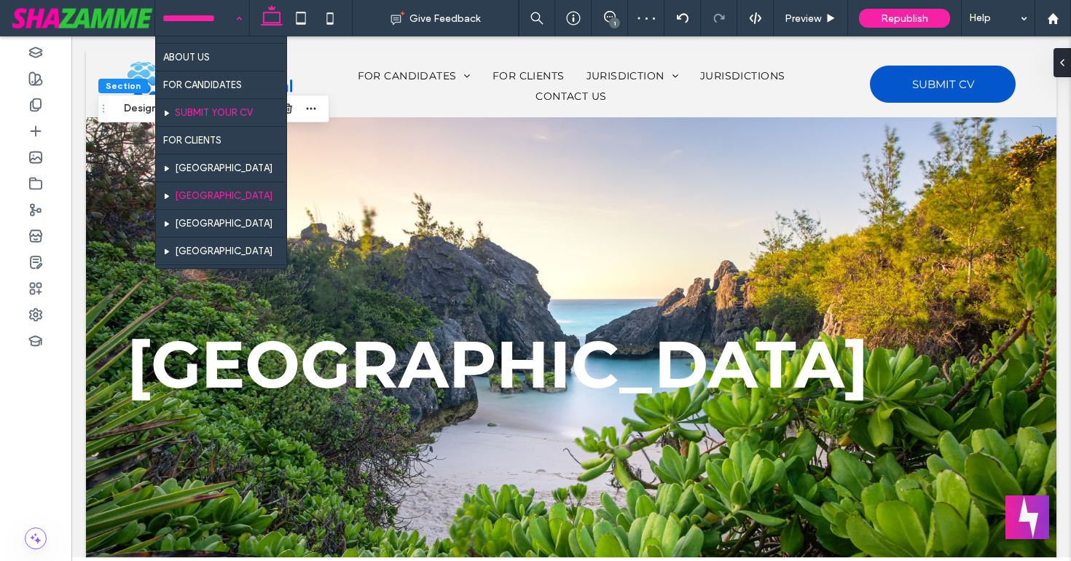
scroll to position [24, 0]
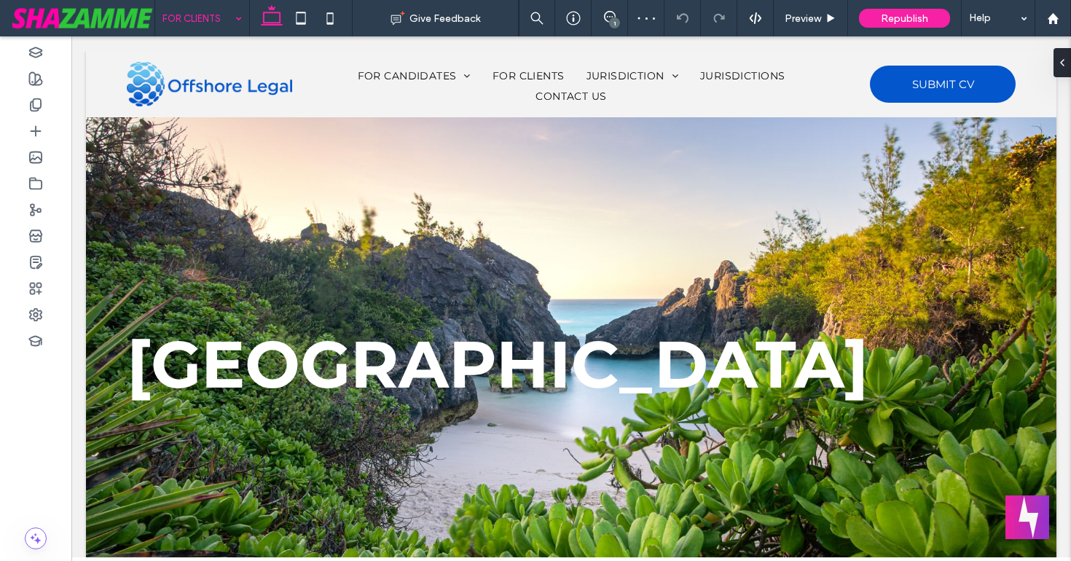
type input "***"
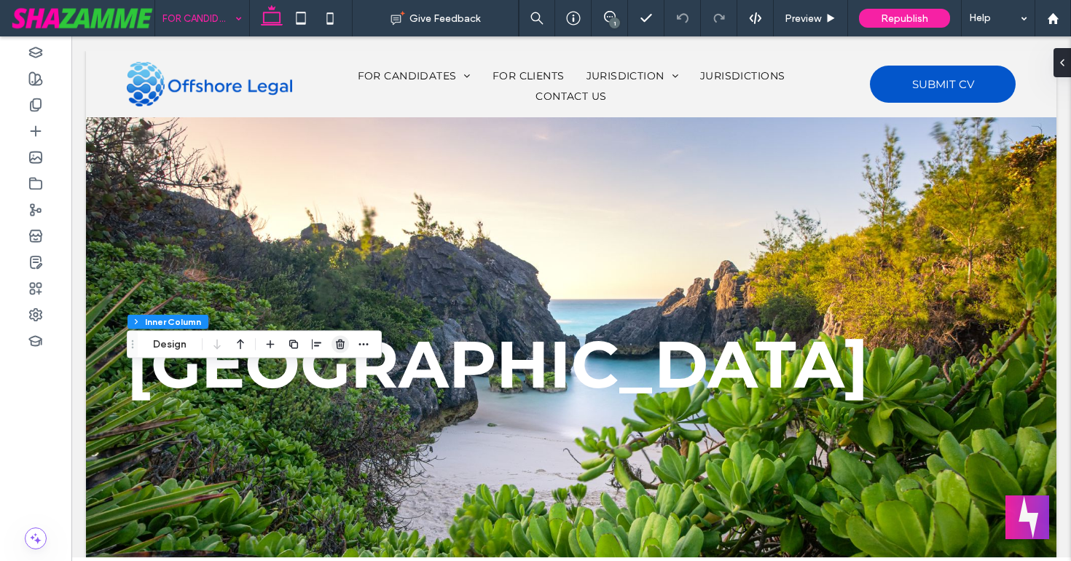
click at [342, 344] on use "button" at bounding box center [340, 343] width 9 height 9
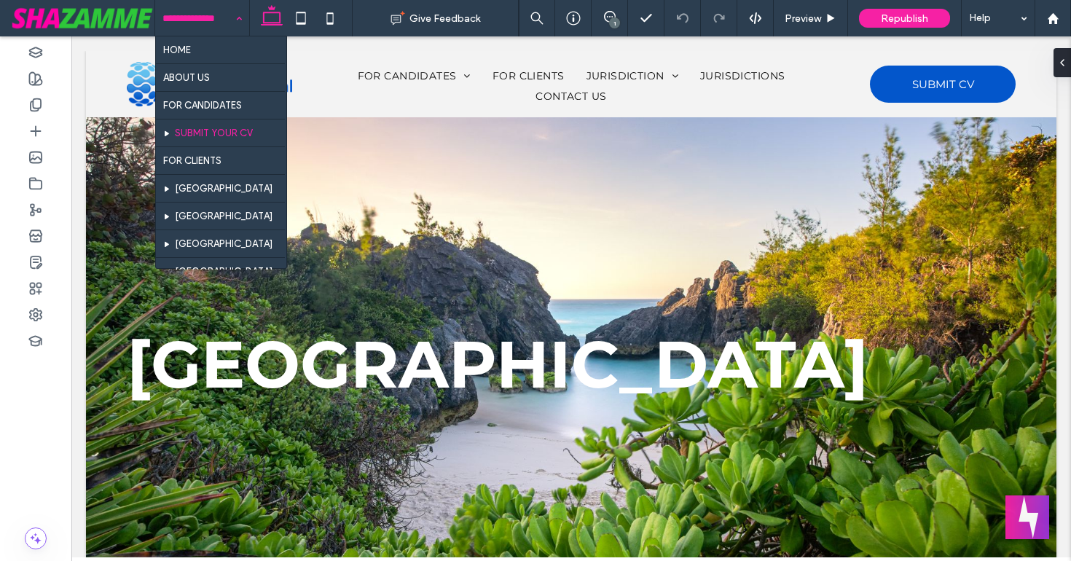
click at [189, 15] on input at bounding box center [198, 18] width 72 height 36
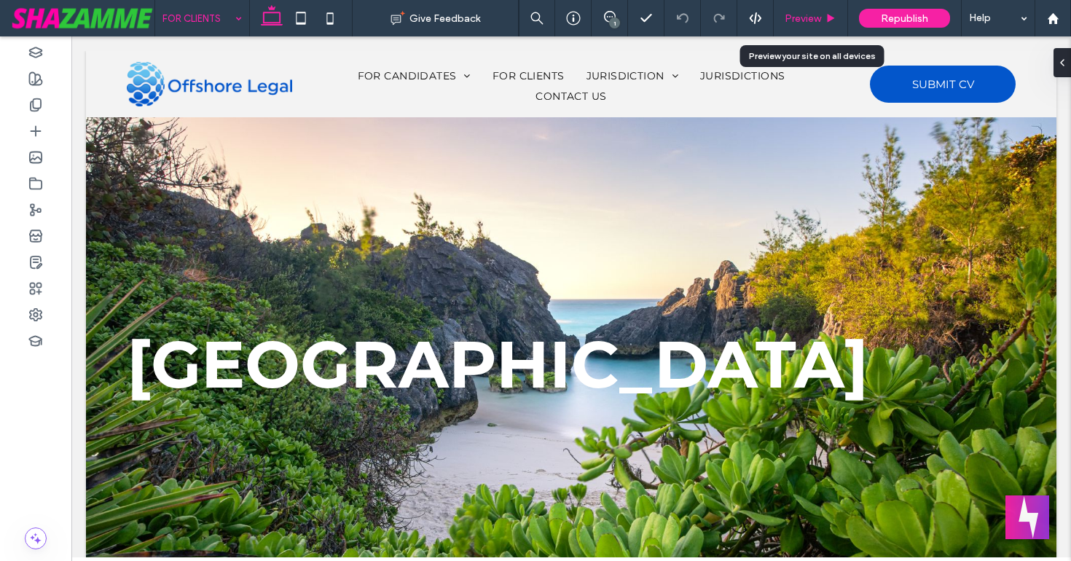
click at [805, 13] on span "Preview" at bounding box center [802, 18] width 36 height 12
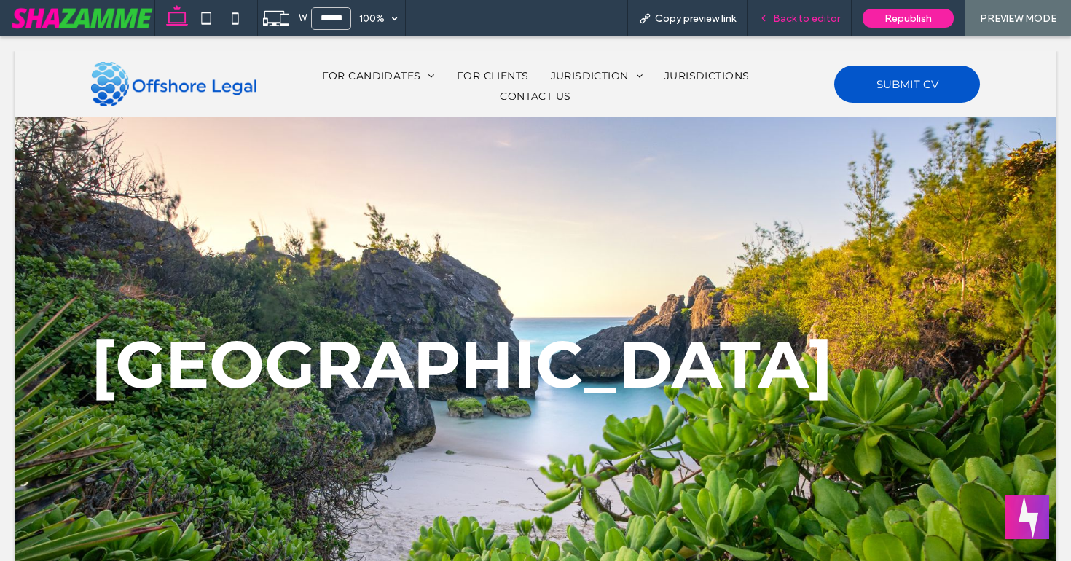
click at [824, 15] on span "Back to editor" at bounding box center [806, 18] width 67 height 12
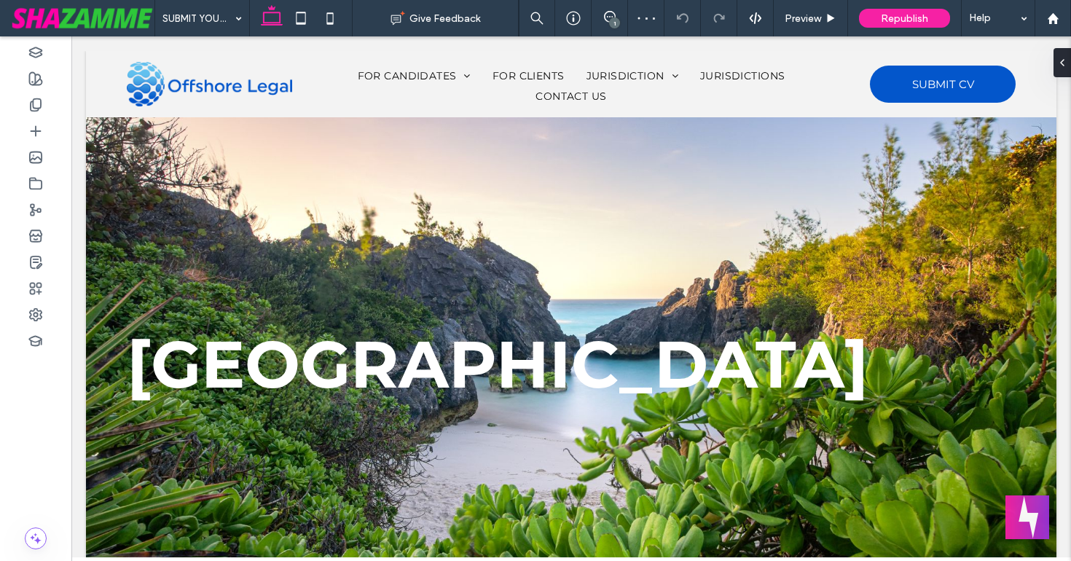
type input "***"
click at [144, 111] on button "Design" at bounding box center [140, 108] width 52 height 17
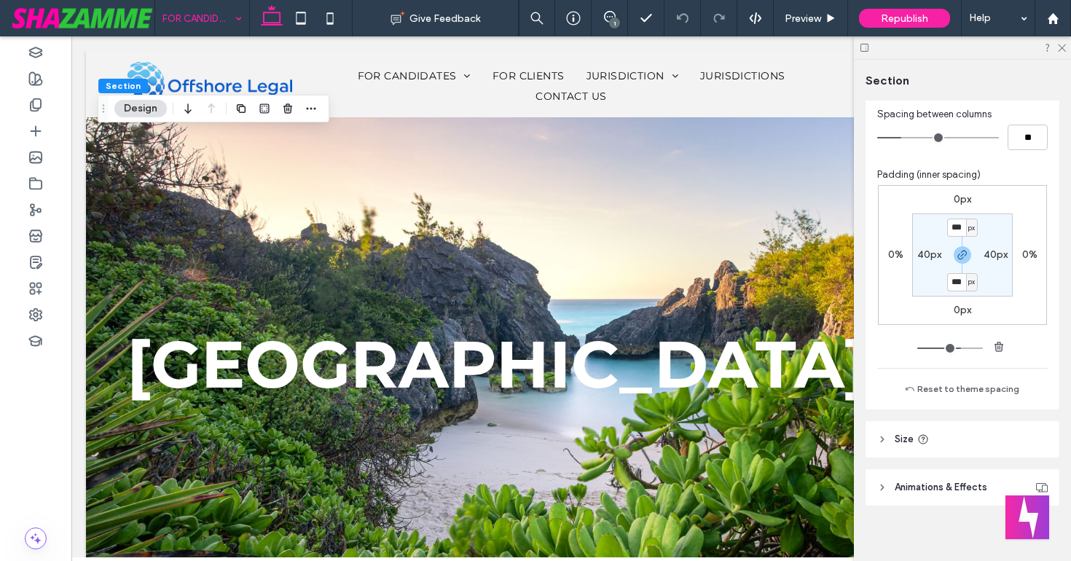
scroll to position [885, 0]
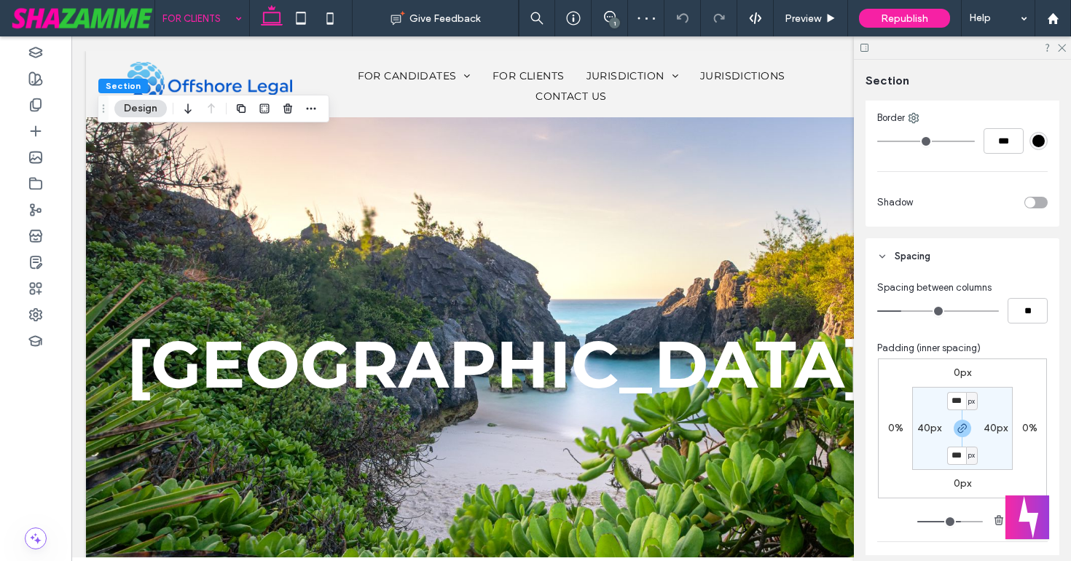
scroll to position [885, 0]
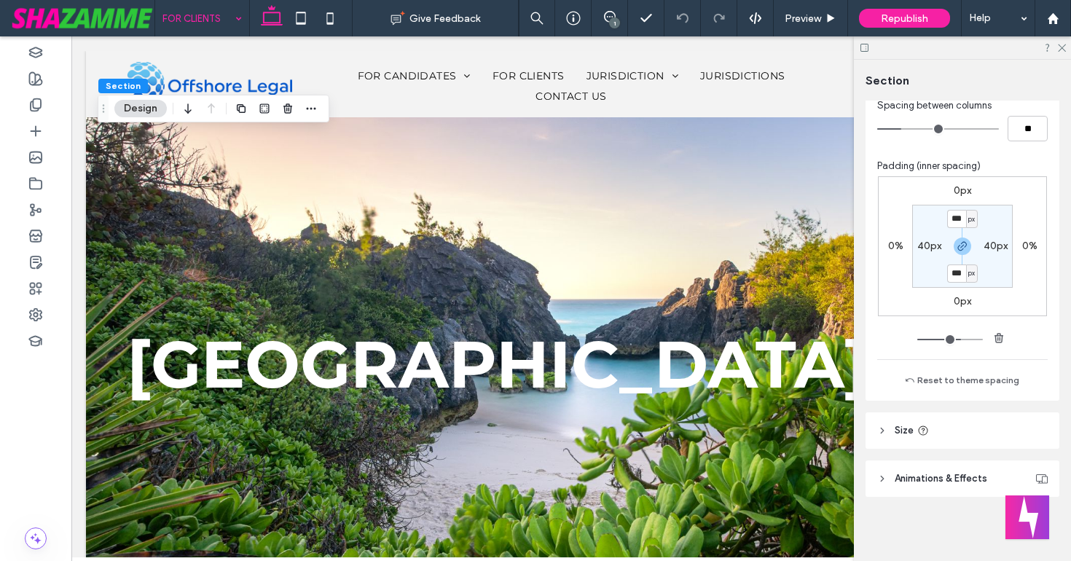
click at [920, 296] on div "0px 0% 0px 0% *** px 40px *** px 40px" at bounding box center [962, 246] width 169 height 140
click at [1065, 36] on div at bounding box center [1052, 18] width 36 height 36
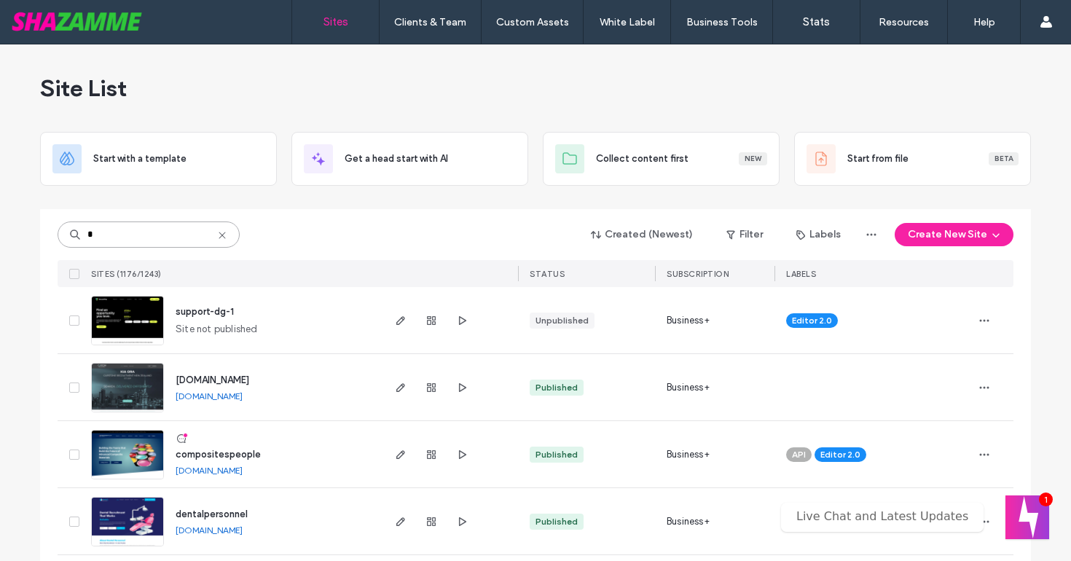
click at [143, 237] on input "*" at bounding box center [149, 234] width 182 height 26
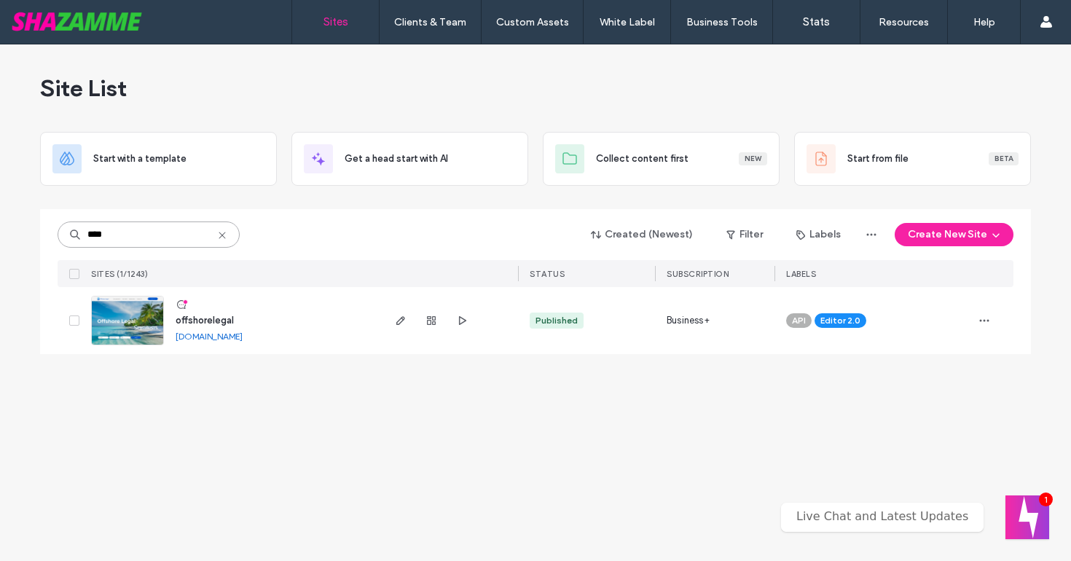
type input "****"
click at [205, 322] on span "offshorelegal" at bounding box center [205, 320] width 58 height 11
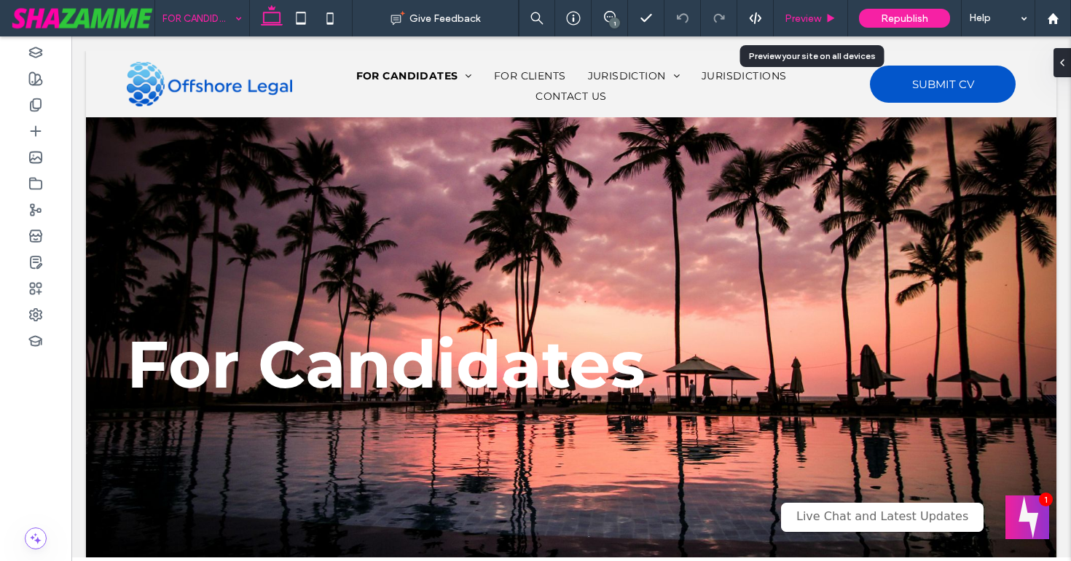
click at [814, 17] on span "Preview" at bounding box center [802, 18] width 36 height 12
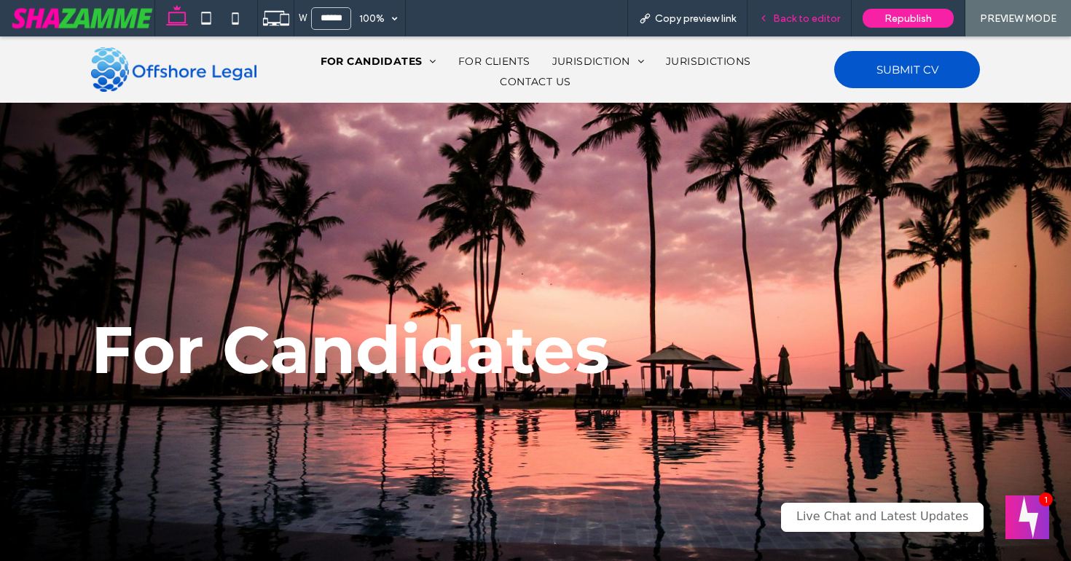
click at [805, 12] on span "Back to editor" at bounding box center [806, 18] width 67 height 12
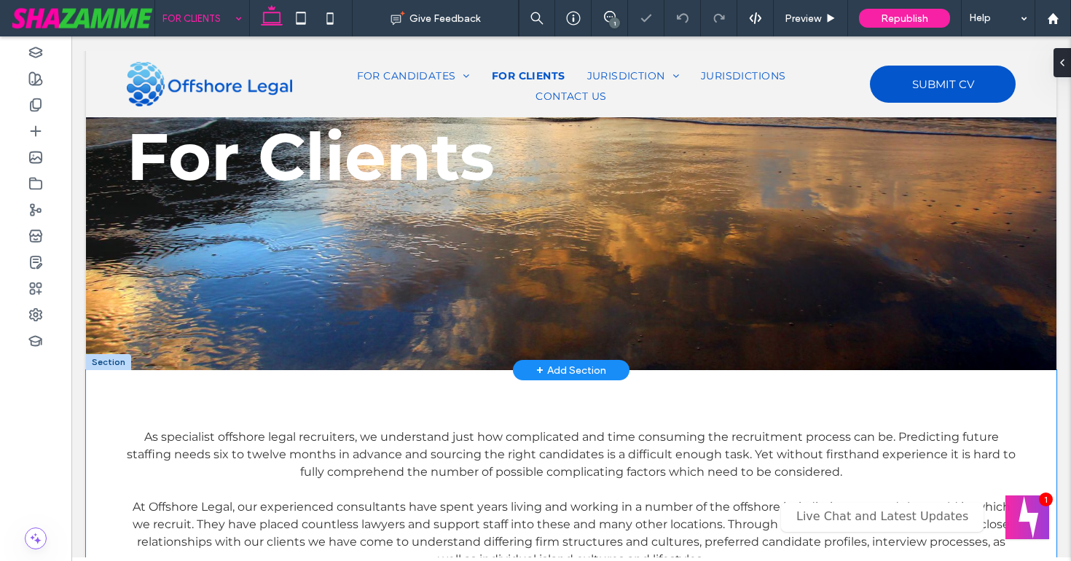
scroll to position [184, 0]
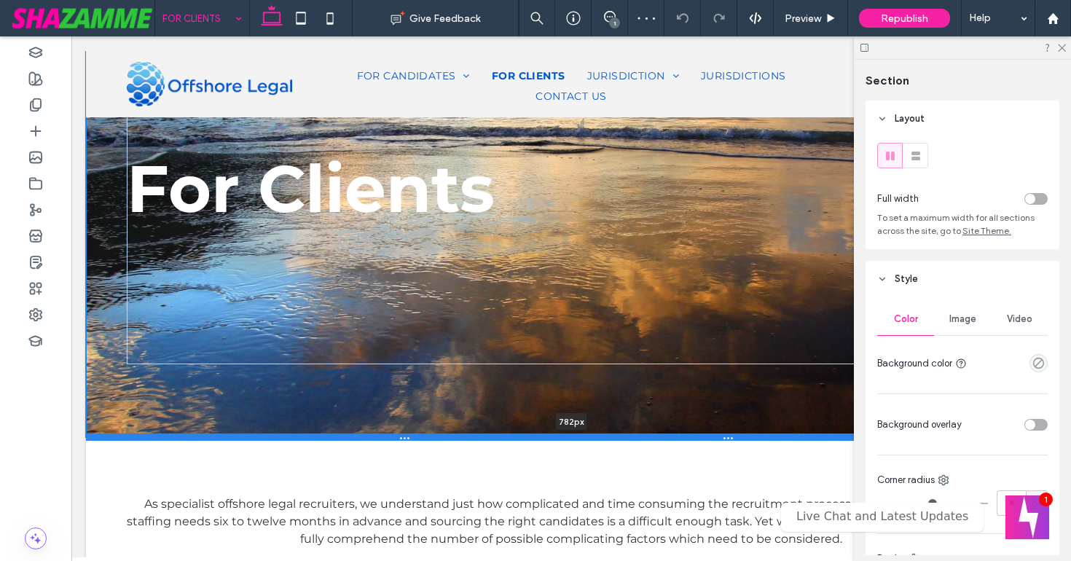
drag, startPoint x: 221, startPoint y: 363, endPoint x: 220, endPoint y: 437, distance: 74.3
click at [220, 437] on div at bounding box center [571, 436] width 970 height 7
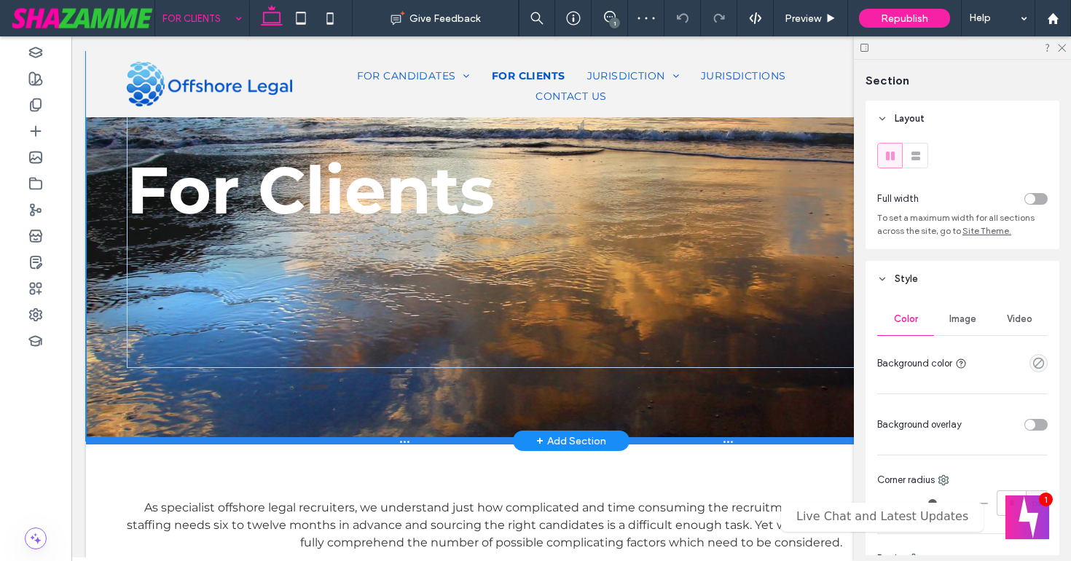
type input "***"
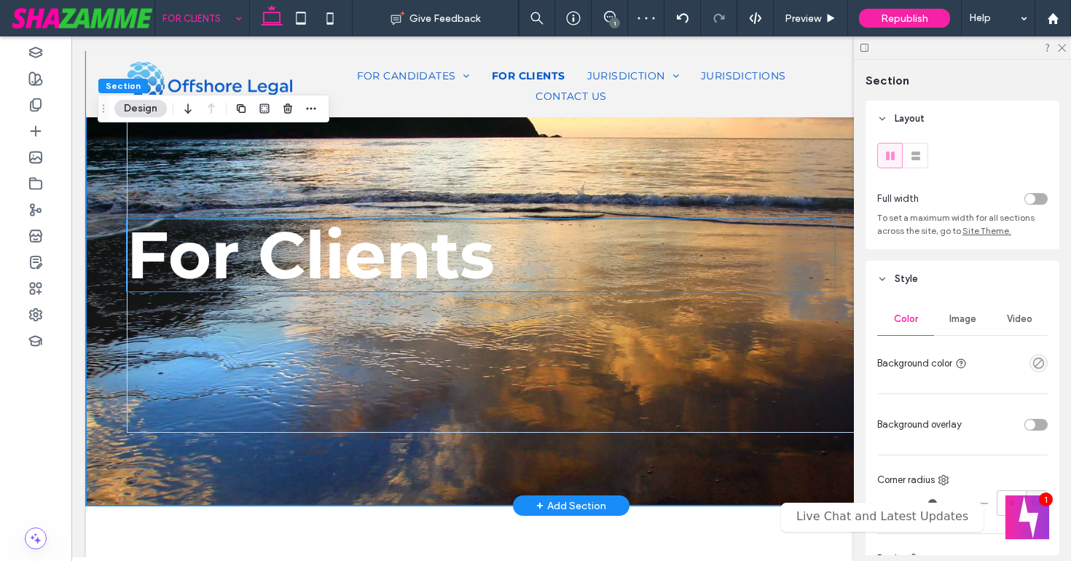
scroll to position [124, 0]
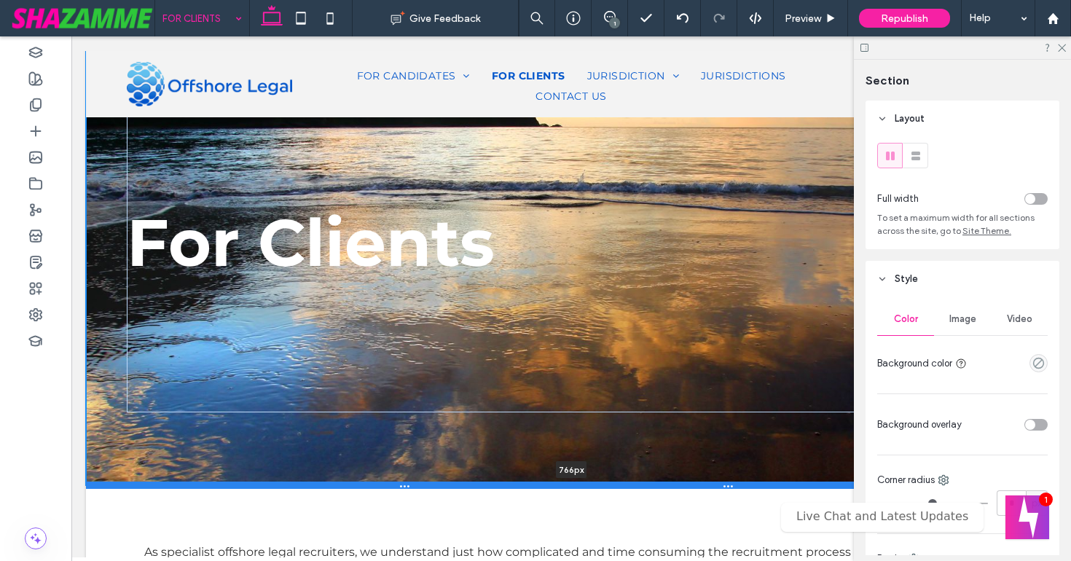
drag, startPoint x: 189, startPoint y: 499, endPoint x: 191, endPoint y: 482, distance: 16.9
click at [191, 482] on div at bounding box center [571, 484] width 970 height 7
type input "***"
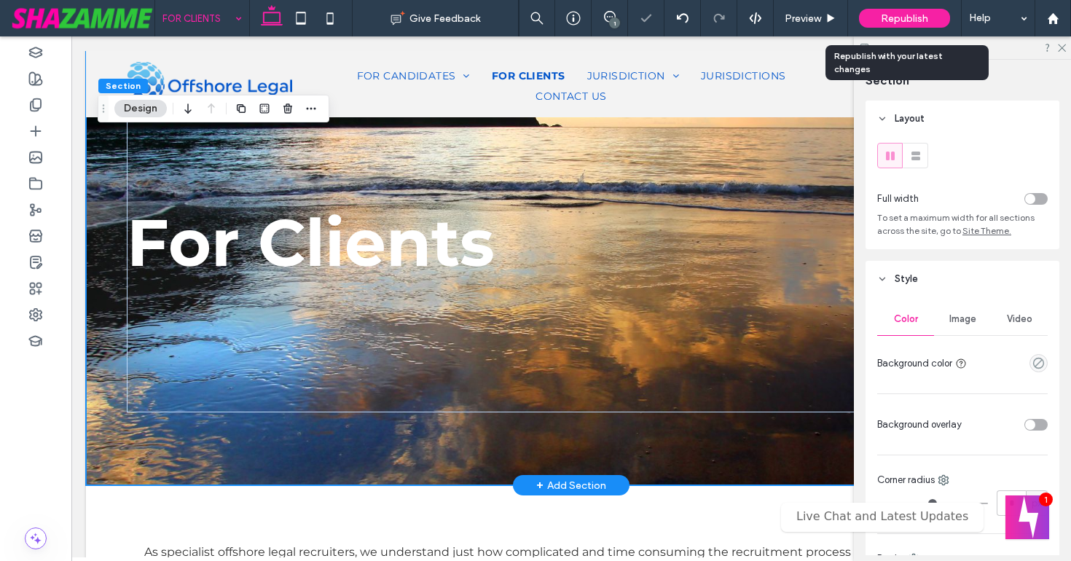
click at [904, 16] on span "Republish" at bounding box center [903, 18] width 47 height 12
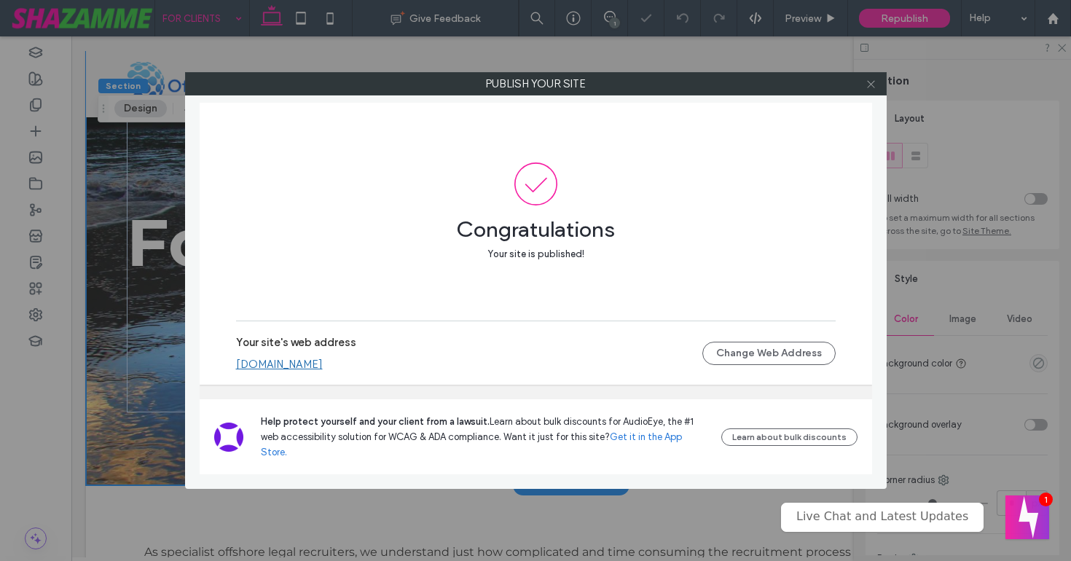
click at [867, 85] on icon at bounding box center [870, 84] width 11 height 11
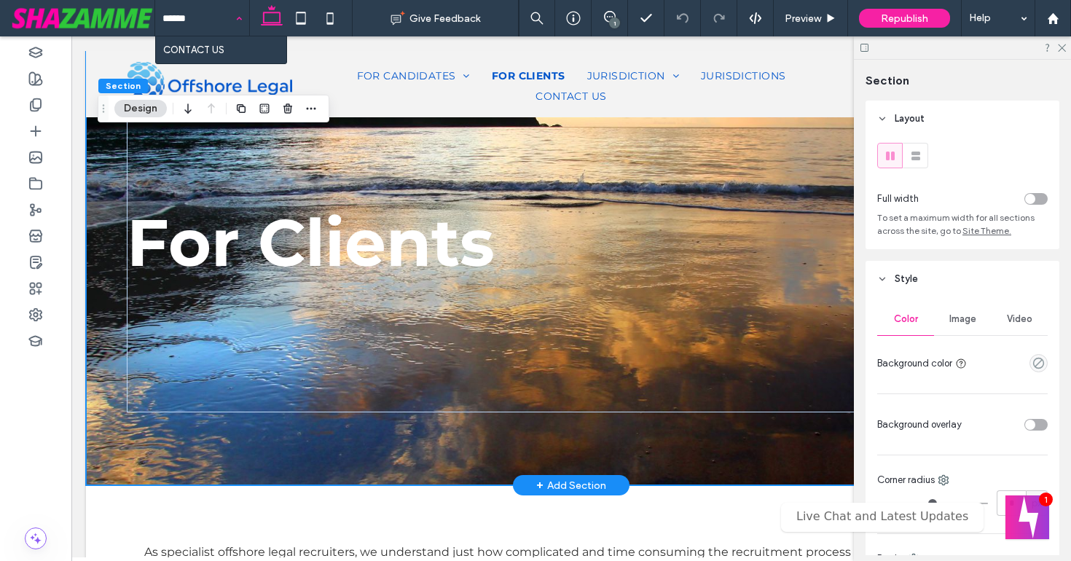
type input "*******"
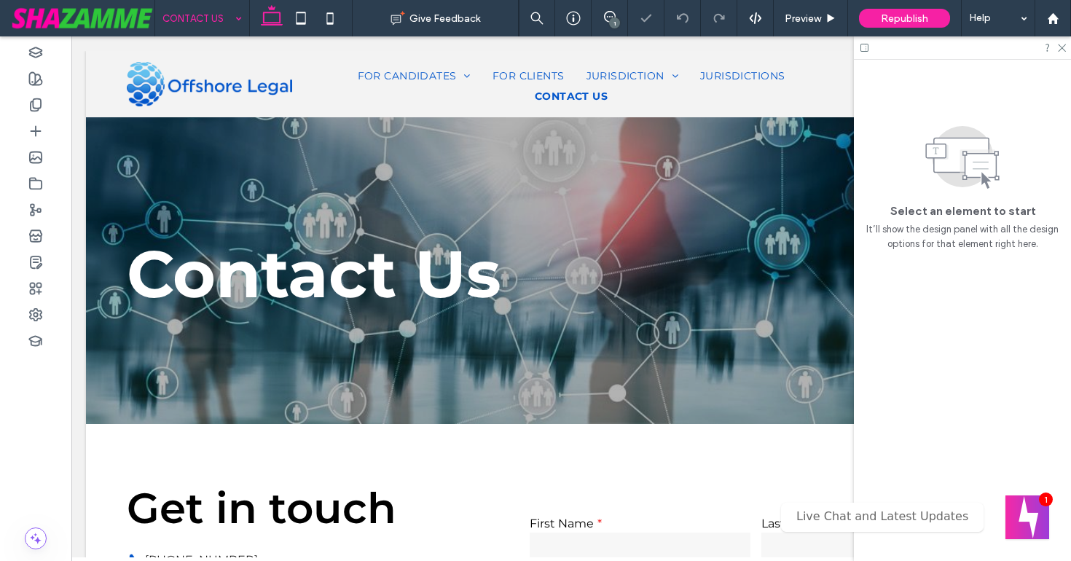
scroll to position [638, 0]
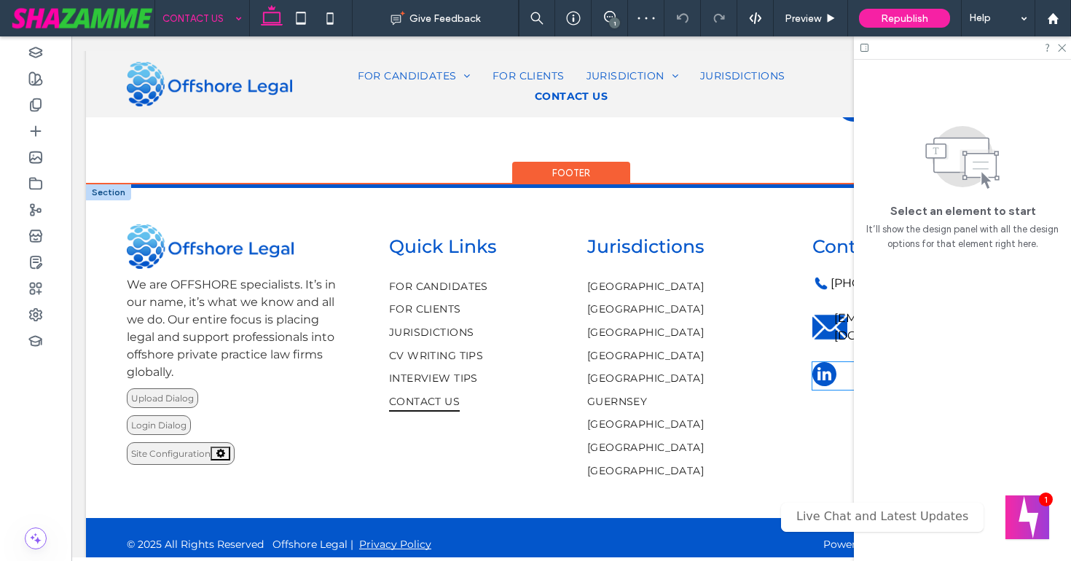
click at [827, 362] on span "linkedin" at bounding box center [824, 374] width 24 height 24
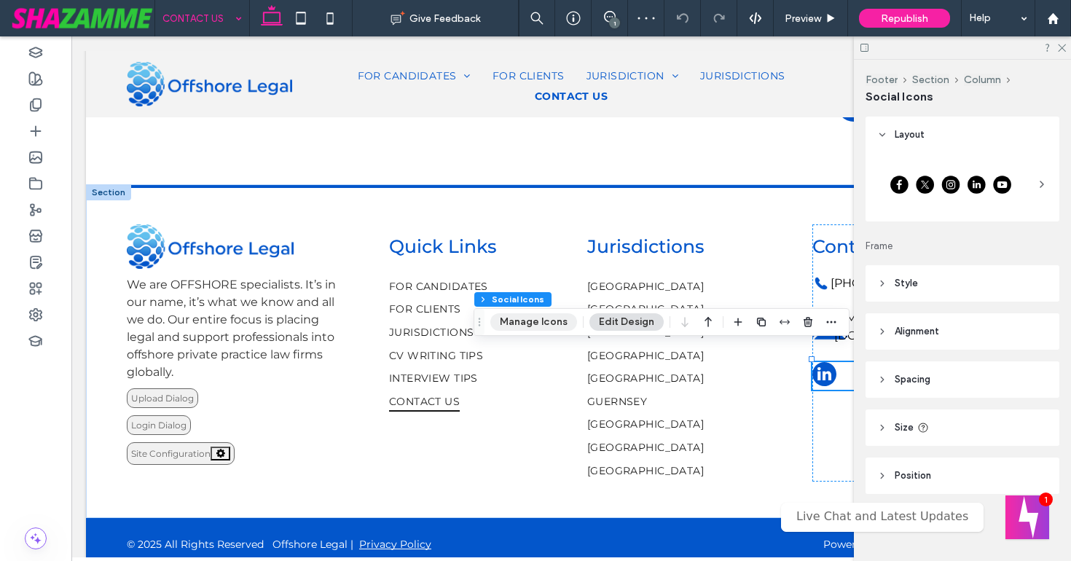
click at [552, 319] on button "Manage Icons" at bounding box center [533, 321] width 87 height 17
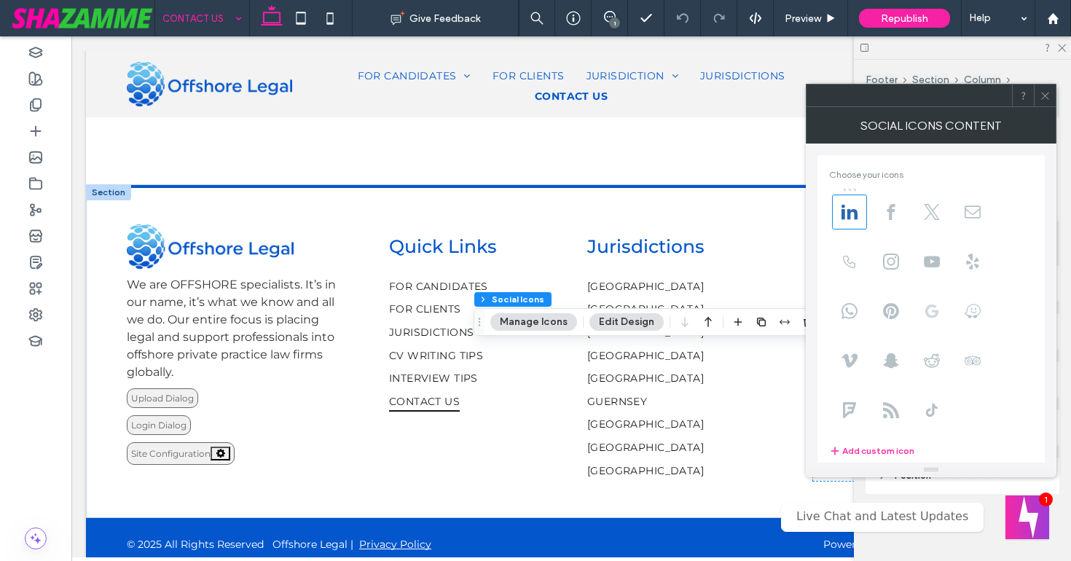
scroll to position [100, 0]
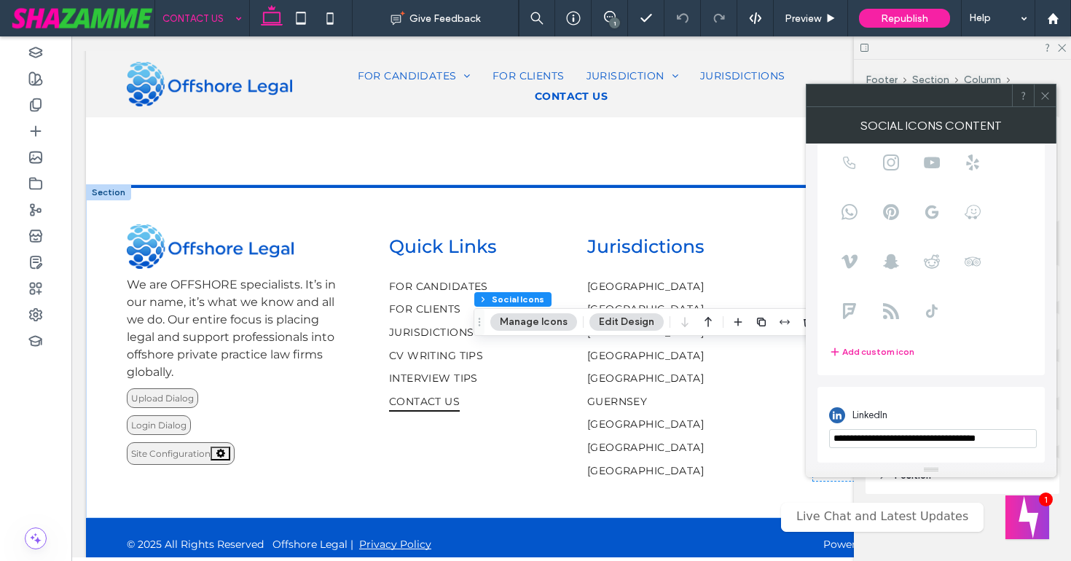
drag, startPoint x: 1022, startPoint y: 439, endPoint x: 831, endPoint y: 430, distance: 191.7
click at [831, 430] on input "**********" at bounding box center [933, 438] width 208 height 19
click at [1045, 96] on icon at bounding box center [1044, 95] width 11 height 11
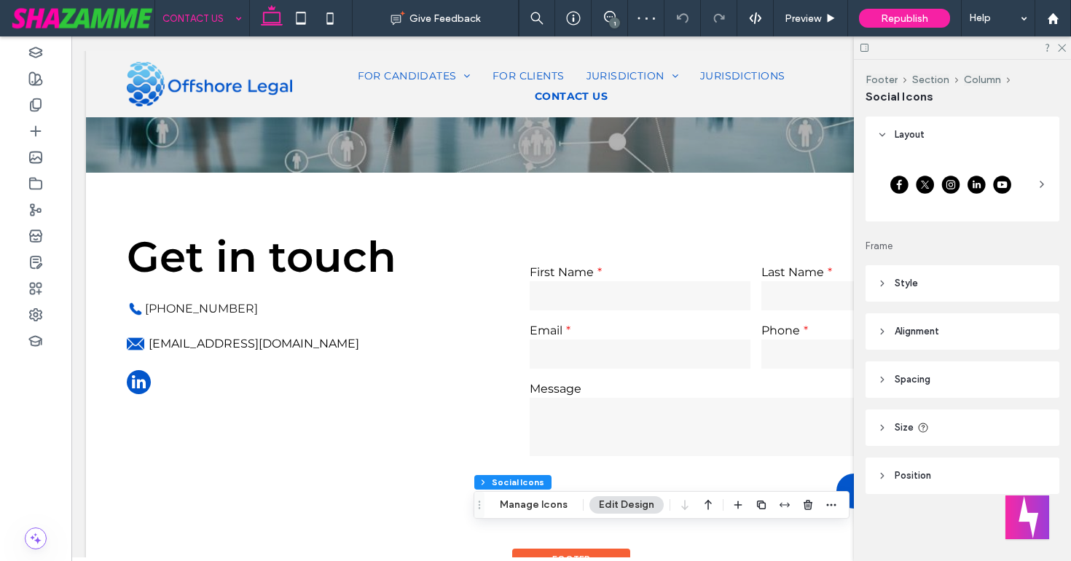
scroll to position [252, 0]
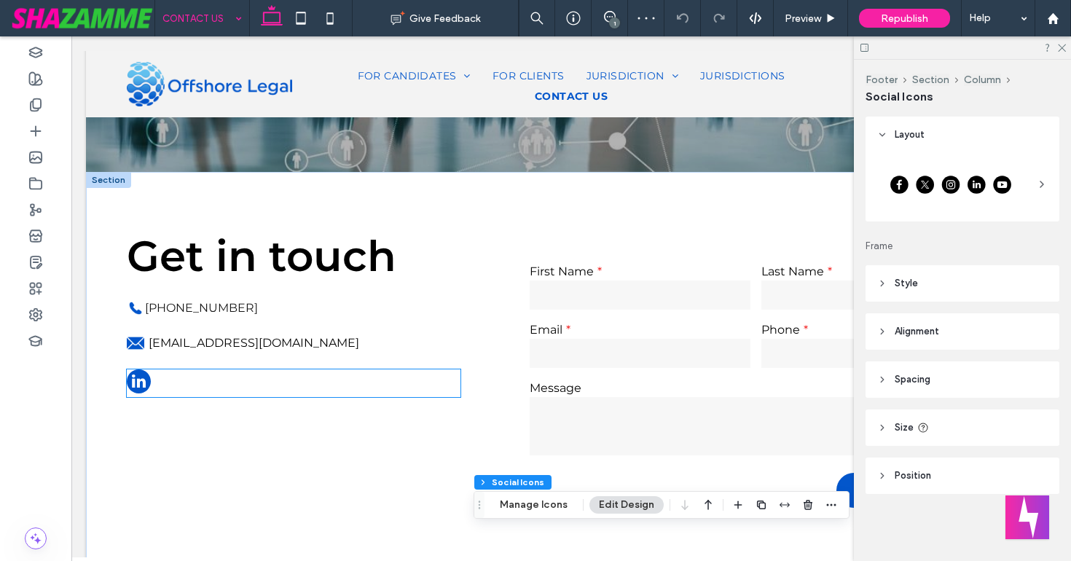
click at [153, 370] on div at bounding box center [294, 383] width 334 height 28
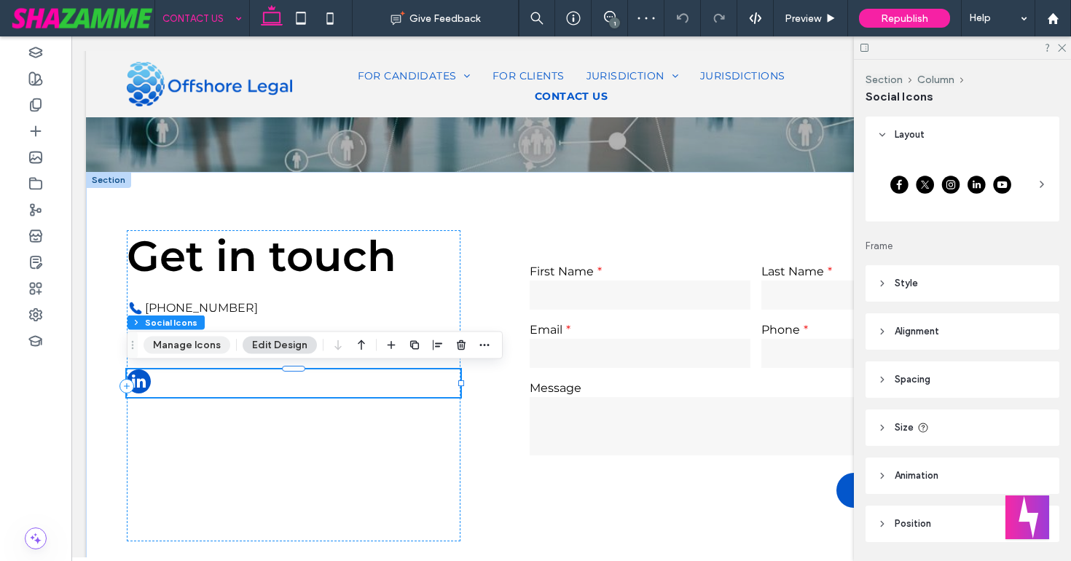
click at [175, 342] on button "Manage Icons" at bounding box center [186, 344] width 87 height 17
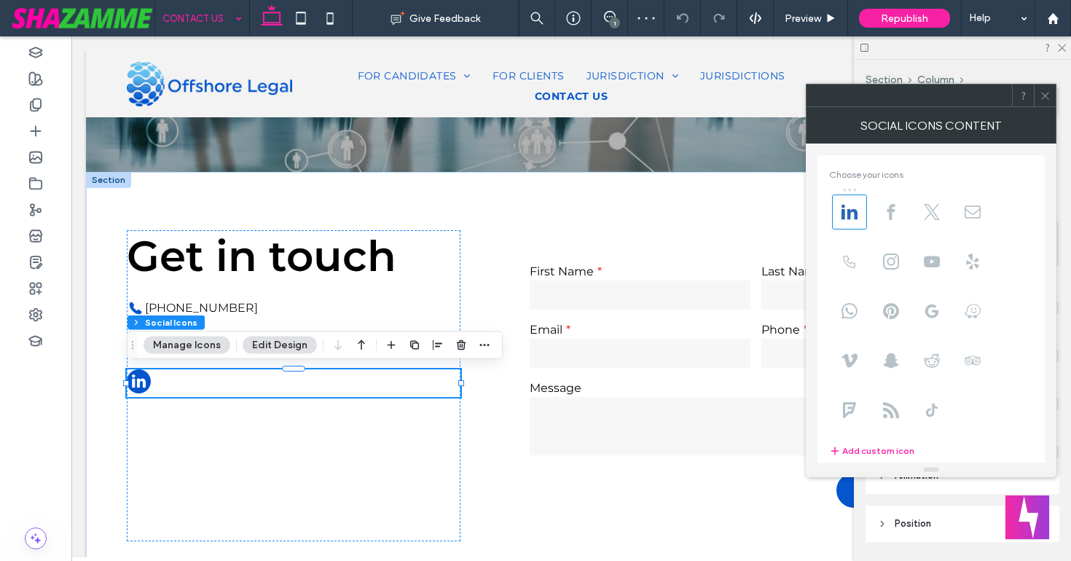
scroll to position [100, 0]
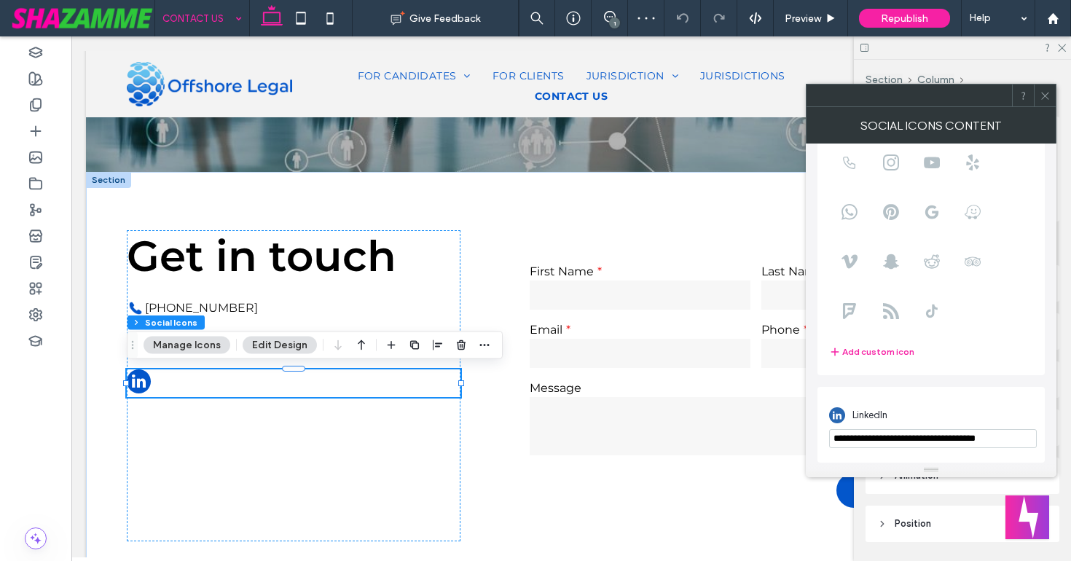
click at [935, 455] on div "**********" at bounding box center [930, 425] width 227 height 76
click at [1044, 92] on icon at bounding box center [1044, 95] width 11 height 11
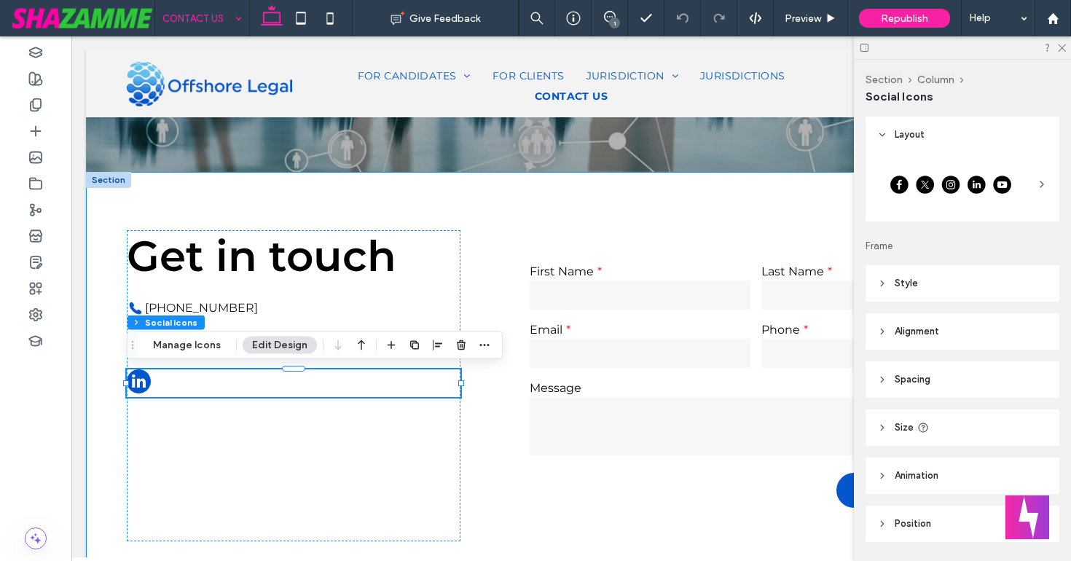
click at [477, 422] on div "Get in touch +61405394300 info@offshorelegaljobs.com Contact Us First Name Last…" at bounding box center [571, 371] width 947 height 398
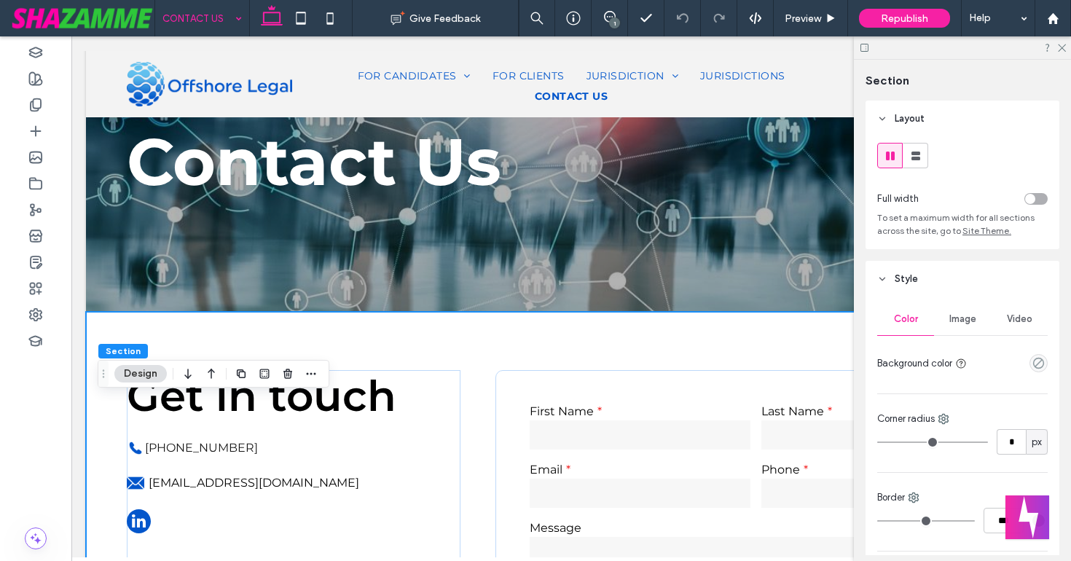
scroll to position [0, 0]
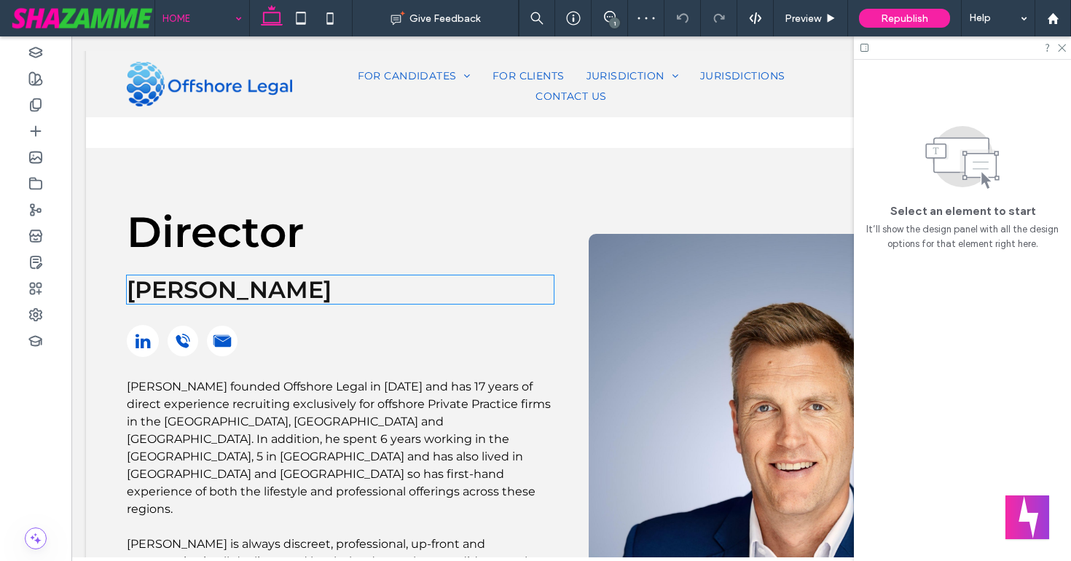
scroll to position [1882, 0]
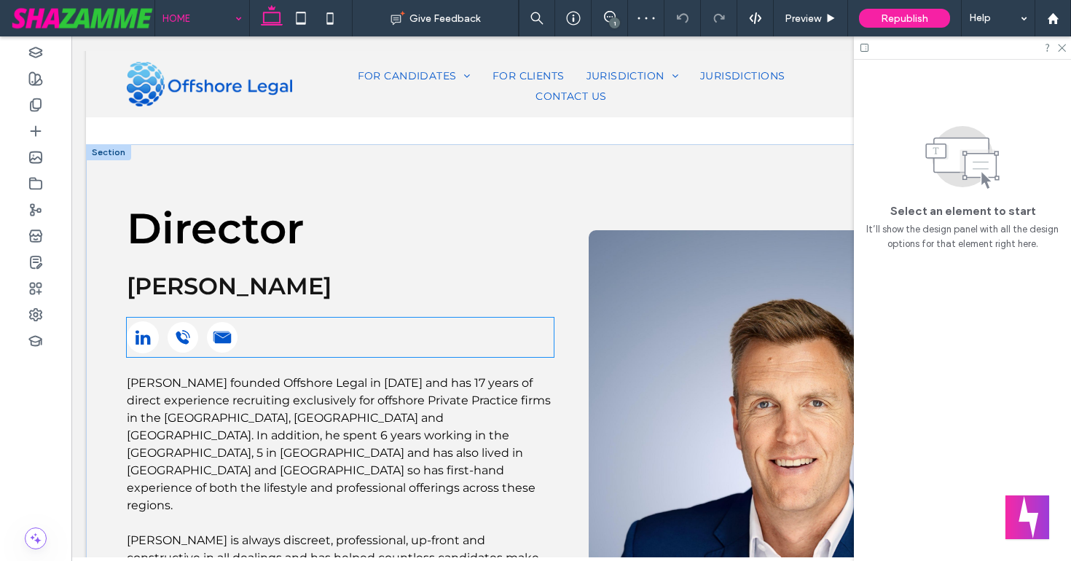
click at [280, 336] on div at bounding box center [340, 337] width 427 height 39
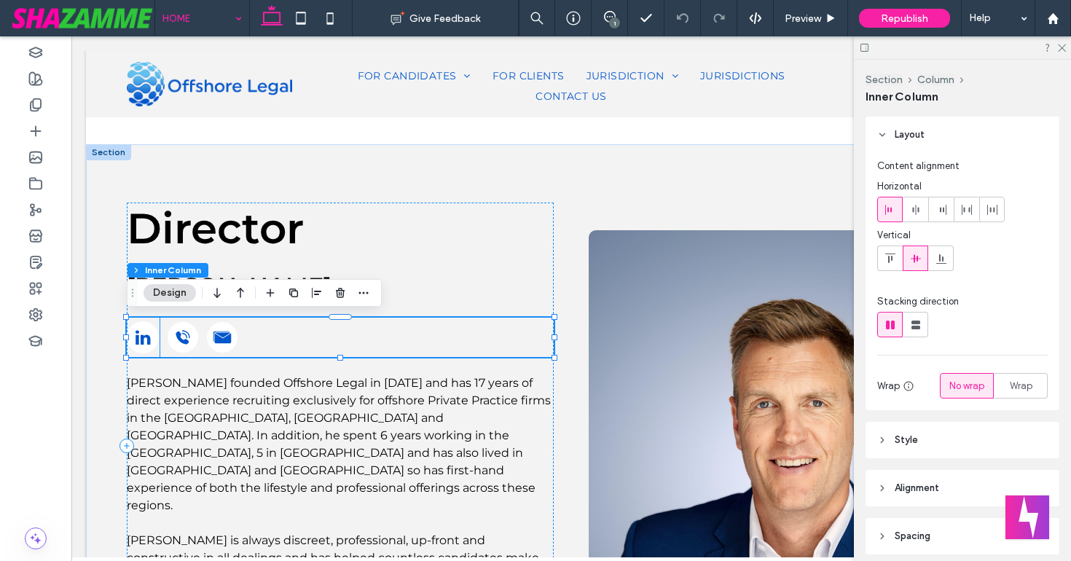
click at [146, 338] on span "linkedin" at bounding box center [143, 337] width 32 height 32
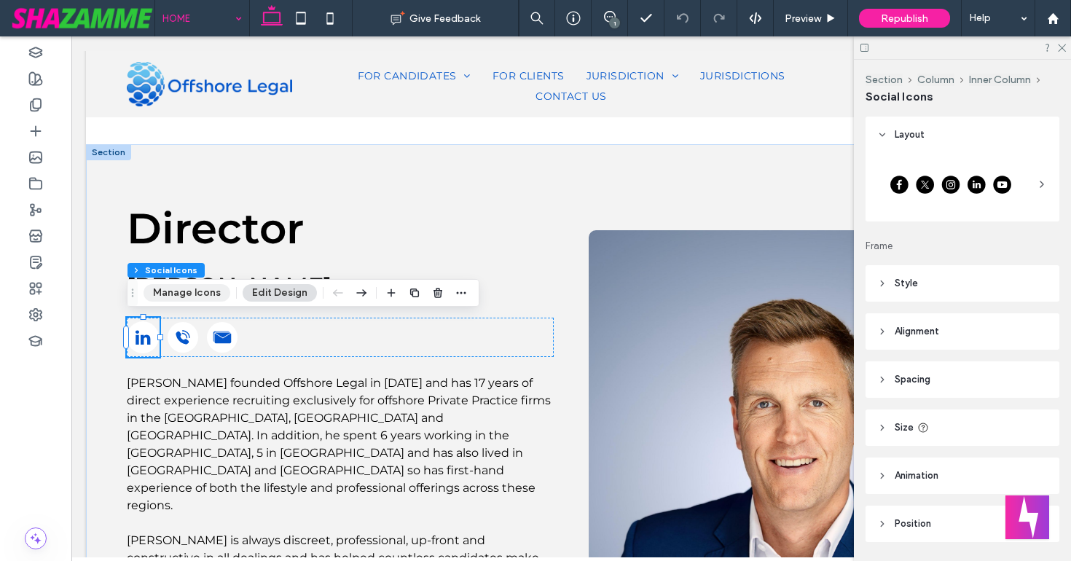
click at [184, 285] on button "Manage Icons" at bounding box center [186, 292] width 87 height 17
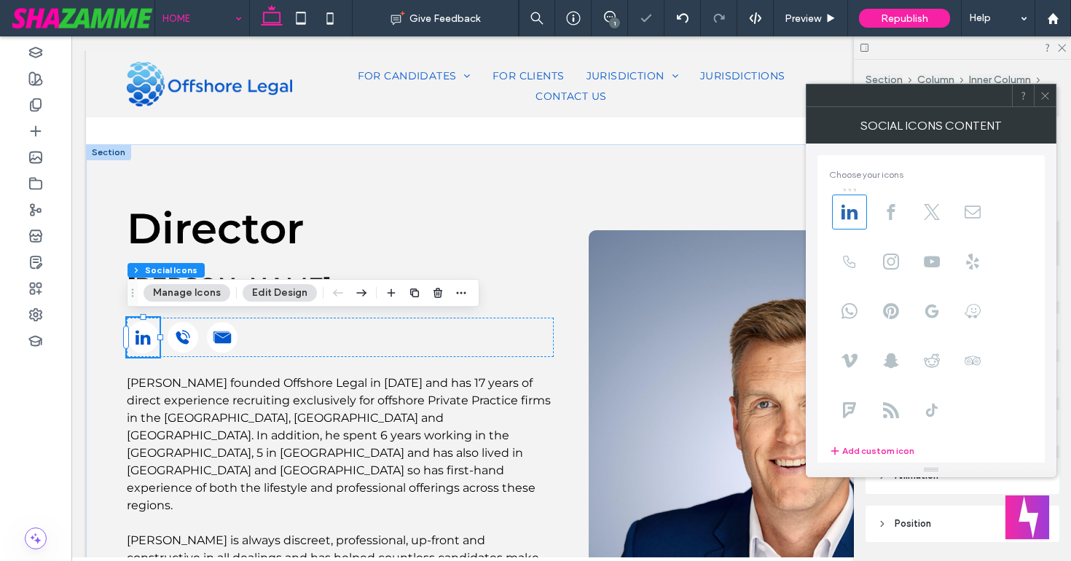
scroll to position [100, 0]
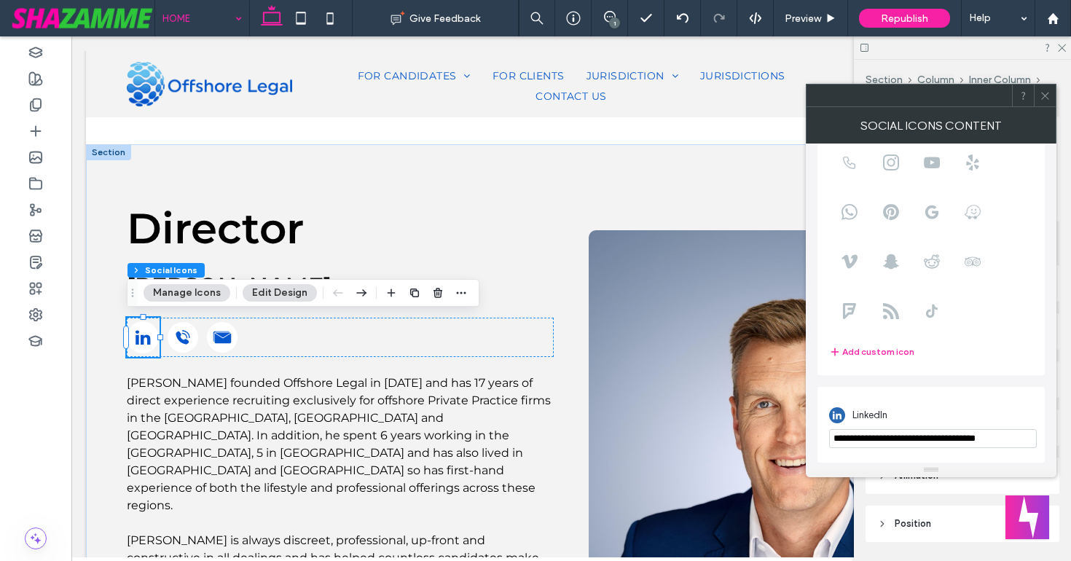
drag, startPoint x: 1017, startPoint y: 438, endPoint x: 832, endPoint y: 430, distance: 185.1
click at [832, 430] on input "**********" at bounding box center [933, 438] width 208 height 19
click at [1044, 96] on icon at bounding box center [1044, 95] width 11 height 11
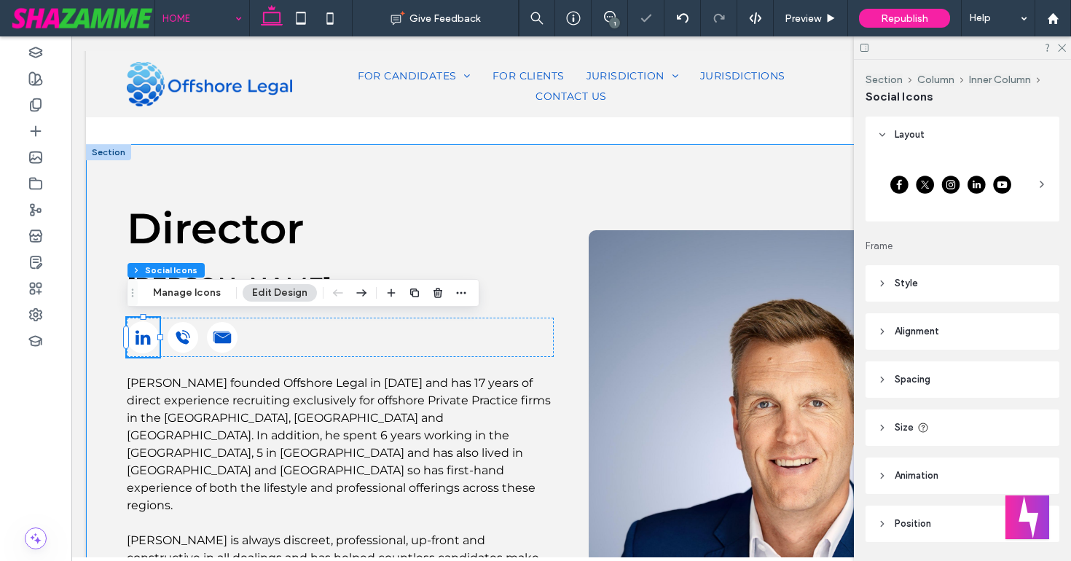
click at [98, 350] on div "Director Michael Burbidge Michael founded Offshore Legal in 2009 and has 17 yea…" at bounding box center [571, 445] width 947 height 603
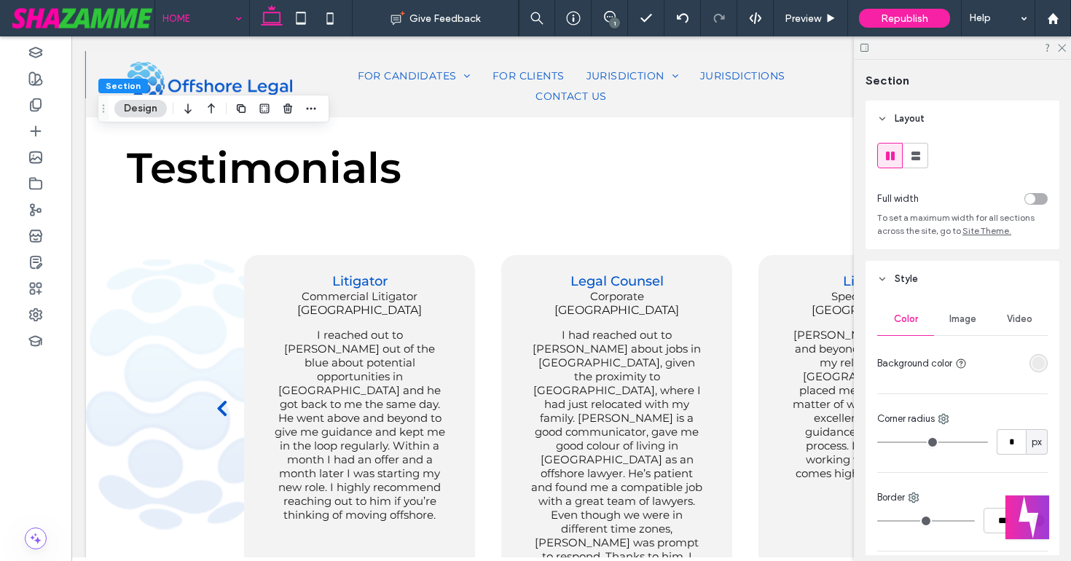
scroll to position [2499, 0]
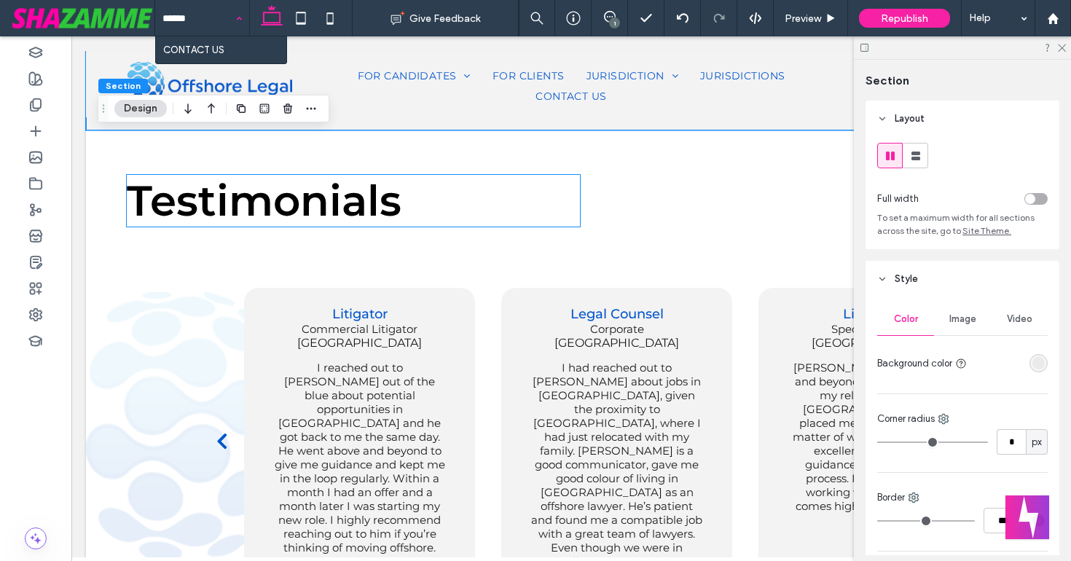
type input "*******"
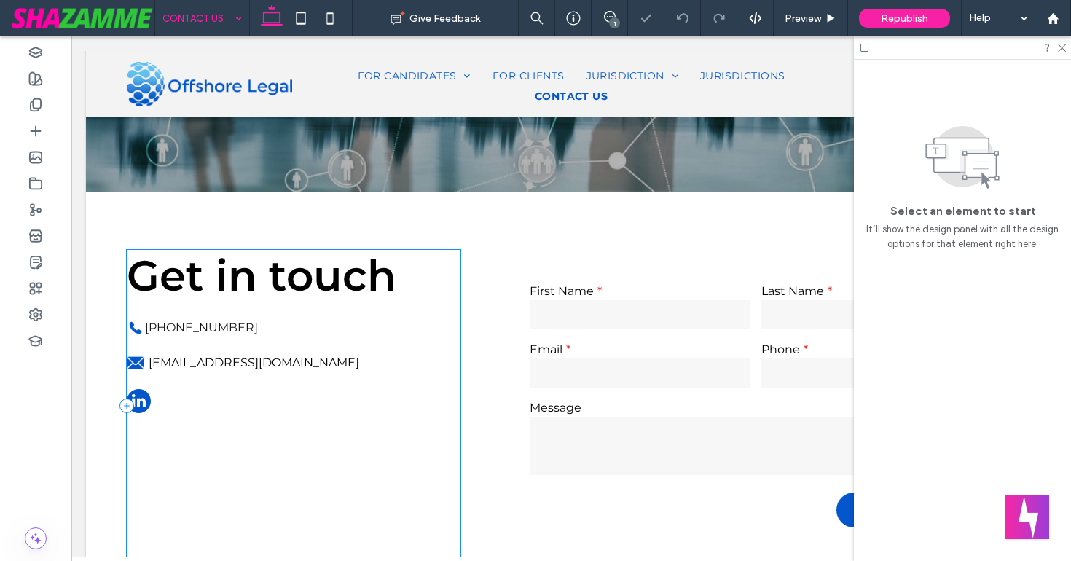
scroll to position [233, 0]
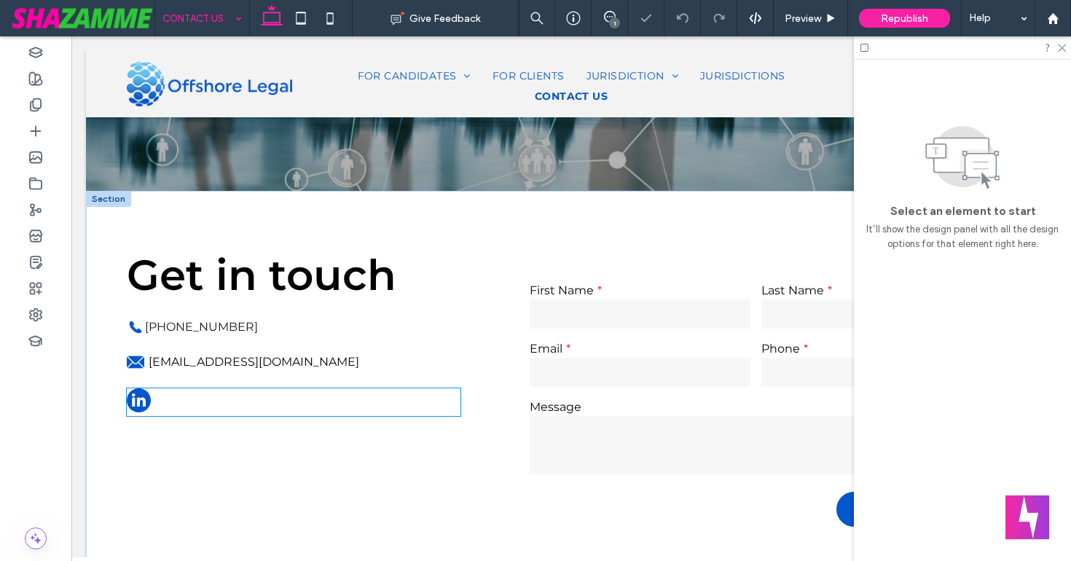
click at [141, 402] on span "linkedin" at bounding box center [139, 400] width 24 height 24
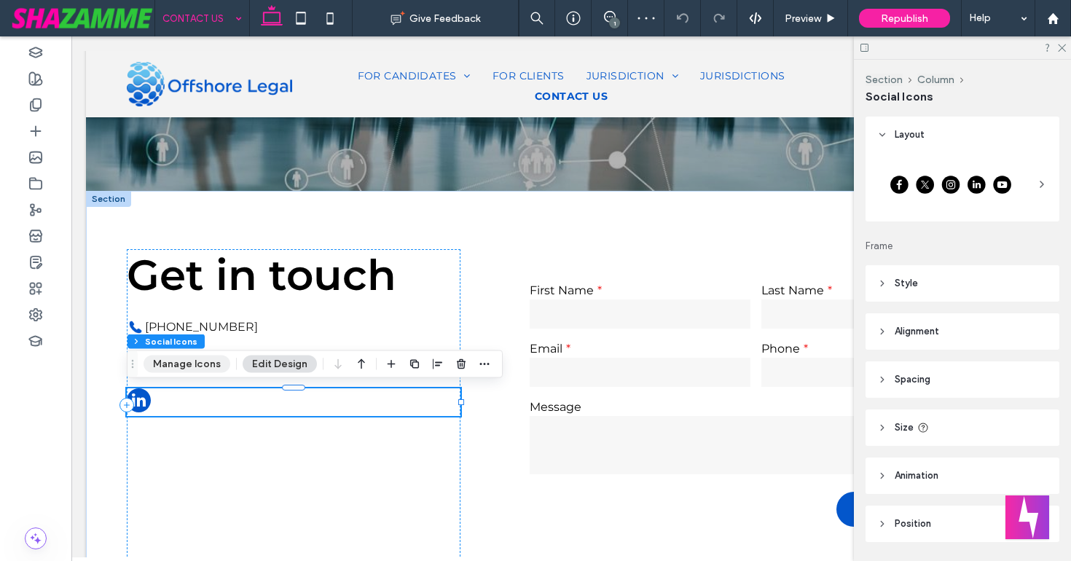
click at [170, 368] on button "Manage Icons" at bounding box center [186, 363] width 87 height 17
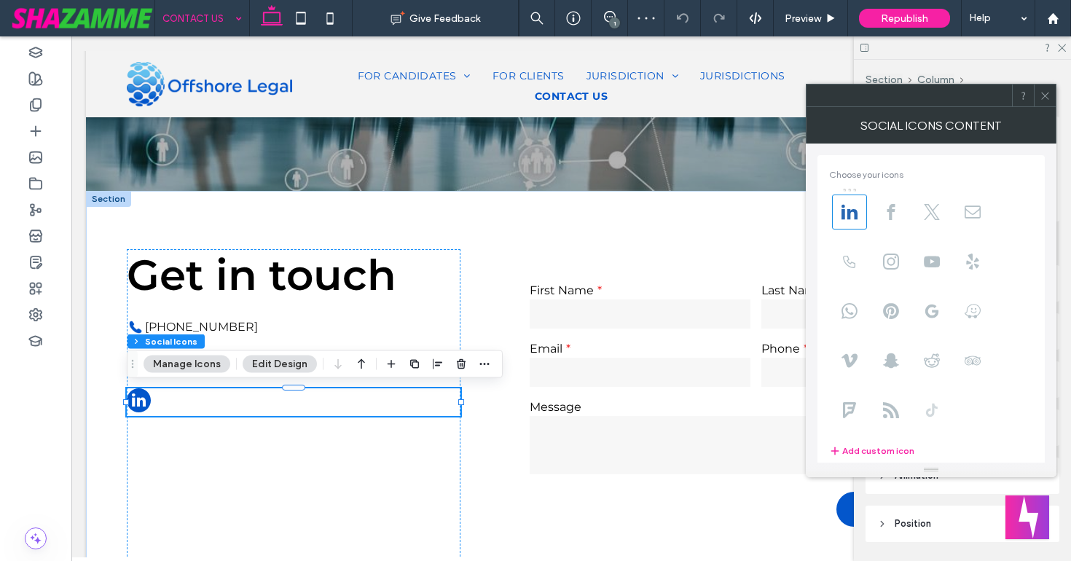
scroll to position [100, 0]
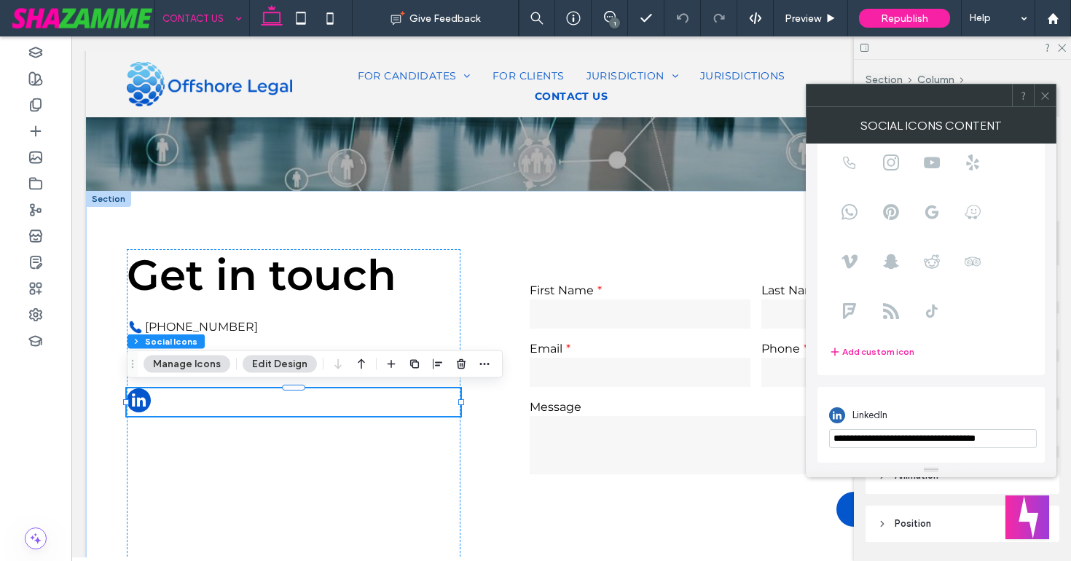
drag, startPoint x: 831, startPoint y: 438, endPoint x: 861, endPoint y: 449, distance: 32.1
click at [861, 449] on div "**********" at bounding box center [931, 424] width 204 height 61
click at [855, 374] on span "**********" at bounding box center [930, 253] width 227 height 418
click at [1045, 98] on icon at bounding box center [1044, 95] width 11 height 11
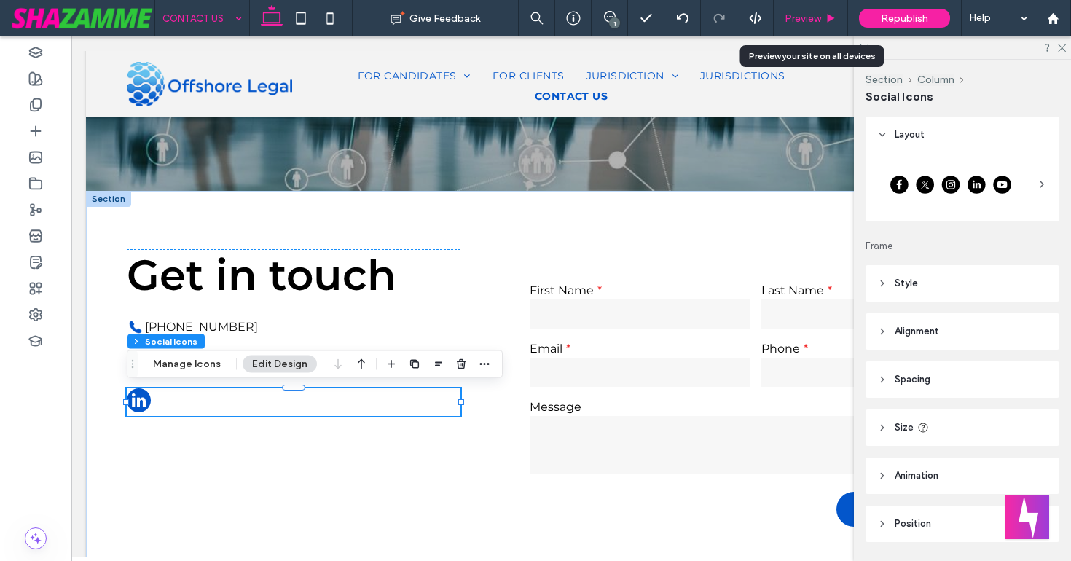
click at [795, 14] on span "Preview" at bounding box center [802, 18] width 36 height 12
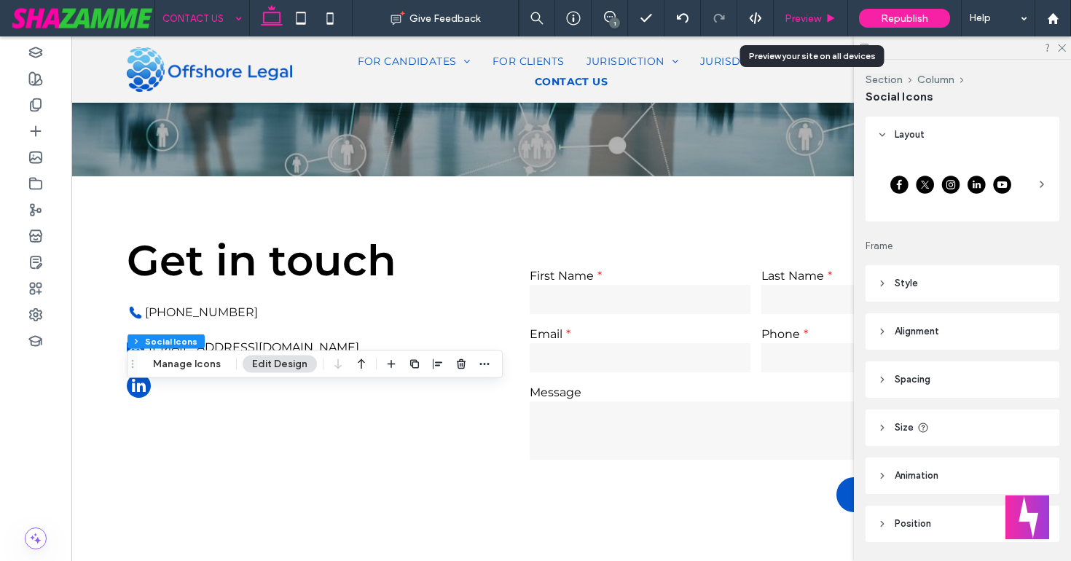
scroll to position [218, 0]
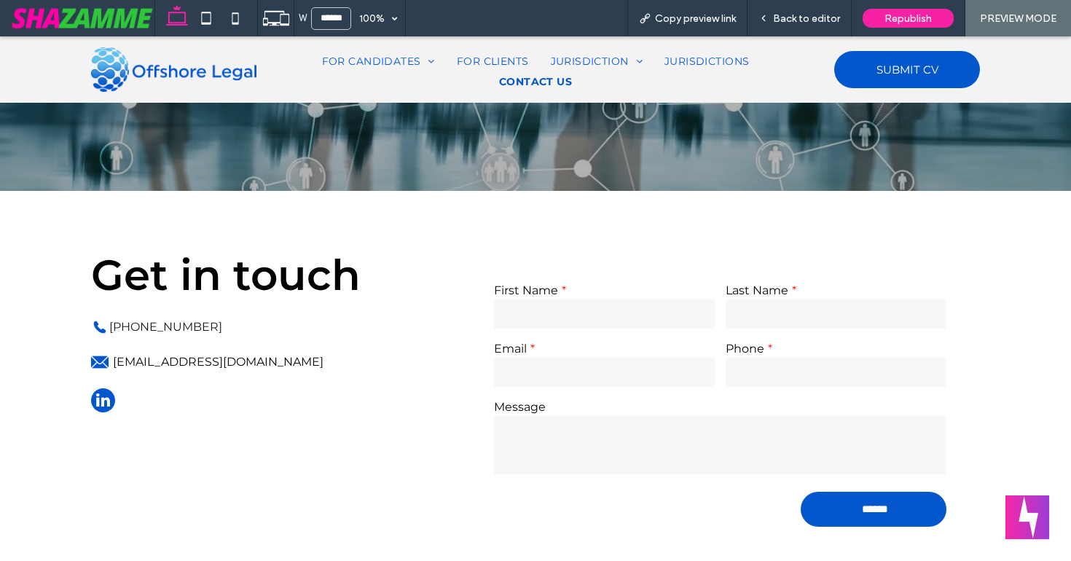
click at [100, 401] on span "linkedin" at bounding box center [103, 400] width 24 height 24
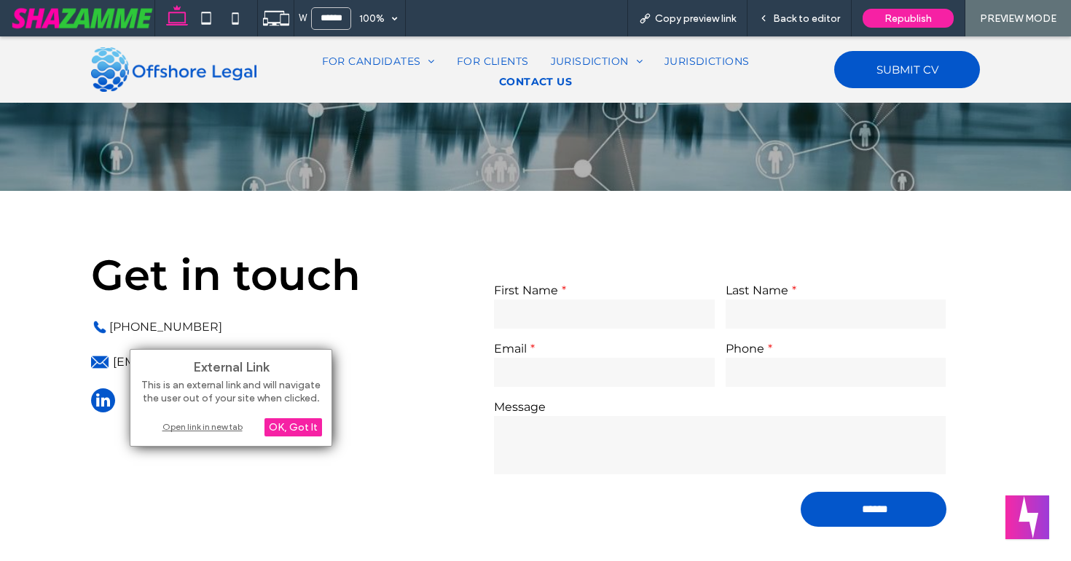
click at [224, 426] on div "Open link in new tab" at bounding box center [231, 426] width 182 height 15
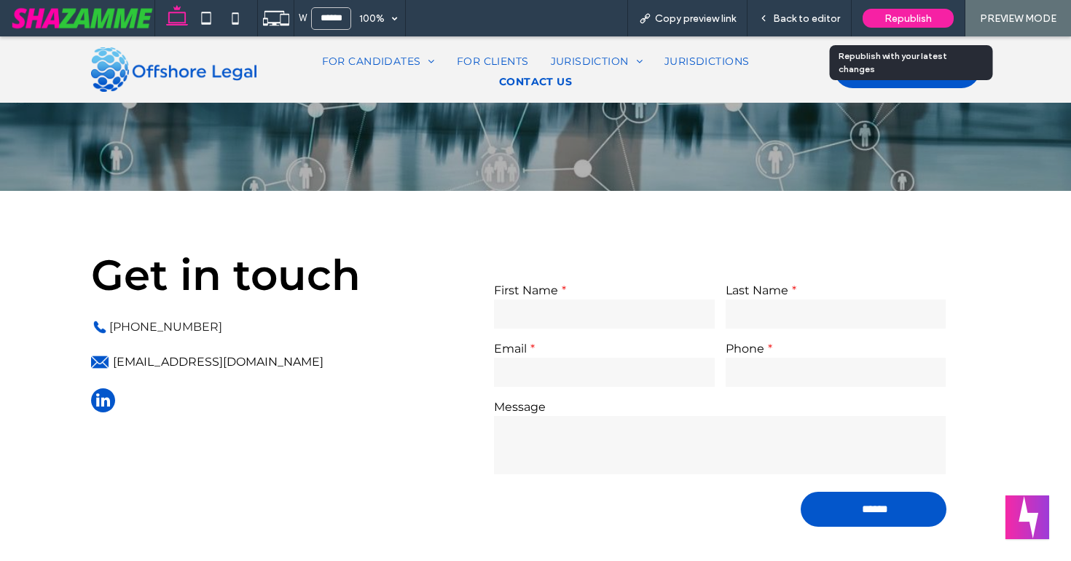
click at [883, 17] on div "Republish" at bounding box center [907, 18] width 91 height 19
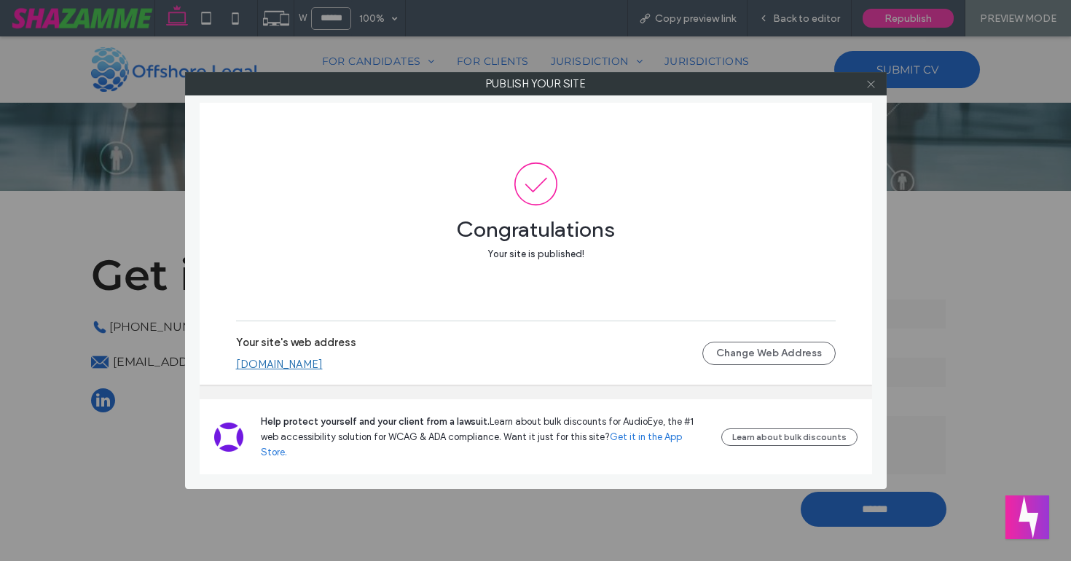
click at [868, 84] on icon at bounding box center [870, 84] width 11 height 11
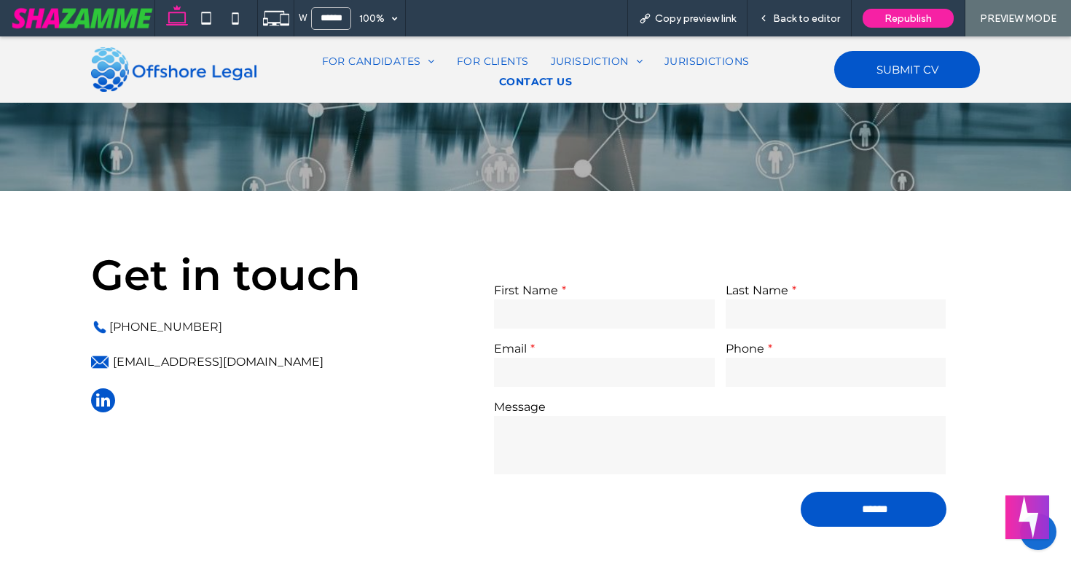
scroll to position [616, 0]
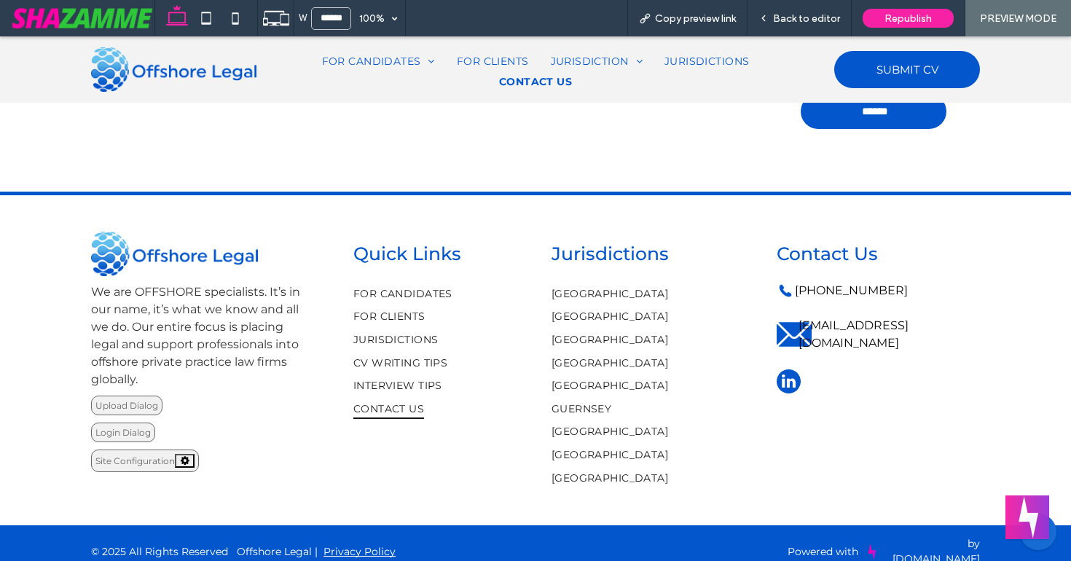
click at [783, 369] on span "linkedin" at bounding box center [788, 381] width 24 height 24
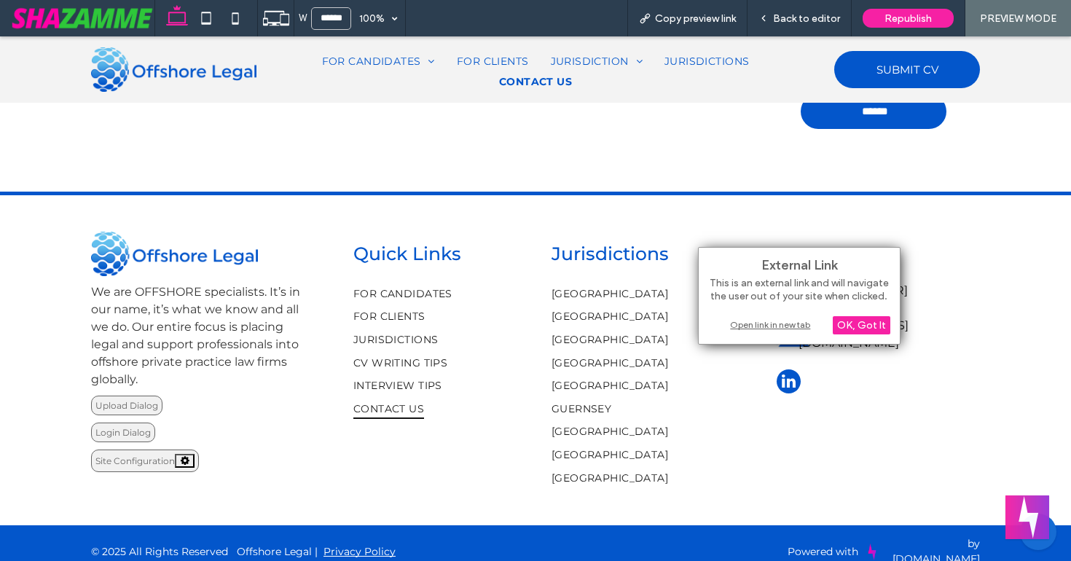
click at [765, 323] on div "Open link in new tab" at bounding box center [799, 324] width 182 height 15
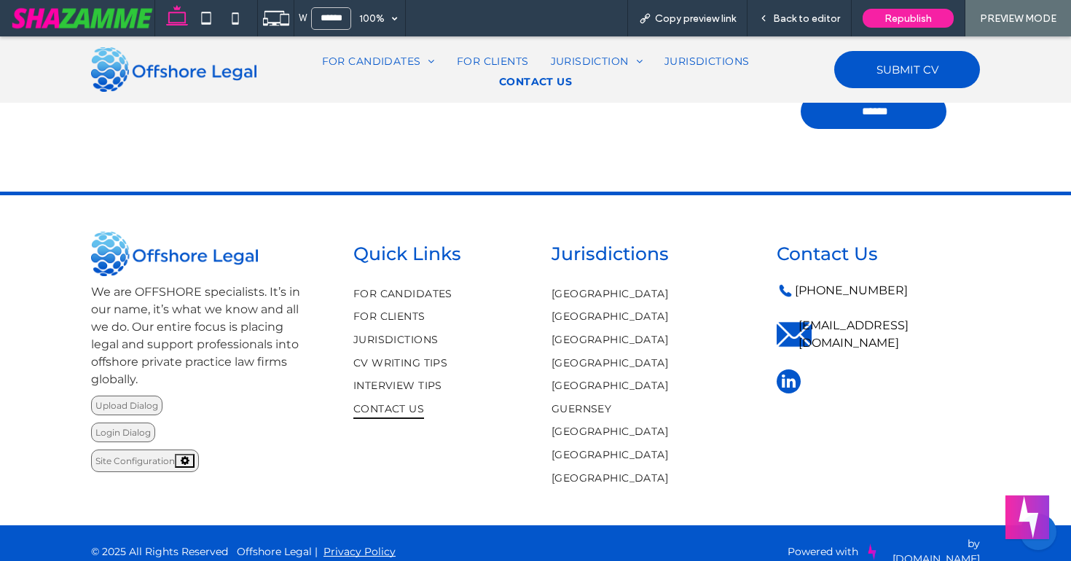
click at [31, 286] on div "**********" at bounding box center [535, 359] width 1071 height 334
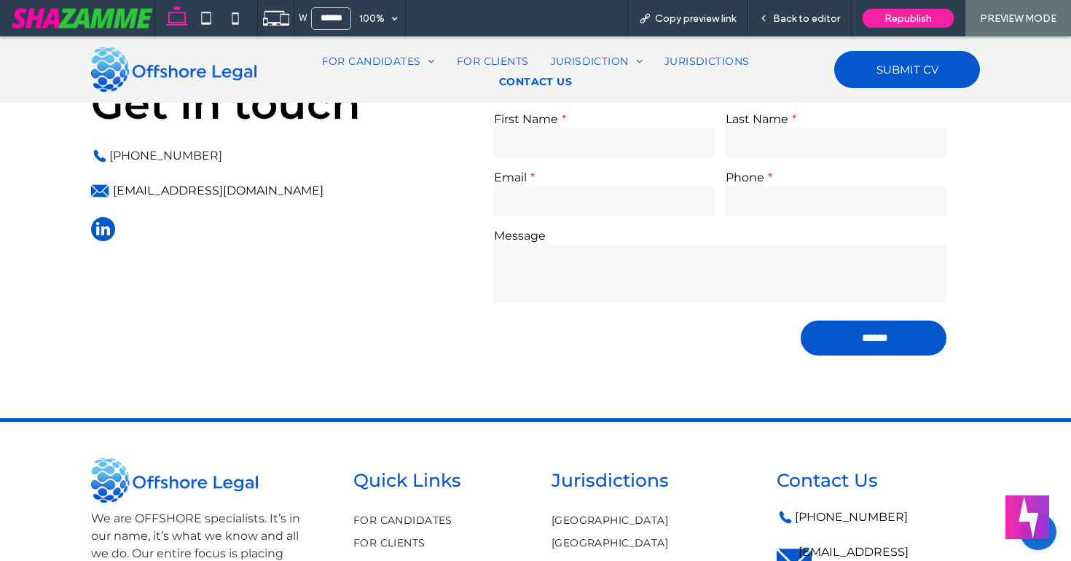
scroll to position [0, 0]
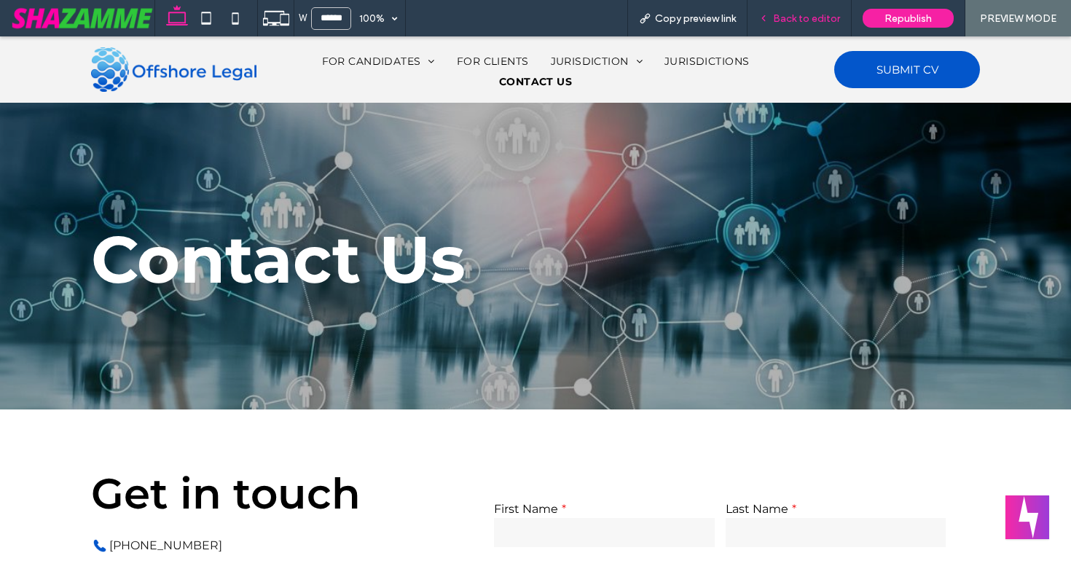
click at [812, 17] on span "Back to editor" at bounding box center [806, 18] width 67 height 12
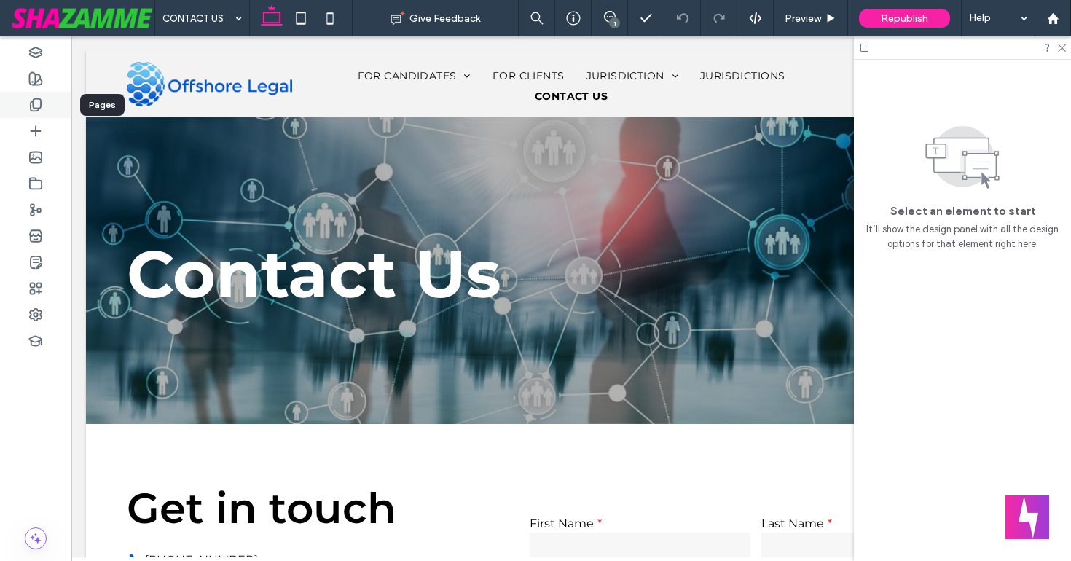
click at [31, 114] on div at bounding box center [35, 105] width 71 height 26
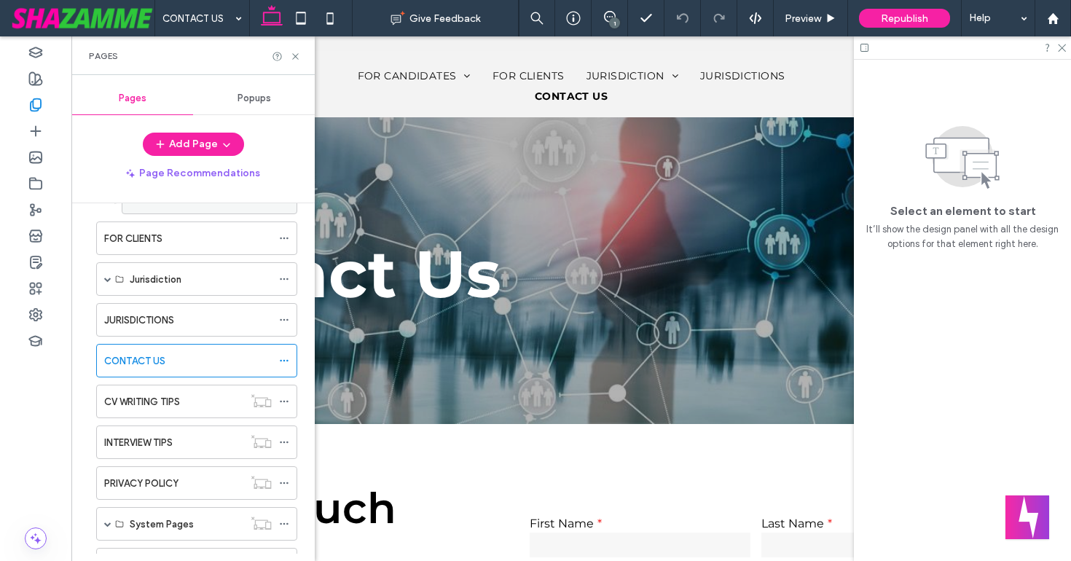
scroll to position [165, 0]
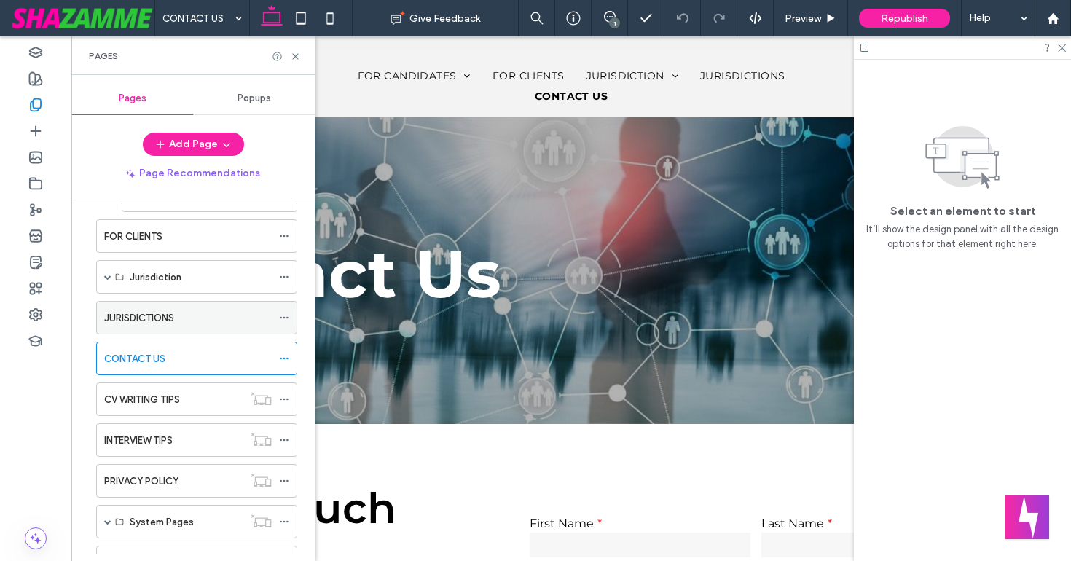
click at [282, 316] on icon at bounding box center [284, 317] width 10 height 10
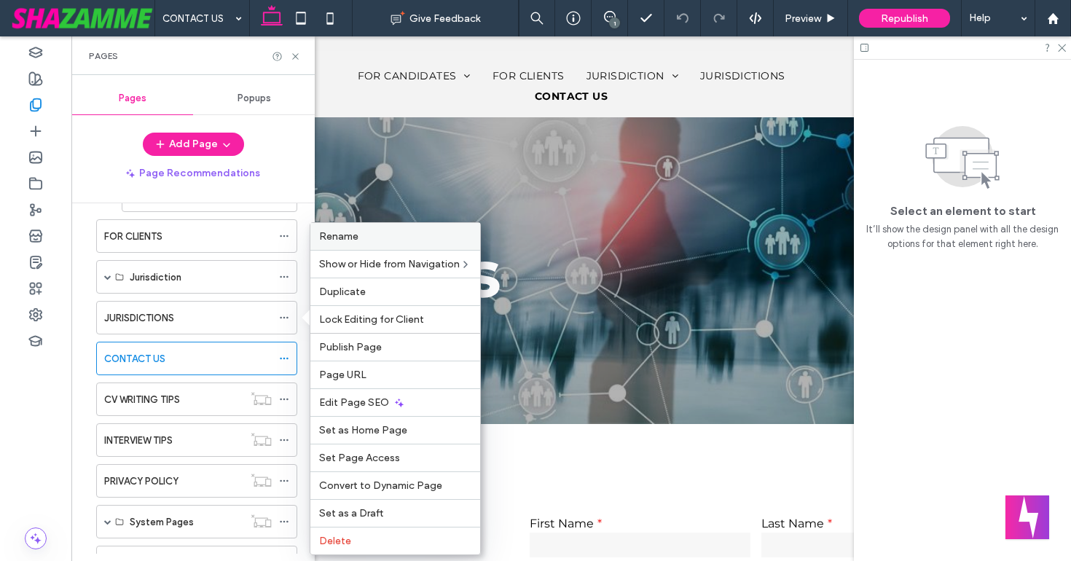
click at [360, 234] on label "Rename" at bounding box center [395, 236] width 152 height 12
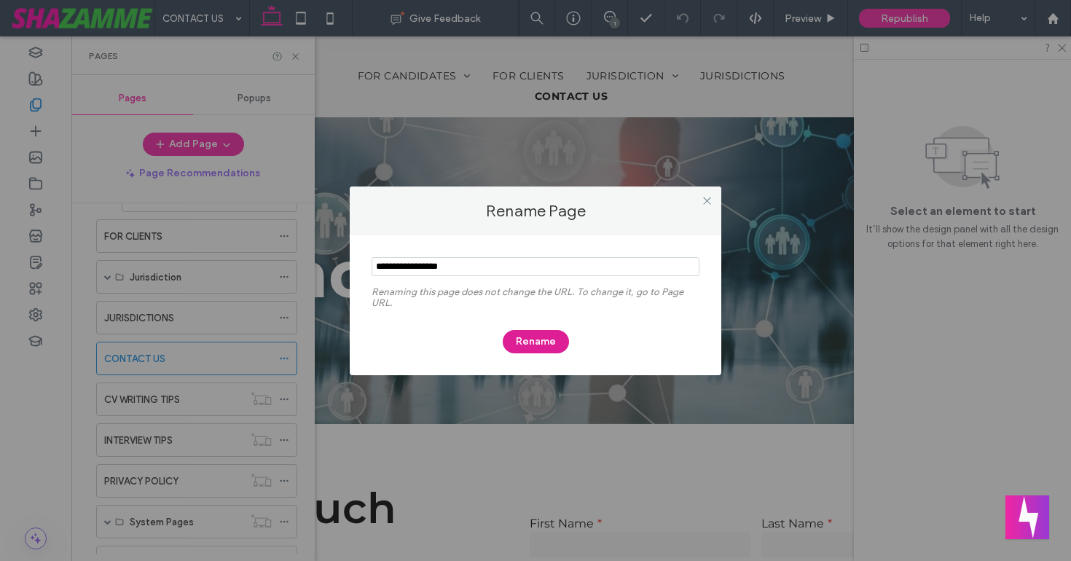
type input "**********"
click at [533, 339] on button "Rename" at bounding box center [535, 341] width 66 height 23
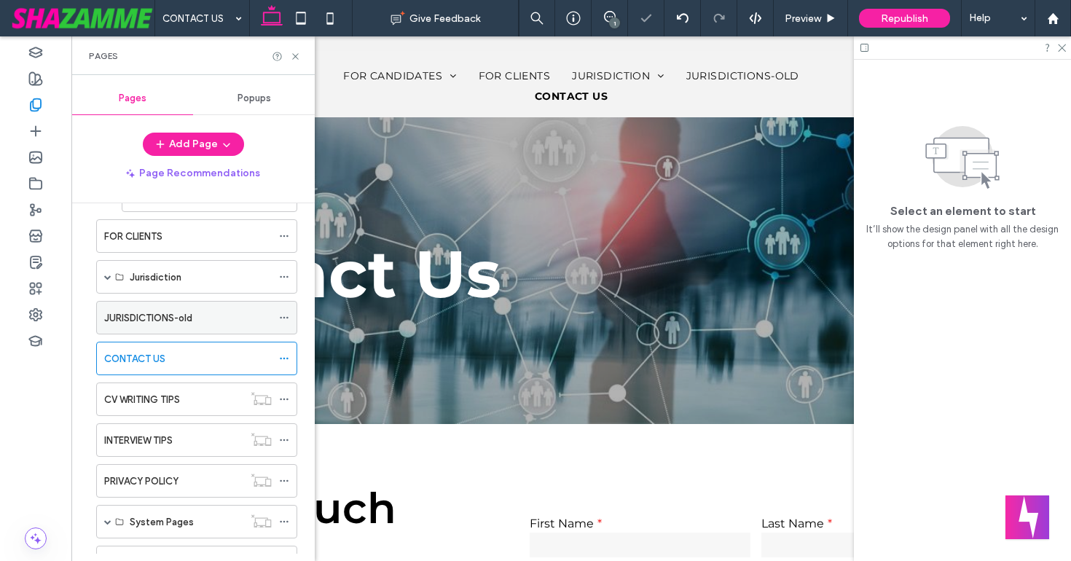
click at [284, 312] on icon at bounding box center [284, 317] width 10 height 10
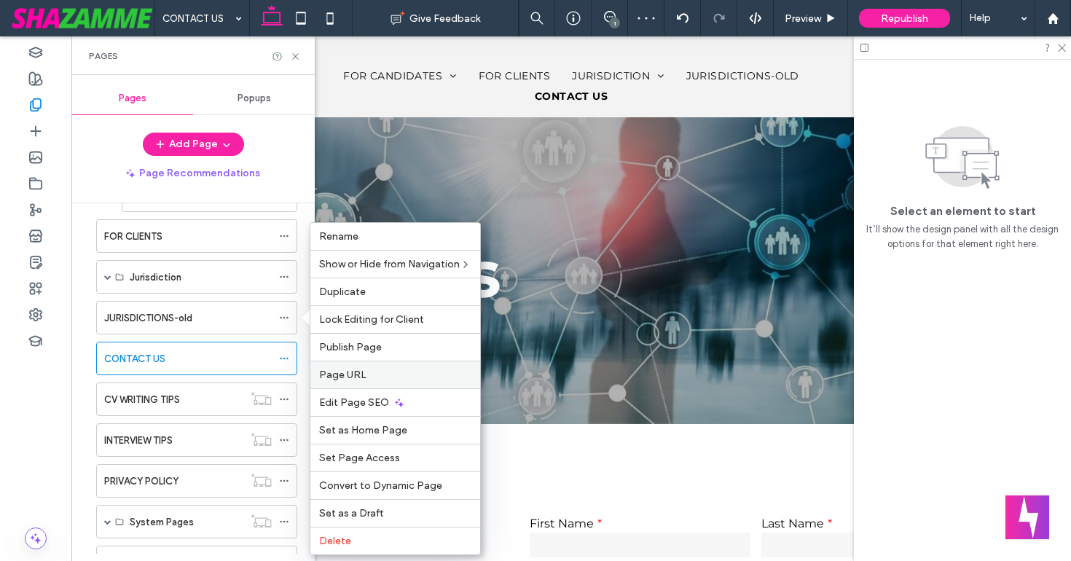
click at [352, 377] on span "Page URL" at bounding box center [342, 374] width 47 height 12
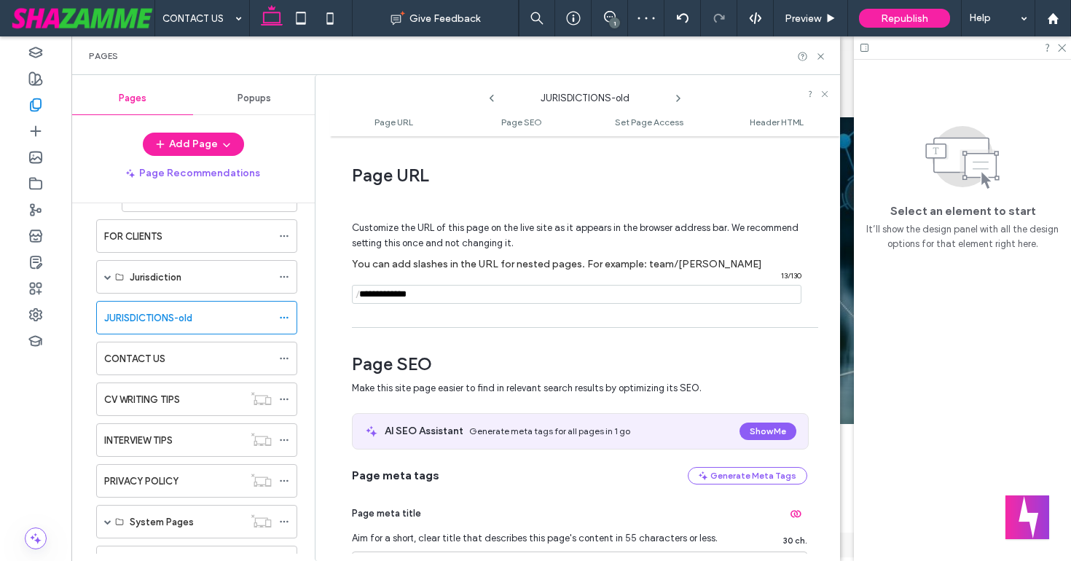
click at [424, 296] on input "notEmpty" at bounding box center [576, 294] width 449 height 19
type input "**********"
click at [422, 322] on div "**********" at bounding box center [585, 348] width 510 height 410
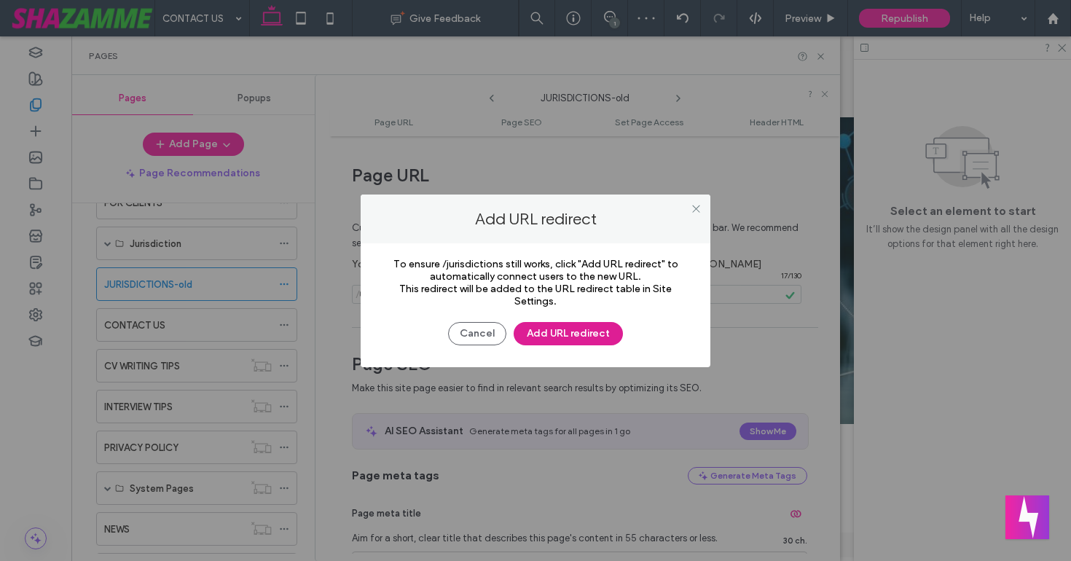
click at [543, 328] on button "Add URL redirect" at bounding box center [567, 333] width 109 height 23
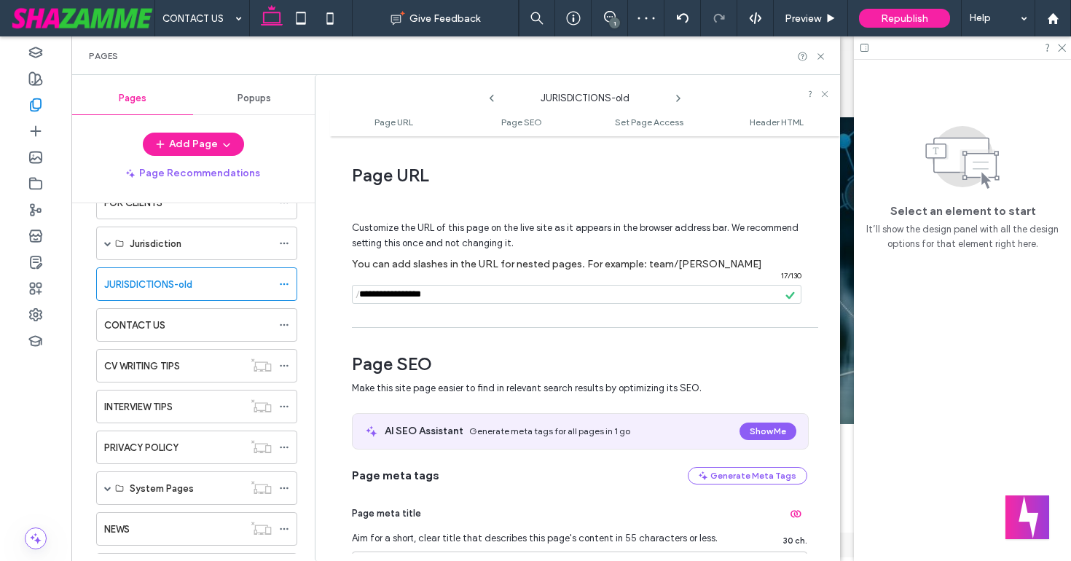
click at [541, 324] on div "**********" at bounding box center [585, 348] width 510 height 410
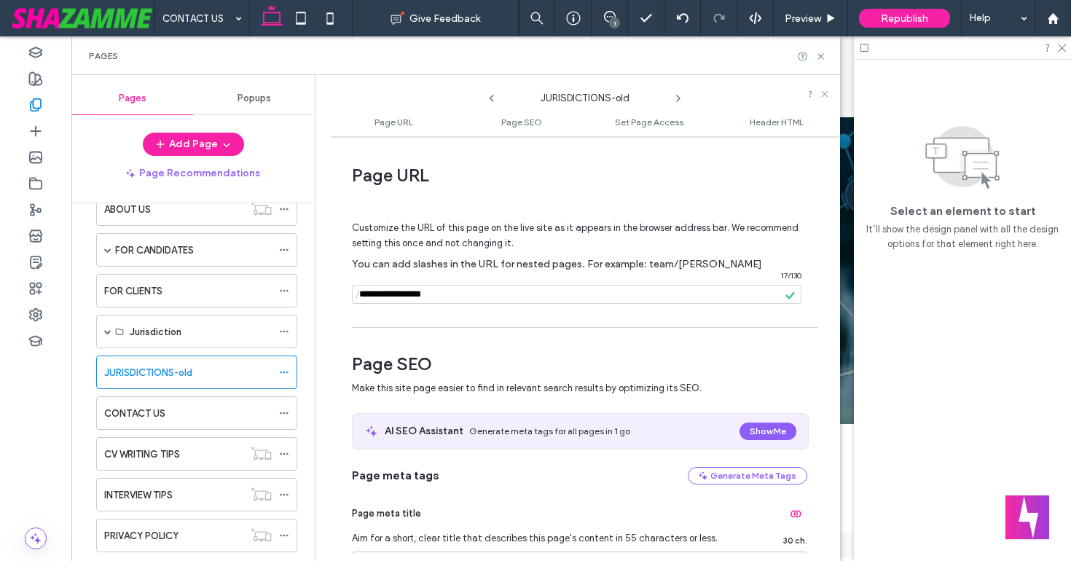
scroll to position [76, 0]
click at [285, 334] on icon at bounding box center [284, 332] width 10 height 10
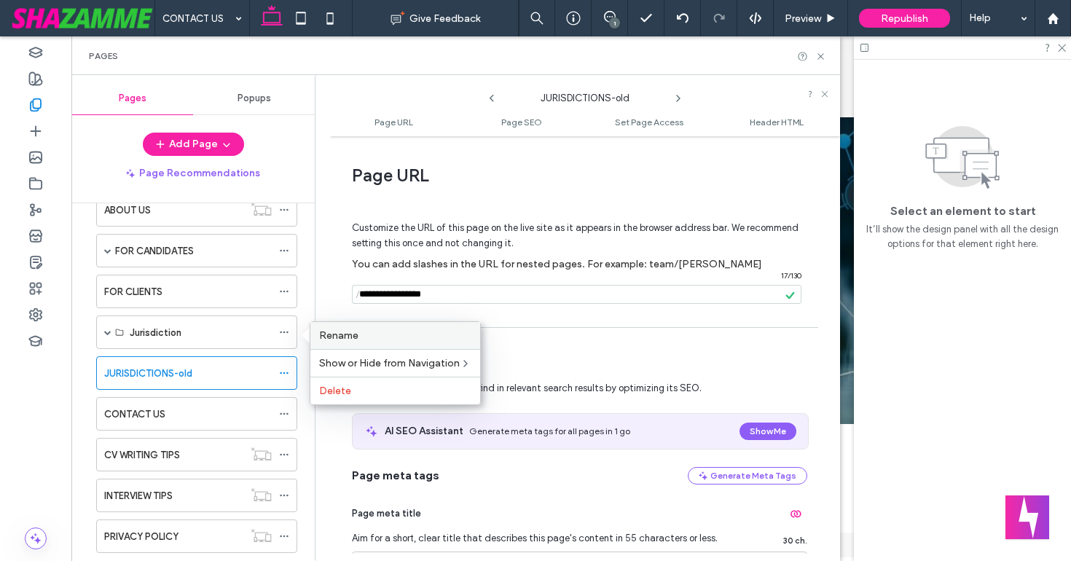
click at [335, 347] on div "Rename" at bounding box center [395, 335] width 170 height 27
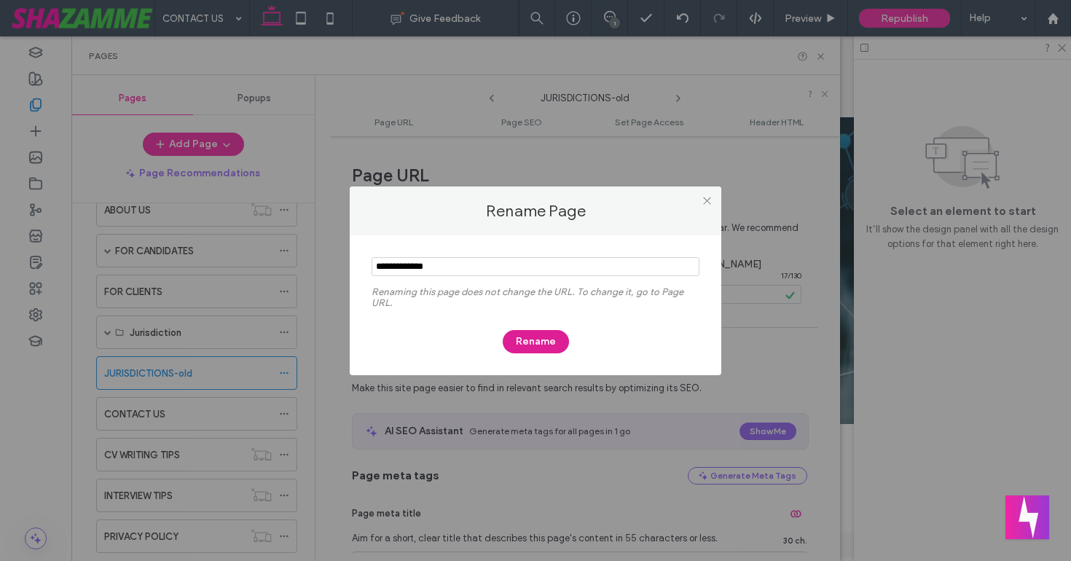
type input "**********"
click at [522, 344] on button "Rename" at bounding box center [535, 341] width 66 height 23
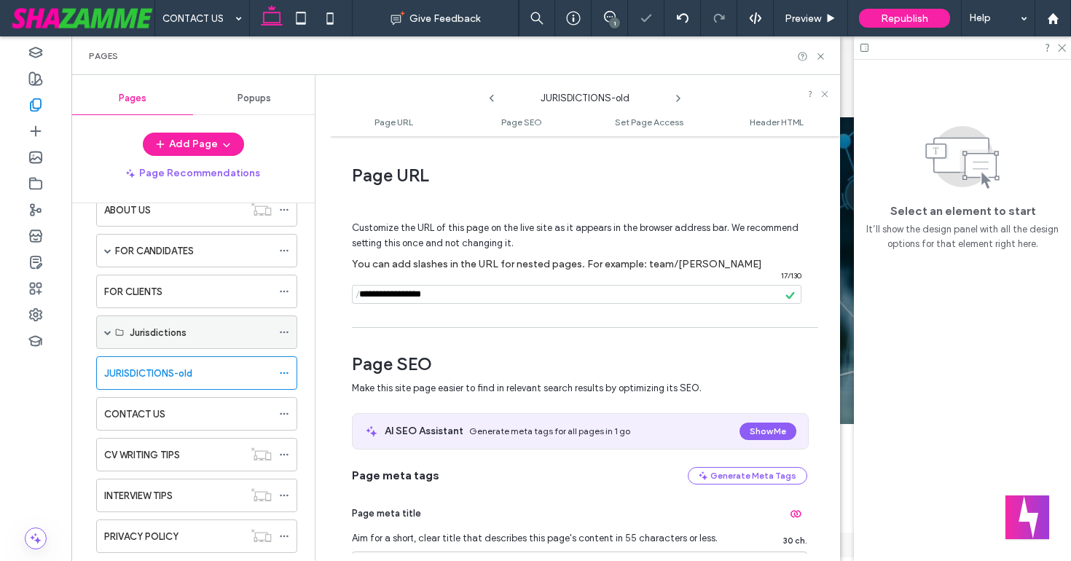
click at [281, 330] on icon at bounding box center [284, 332] width 10 height 10
click at [78, 313] on div "HOME ABOUT US FOR CANDIDATES SUBMIT YOUR CV FOR CLIENTS Jurisdictions BERMUDA B…" at bounding box center [192, 378] width 243 height 350
click at [286, 370] on icon at bounding box center [284, 373] width 10 height 10
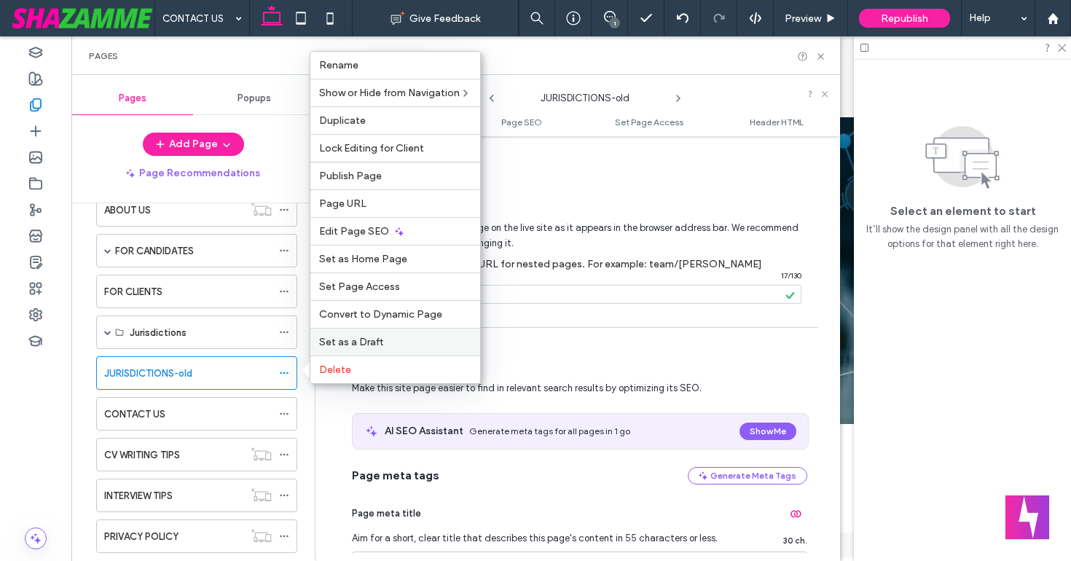
click at [342, 341] on span "Set as a Draft" at bounding box center [351, 342] width 64 height 12
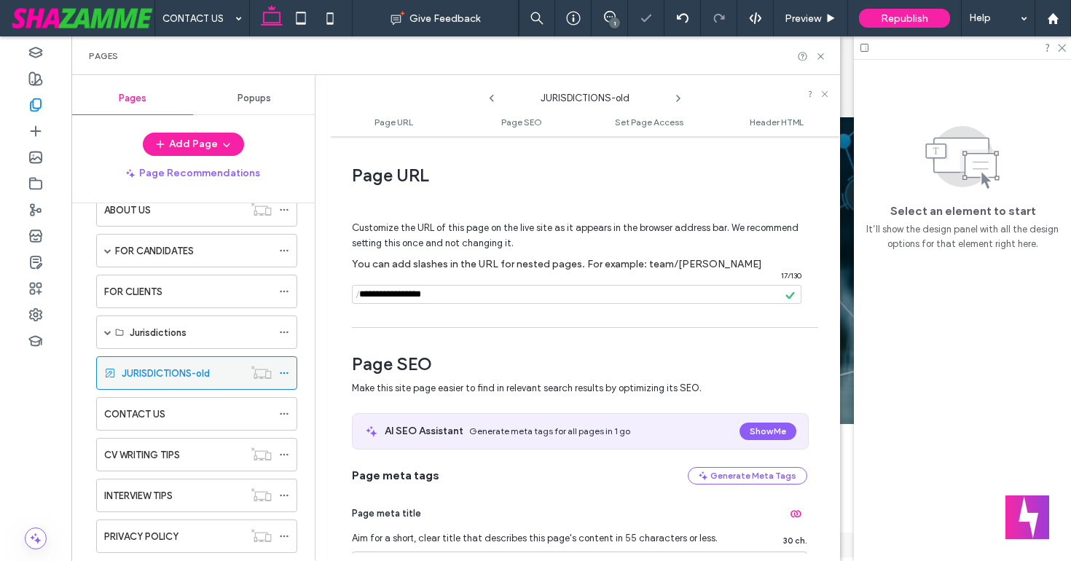
click at [283, 371] on icon at bounding box center [284, 373] width 10 height 10
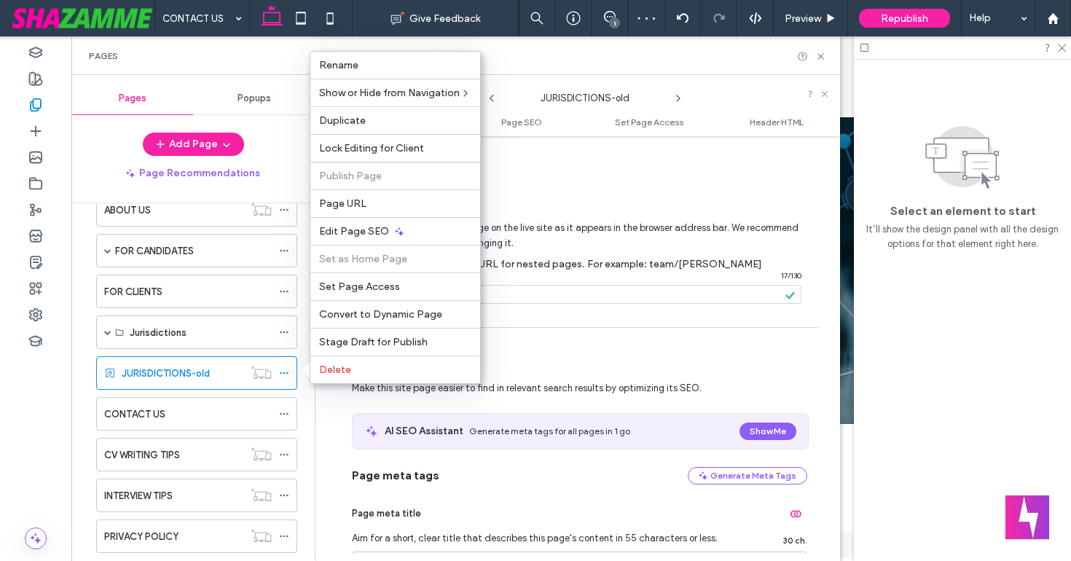
click at [82, 293] on div "HOME ABOUT US FOR CANDIDATES SUBMIT YOUR CV FOR CLIENTS Jurisdictions BERMUDA B…" at bounding box center [192, 378] width 243 height 350
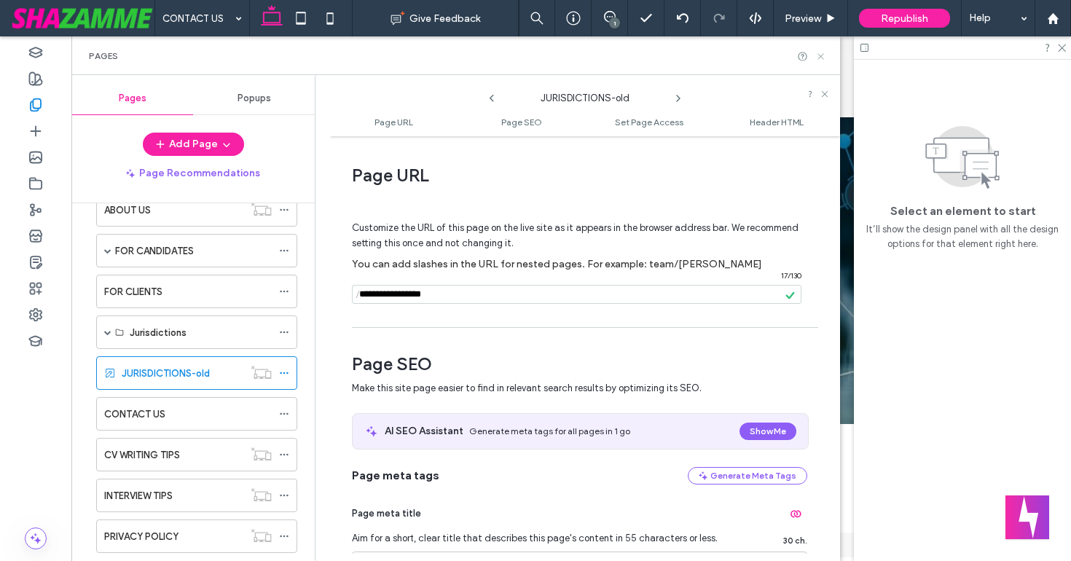
drag, startPoint x: 819, startPoint y: 54, endPoint x: 752, endPoint y: 17, distance: 76.9
click at [819, 54] on icon at bounding box center [820, 56] width 11 height 11
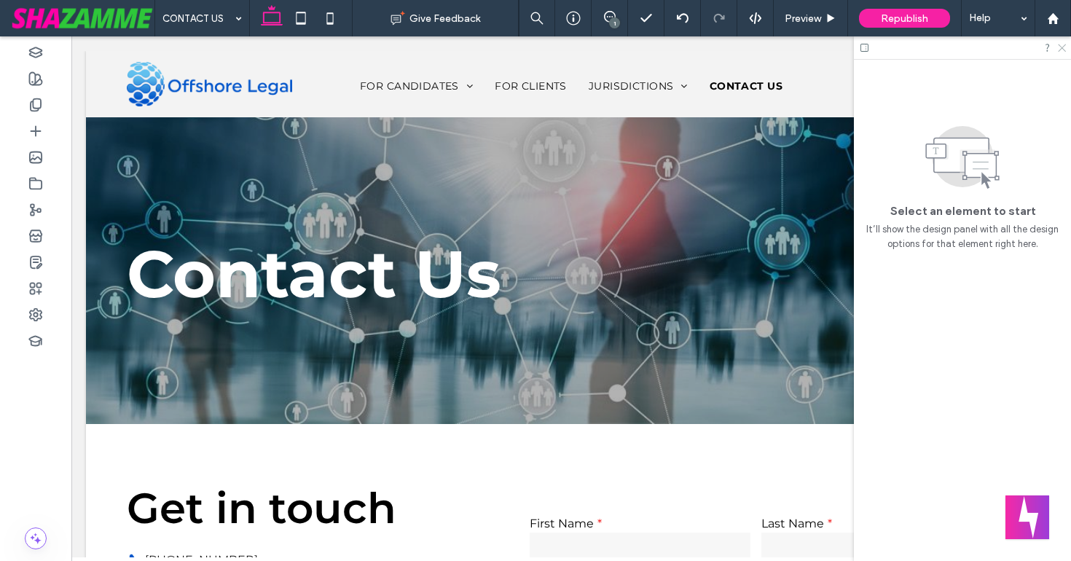
click at [1063, 48] on icon at bounding box center [1060, 46] width 9 height 9
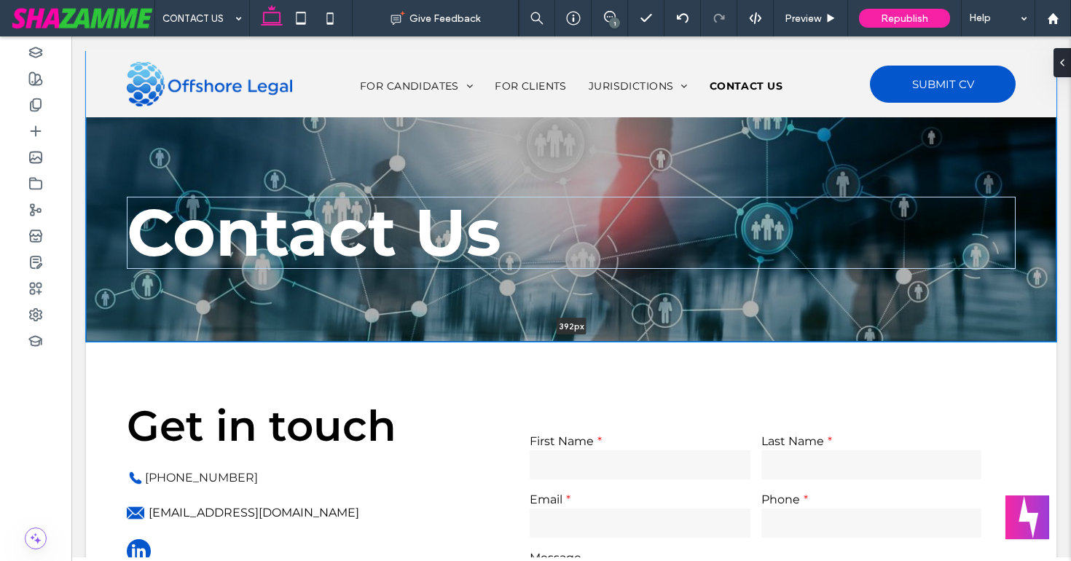
drag, startPoint x: 364, startPoint y: 422, endPoint x: 390, endPoint y: 335, distance: 91.0
click at [390, 335] on div "Contact Us 392px Section + Add Section" at bounding box center [571, 196] width 970 height 291
type input "***"
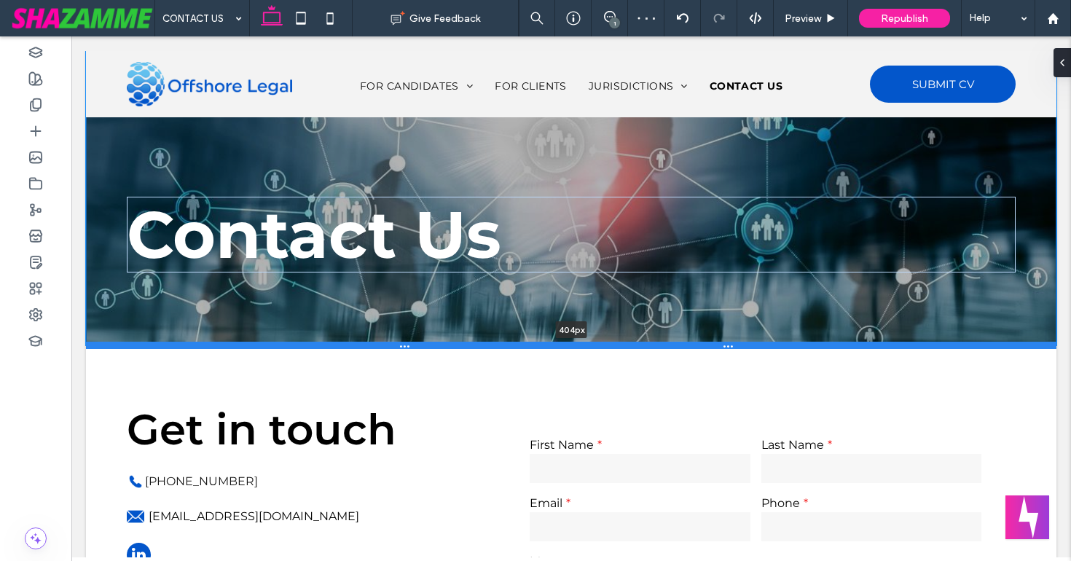
click at [353, 344] on div at bounding box center [571, 345] width 970 height 7
type input "***"
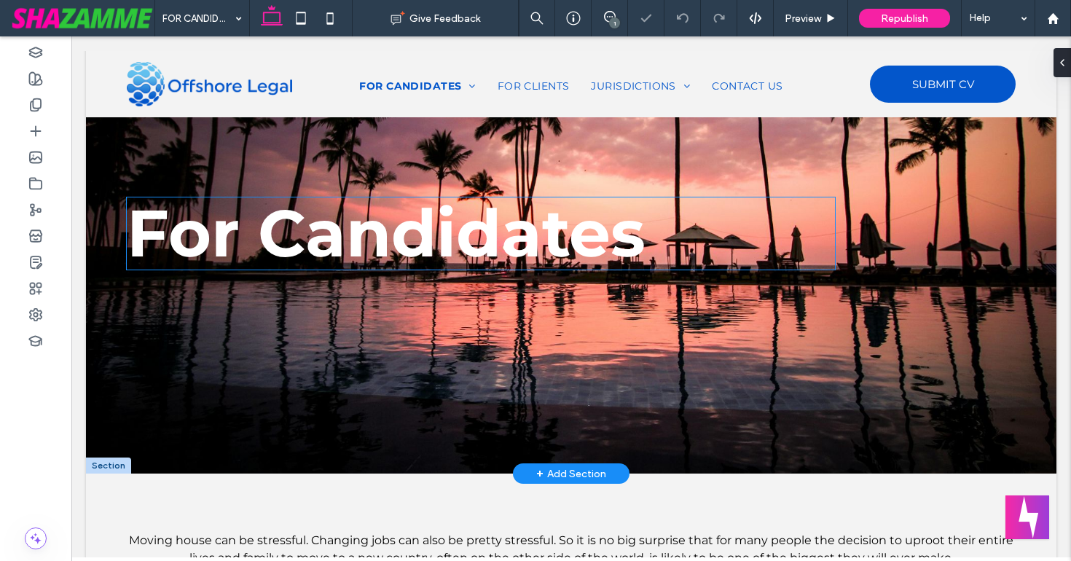
scroll to position [142, 0]
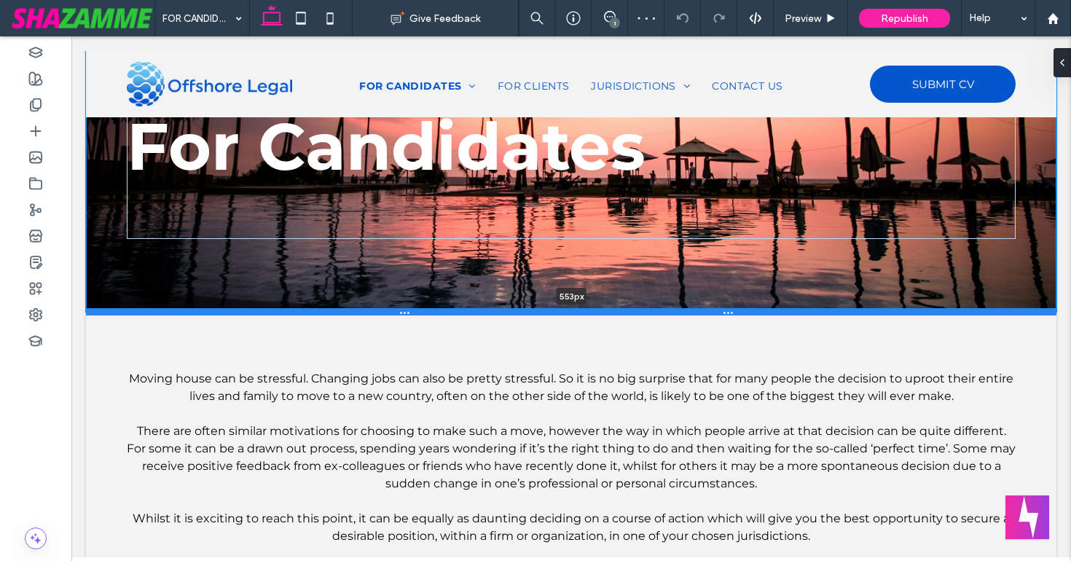
drag, startPoint x: 218, startPoint y: 462, endPoint x: 248, endPoint y: 310, distance: 154.4
click at [248, 310] on div at bounding box center [571, 311] width 970 height 7
type input "***"
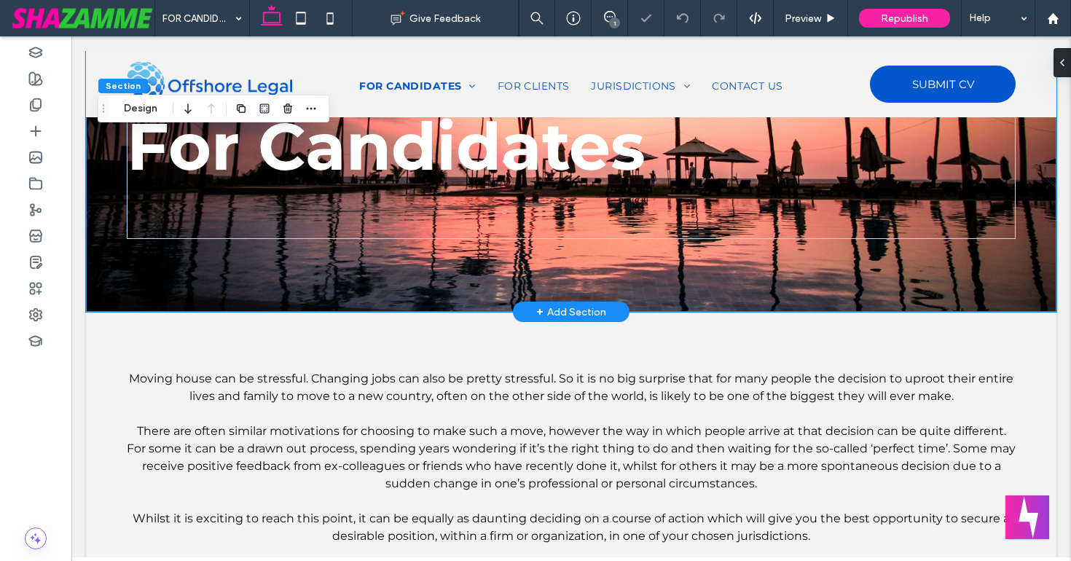
scroll to position [0, 0]
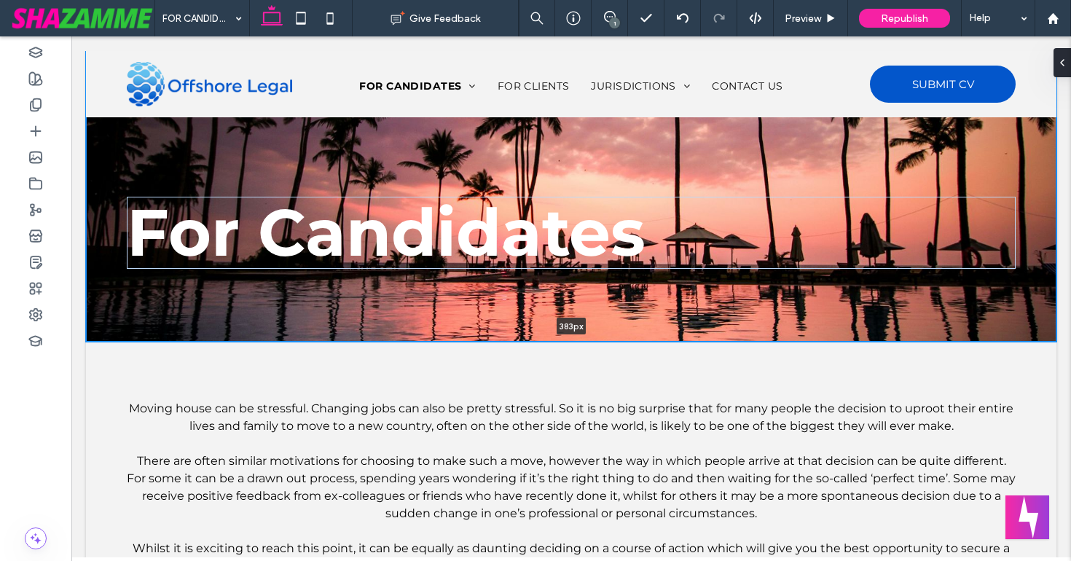
drag, startPoint x: 216, startPoint y: 453, endPoint x: 247, endPoint y: 331, distance: 126.3
click at [247, 331] on div "For Candidates 383px Section + Add Section" at bounding box center [571, 196] width 970 height 291
type input "***"
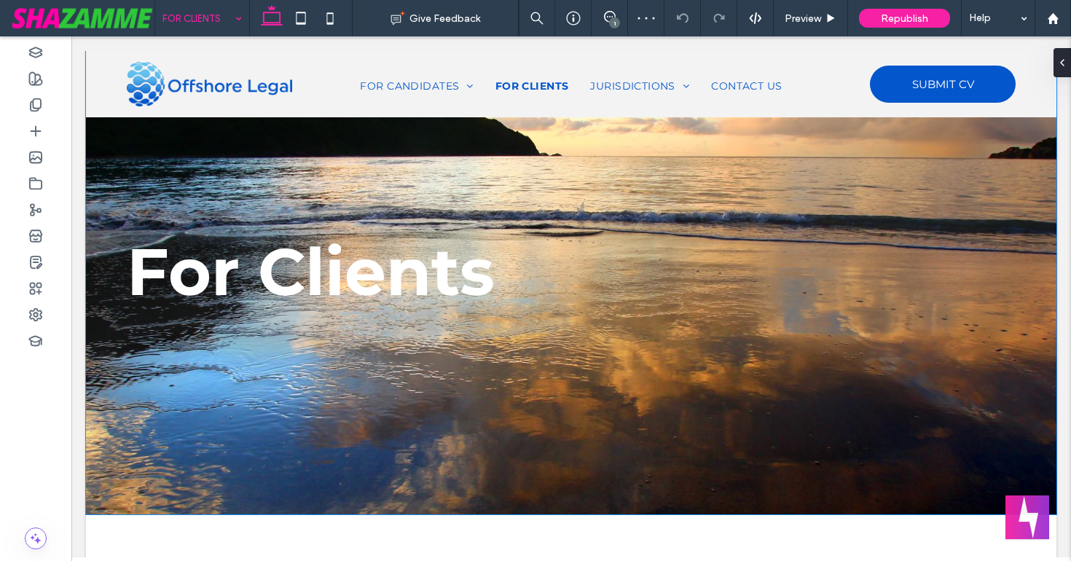
scroll to position [91, 0]
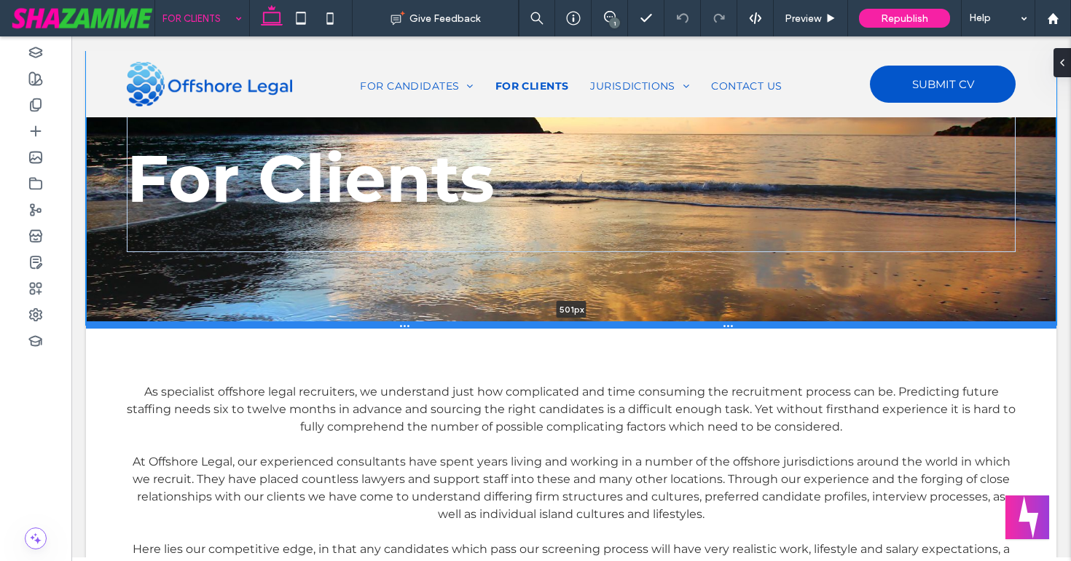
drag, startPoint x: 190, startPoint y: 516, endPoint x: 234, endPoint y: 323, distance: 197.9
click at [234, 323] on div at bounding box center [571, 324] width 970 height 7
type input "***"
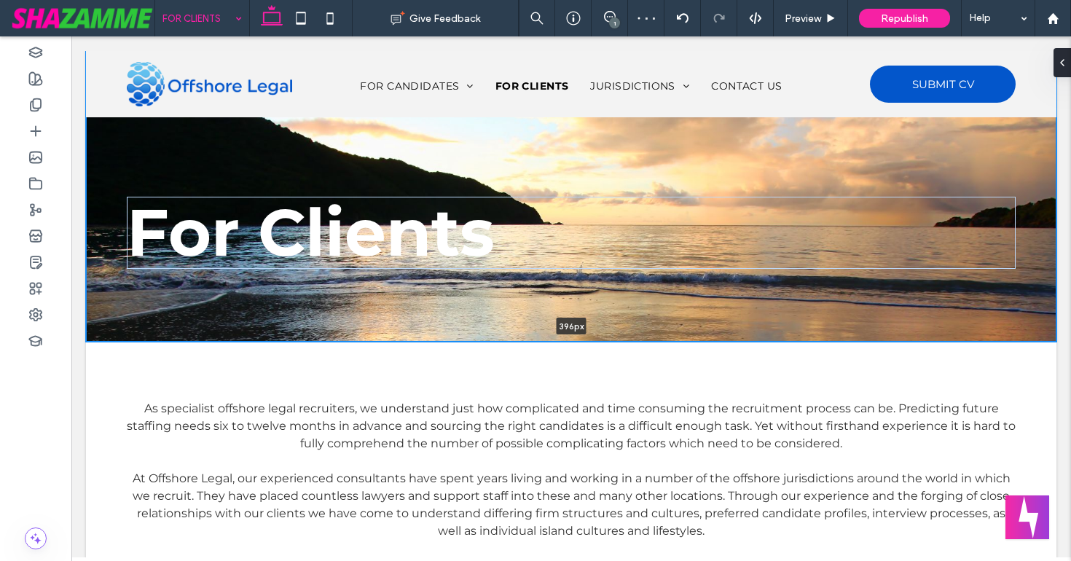
drag, startPoint x: 211, startPoint y: 414, endPoint x: 226, endPoint y: 337, distance: 77.8
click at [226, 337] on div "For Clients 396px Section + Add Section" at bounding box center [571, 196] width 970 height 291
type input "***"
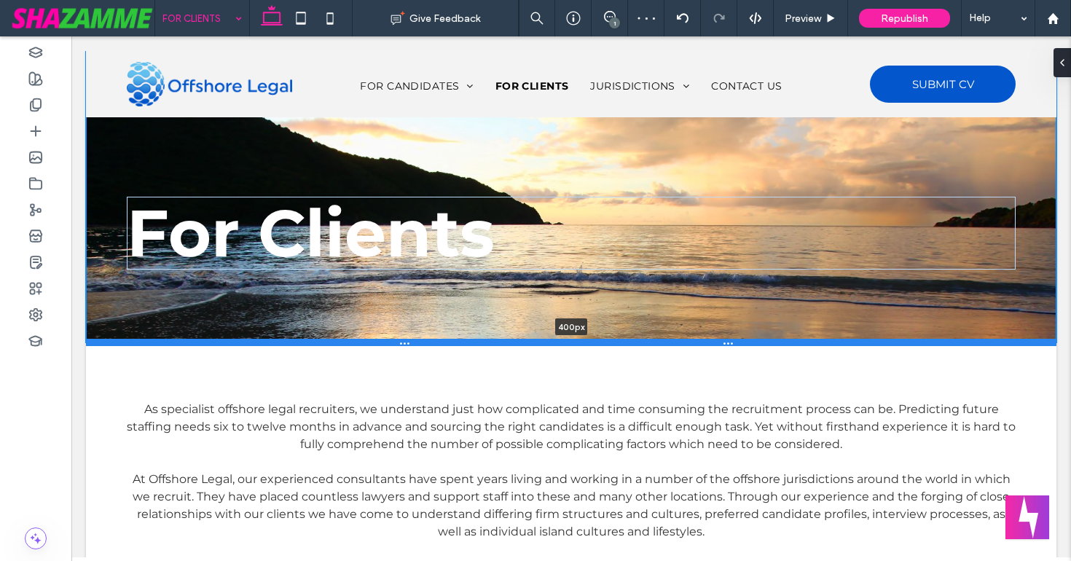
click at [224, 343] on div at bounding box center [571, 342] width 970 height 7
type input "***"
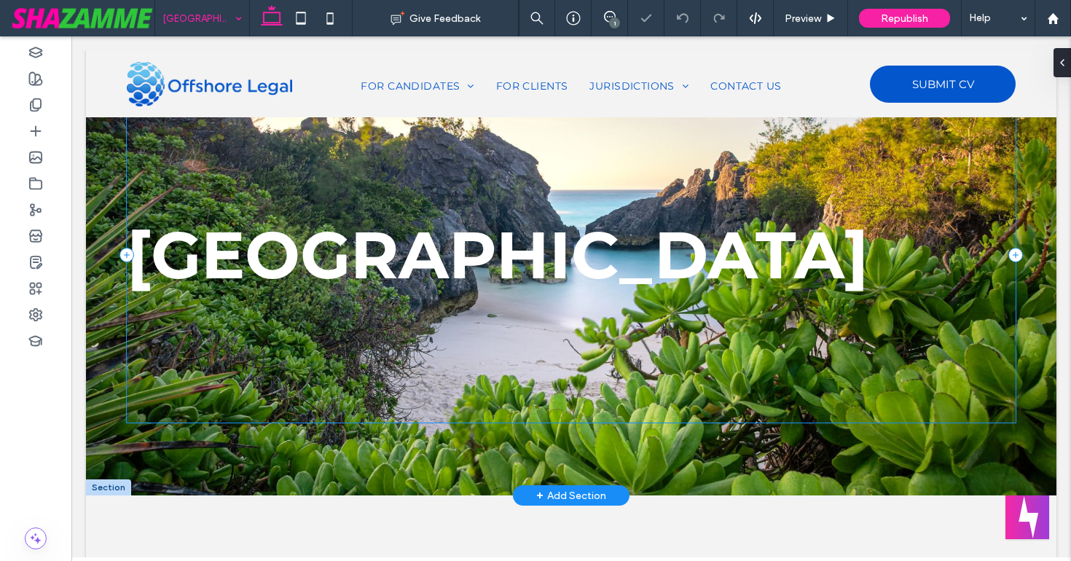
scroll to position [119, 0]
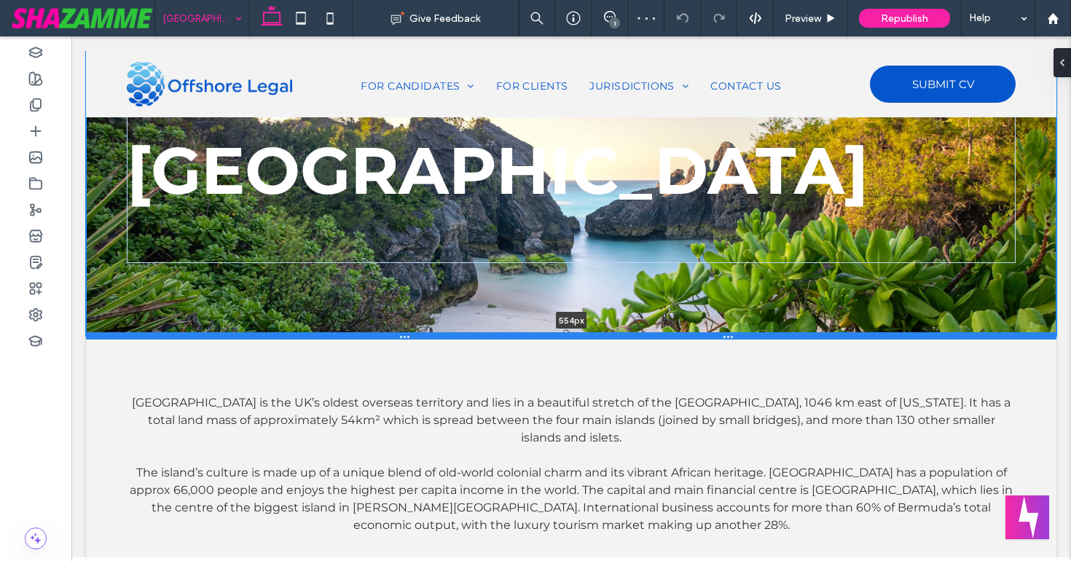
drag, startPoint x: 191, startPoint y: 484, endPoint x: 244, endPoint y: 333, distance: 159.8
click at [244, 333] on div at bounding box center [571, 335] width 970 height 7
type input "***"
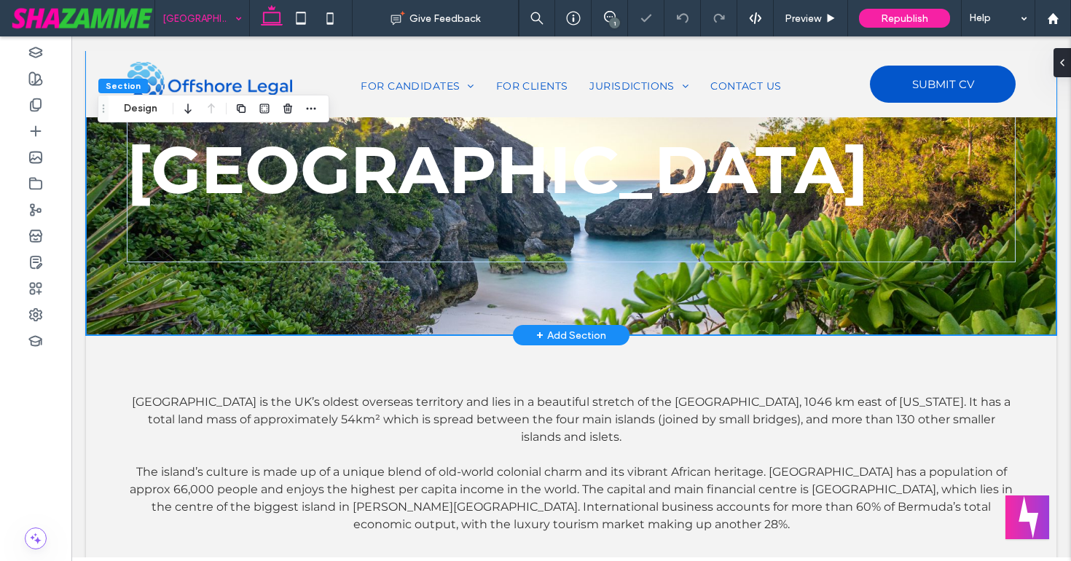
scroll to position [0, 0]
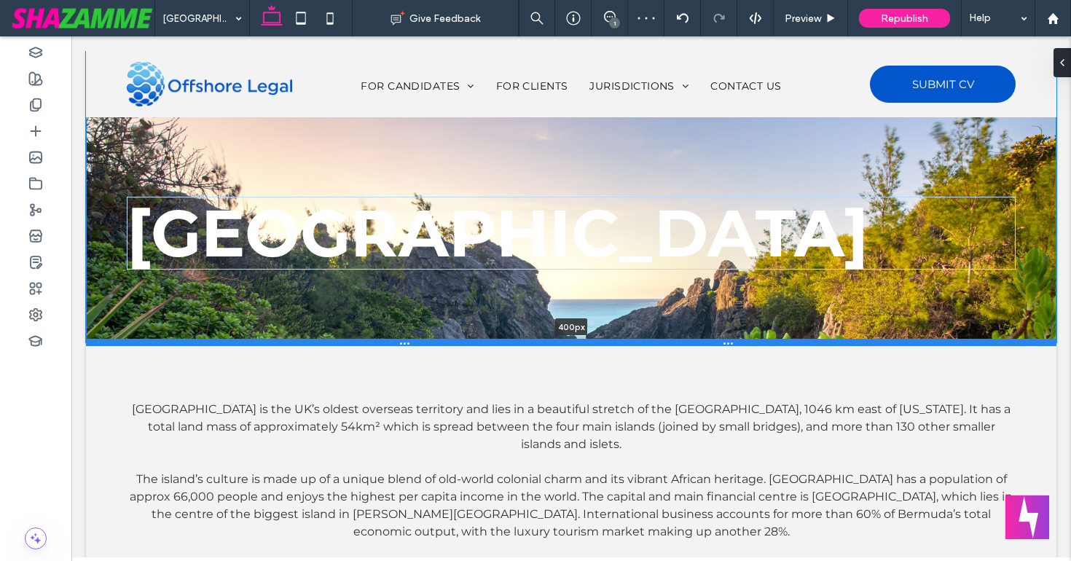
click at [268, 340] on div at bounding box center [571, 342] width 970 height 7
type input "***"
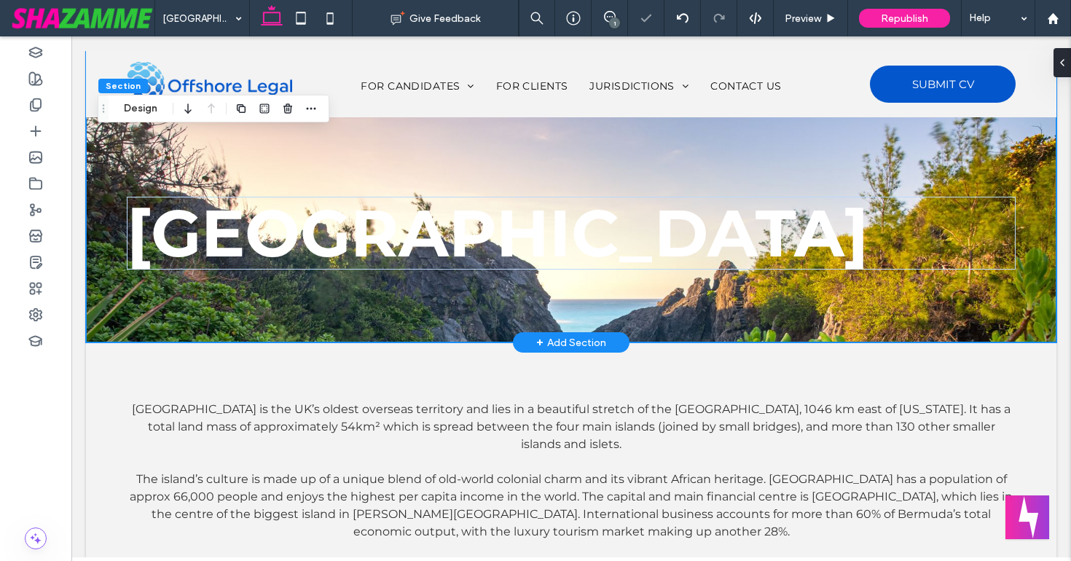
click at [245, 310] on div "[GEOGRAPHIC_DATA]" at bounding box center [571, 196] width 947 height 291
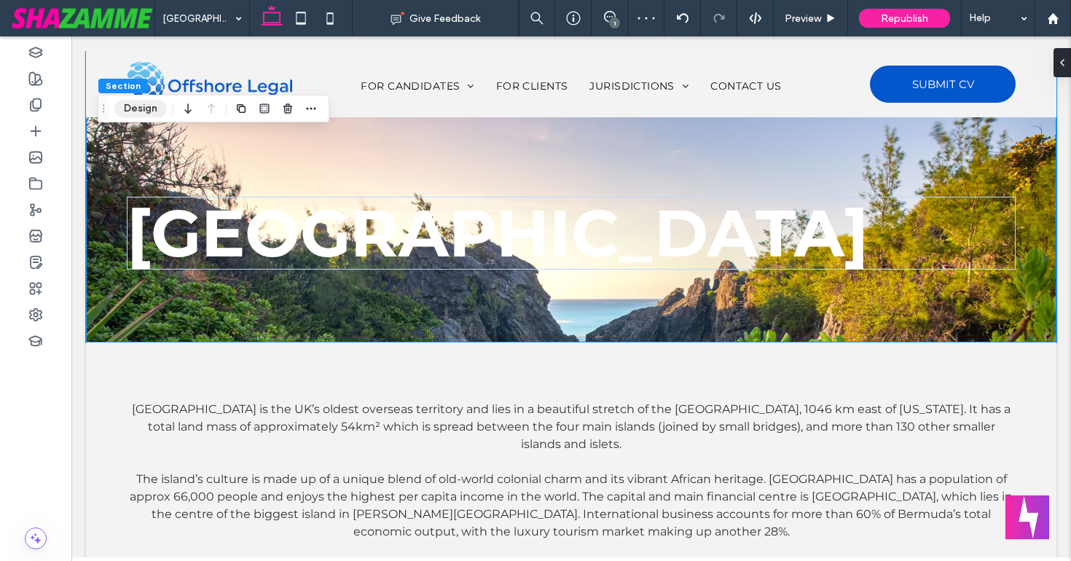
click at [142, 111] on button "Design" at bounding box center [140, 108] width 52 height 17
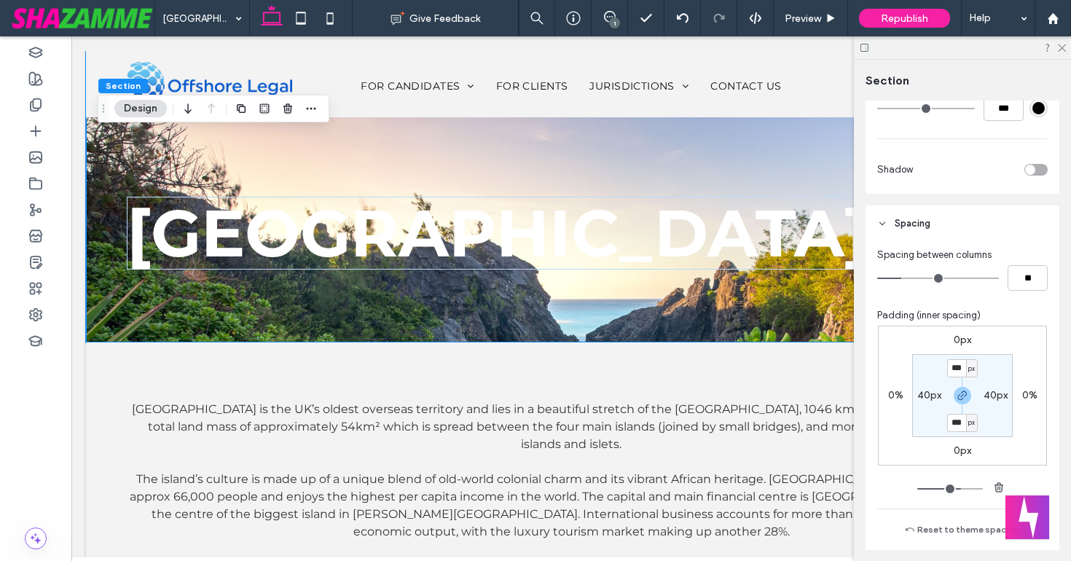
scroll to position [885, 0]
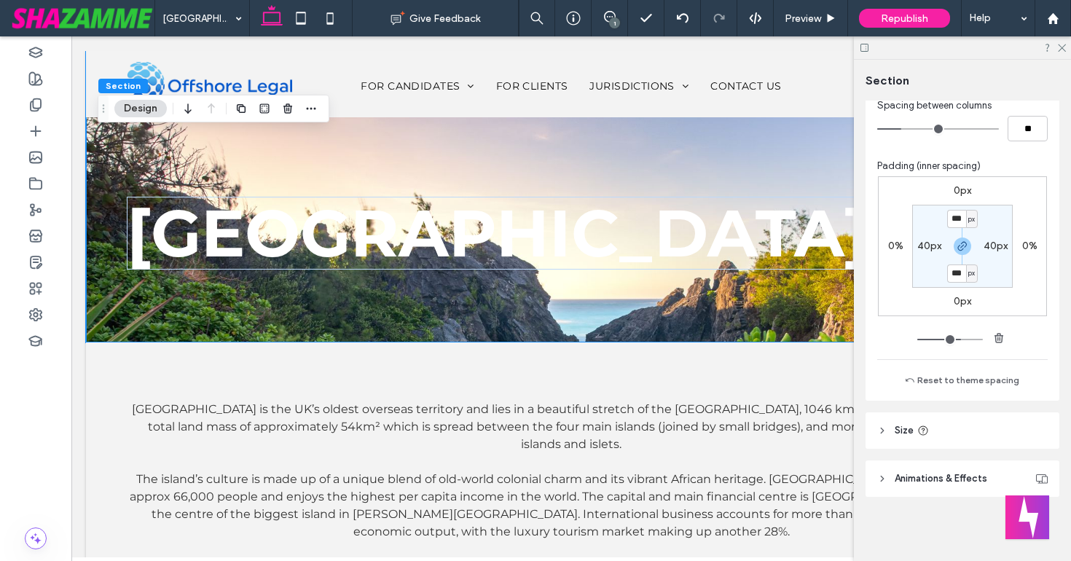
click at [899, 484] on span "Animations & Effects" at bounding box center [940, 478] width 92 height 15
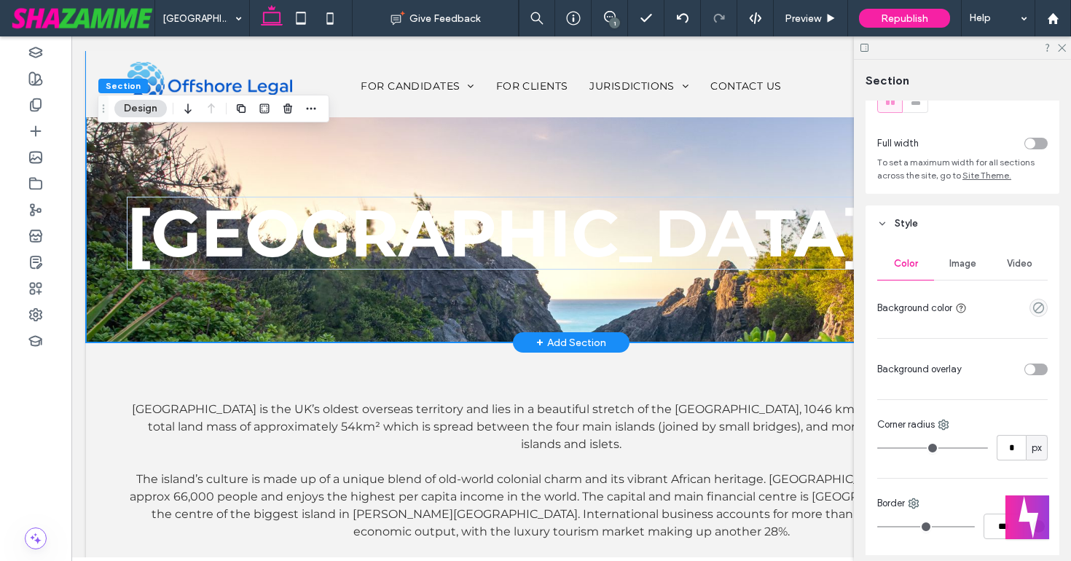
scroll to position [0, 0]
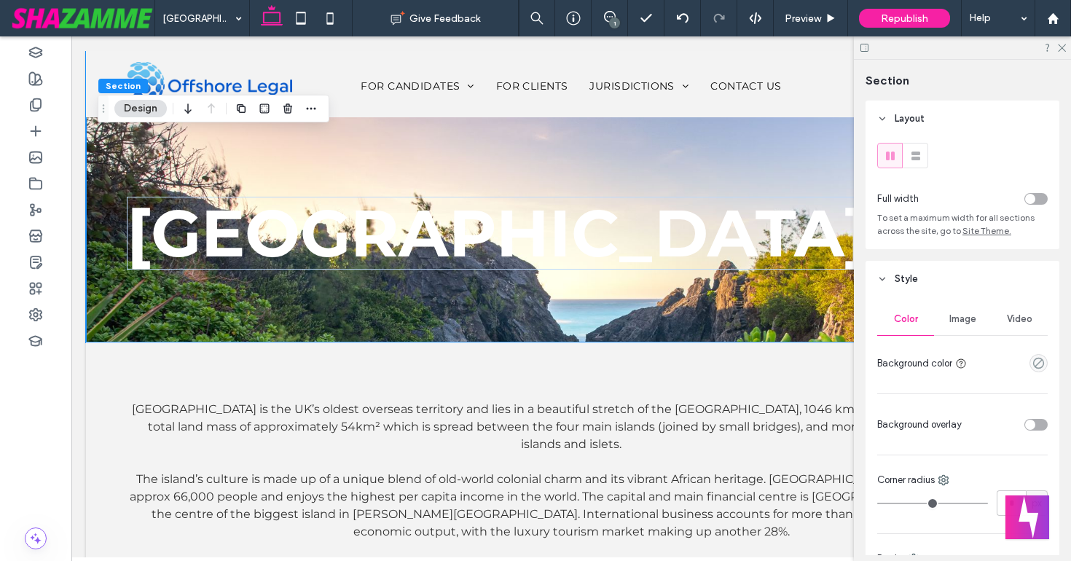
click at [952, 320] on span "Image" at bounding box center [962, 319] width 27 height 12
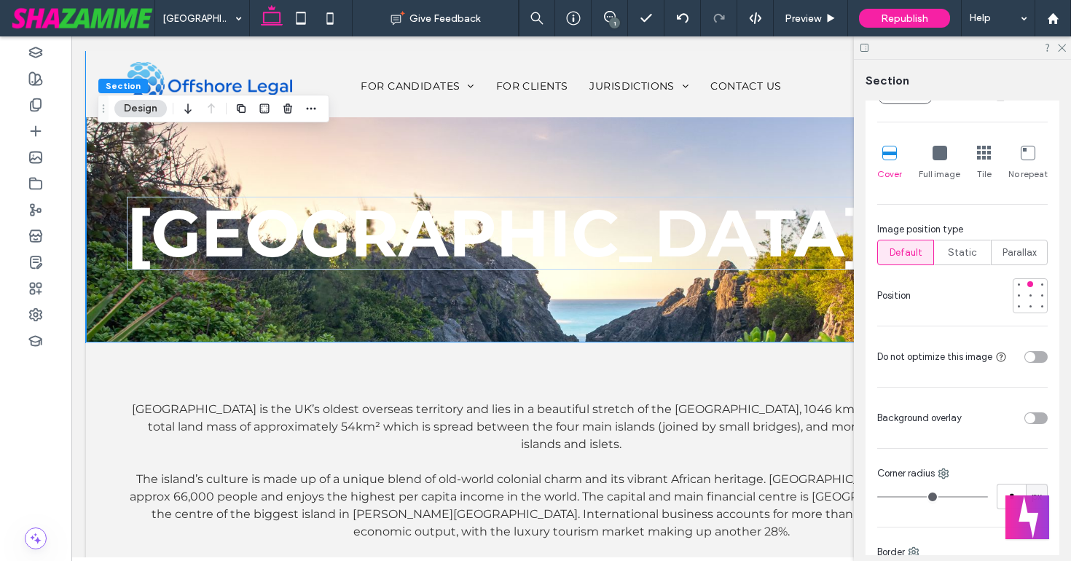
scroll to position [430, 0]
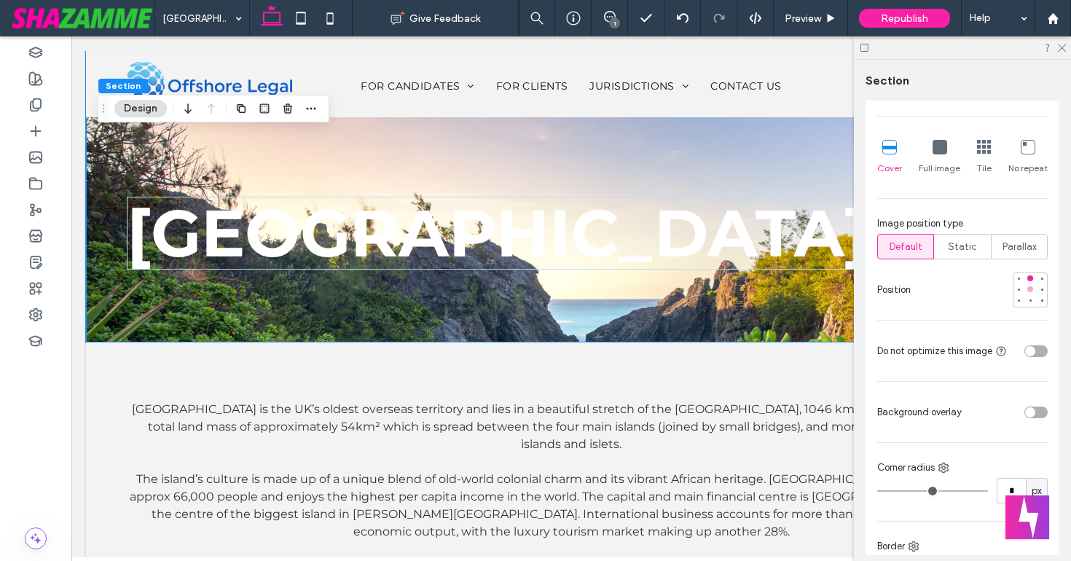
click at [1028, 287] on div at bounding box center [1030, 289] width 10 height 10
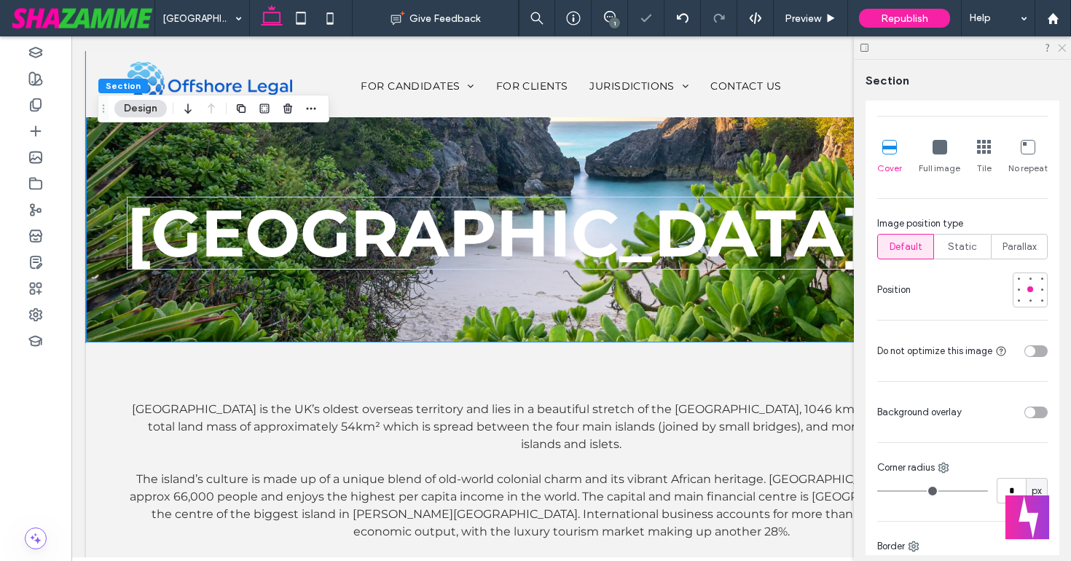
click at [1063, 46] on use at bounding box center [1061, 48] width 8 height 8
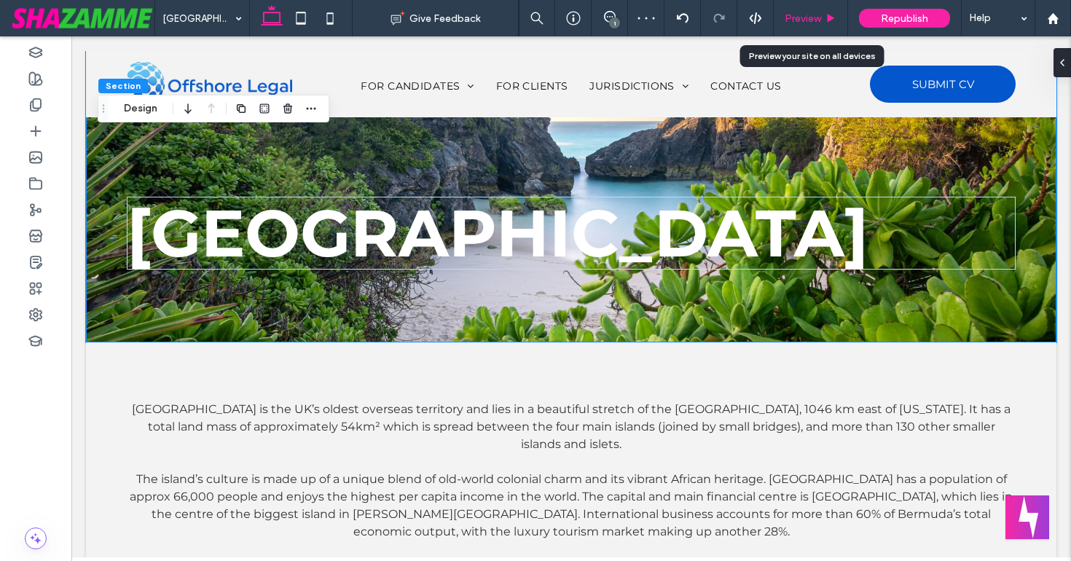
click at [792, 12] on span "Preview" at bounding box center [802, 18] width 36 height 12
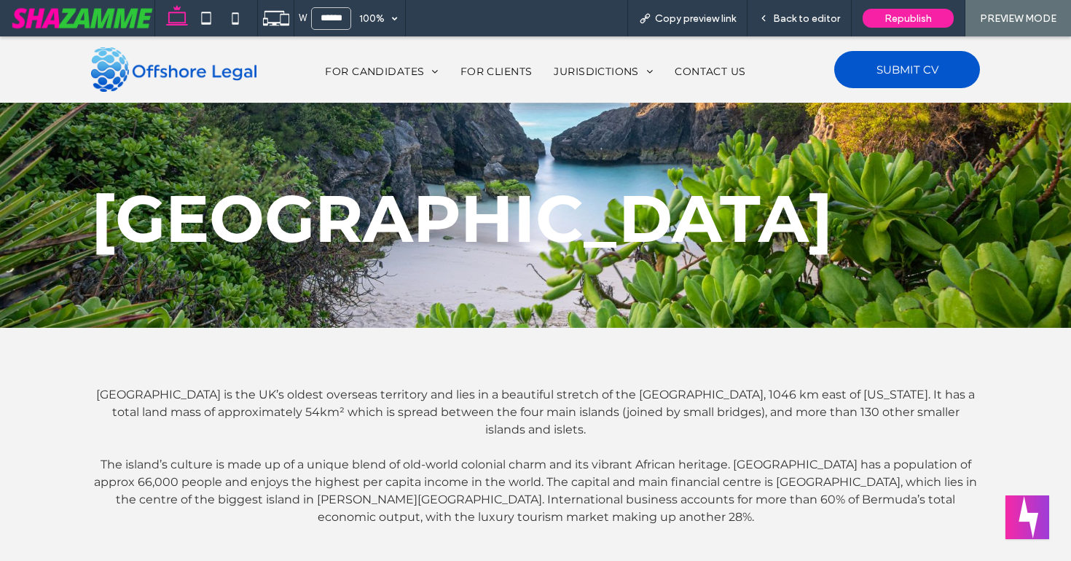
click at [792, 12] on span "Back to editor" at bounding box center [806, 18] width 67 height 12
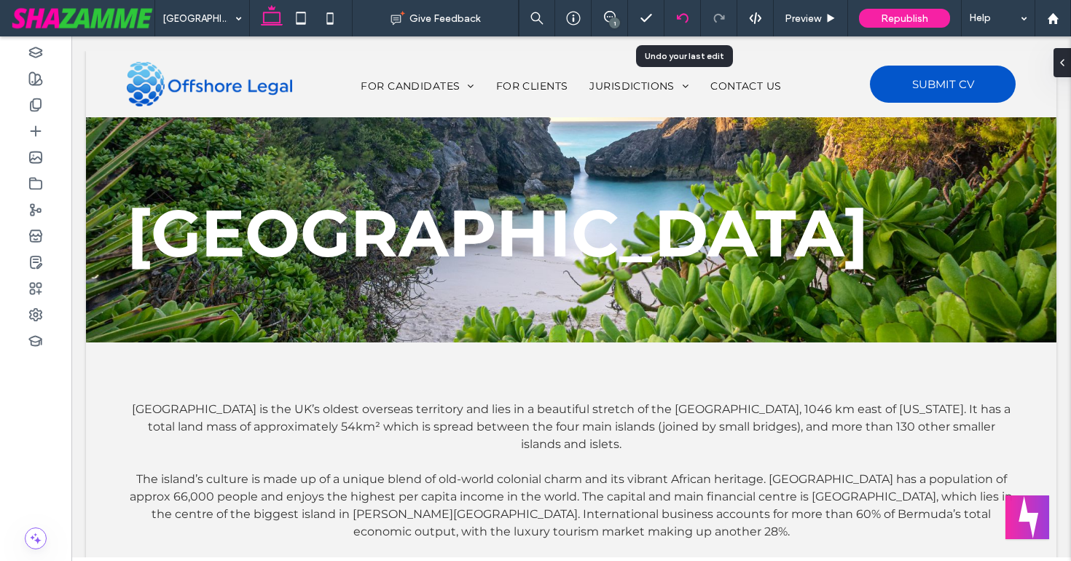
click at [677, 21] on icon at bounding box center [683, 18] width 12 height 12
type input "***"
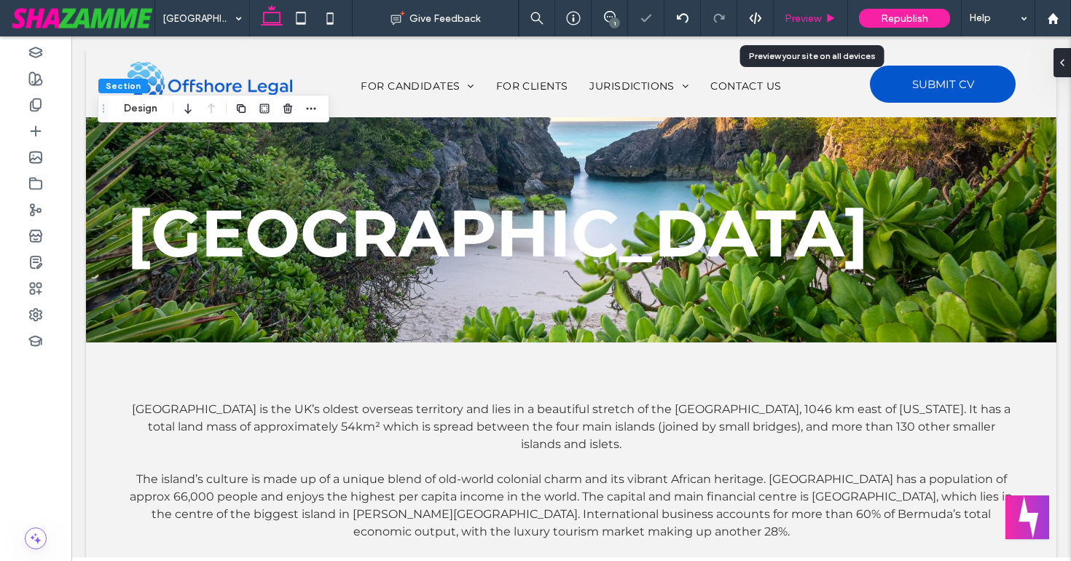
click at [798, 23] on span "Preview" at bounding box center [802, 18] width 36 height 12
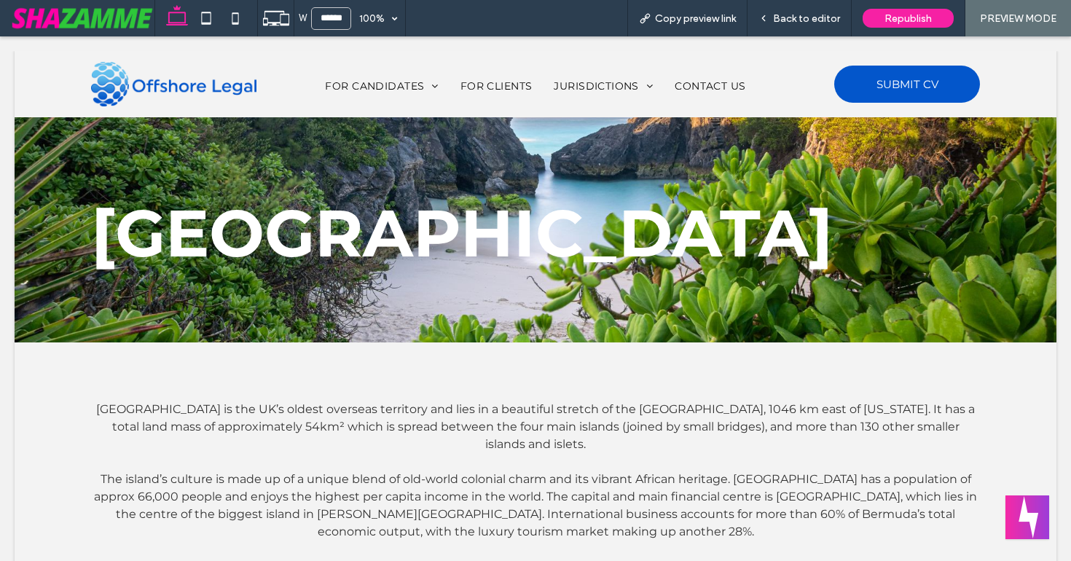
click at [798, 23] on span "Back to editor" at bounding box center [806, 18] width 67 height 12
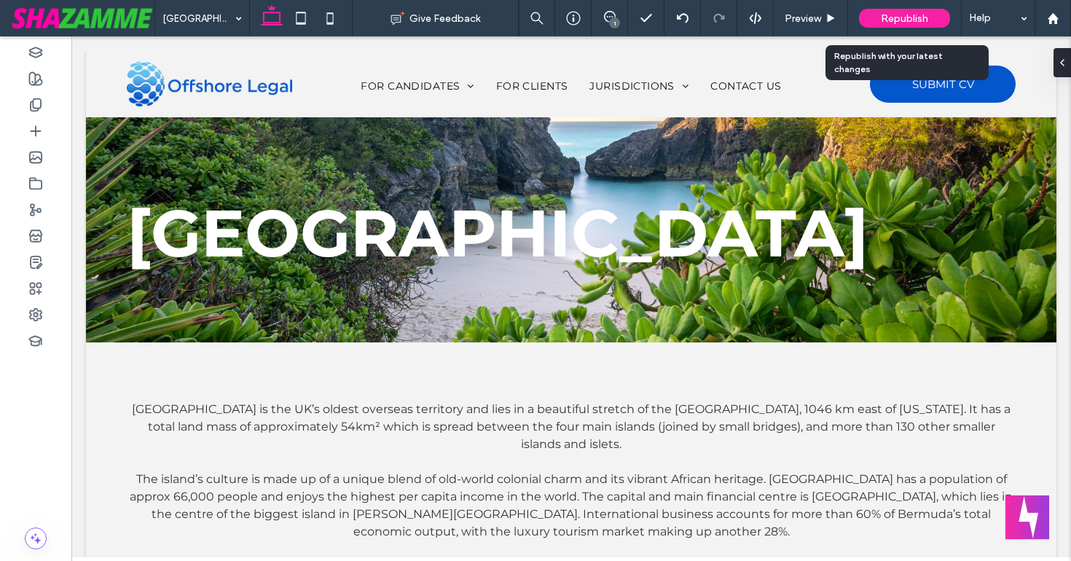
click at [878, 19] on div "Republish" at bounding box center [904, 18] width 91 height 19
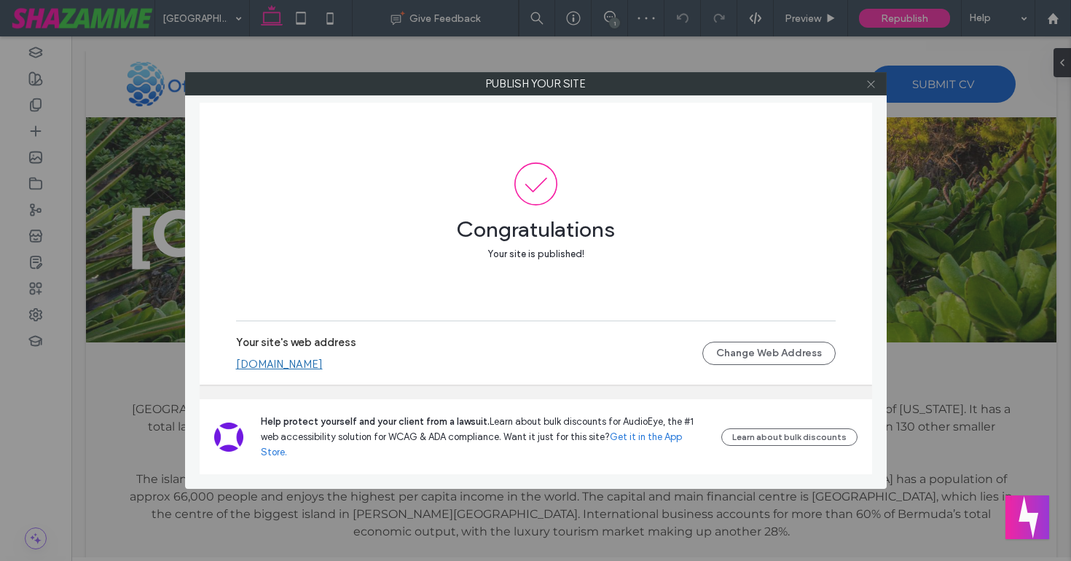
click at [870, 85] on icon at bounding box center [870, 84] width 11 height 11
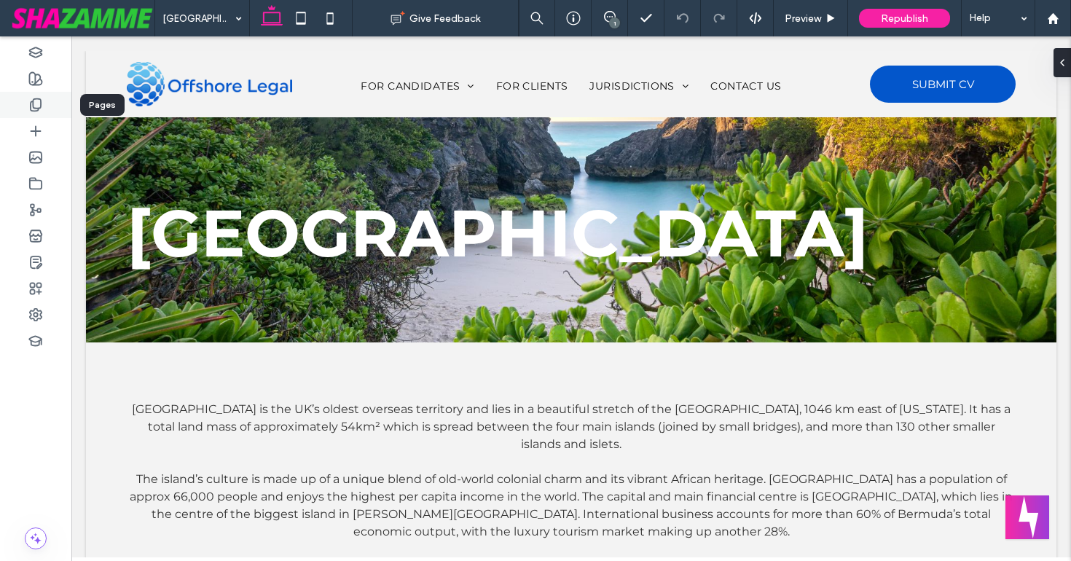
click at [32, 108] on icon at bounding box center [35, 105] width 15 height 15
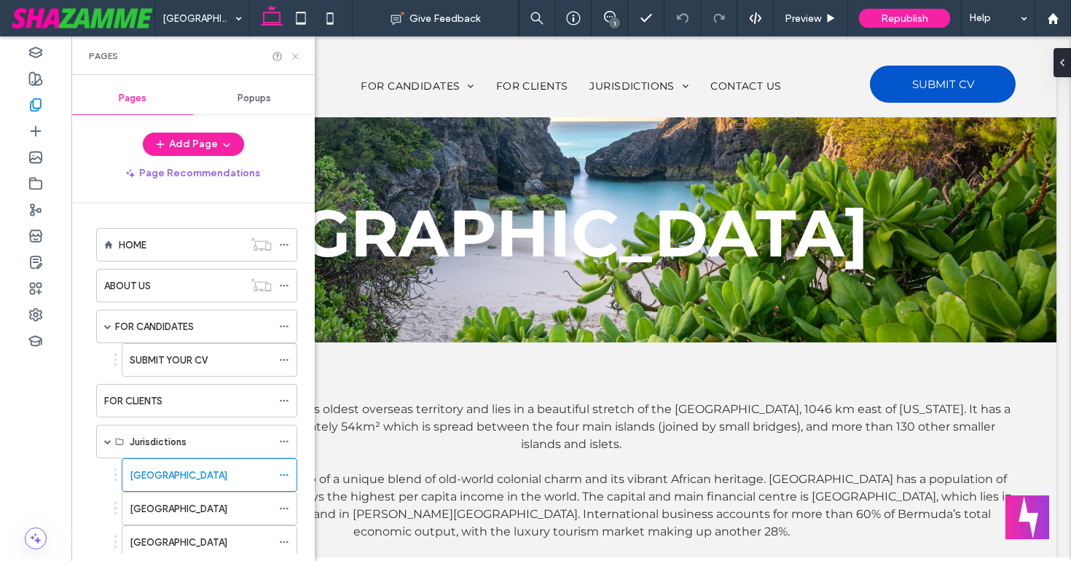
click at [296, 59] on icon at bounding box center [295, 56] width 11 height 11
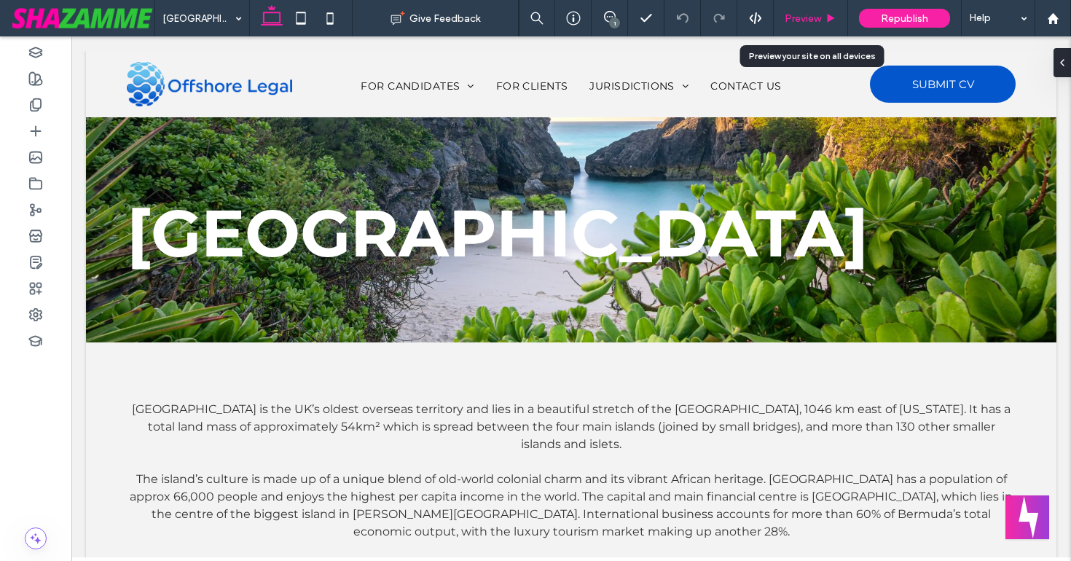
click at [813, 18] on span "Preview" at bounding box center [802, 18] width 36 height 12
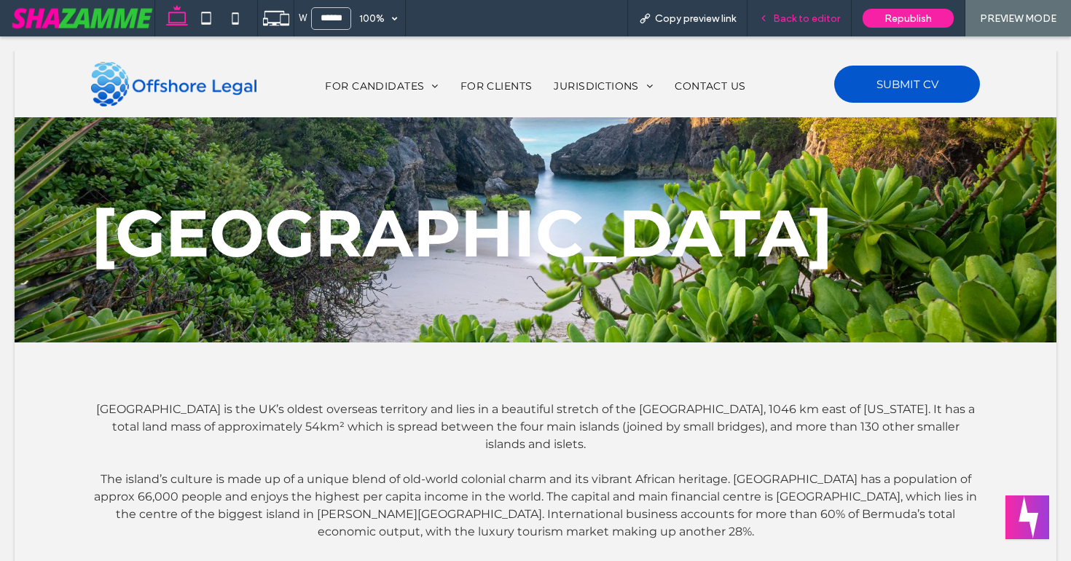
click at [781, 22] on span "Back to editor" at bounding box center [806, 18] width 67 height 12
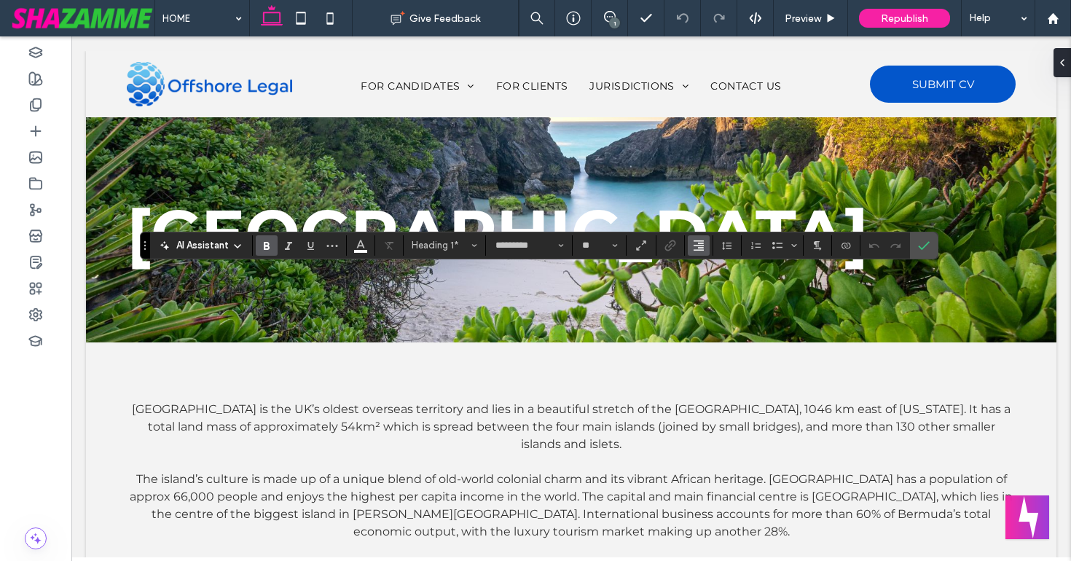
click at [698, 251] on span "Alignment" at bounding box center [699, 245] width 12 height 19
click at [698, 267] on icon "ui.textEditor.alignment.left" at bounding box center [696, 269] width 7 height 5
click at [921, 249] on use "Confirm" at bounding box center [924, 245] width 12 height 9
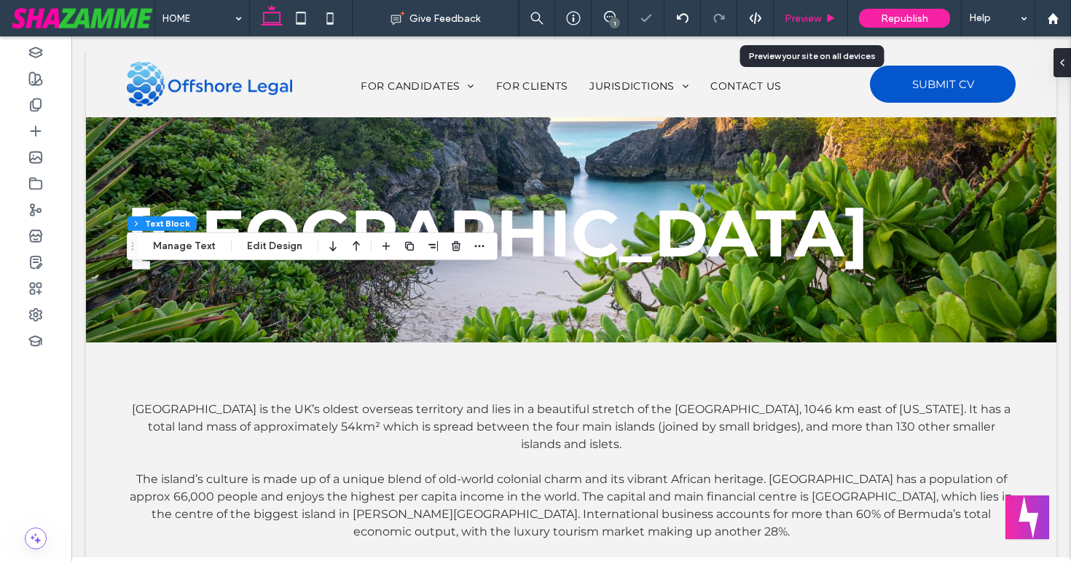
click at [812, 15] on span "Preview" at bounding box center [802, 18] width 36 height 12
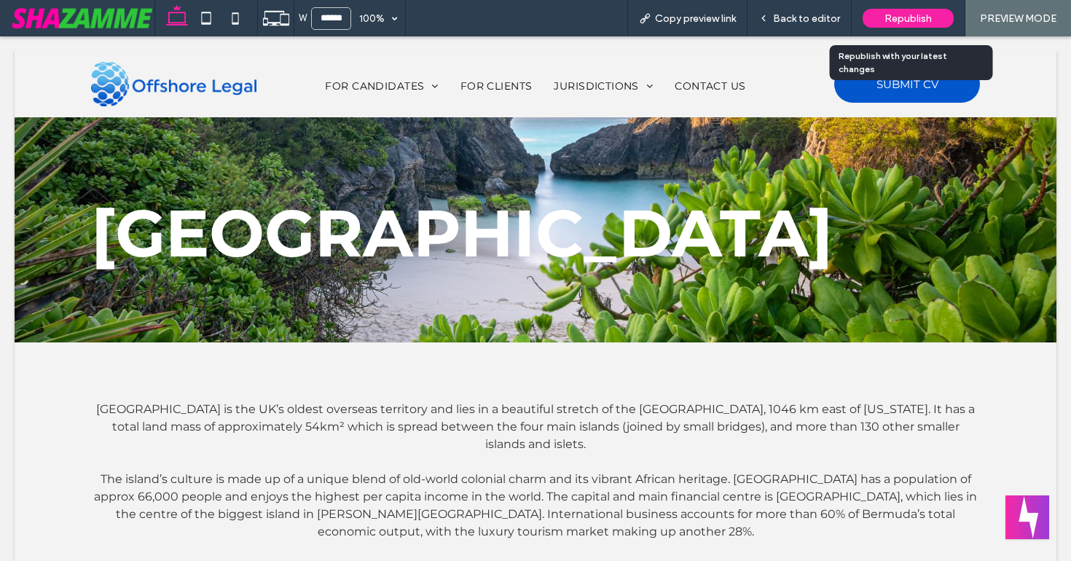
click at [924, 22] on span "Republish" at bounding box center [907, 18] width 47 height 12
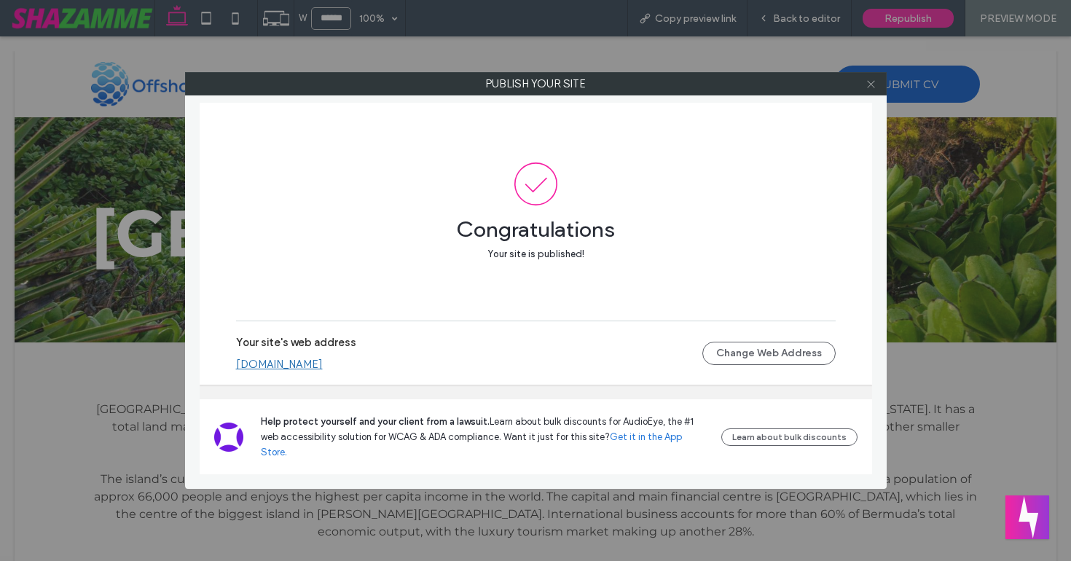
click at [870, 83] on icon at bounding box center [870, 84] width 11 height 11
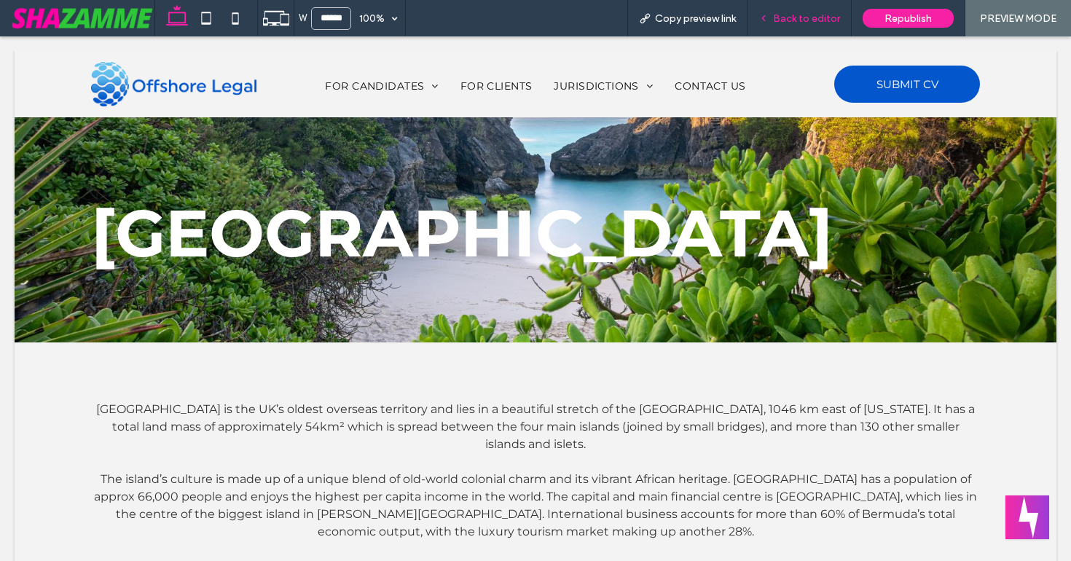
click at [797, 23] on span "Back to editor" at bounding box center [806, 18] width 67 height 12
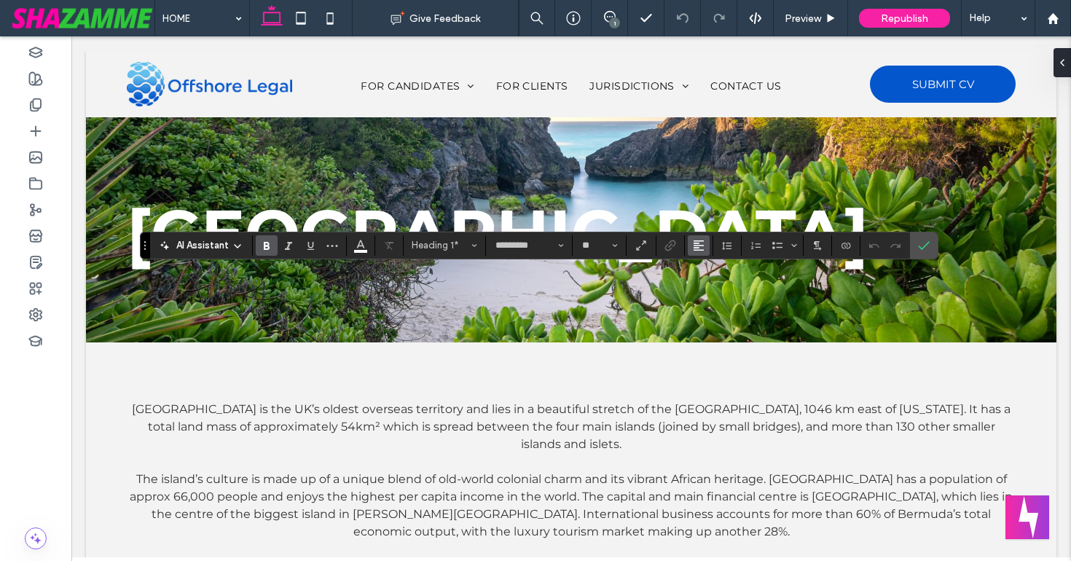
click at [701, 253] on span "Alignment" at bounding box center [699, 245] width 12 height 19
click at [711, 315] on icon "ui.textEditor.alignment.right" at bounding box center [709, 311] width 12 height 12
click at [918, 247] on icon "Confirm" at bounding box center [924, 246] width 12 height 12
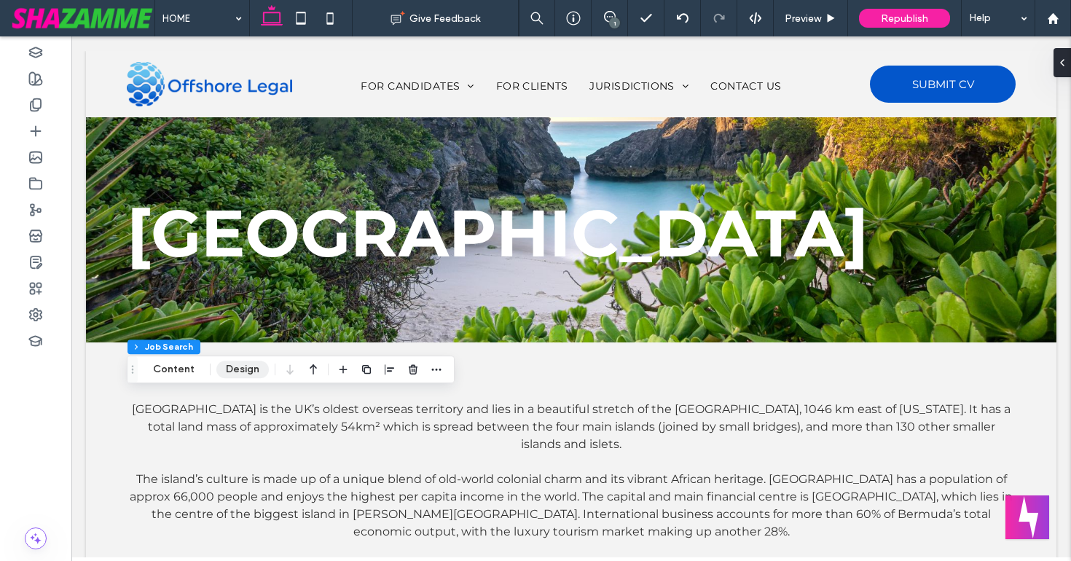
click at [240, 367] on button "Design" at bounding box center [242, 368] width 52 height 17
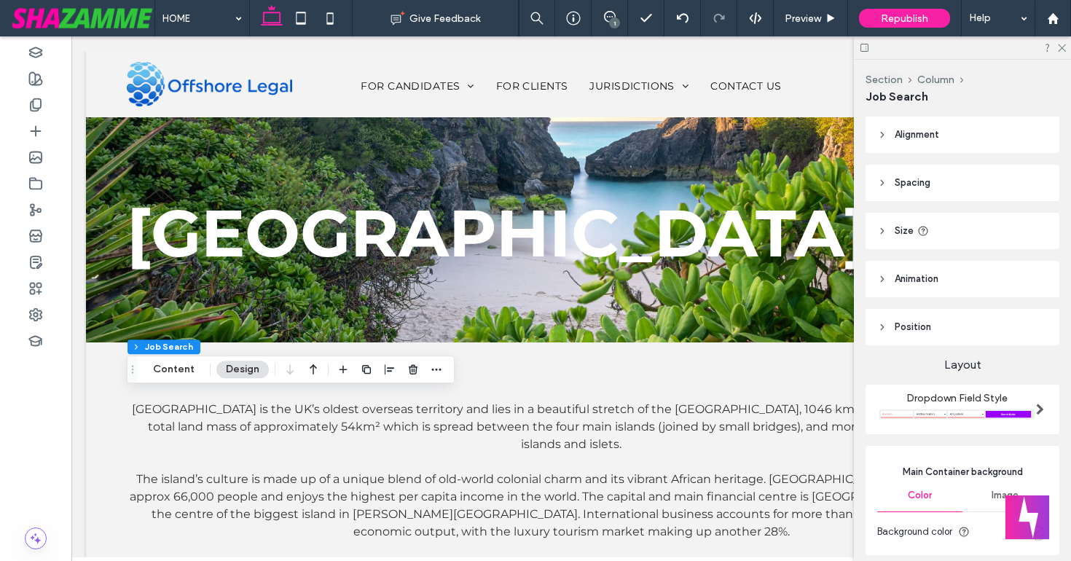
click at [957, 186] on header "Spacing" at bounding box center [962, 183] width 194 height 36
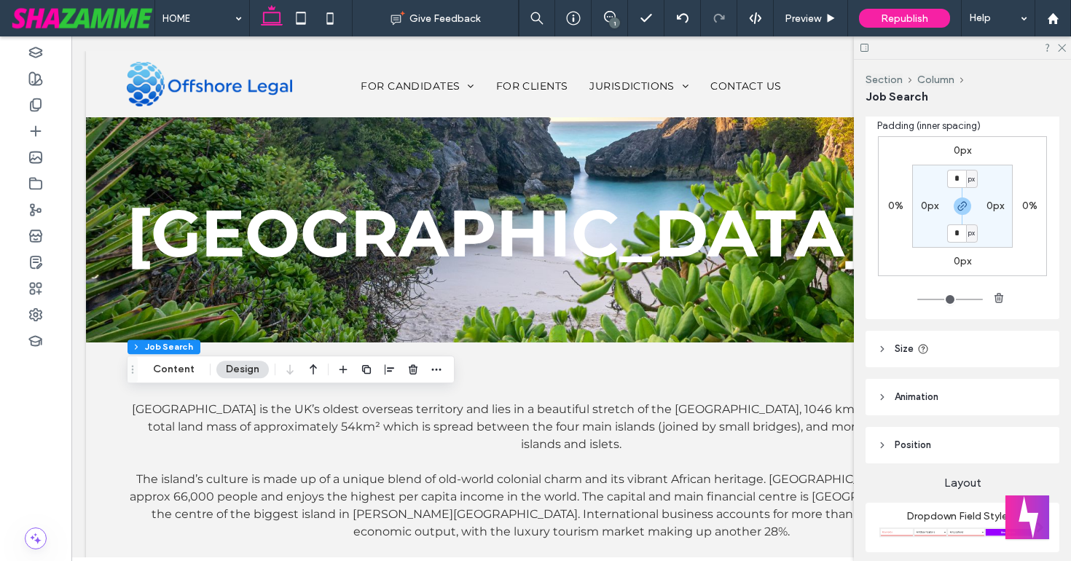
scroll to position [98, 0]
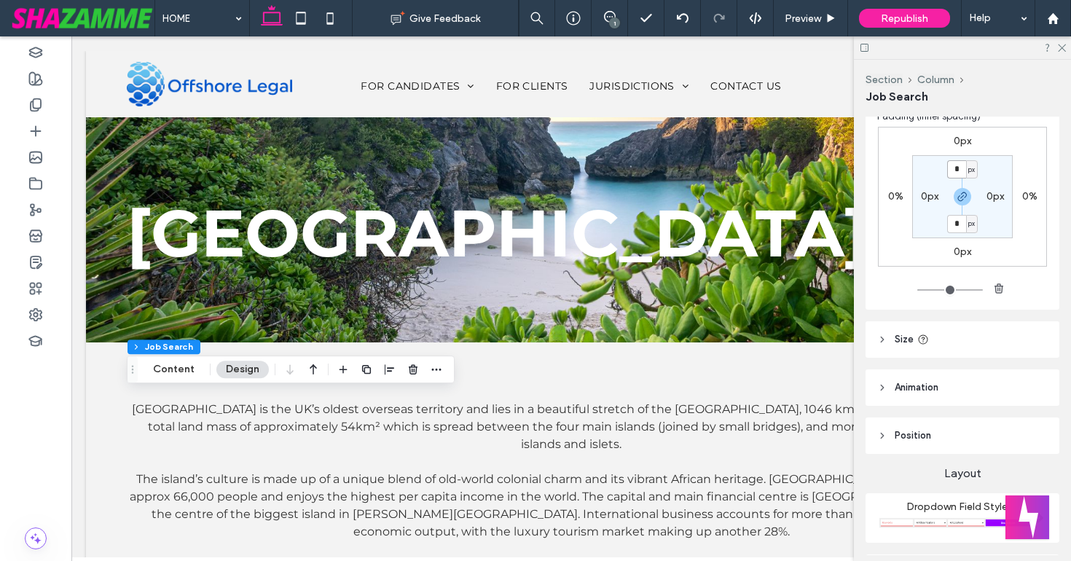
click at [956, 170] on input "*" at bounding box center [956, 169] width 19 height 18
click at [952, 170] on input "*" at bounding box center [956, 169] width 19 height 18
click at [961, 194] on icon "button" at bounding box center [962, 197] width 12 height 12
click at [954, 172] on input "*" at bounding box center [956, 169] width 19 height 18
click at [953, 171] on input "*" at bounding box center [956, 169] width 19 height 18
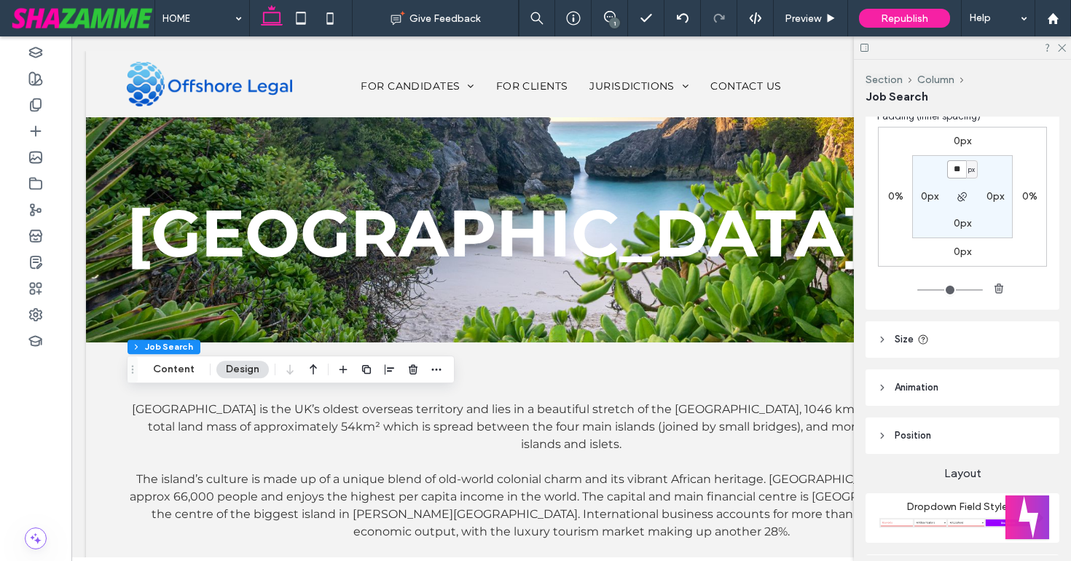
type input "**"
click at [928, 158] on section "** px 0px 0px 0px" at bounding box center [962, 196] width 100 height 83
